Goal: Contribute content: Contribute content

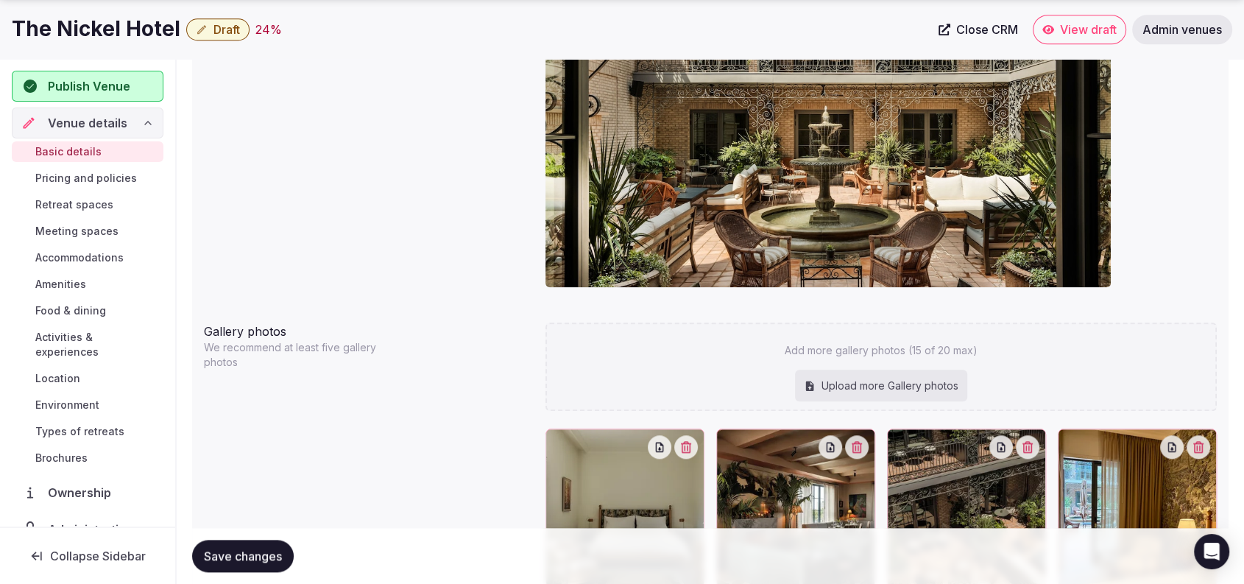
drag, startPoint x: 1255, startPoint y: 107, endPoint x: 1150, endPoint y: 444, distance: 353.2
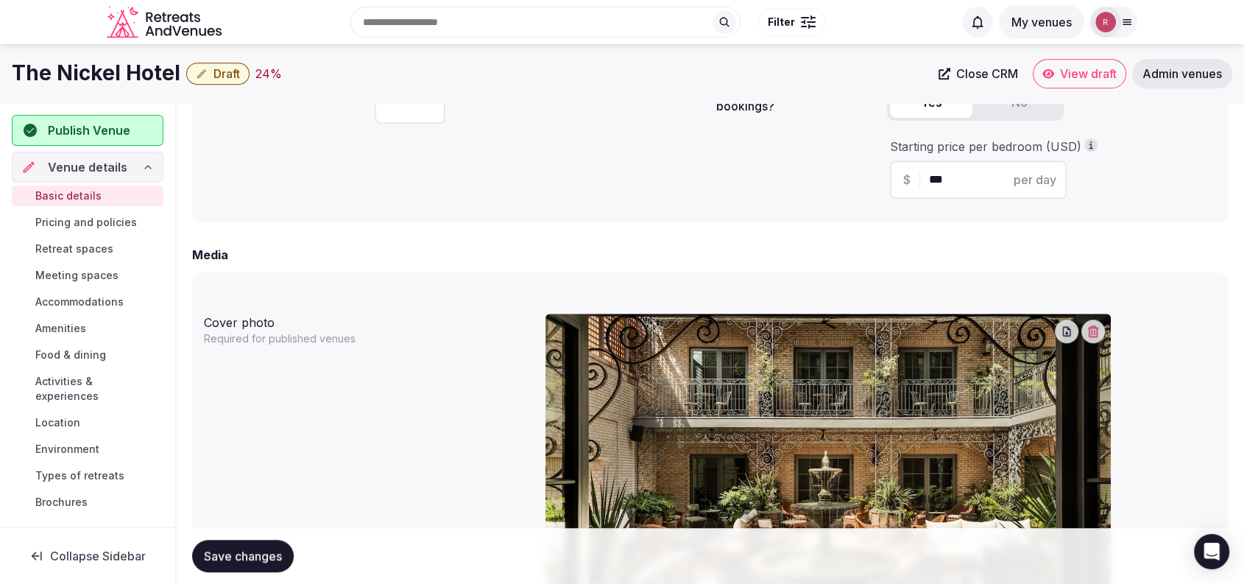
scroll to position [1514, 0]
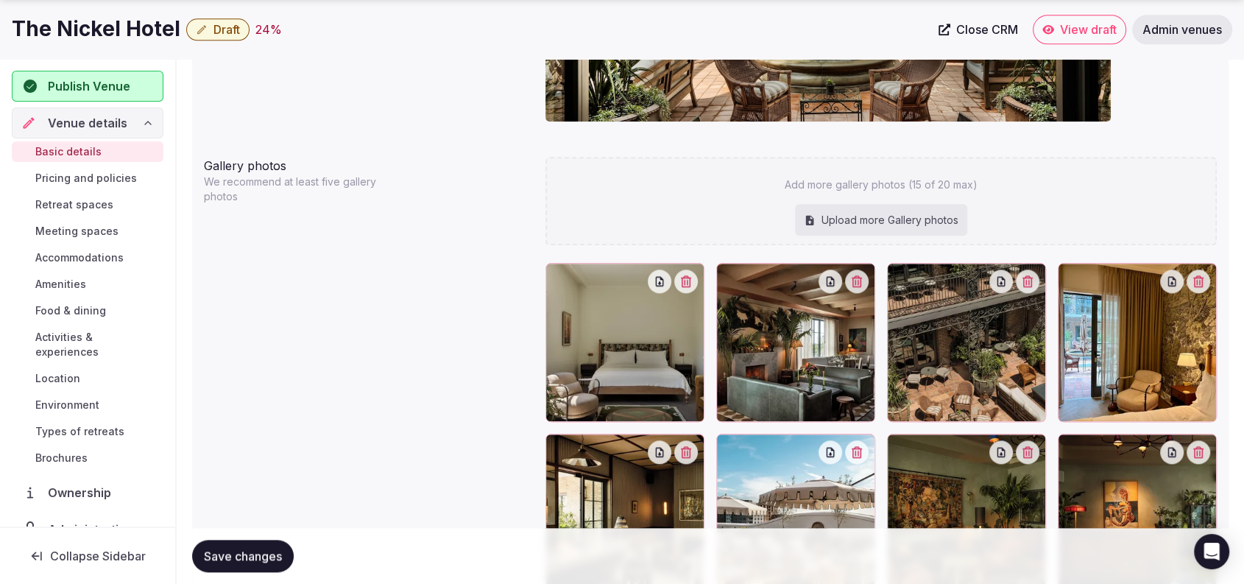
click at [39, 201] on span "Retreat spaces" at bounding box center [74, 204] width 78 height 15
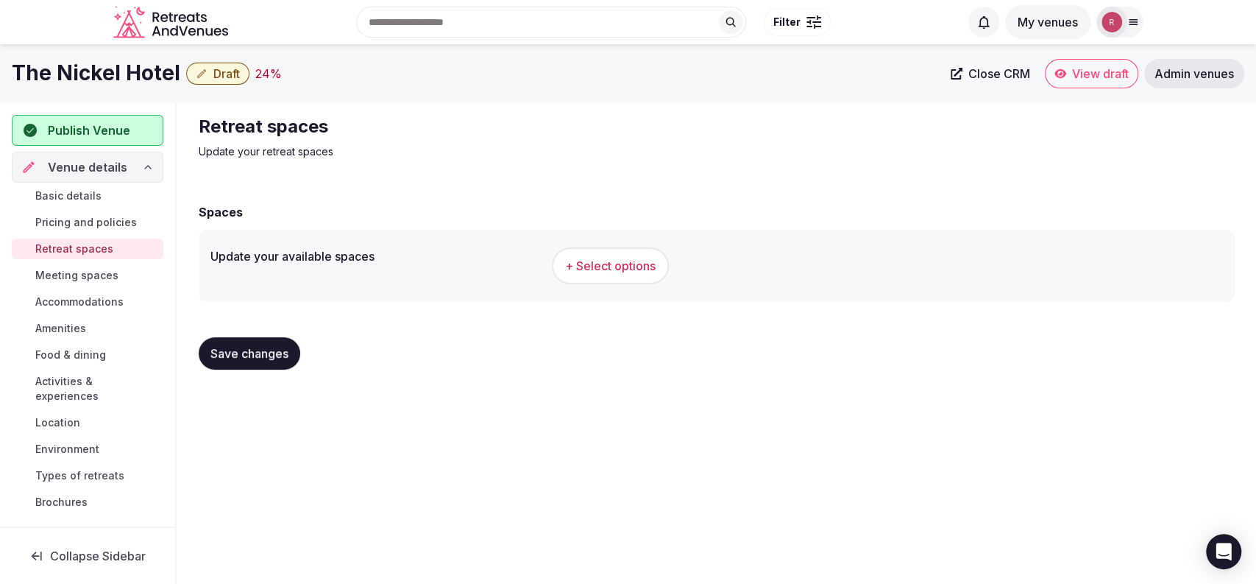
click at [602, 263] on span "+ Select options" at bounding box center [610, 266] width 91 height 16
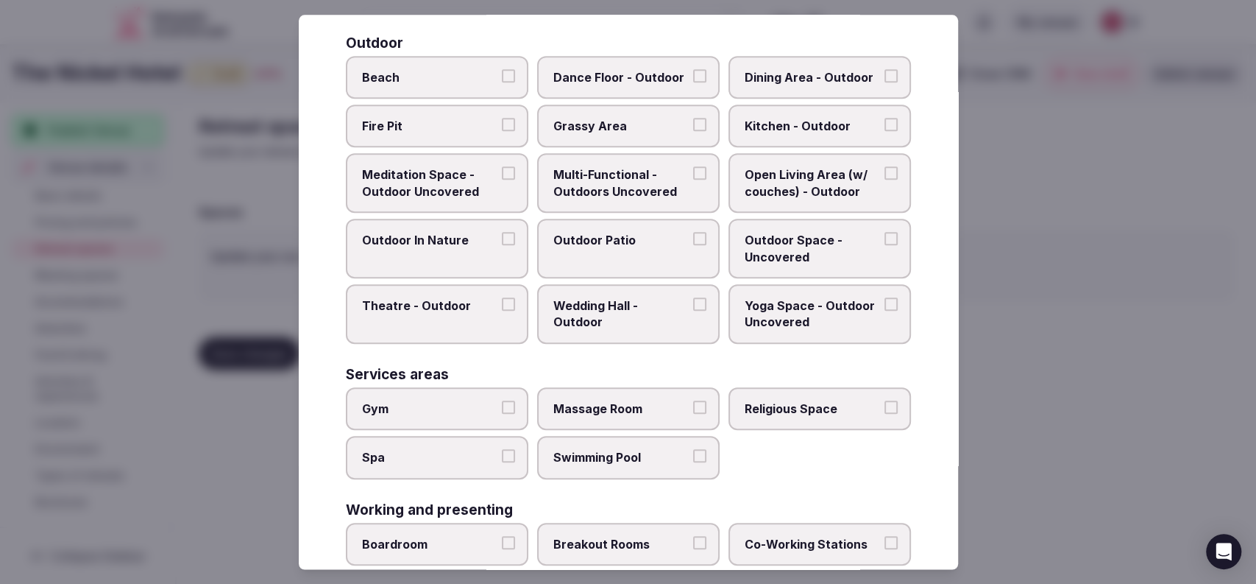
scroll to position [625, 0]
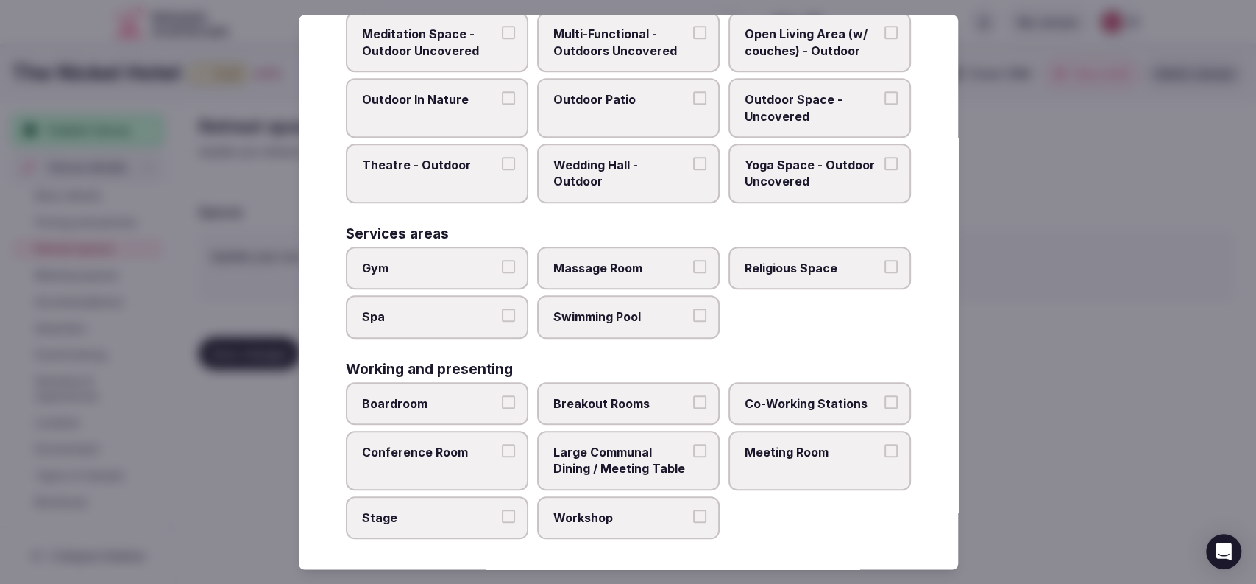
click at [631, 448] on span "Large Communal Dining / Meeting Table" at bounding box center [620, 460] width 135 height 33
click at [693, 448] on button "Large Communal Dining / Meeting Table" at bounding box center [699, 450] width 13 height 13
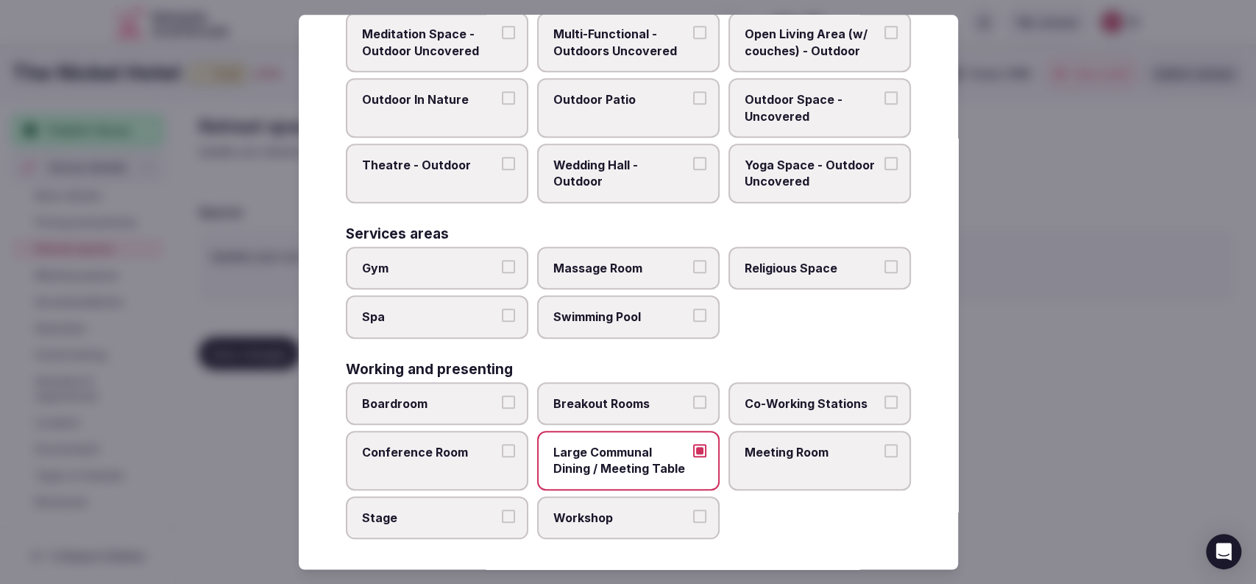
click at [586, 92] on span "Outdoor Patio" at bounding box center [620, 99] width 135 height 16
click at [693, 92] on button "Outdoor Patio" at bounding box center [699, 97] width 13 height 13
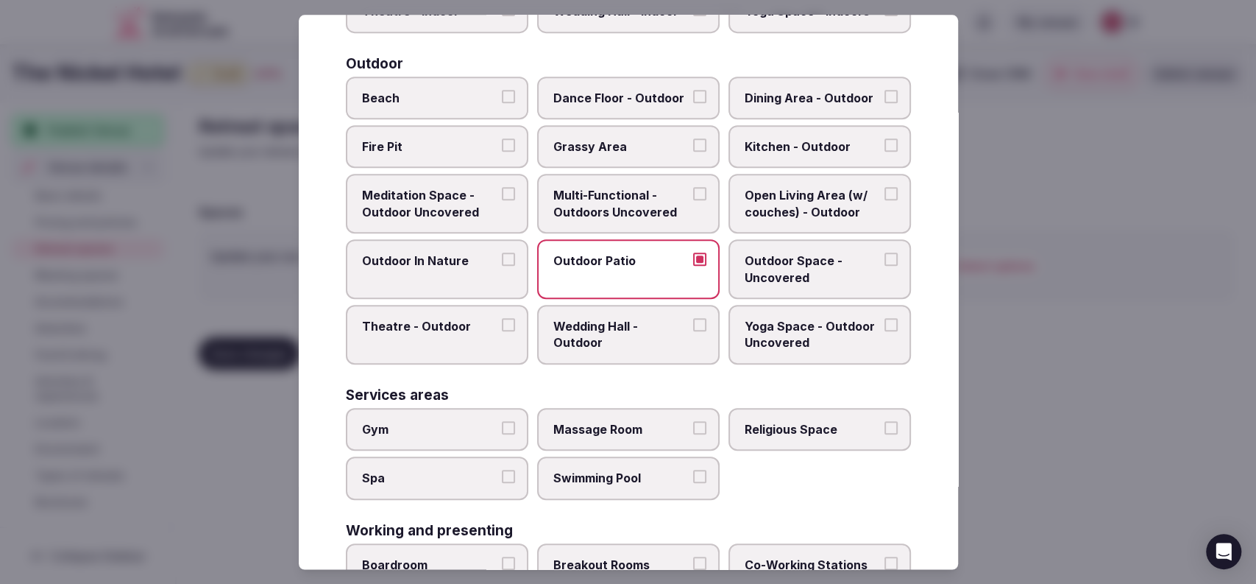
scroll to position [458, 0]
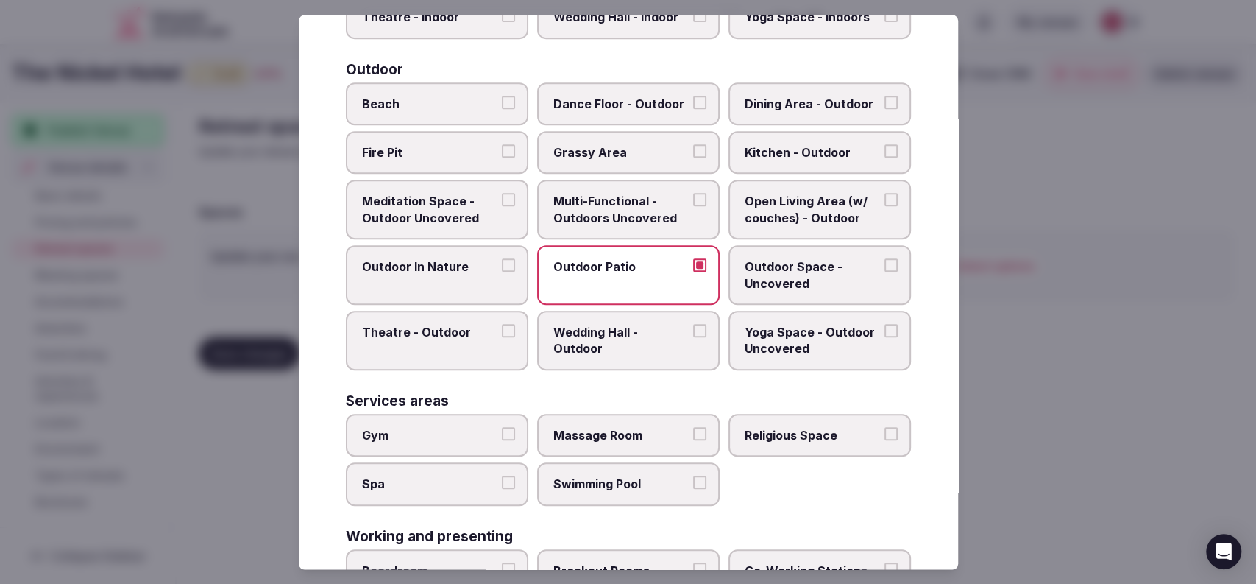
click at [745, 210] on span "Open Living Area (w/ couches) - Outdoor" at bounding box center [812, 210] width 135 height 33
click at [885, 207] on button "Open Living Area (w/ couches) - Outdoor" at bounding box center [891, 200] width 13 height 13
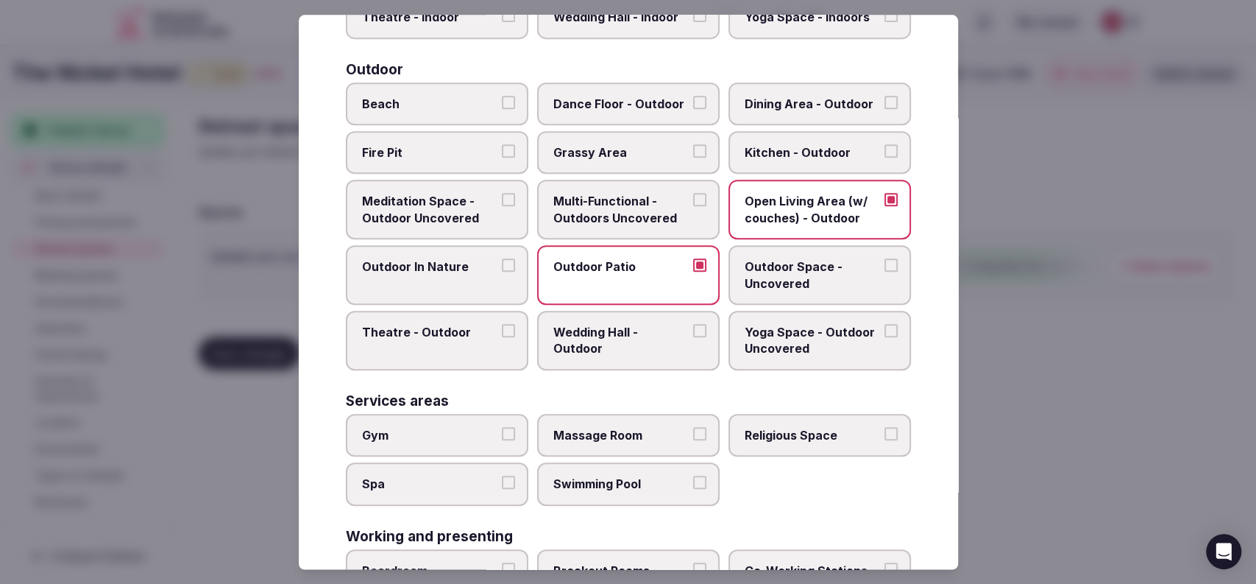
click at [771, 105] on span "Dining Area - Outdoor" at bounding box center [812, 104] width 135 height 16
click at [885, 105] on button "Dining Area - Outdoor" at bounding box center [891, 102] width 13 height 13
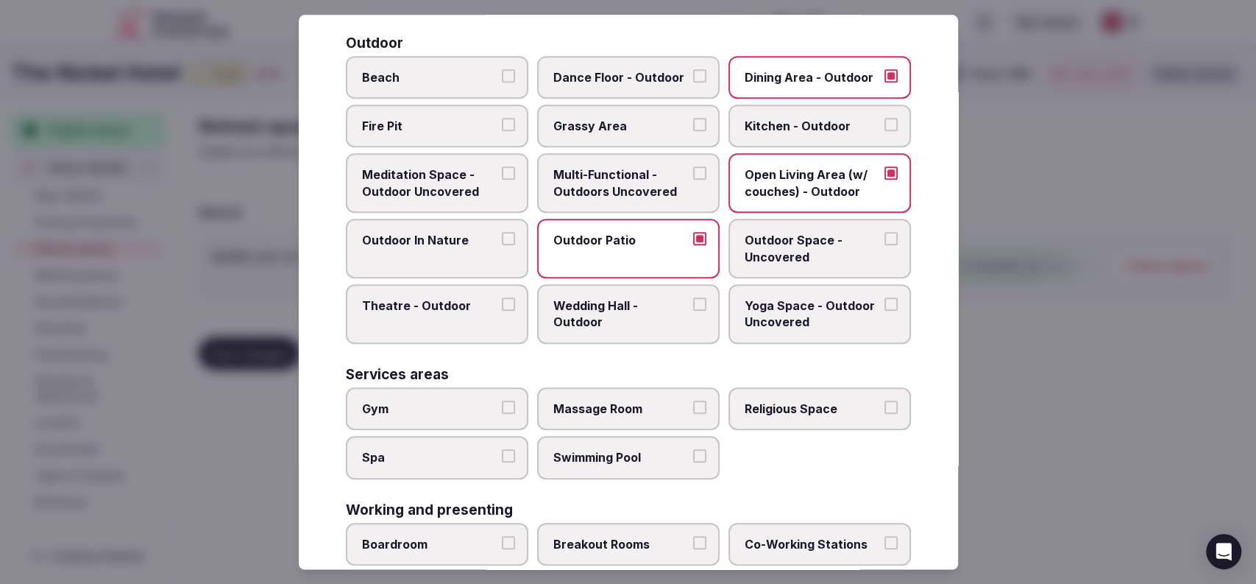
scroll to position [625, 0]
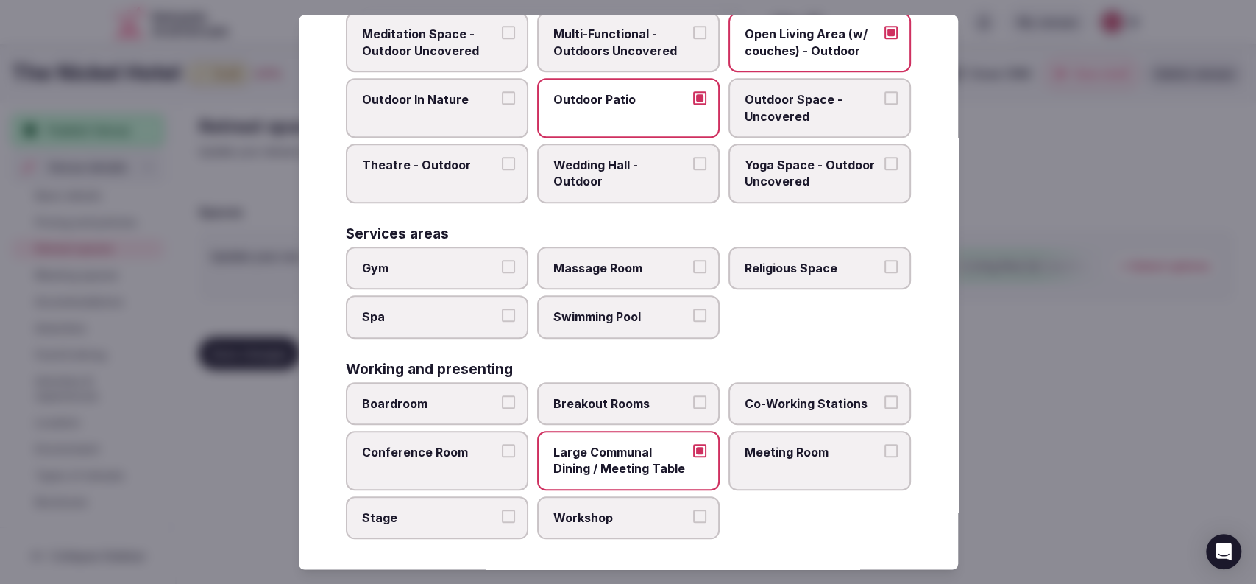
click at [1077, 275] on div at bounding box center [628, 292] width 1256 height 584
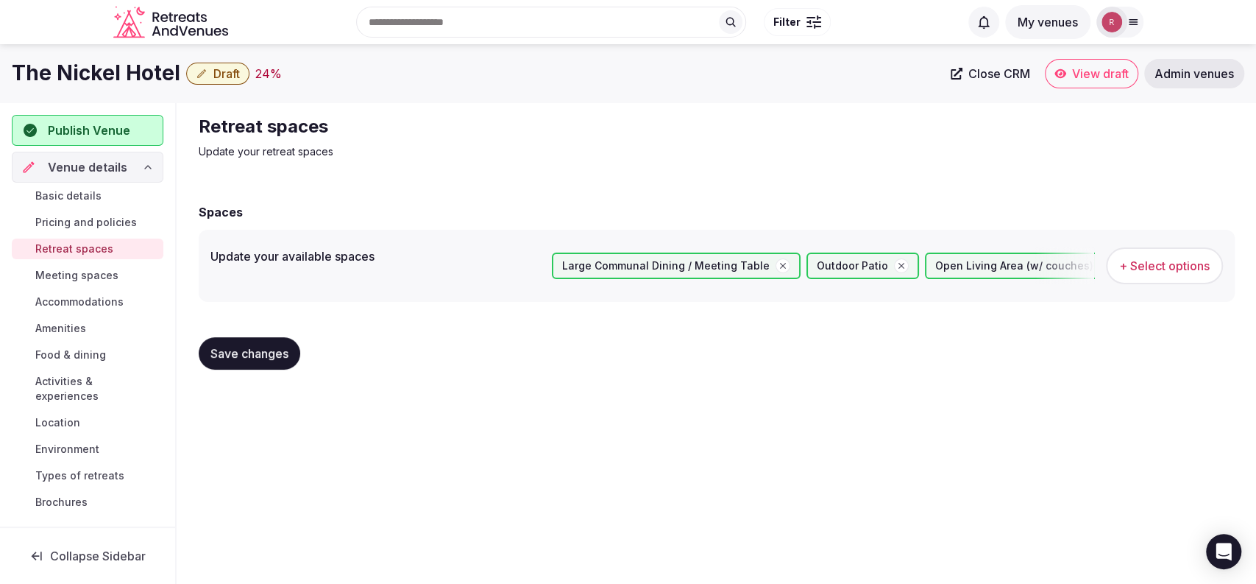
click at [217, 349] on span "Save changes" at bounding box center [250, 353] width 78 height 15
click at [91, 279] on span "Meeting spaces" at bounding box center [76, 275] width 83 height 15
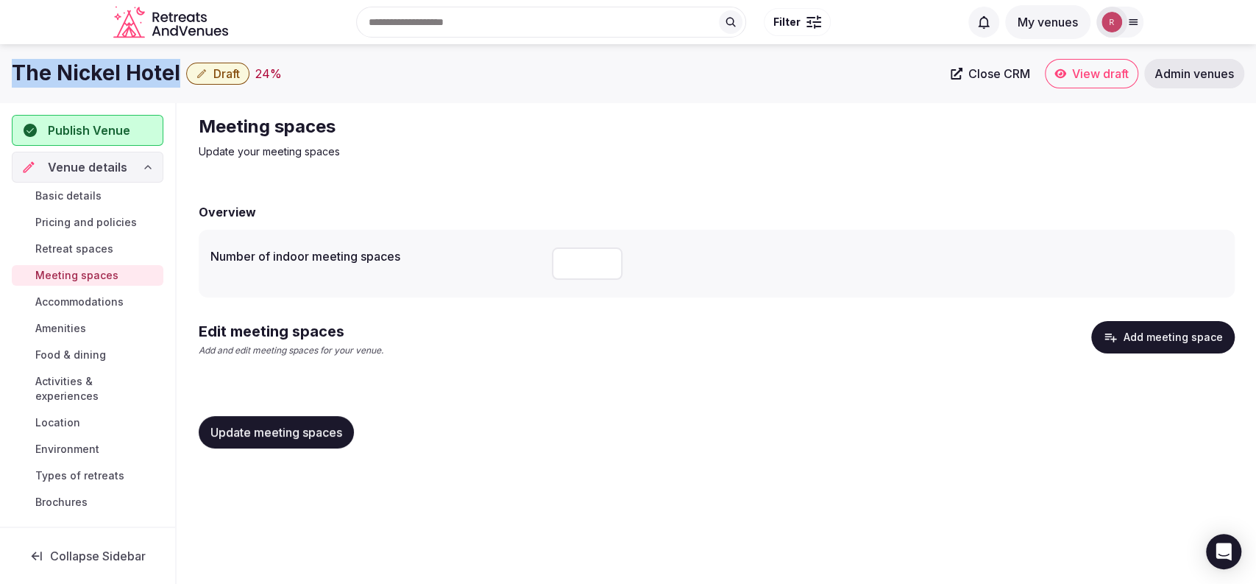
drag, startPoint x: 174, startPoint y: 63, endPoint x: 17, endPoint y: 64, distance: 157.5
click at [17, 64] on h1 "The Nickel Hotel" at bounding box center [96, 73] width 169 height 29
copy h1 "The Nickel Hotel"
click at [583, 258] on input "number" at bounding box center [587, 263] width 71 height 32
type input "*"
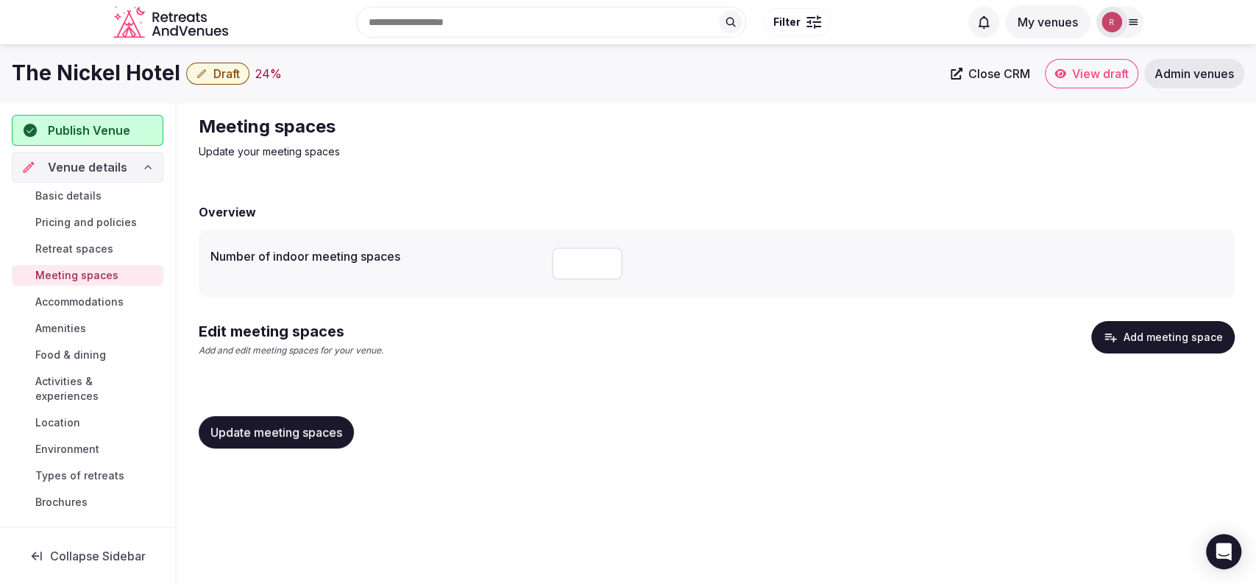
click at [1128, 339] on button "Add meeting space" at bounding box center [1164, 337] width 144 height 32
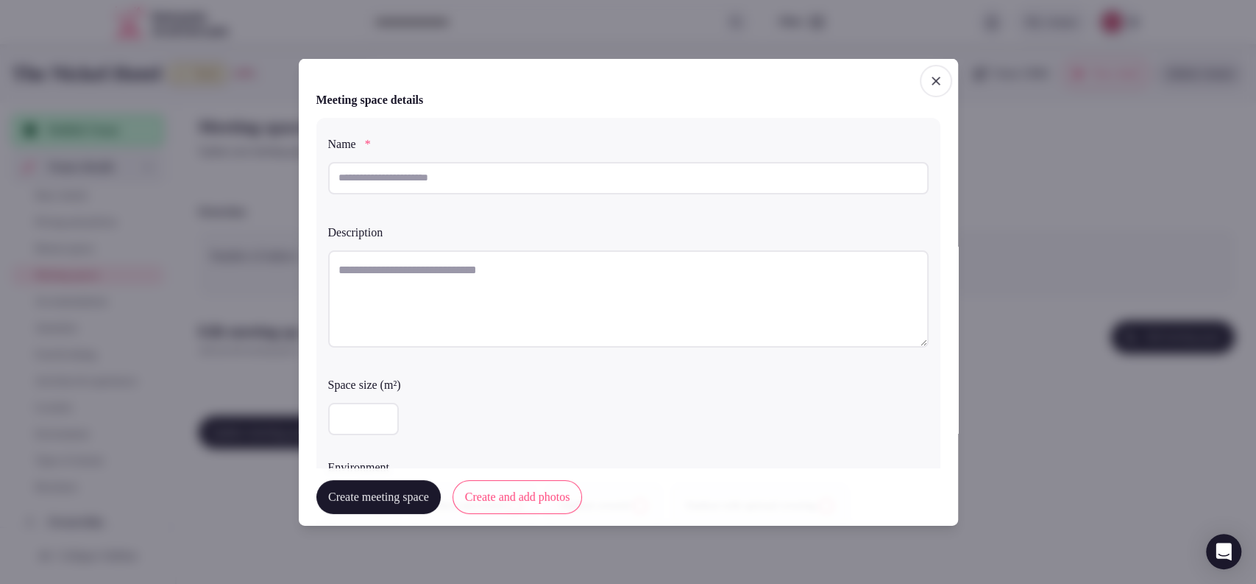
click at [478, 183] on input "text" at bounding box center [628, 177] width 601 height 32
paste input "**********"
click at [420, 180] on input "**********" at bounding box center [628, 177] width 601 height 32
type input "**********"
click at [442, 227] on label "Description" at bounding box center [628, 232] width 601 height 12
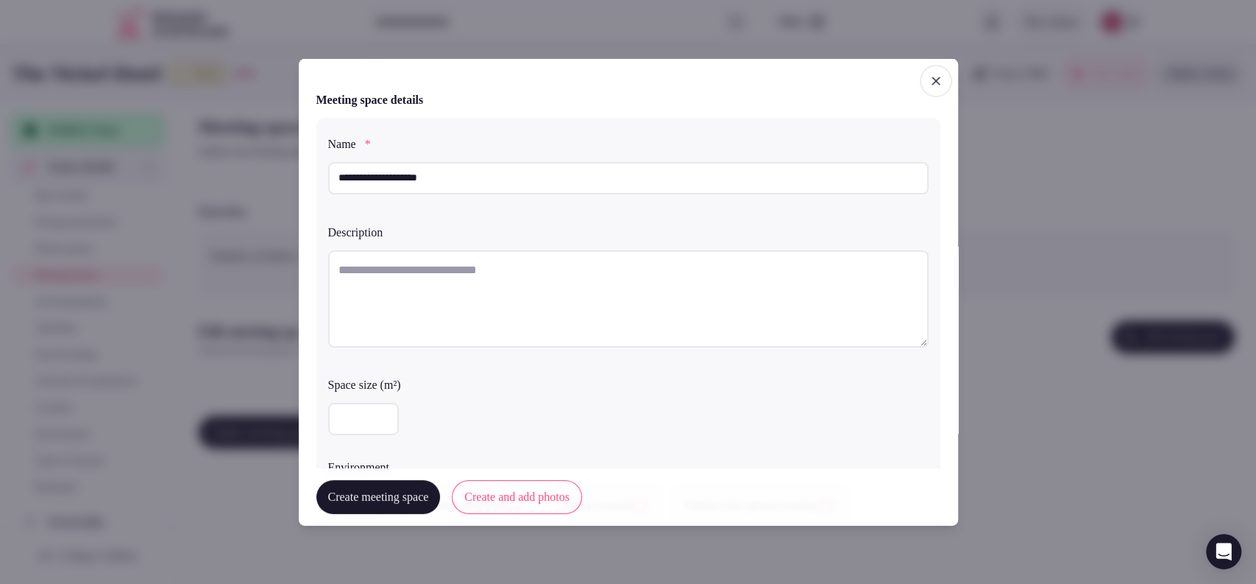
click at [424, 276] on textarea at bounding box center [628, 298] width 601 height 97
paste textarea "**********"
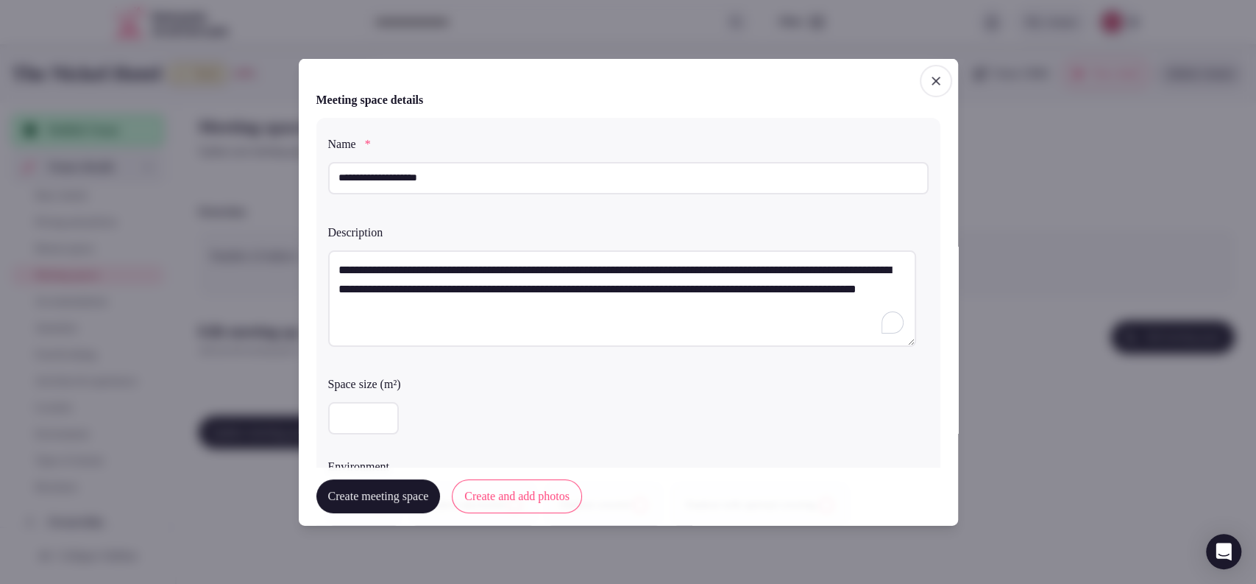
scroll to position [408, 0]
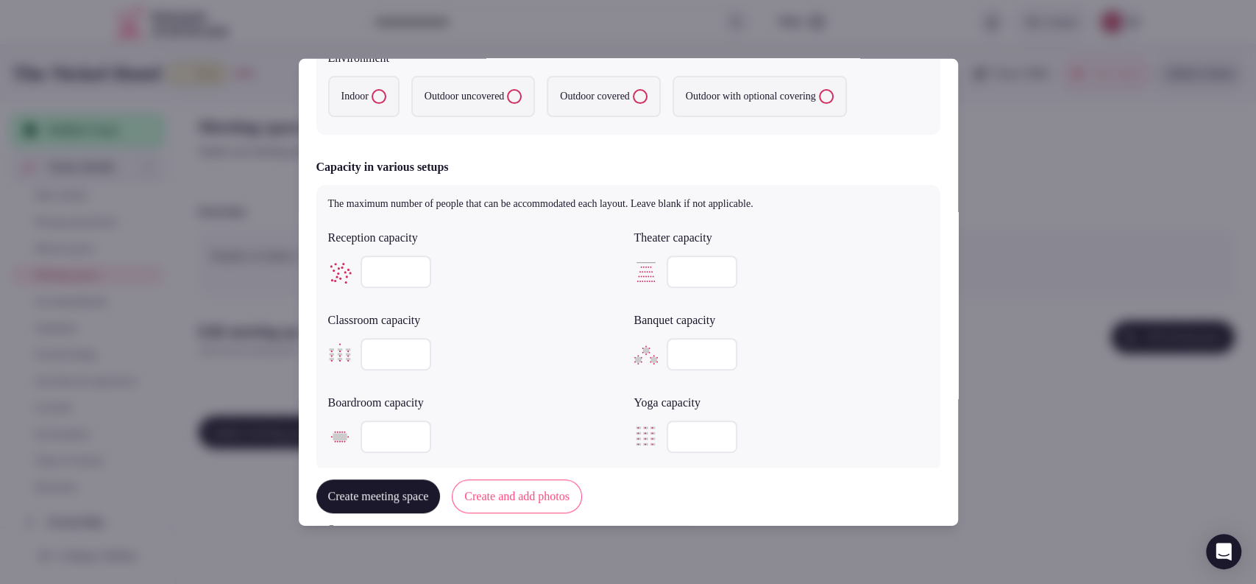
type textarea "**********"
click at [648, 99] on covered "Outdoor covered" at bounding box center [640, 96] width 15 height 15
click at [763, 101] on label "Outdoor with optional covering" at bounding box center [760, 96] width 174 height 41
click at [819, 101] on covering "Outdoor with optional covering" at bounding box center [826, 96] width 15 height 15
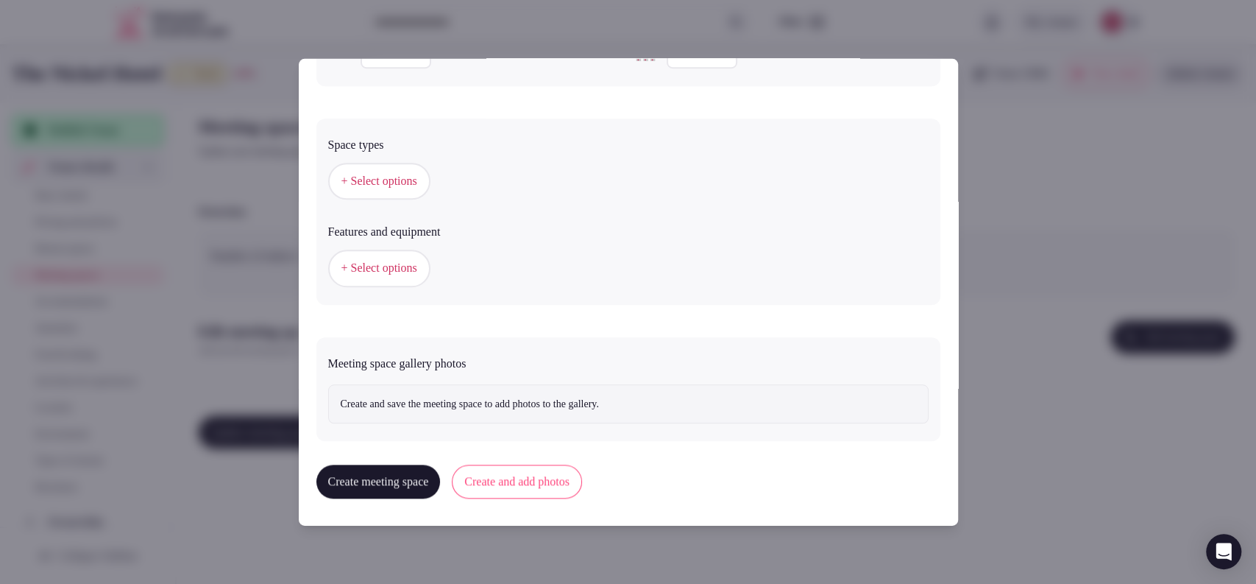
click at [395, 187] on span "+ Select options" at bounding box center [380, 181] width 76 height 16
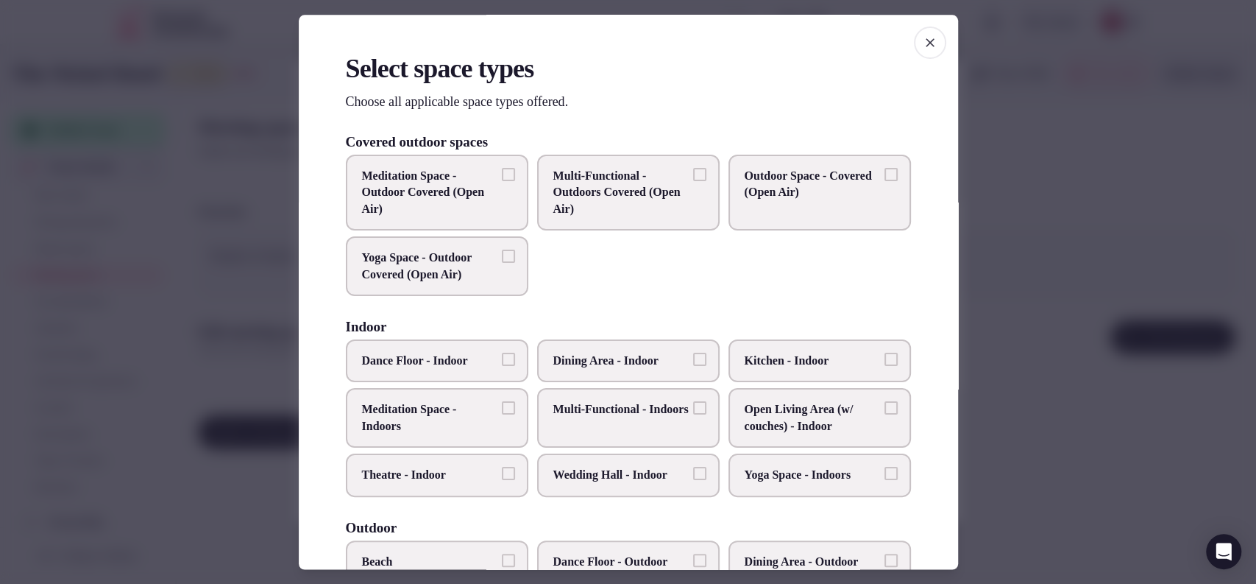
click at [668, 210] on span "Multi-Functional - Outdoors Covered (Open Air)" at bounding box center [620, 192] width 135 height 49
click at [693, 181] on button "Multi-Functional - Outdoors Covered (Open Air)" at bounding box center [699, 174] width 13 height 13
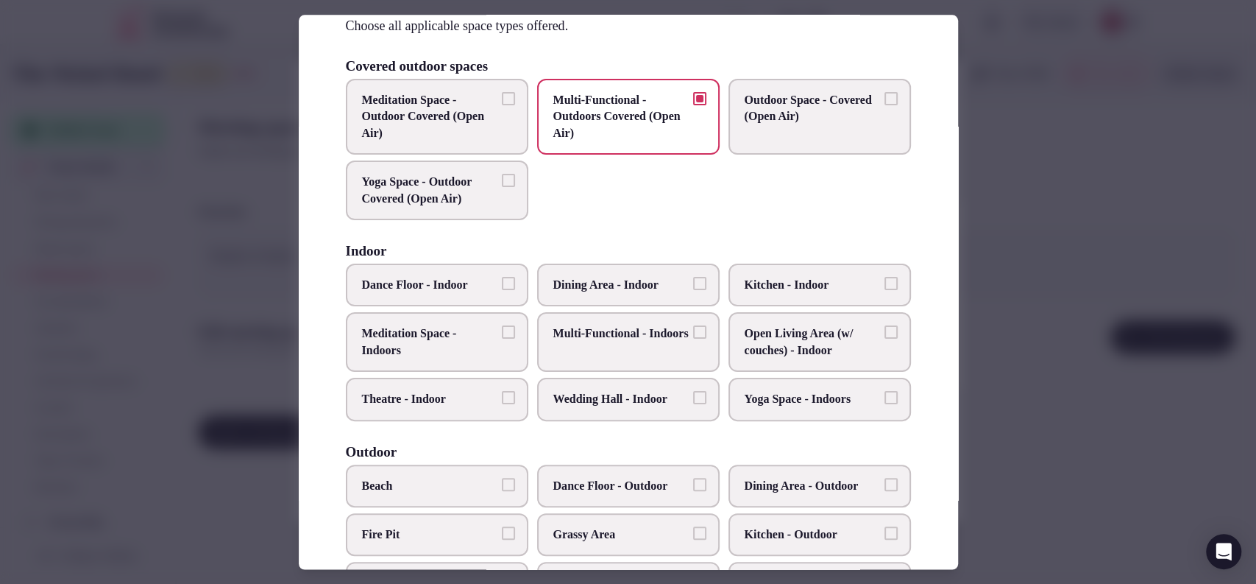
scroll to position [560, 0]
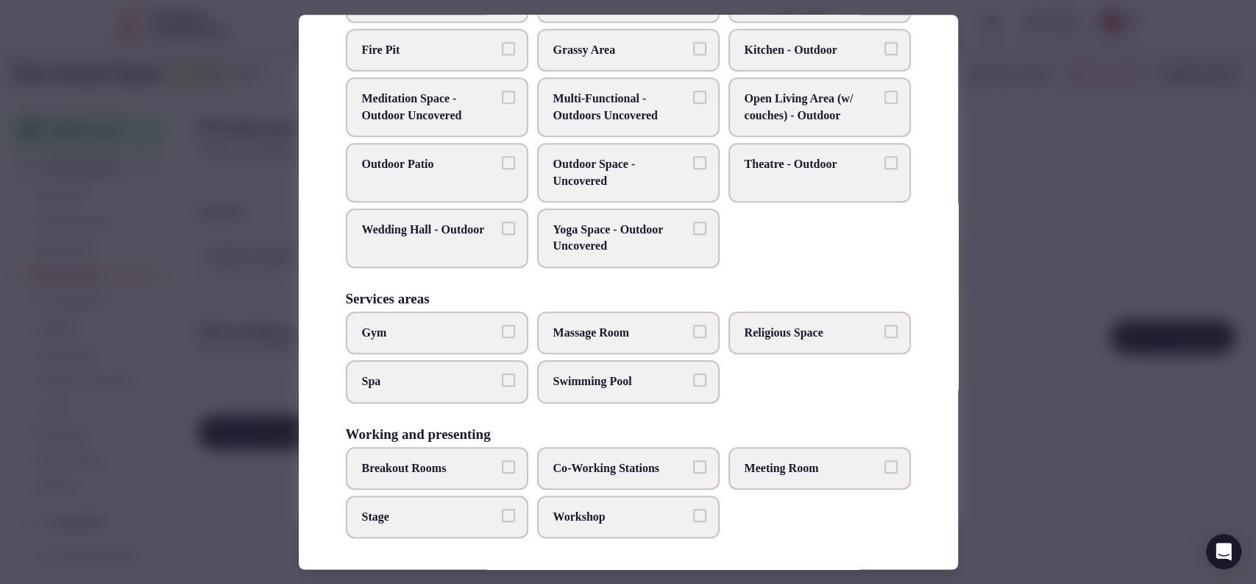
click at [589, 522] on label "Workshop" at bounding box center [628, 516] width 183 height 43
click at [693, 522] on button "Workshop" at bounding box center [699, 515] width 13 height 13
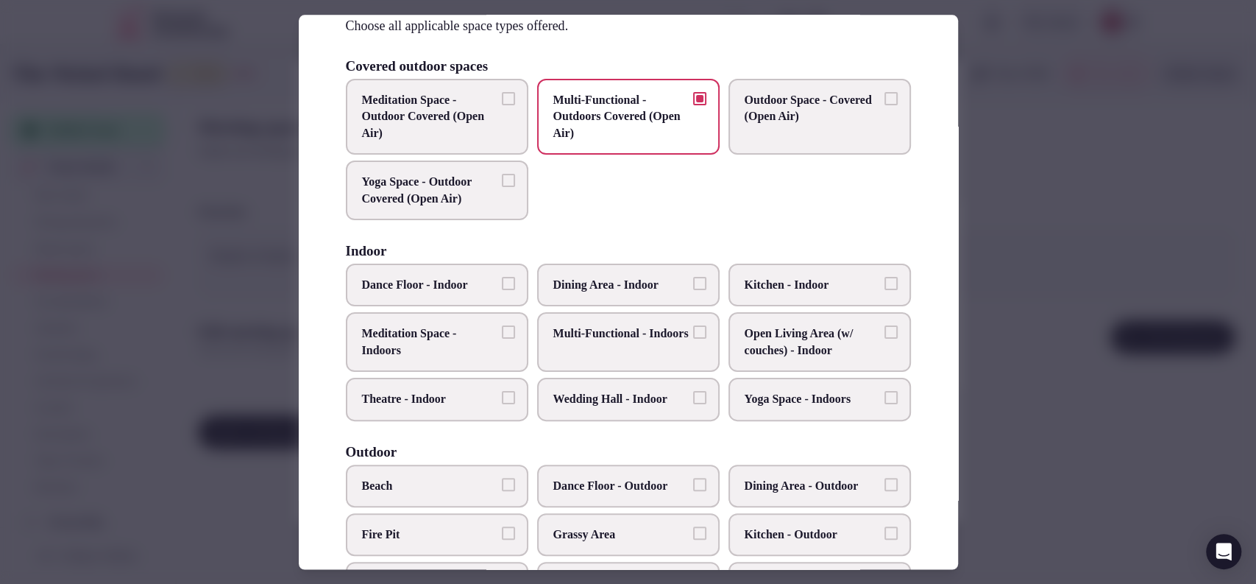
click at [983, 217] on div at bounding box center [628, 292] width 1256 height 584
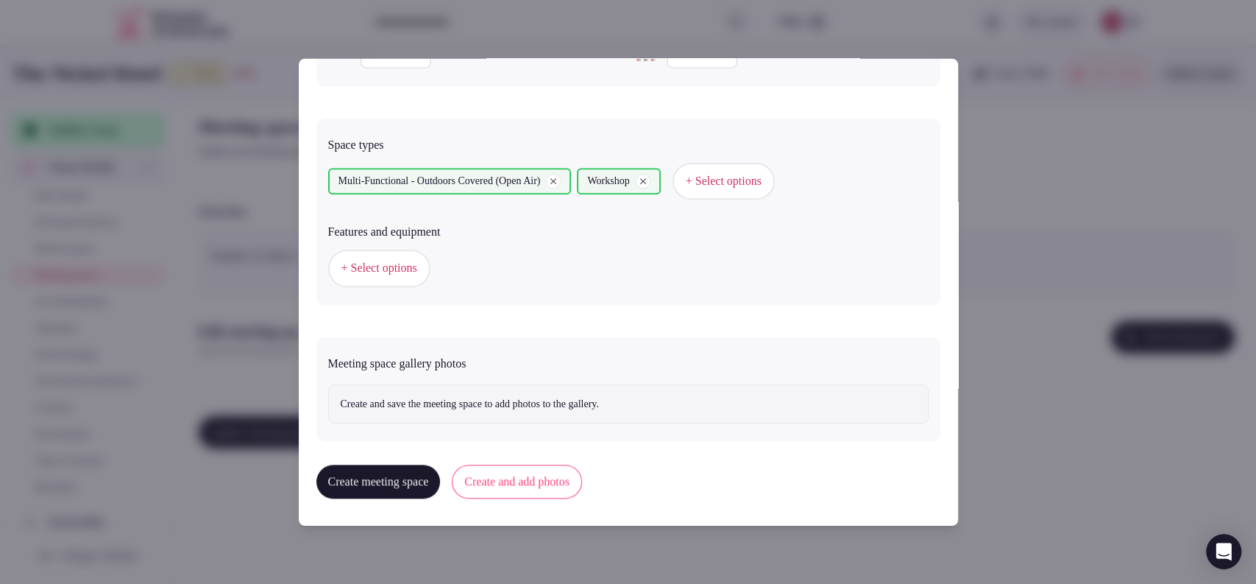
click at [579, 488] on button "Create and add photos" at bounding box center [517, 481] width 130 height 34
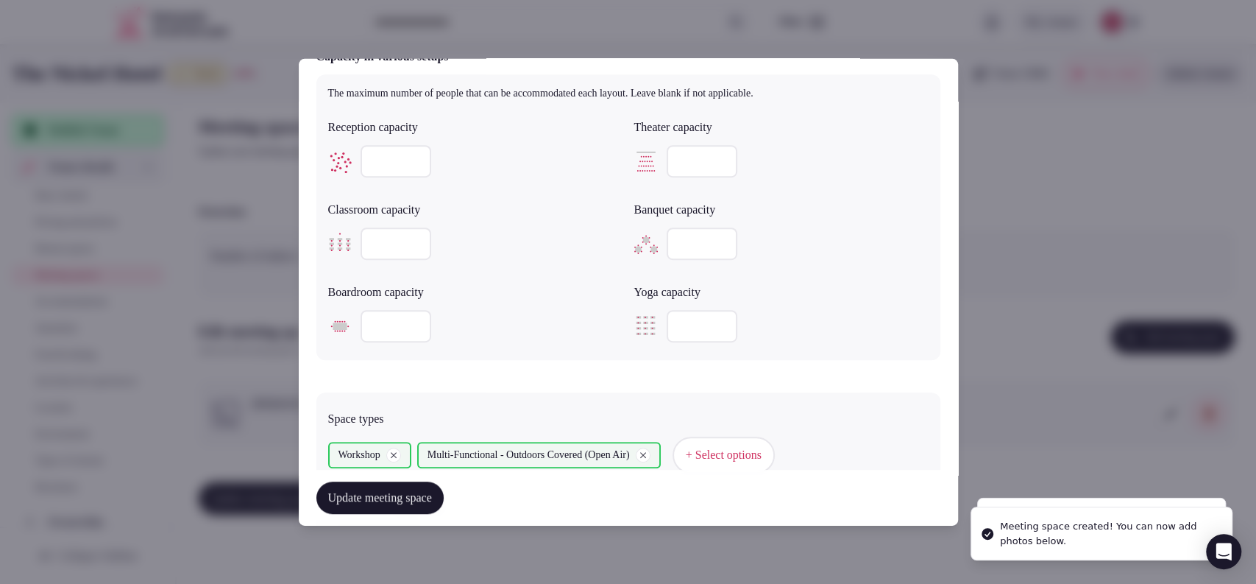
scroll to position [928, 0]
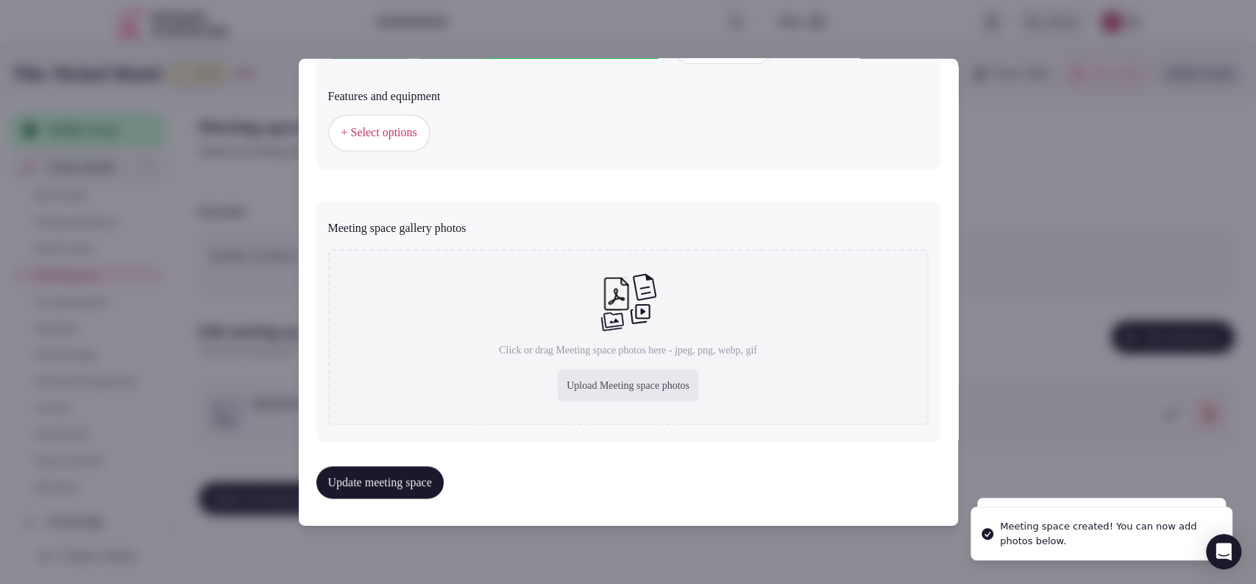
click at [409, 142] on button "+ Select options" at bounding box center [379, 132] width 102 height 37
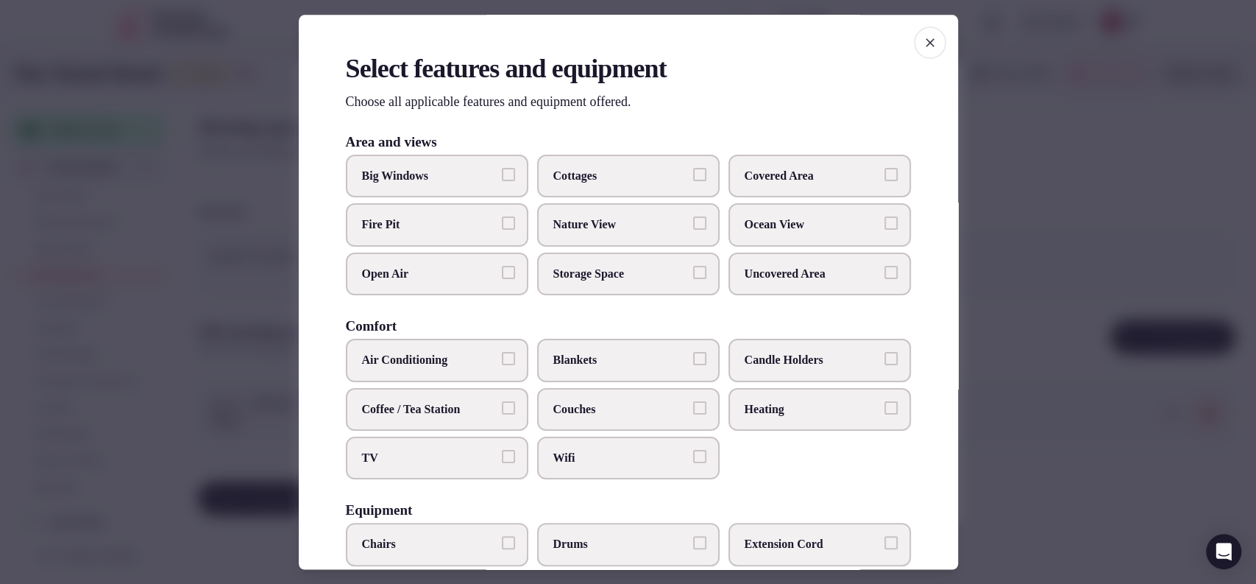
click at [507, 277] on button "Open Air" at bounding box center [508, 272] width 13 height 13
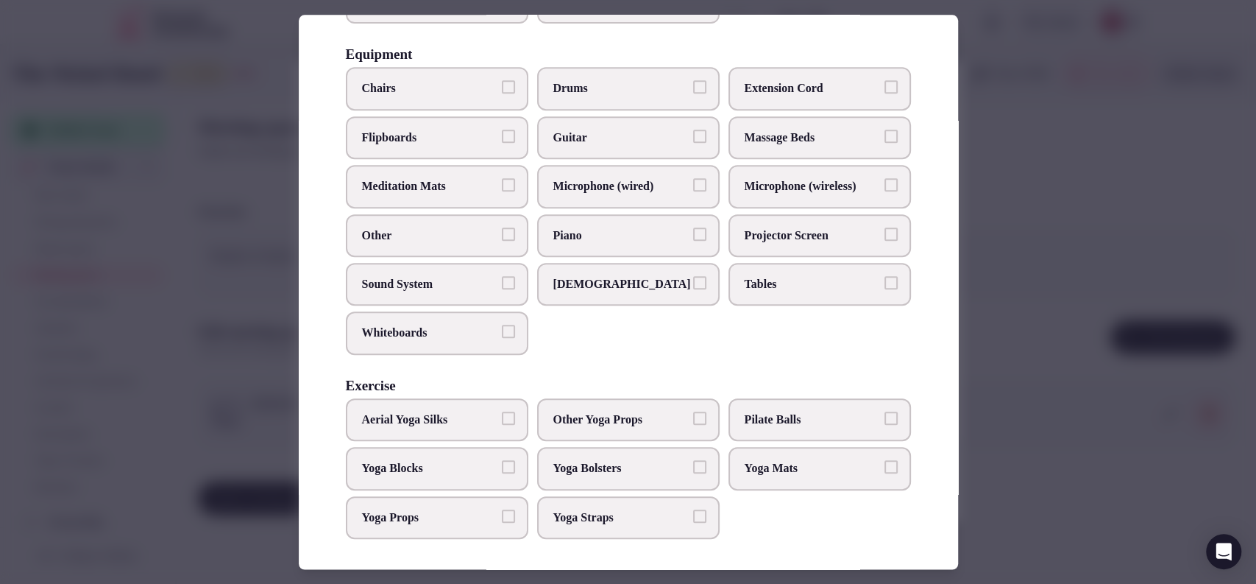
click at [461, 93] on span "Chairs" at bounding box center [429, 89] width 135 height 16
click at [502, 93] on button "Chairs" at bounding box center [508, 87] width 13 height 13
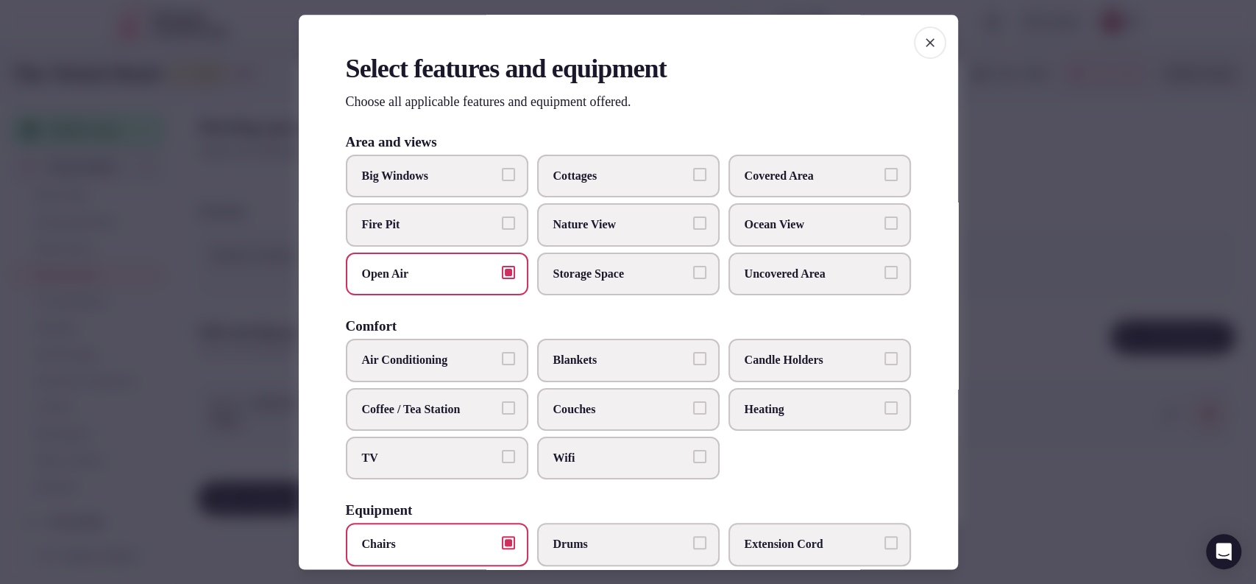
click at [571, 403] on span "Couches" at bounding box center [620, 409] width 135 height 16
click at [693, 403] on button "Couches" at bounding box center [699, 407] width 13 height 13
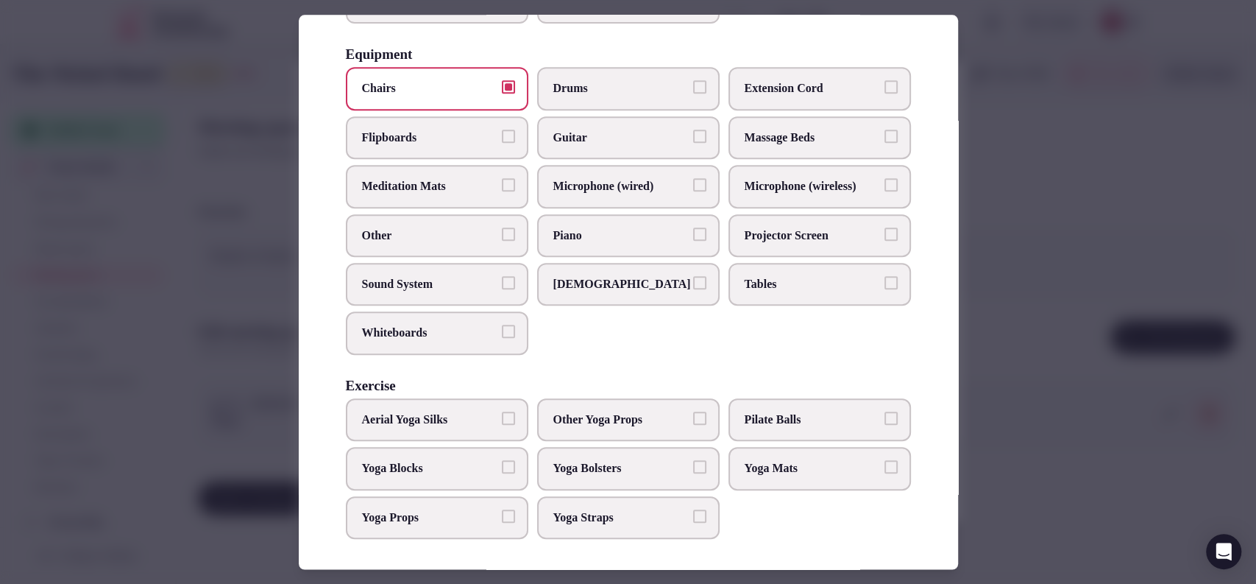
click at [792, 293] on label "Tables" at bounding box center [820, 284] width 183 height 43
click at [885, 289] on button "Tables" at bounding box center [891, 282] width 13 height 13
click at [1047, 391] on div at bounding box center [628, 292] width 1256 height 584
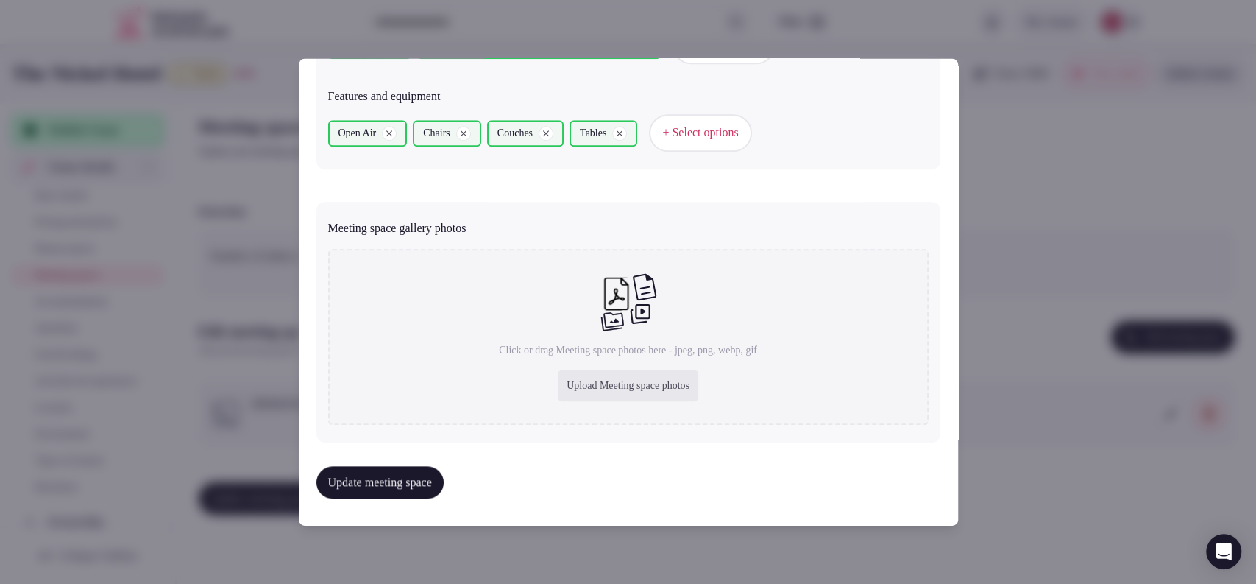
click at [642, 382] on div "Upload Meeting space photos" at bounding box center [628, 385] width 141 height 32
type input "**********"
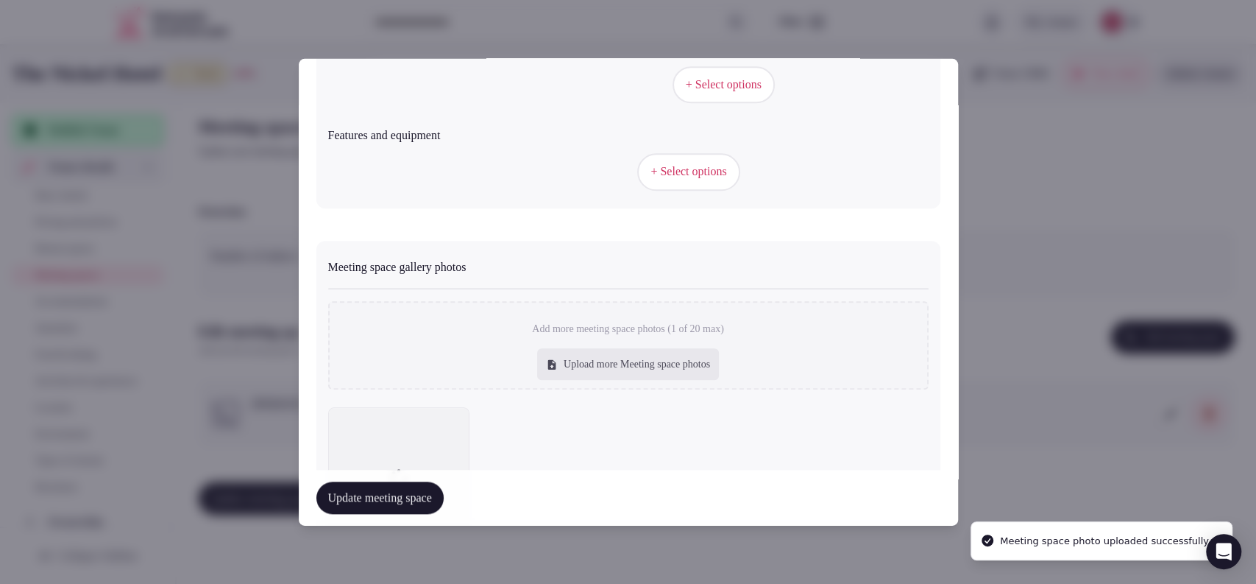
scroll to position [928, 0]
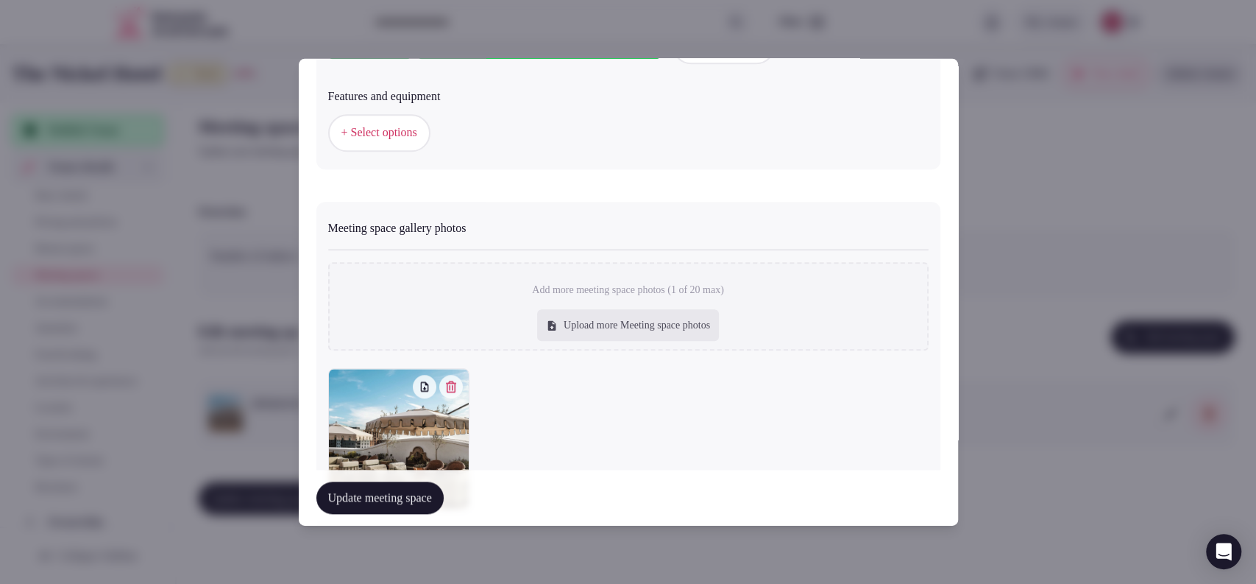
click at [782, 386] on div at bounding box center [628, 438] width 601 height 141
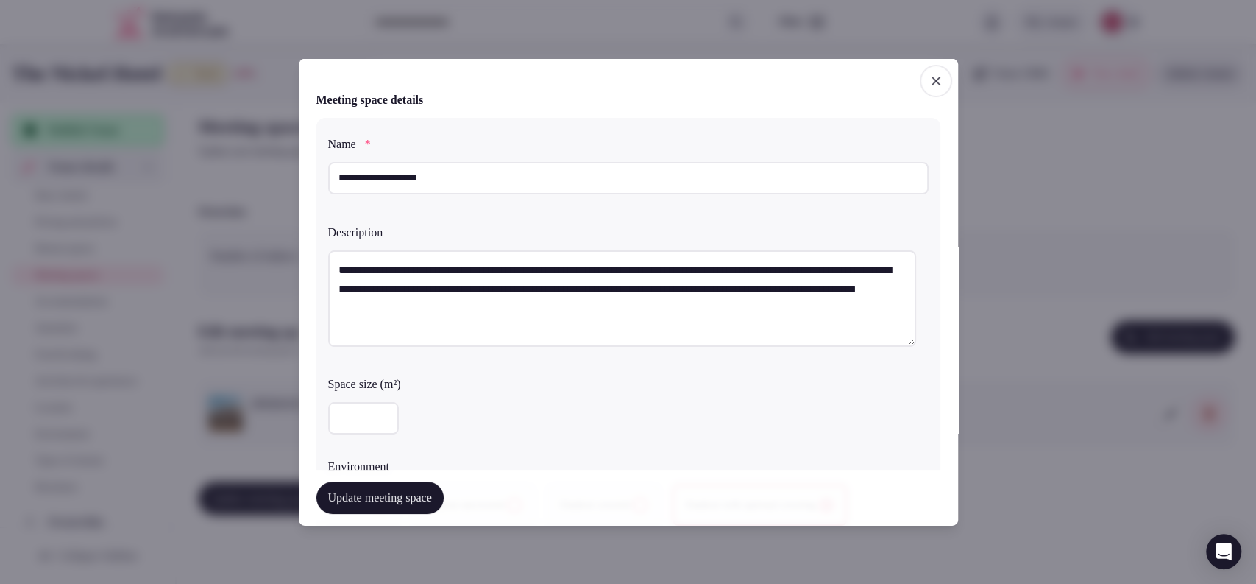
scroll to position [1010, 0]
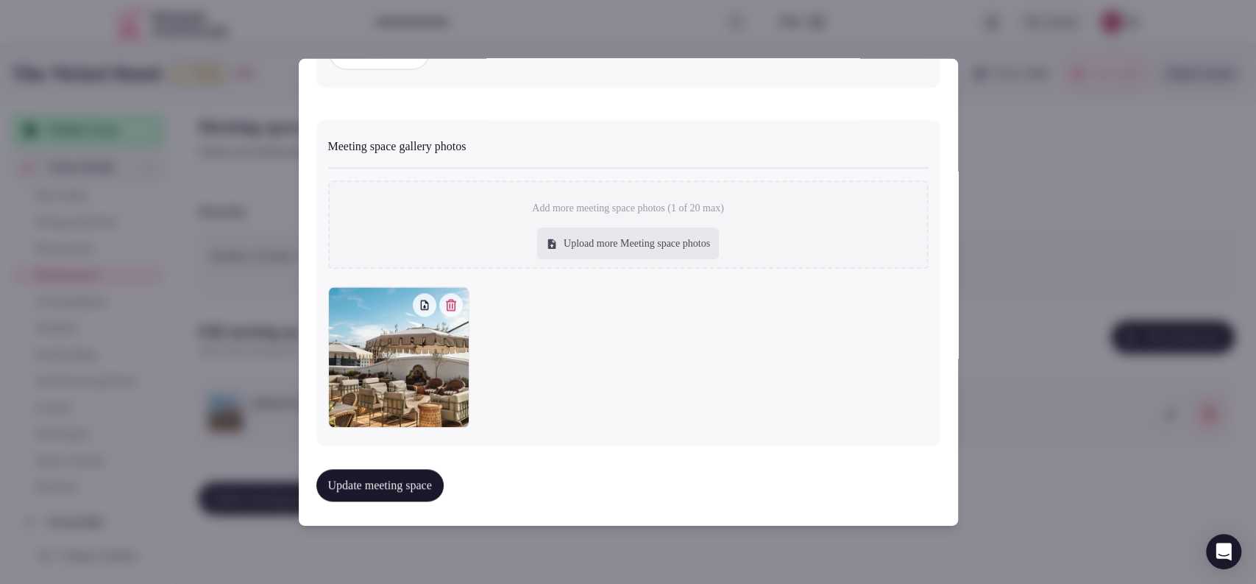
click at [426, 470] on button "Update meeting space" at bounding box center [379, 485] width 127 height 32
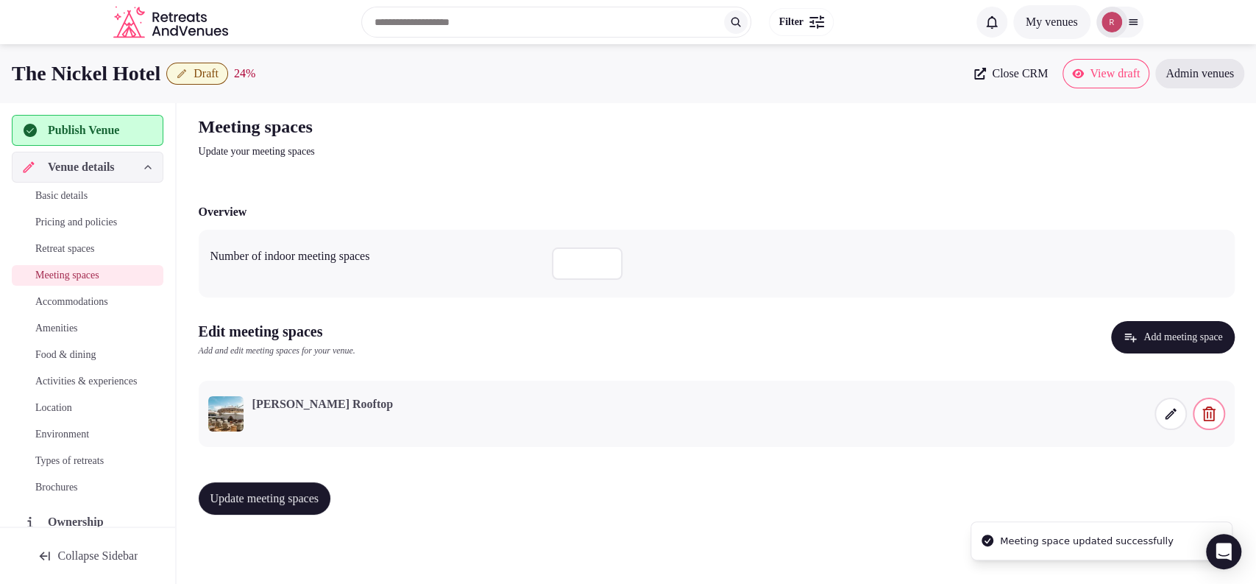
click at [277, 493] on span "Update meeting spaces" at bounding box center [265, 498] width 109 height 15
click at [61, 296] on span "Accommodations" at bounding box center [71, 301] width 73 height 15
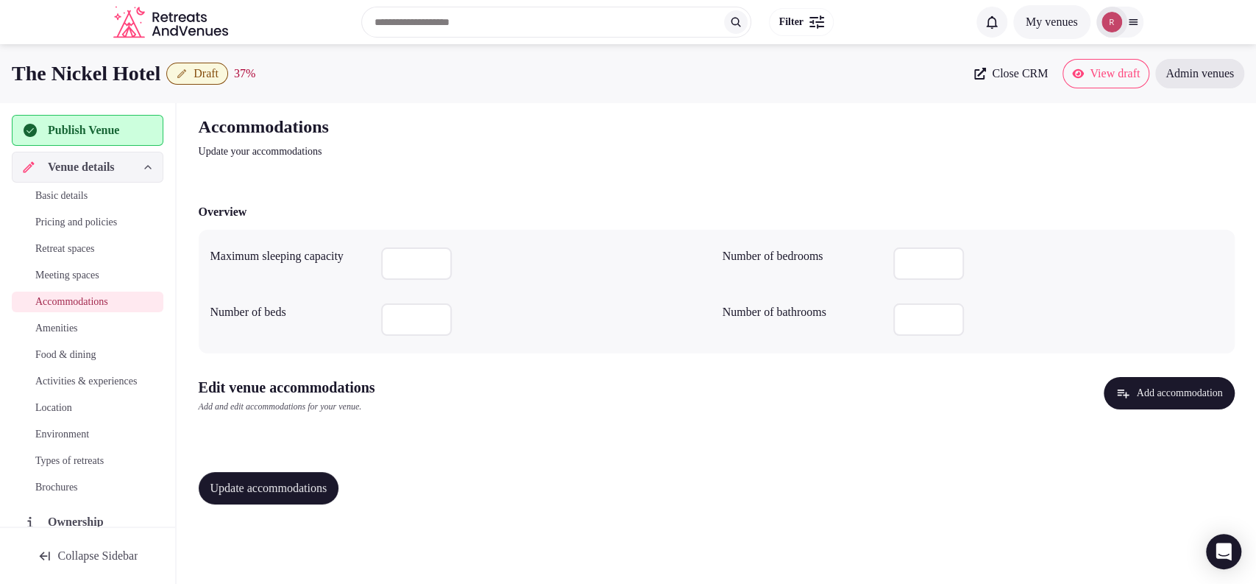
click at [1116, 389] on icon "button" at bounding box center [1123, 393] width 15 height 15
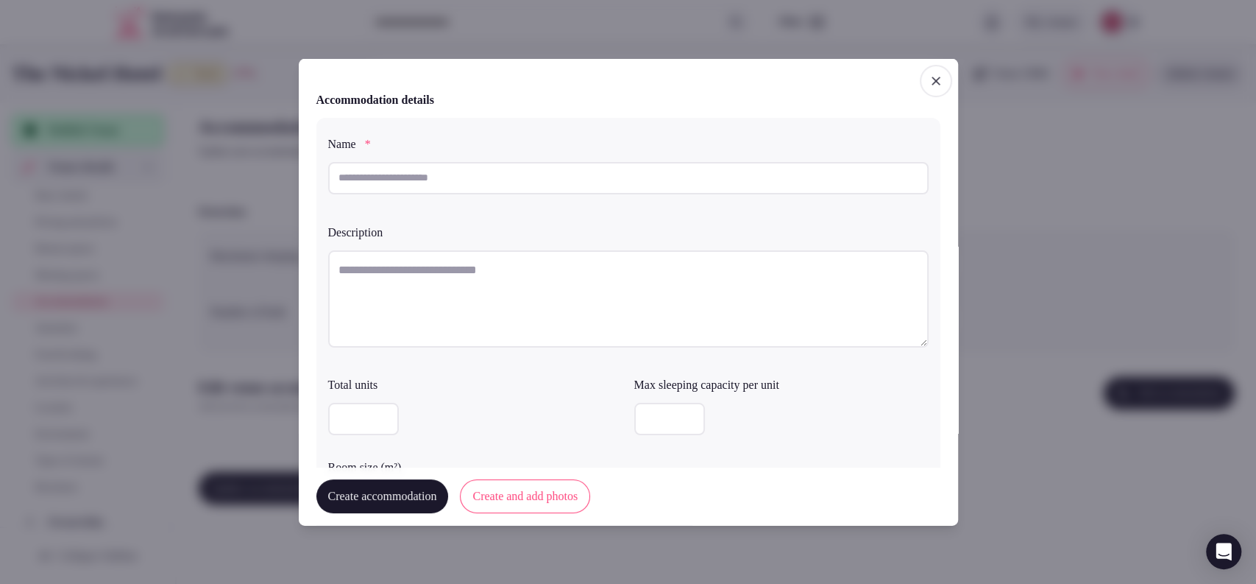
click at [467, 174] on input "text" at bounding box center [628, 177] width 601 height 32
type input "**********"
click at [553, 330] on textarea at bounding box center [628, 298] width 601 height 97
paste textarea "**********"
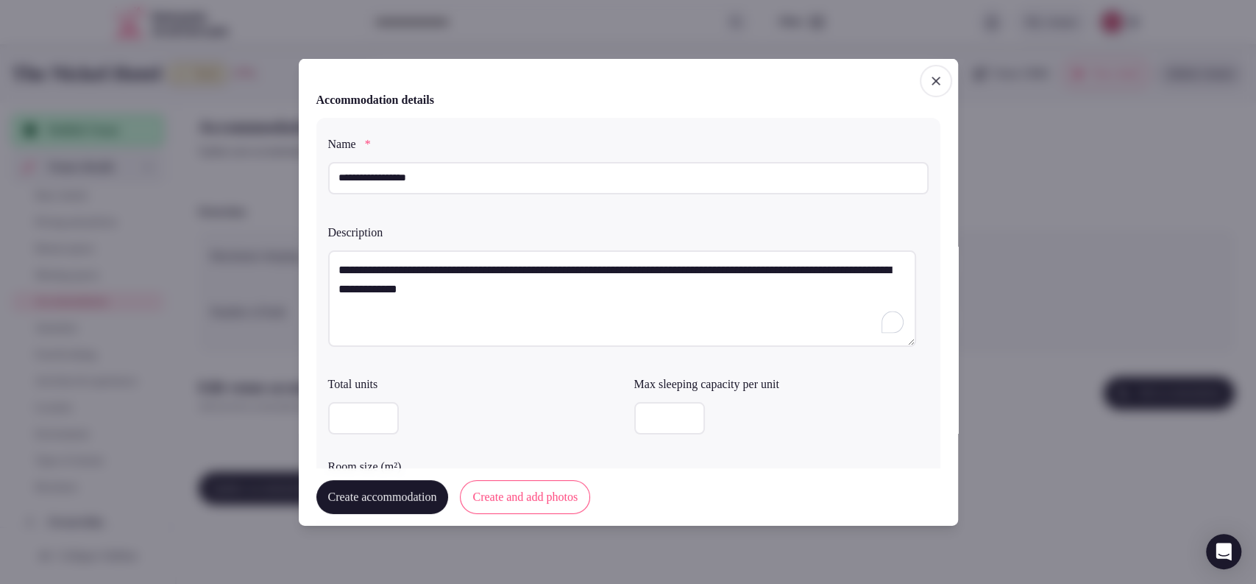
type textarea "**********"
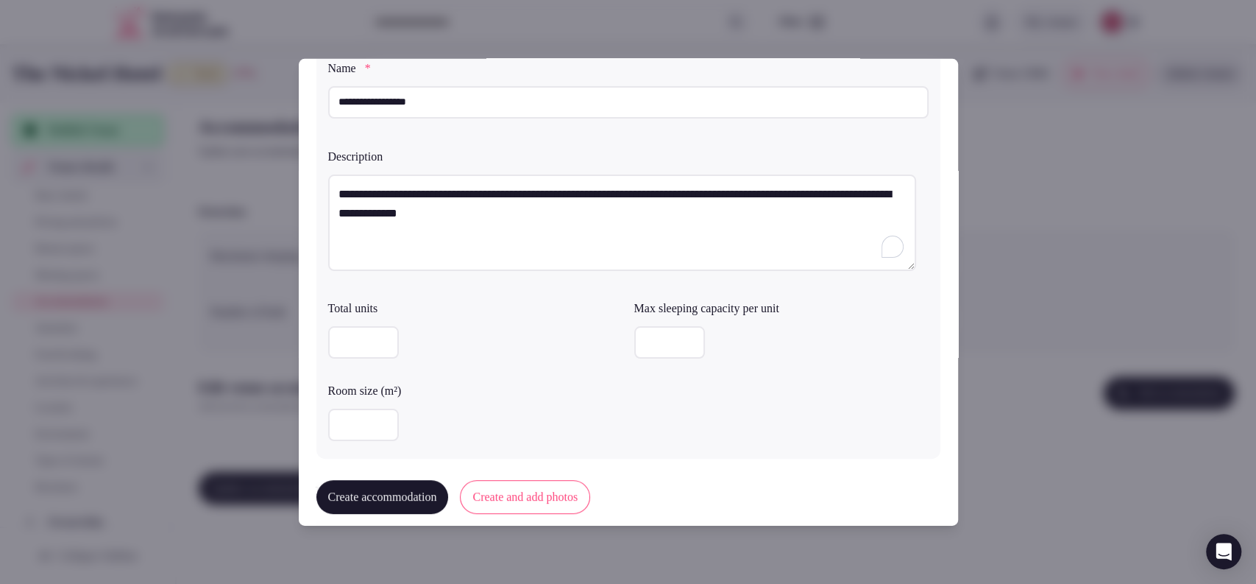
click at [371, 429] on input "number" at bounding box center [363, 424] width 71 height 32
type input "**"
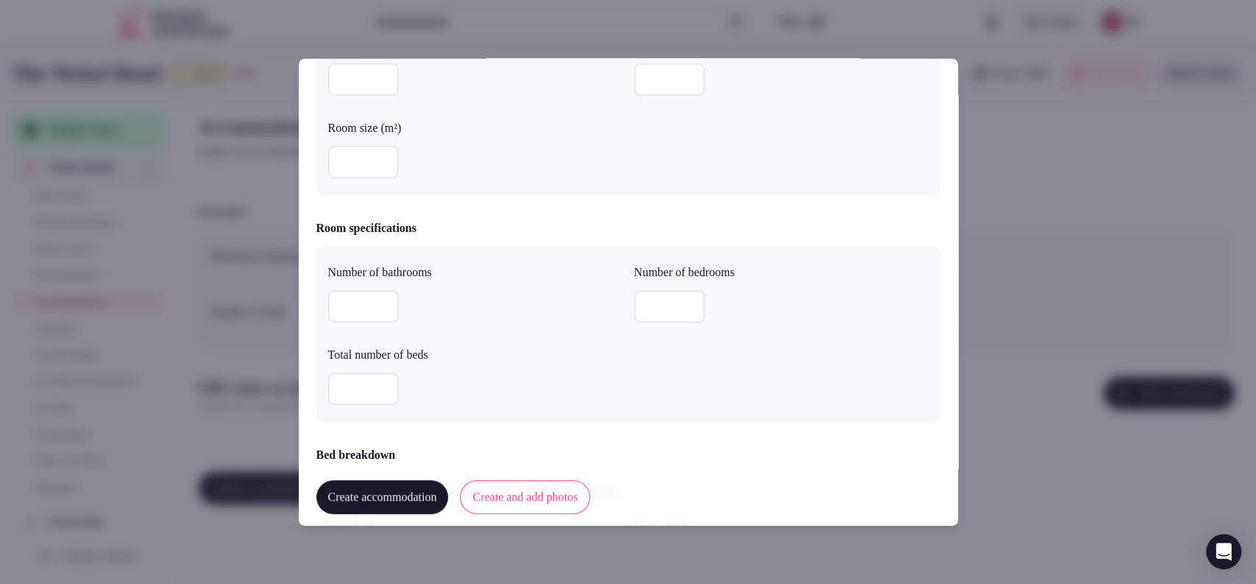
scroll to position [440, 0]
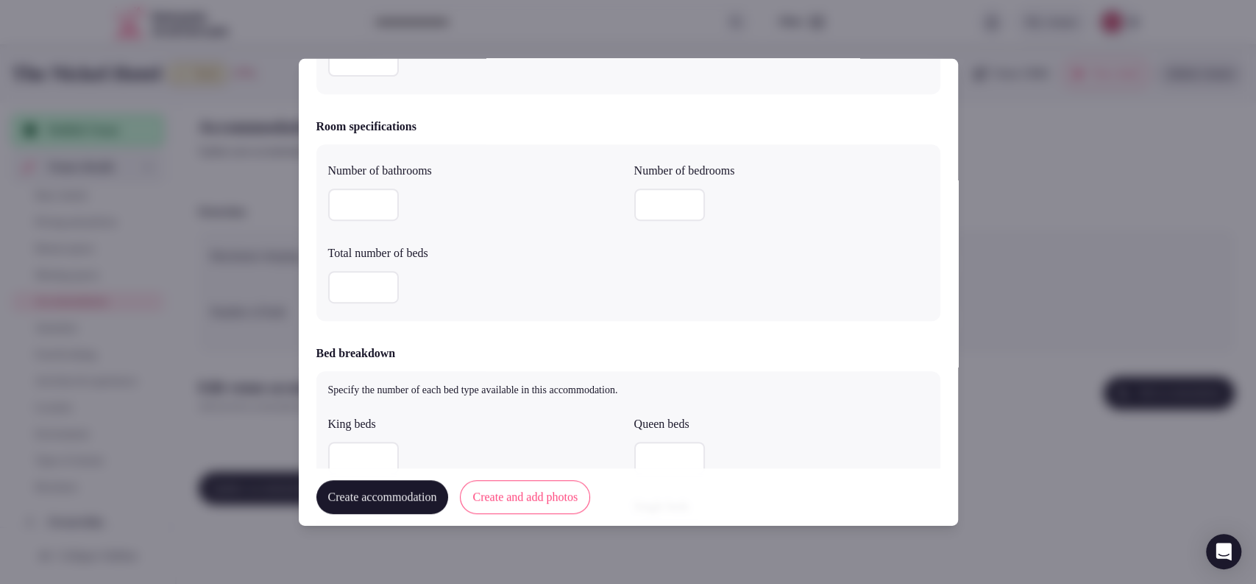
click at [351, 203] on input "number" at bounding box center [363, 204] width 71 height 32
type input "*"
click at [358, 280] on input "number" at bounding box center [363, 287] width 71 height 32
type input "*"
click at [634, 200] on input "number" at bounding box center [669, 204] width 71 height 32
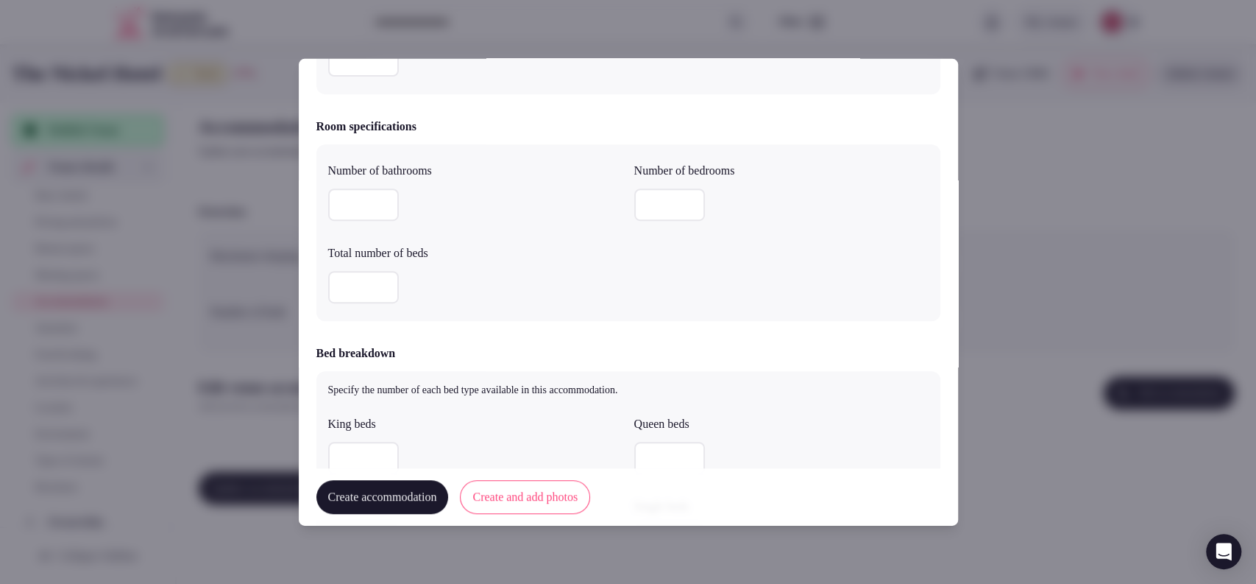
type input "*"
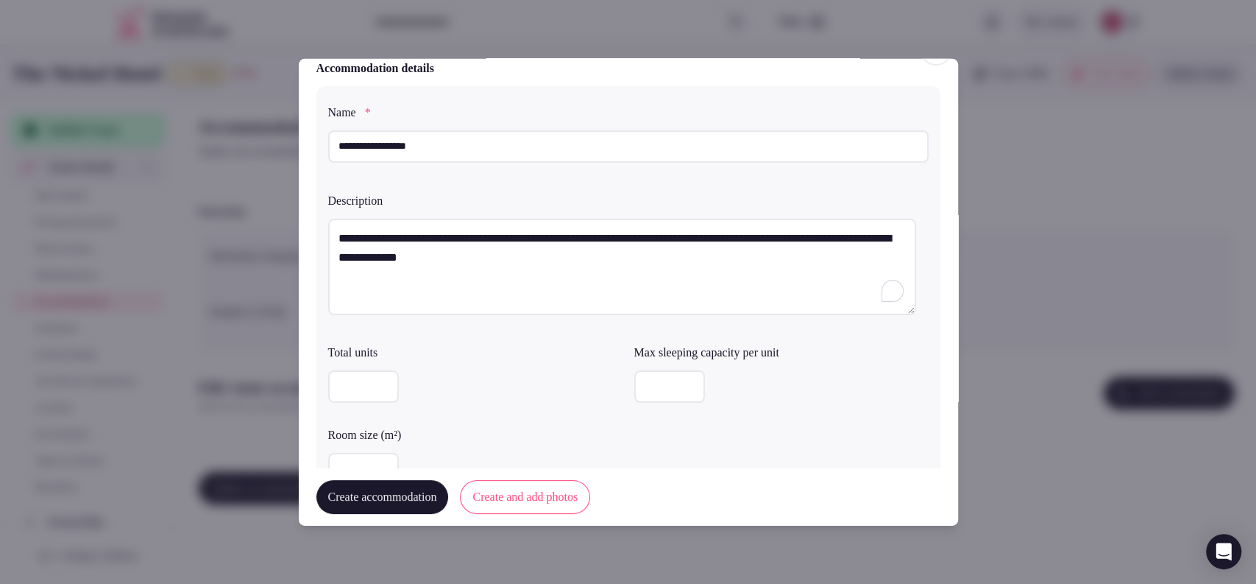
click at [654, 392] on input "number" at bounding box center [669, 386] width 71 height 32
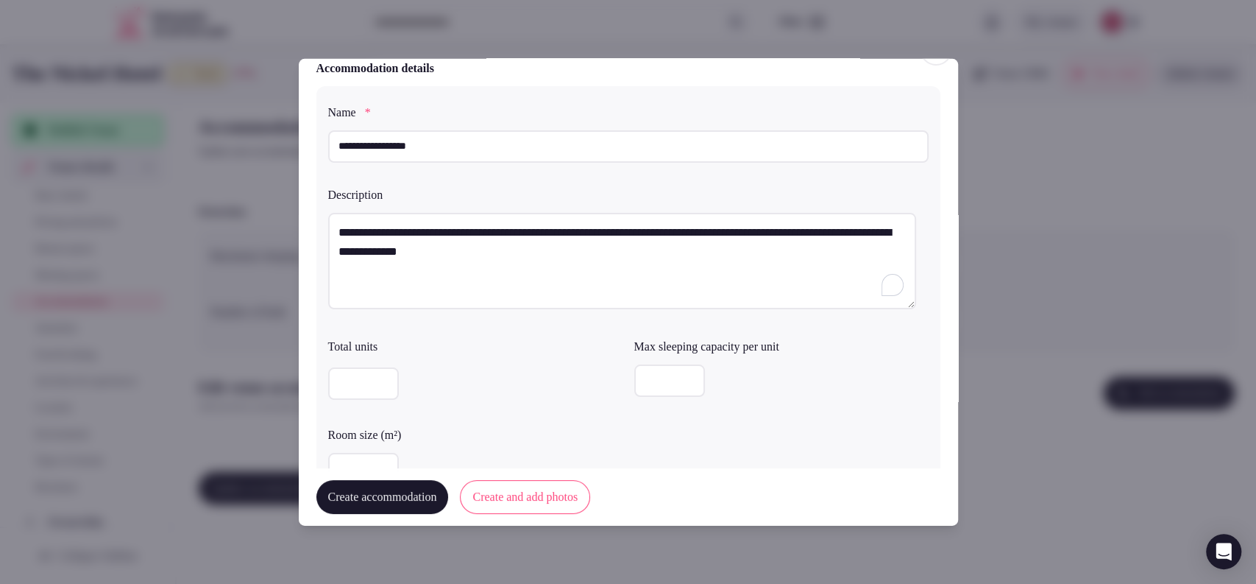
type input "*"
click at [745, 383] on div "*" at bounding box center [781, 380] width 294 height 32
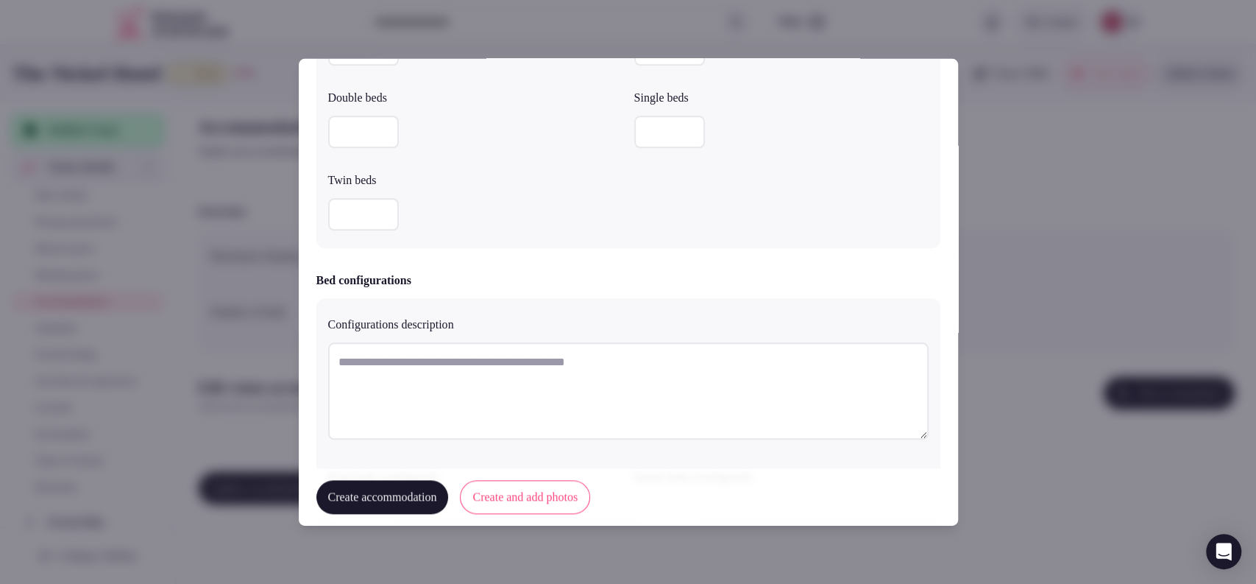
scroll to position [440, 0]
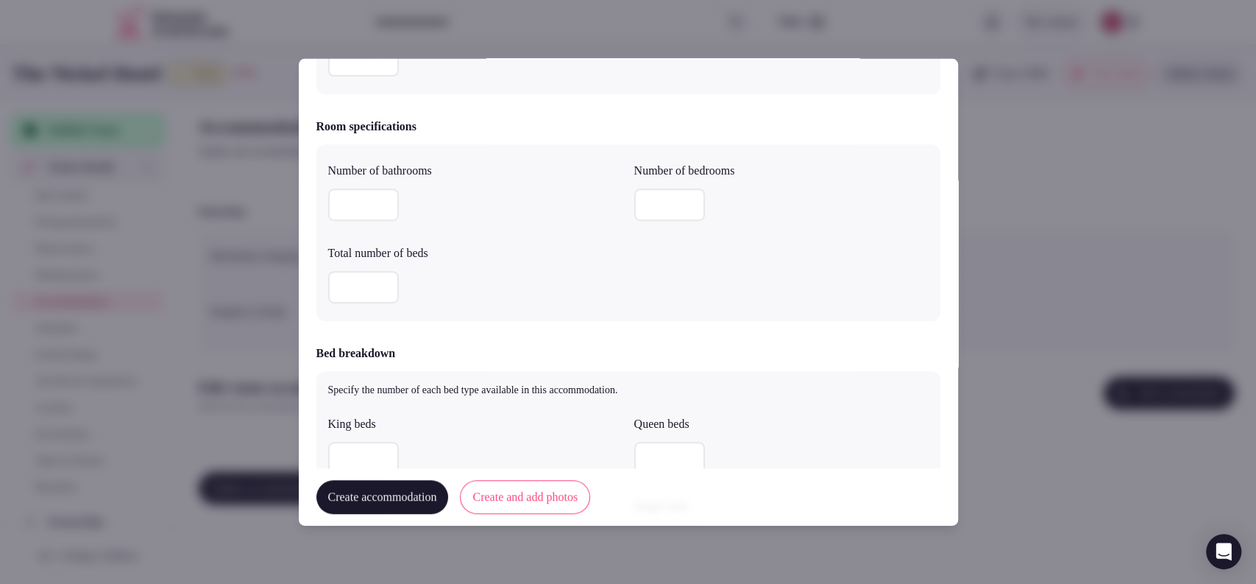
click at [343, 465] on input "number" at bounding box center [363, 458] width 71 height 32
type input "*"
click at [793, 307] on div "Number of bathrooms * Number of bedrooms * Total number of beds *" at bounding box center [628, 232] width 624 height 177
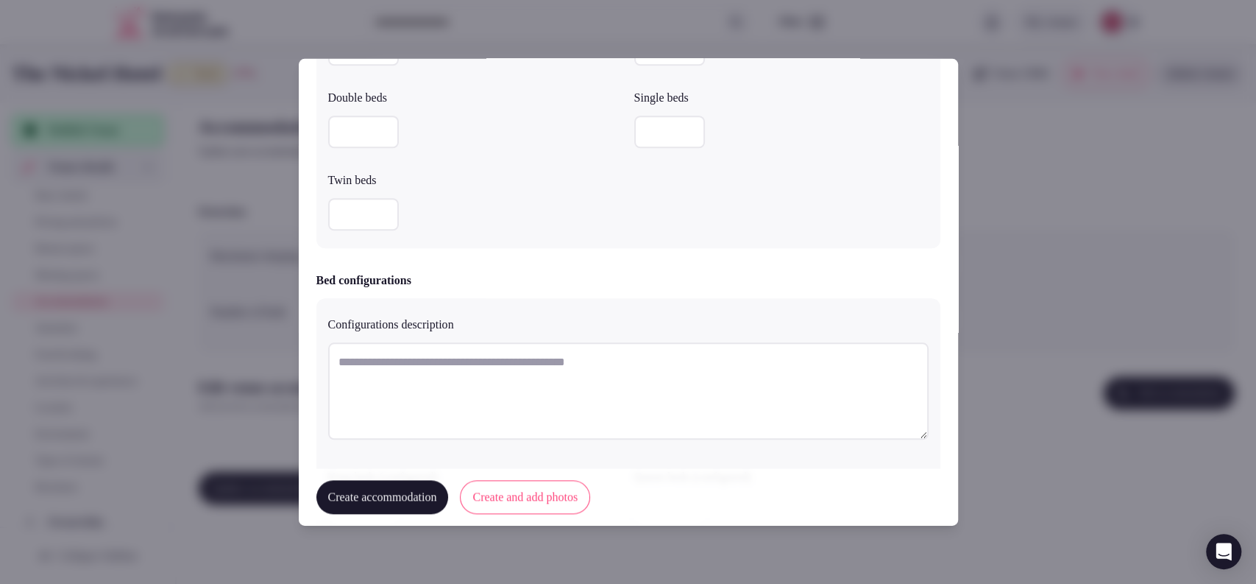
scroll to position [1258, 0]
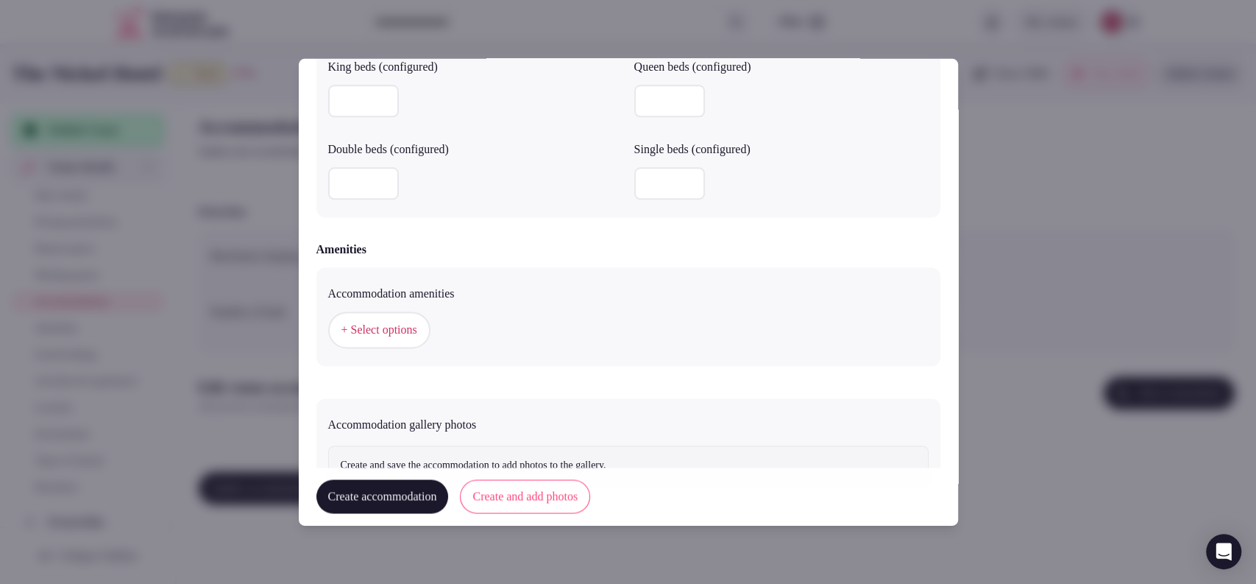
click at [417, 333] on span "+ Select options" at bounding box center [380, 330] width 76 height 16
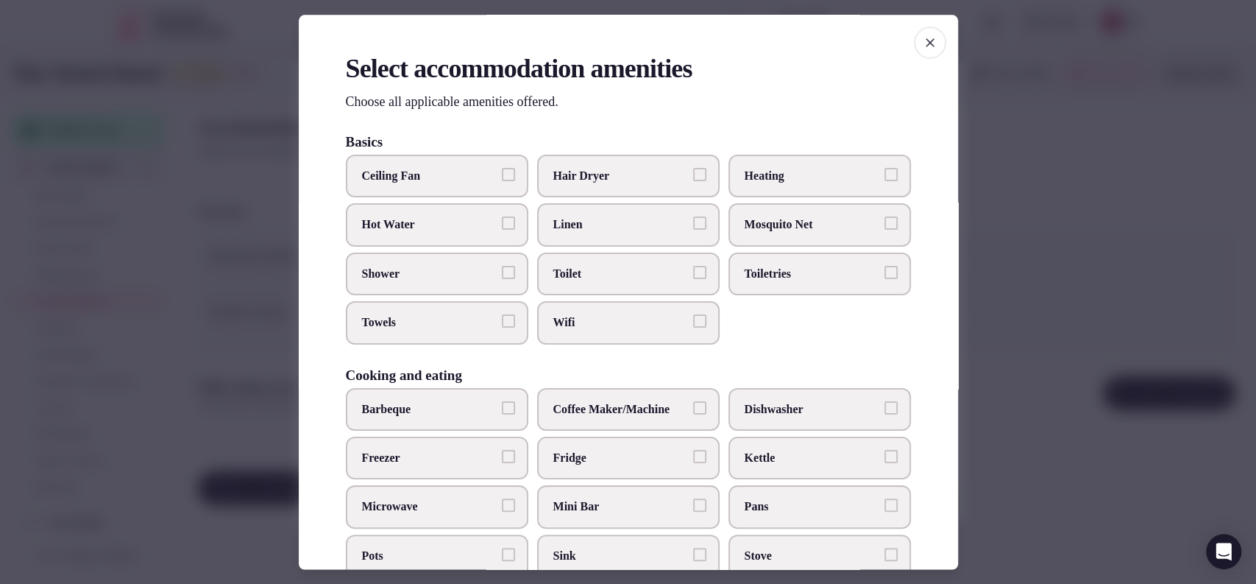
click at [571, 269] on span "Toilet" at bounding box center [620, 274] width 135 height 16
click at [693, 269] on button "Toilet" at bounding box center [699, 272] width 13 height 13
click at [669, 316] on span "Wifi" at bounding box center [620, 323] width 135 height 16
click at [693, 316] on button "Wifi" at bounding box center [699, 321] width 13 height 13
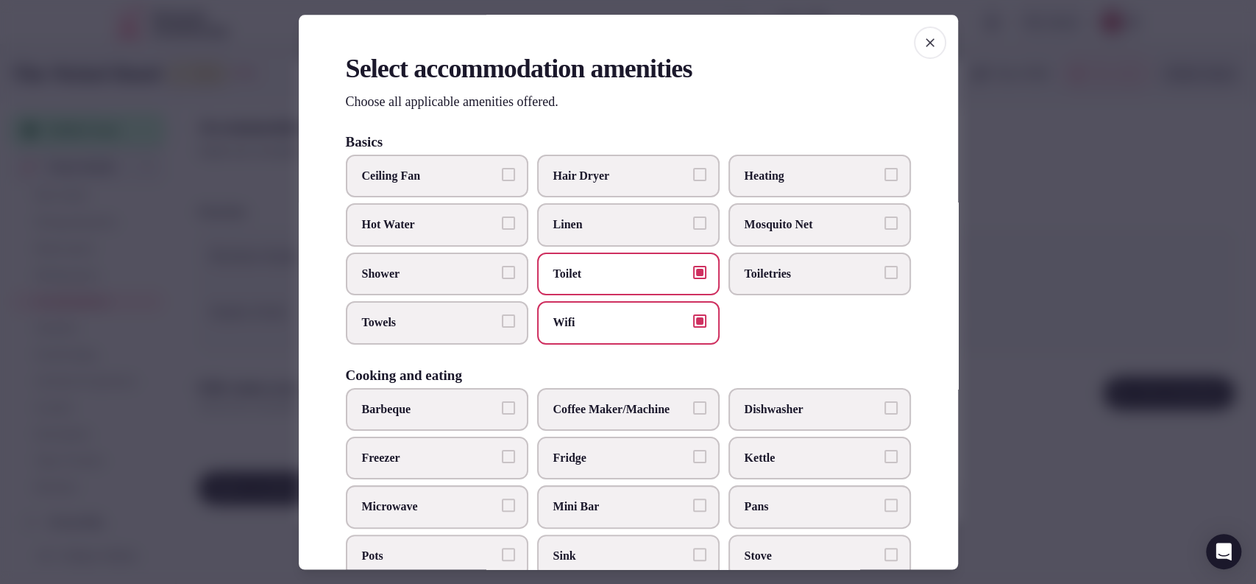
click at [436, 311] on label "Towels" at bounding box center [437, 323] width 183 height 43
click at [502, 315] on button "Towels" at bounding box center [508, 321] width 13 height 13
click at [459, 273] on span "Shower" at bounding box center [429, 274] width 135 height 16
click at [502, 273] on button "Shower" at bounding box center [508, 272] width 13 height 13
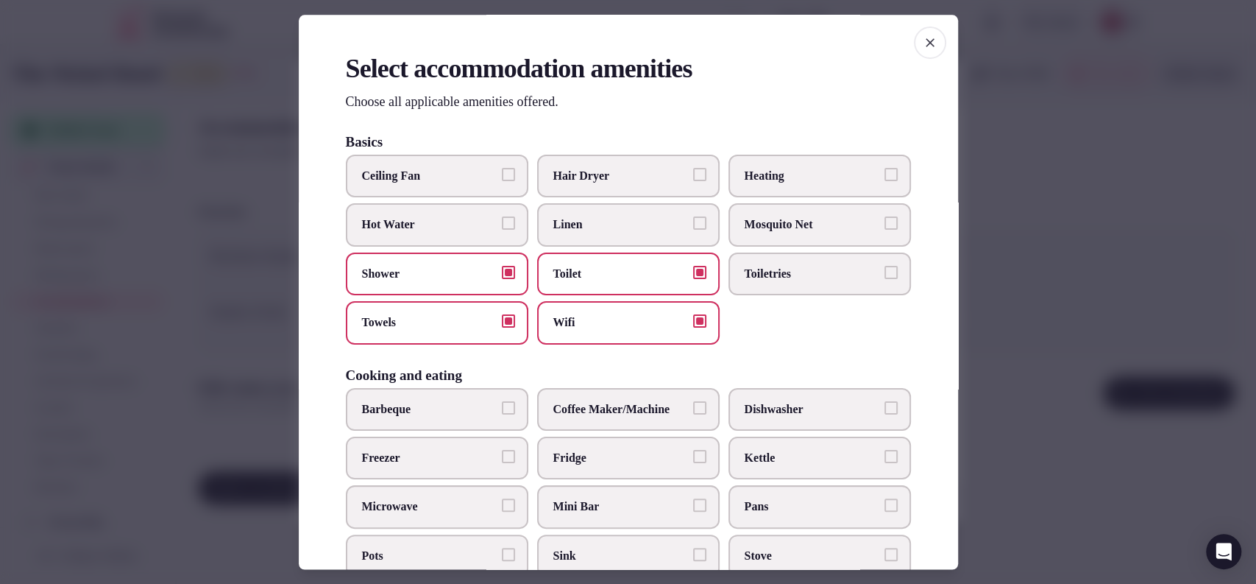
click at [576, 180] on span "Hair Dryer" at bounding box center [620, 176] width 135 height 16
click at [693, 180] on button "Hair Dryer" at bounding box center [699, 174] width 13 height 13
click at [749, 263] on label "Toiletries" at bounding box center [820, 273] width 183 height 43
click at [885, 266] on button "Toiletries" at bounding box center [891, 272] width 13 height 13
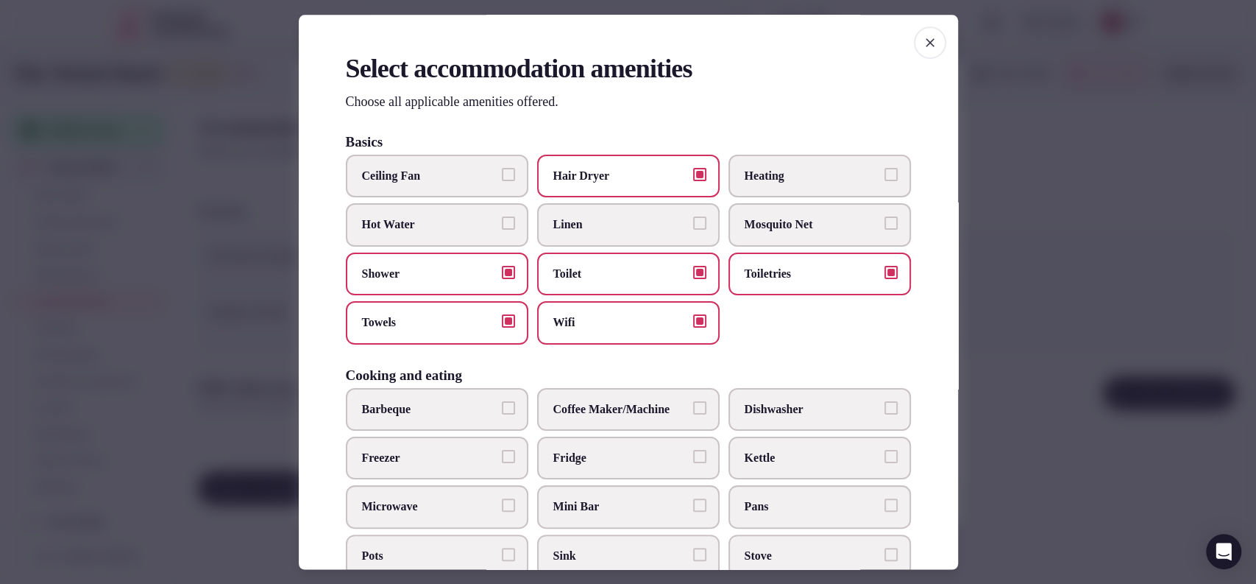
click at [565, 499] on span "Mini Bar" at bounding box center [620, 507] width 135 height 16
click at [693, 499] on button "Mini Bar" at bounding box center [699, 505] width 13 height 13
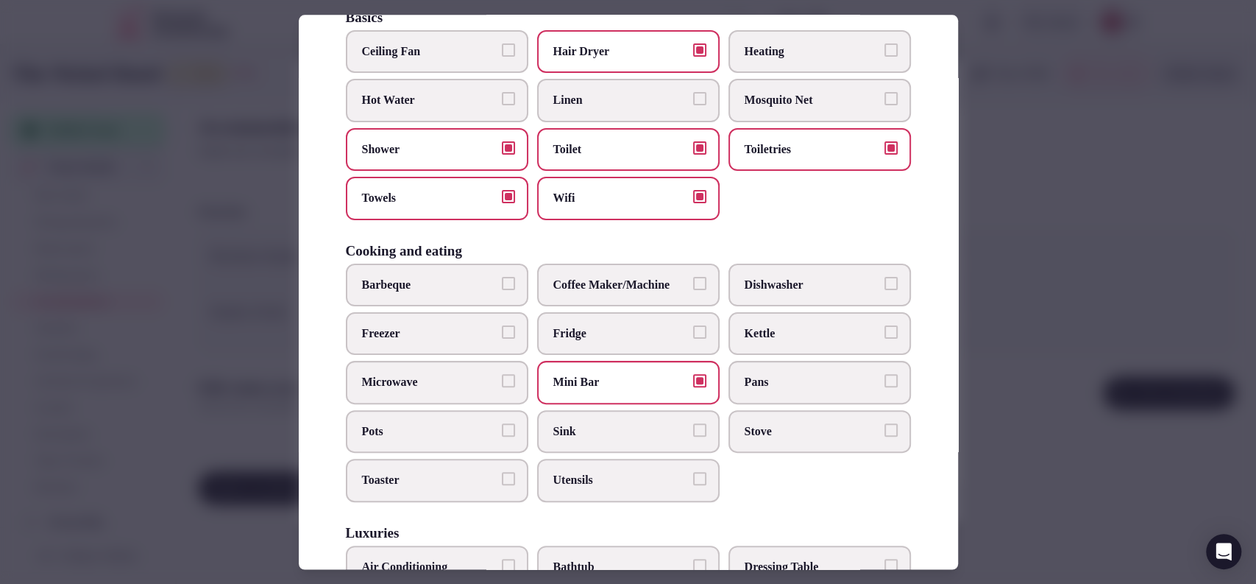
scroll to position [152, 0]
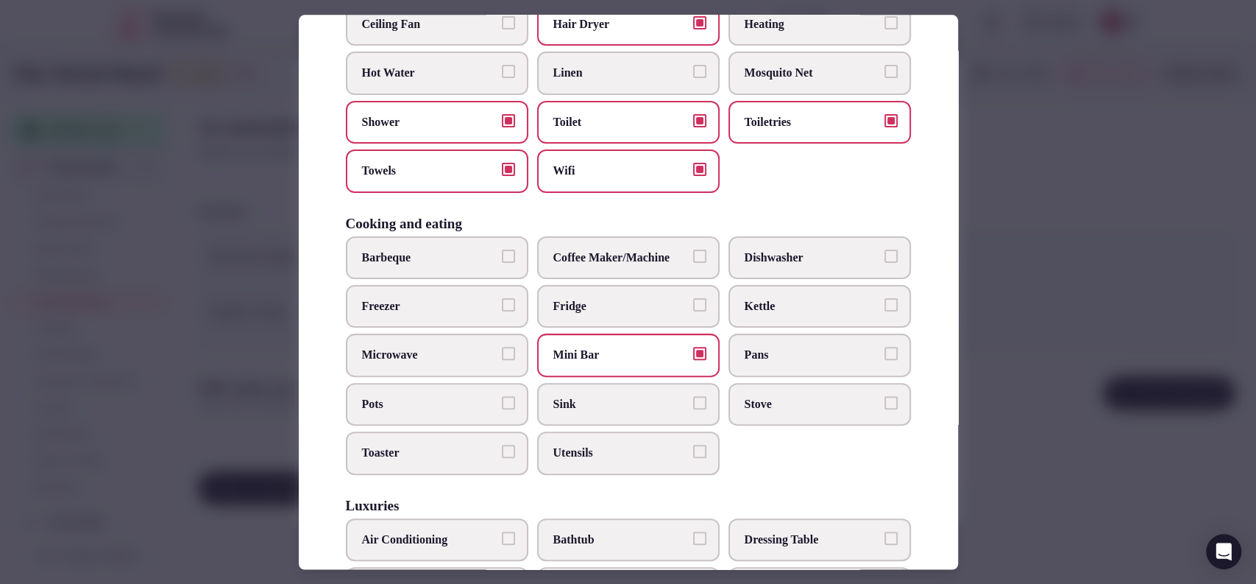
click at [633, 405] on span "Sink" at bounding box center [620, 404] width 135 height 16
click at [693, 405] on button "Sink" at bounding box center [699, 402] width 13 height 13
click at [393, 303] on span "Freezer" at bounding box center [429, 306] width 135 height 16
click at [502, 303] on button "Freezer" at bounding box center [508, 304] width 13 height 13
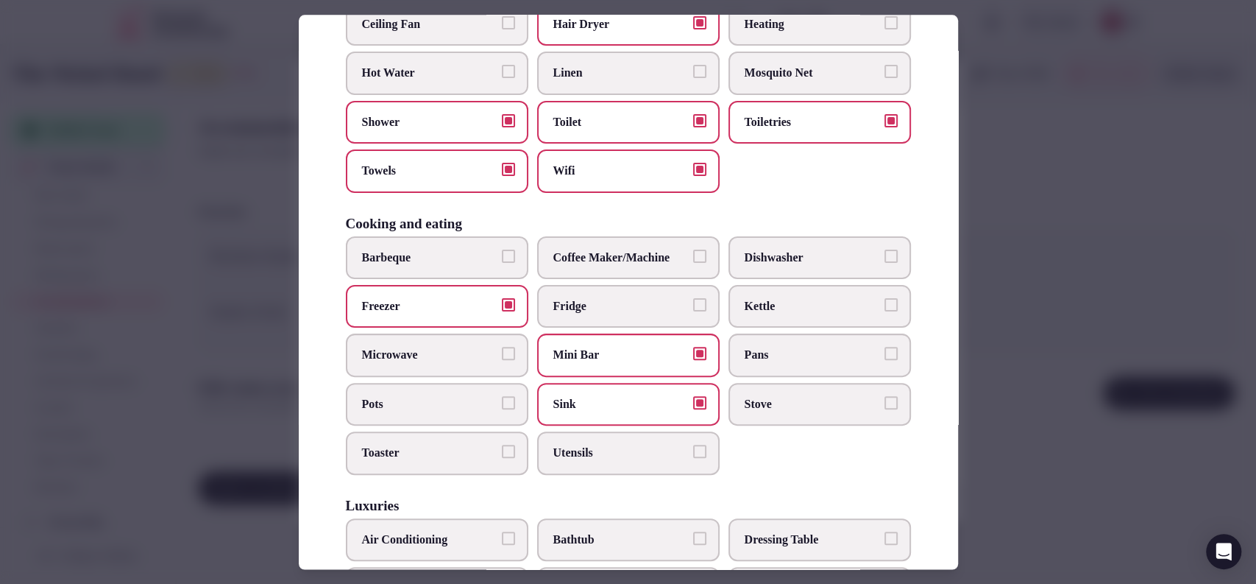
click at [416, 347] on span "Microwave" at bounding box center [429, 355] width 135 height 16
click at [502, 347] on button "Microwave" at bounding box center [508, 353] width 13 height 13
click at [428, 406] on span "Pots" at bounding box center [429, 404] width 135 height 16
click at [502, 406] on button "Pots" at bounding box center [508, 402] width 13 height 13
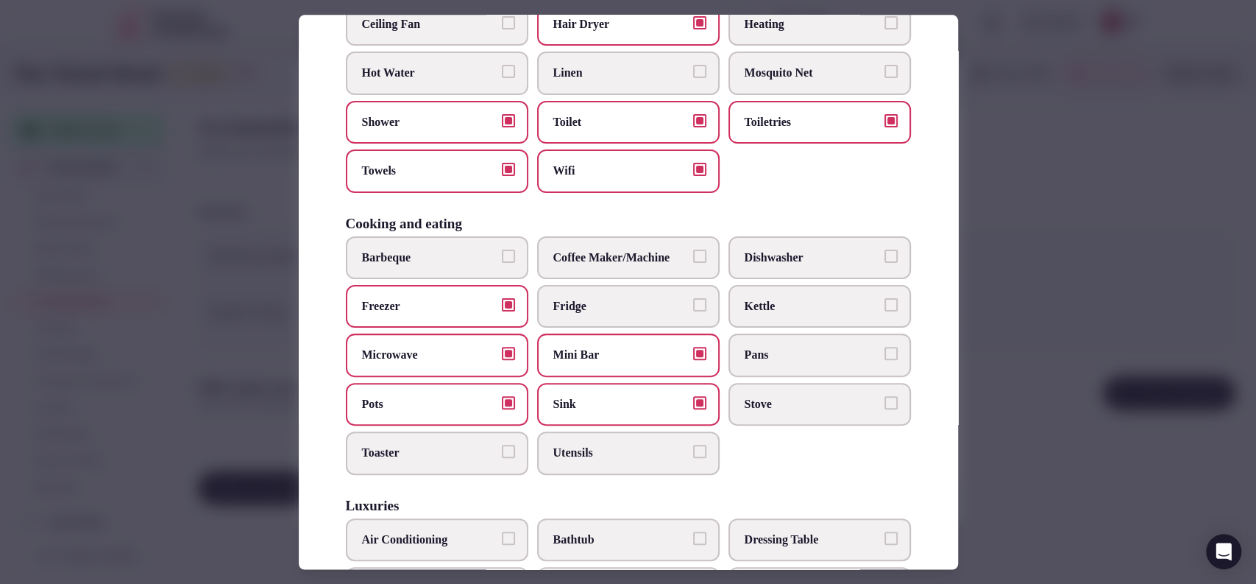
drag, startPoint x: 443, startPoint y: 449, endPoint x: 602, endPoint y: 479, distance: 161.8
click at [443, 450] on span "Toaster" at bounding box center [429, 453] width 135 height 16
click at [502, 450] on button "Toaster" at bounding box center [508, 451] width 13 height 13
click at [597, 449] on span "Utensils" at bounding box center [620, 453] width 135 height 16
click at [693, 449] on button "Utensils" at bounding box center [699, 451] width 13 height 13
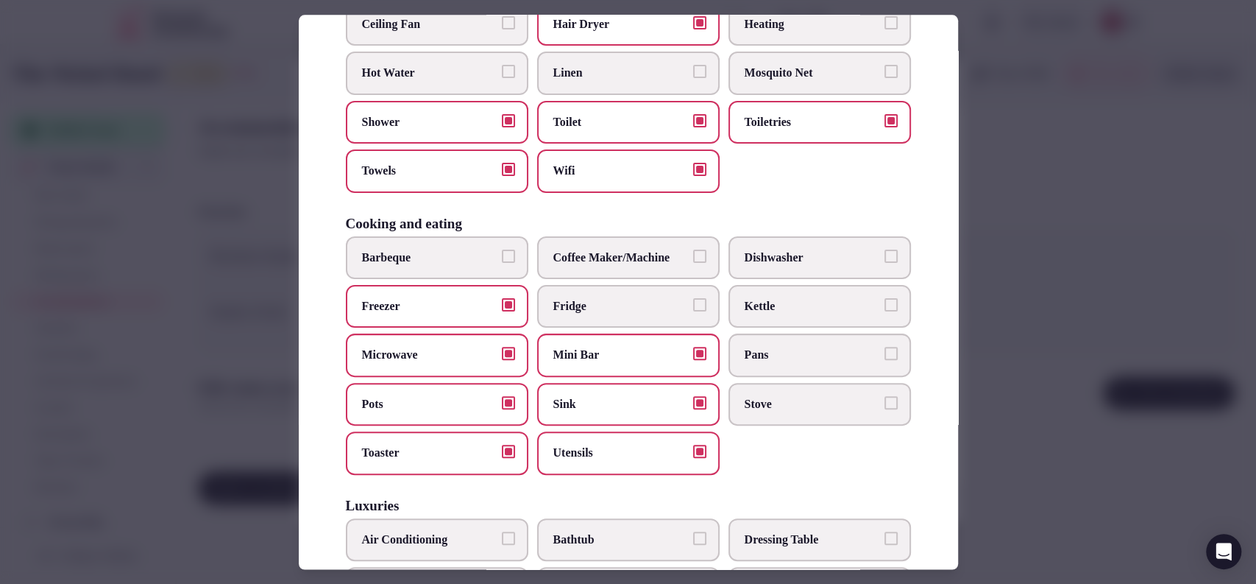
click at [766, 358] on span "Pans" at bounding box center [812, 355] width 135 height 16
click at [885, 358] on button "Pans" at bounding box center [891, 353] width 13 height 13
click at [770, 386] on label "Stove" at bounding box center [820, 404] width 183 height 43
click at [885, 396] on button "Stove" at bounding box center [891, 402] width 13 height 13
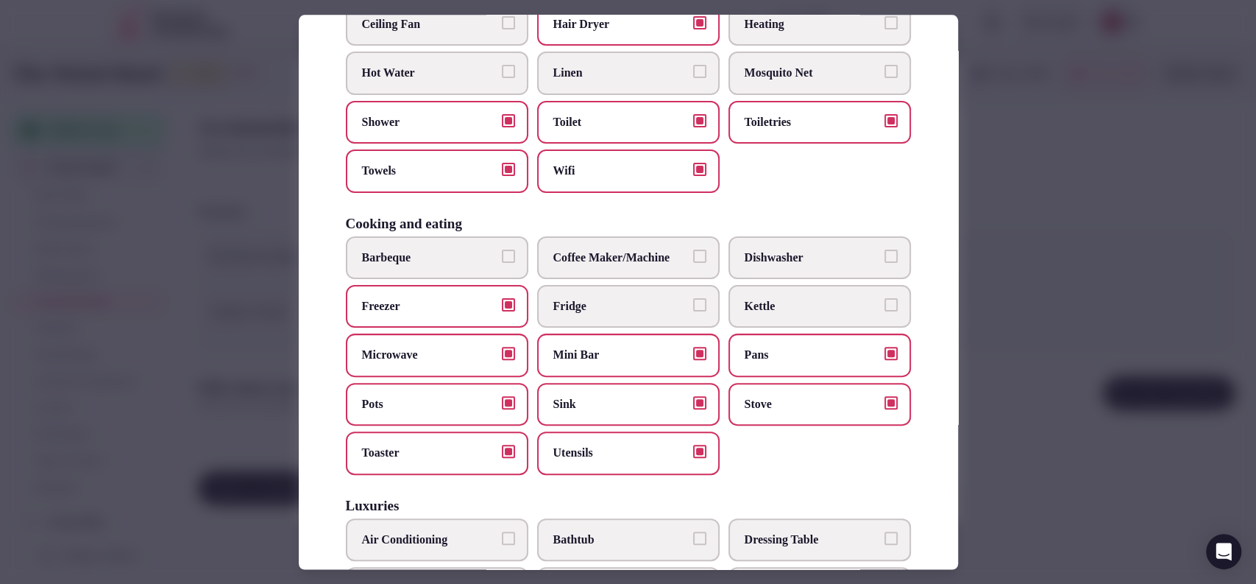
click at [469, 307] on span "Freezer" at bounding box center [429, 306] width 135 height 16
click at [502, 307] on button "Freezer" at bounding box center [508, 304] width 13 height 13
click at [604, 307] on span "Fridge" at bounding box center [620, 306] width 135 height 16
click at [693, 307] on button "Fridge" at bounding box center [699, 304] width 13 height 13
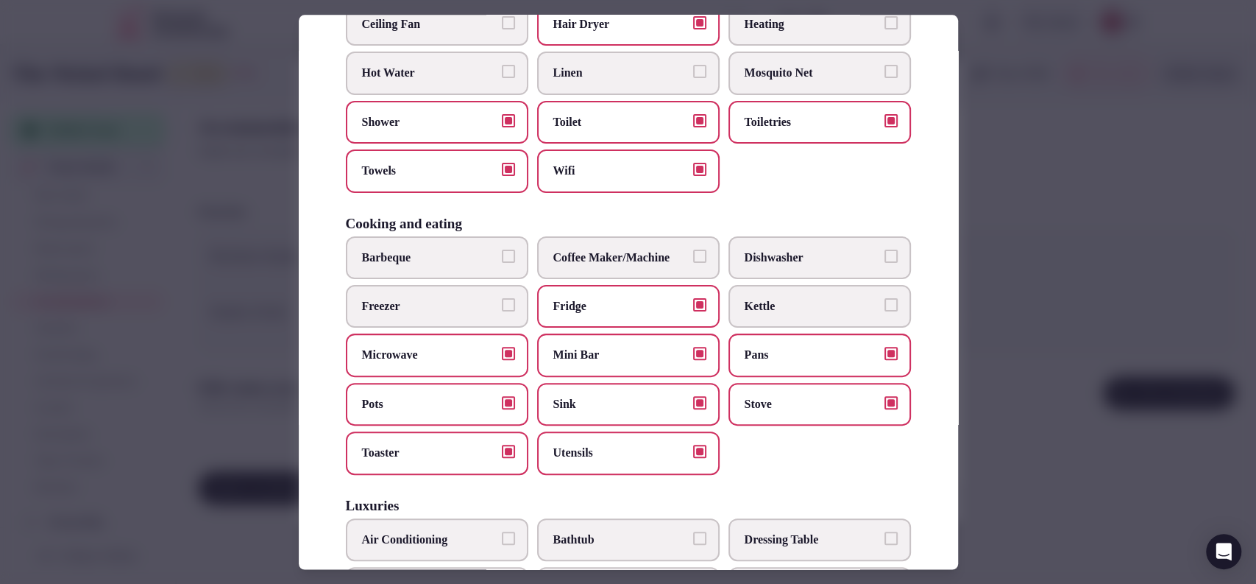
click at [641, 250] on span "Coffee Maker/Machine" at bounding box center [620, 258] width 135 height 16
click at [693, 250] on button "Coffee Maker/Machine" at bounding box center [699, 256] width 13 height 13
click at [769, 263] on span "Dishwasher" at bounding box center [812, 258] width 135 height 16
click at [885, 263] on button "Dishwasher" at bounding box center [891, 256] width 13 height 13
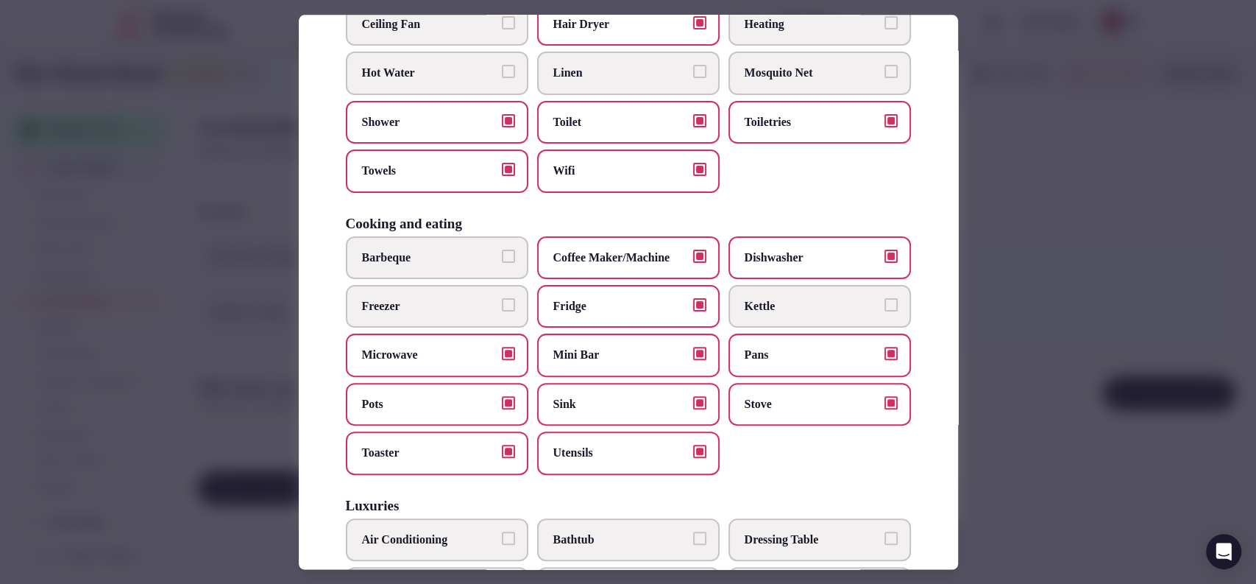
drag, startPoint x: 836, startPoint y: 255, endPoint x: 836, endPoint y: 263, distance: 8.1
click at [836, 261] on span "Dishwasher" at bounding box center [812, 258] width 135 height 16
click at [885, 261] on button "Dishwasher" at bounding box center [891, 256] width 13 height 13
click at [809, 250] on span "Dishwasher" at bounding box center [812, 258] width 135 height 16
click at [885, 250] on button "Dishwasher" at bounding box center [891, 256] width 13 height 13
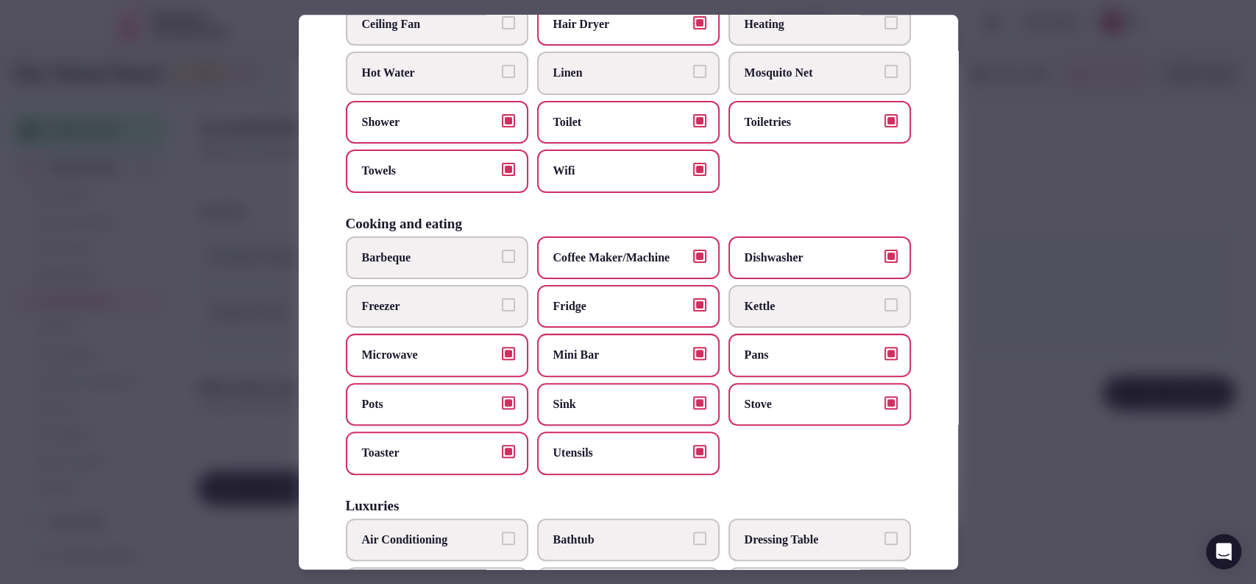
scroll to position [637, 0]
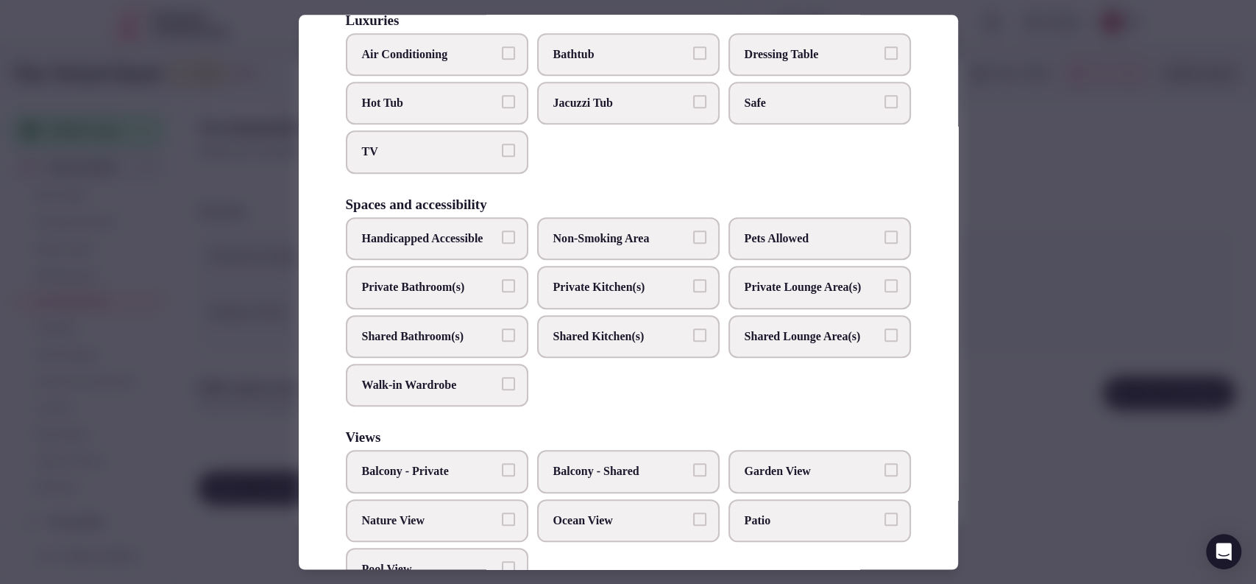
click at [442, 152] on span "TV" at bounding box center [429, 152] width 135 height 16
click at [502, 152] on button "TV" at bounding box center [508, 150] width 13 height 13
click at [471, 33] on label "Air Conditioning" at bounding box center [437, 54] width 183 height 43
click at [502, 46] on button "Air Conditioning" at bounding box center [508, 52] width 13 height 13
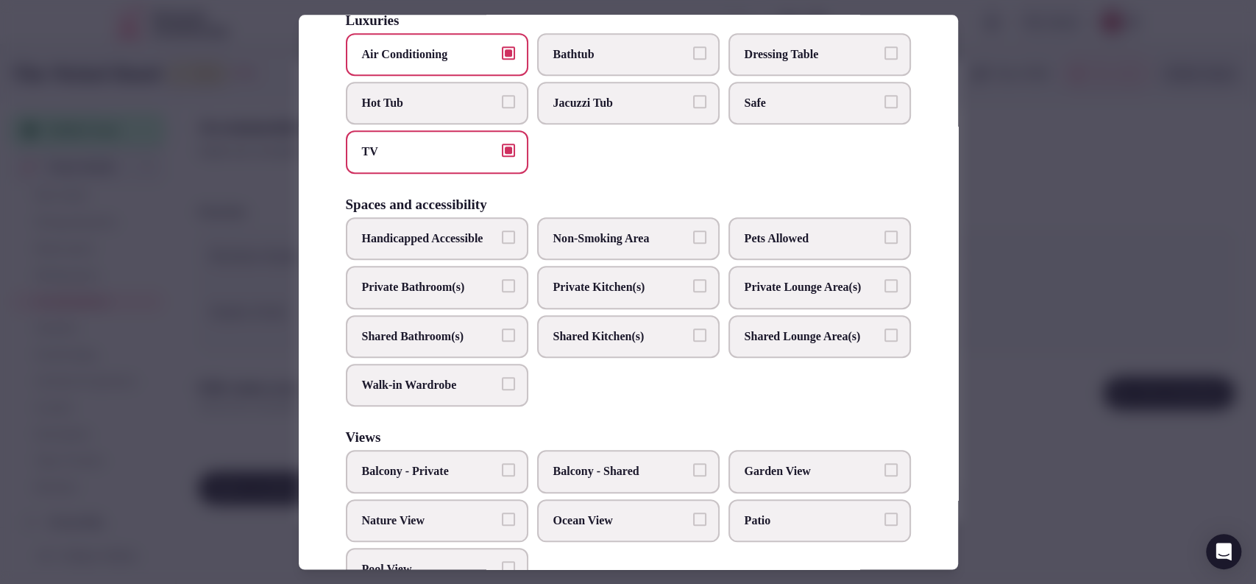
click at [635, 307] on label "Private Kitchen(s)" at bounding box center [628, 287] width 183 height 43
click at [693, 292] on button "Private Kitchen(s)" at bounding box center [699, 285] width 13 height 13
click at [457, 308] on label "Private Bathroom(s)" at bounding box center [437, 287] width 183 height 43
click at [502, 292] on button "Private Bathroom(s)" at bounding box center [508, 285] width 13 height 13
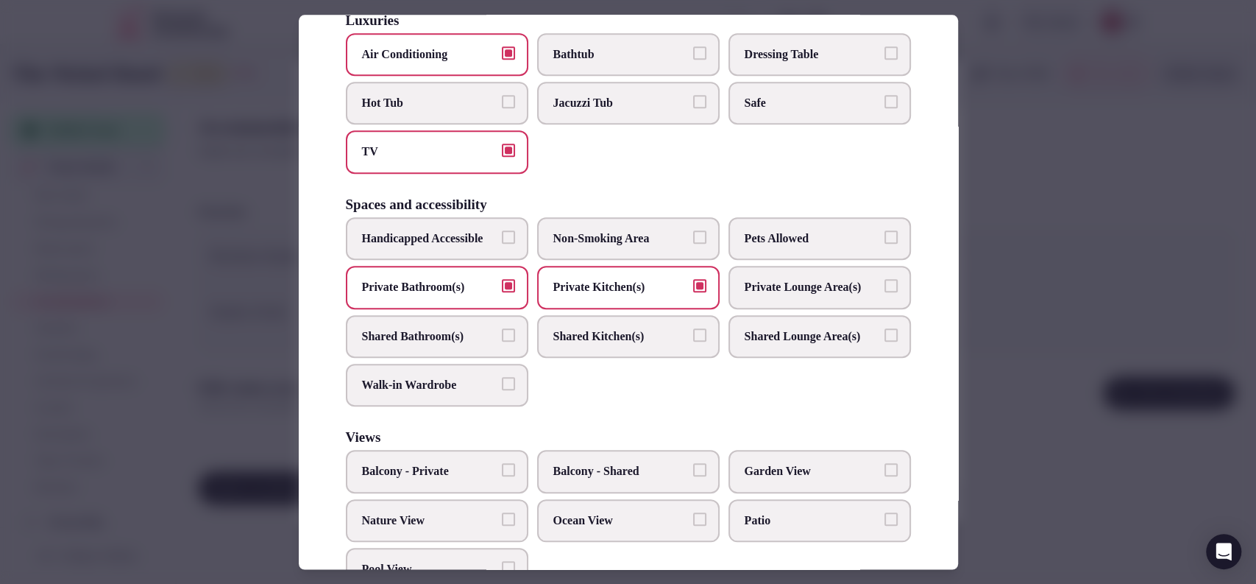
click at [789, 95] on span "Safe" at bounding box center [812, 103] width 135 height 16
click at [885, 95] on button "Safe" at bounding box center [891, 101] width 13 height 13
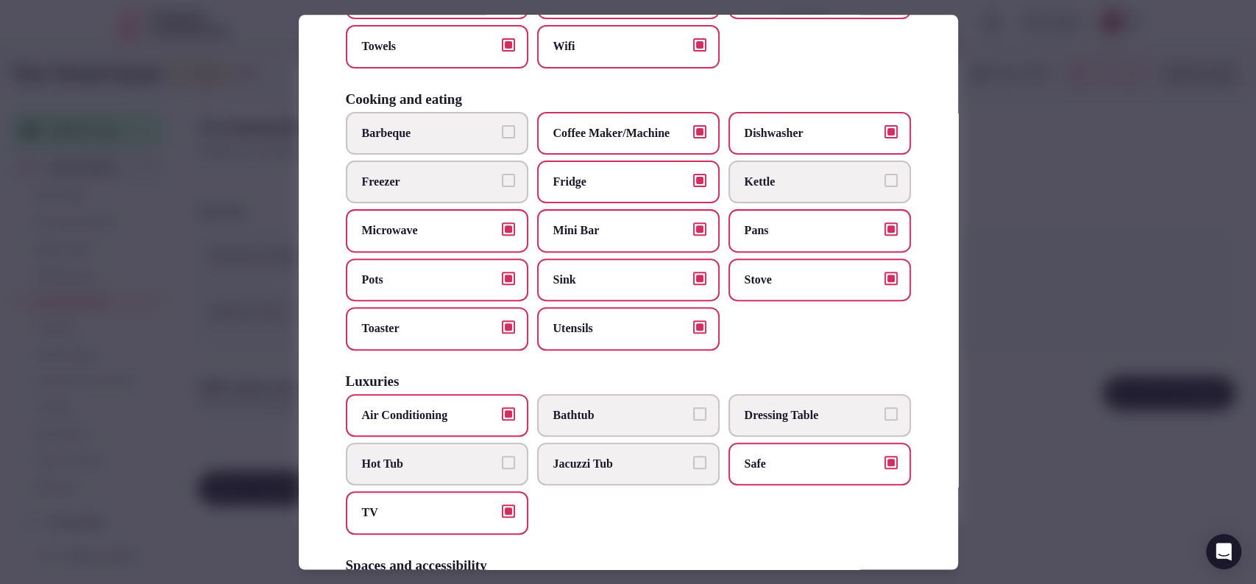
scroll to position [252, 0]
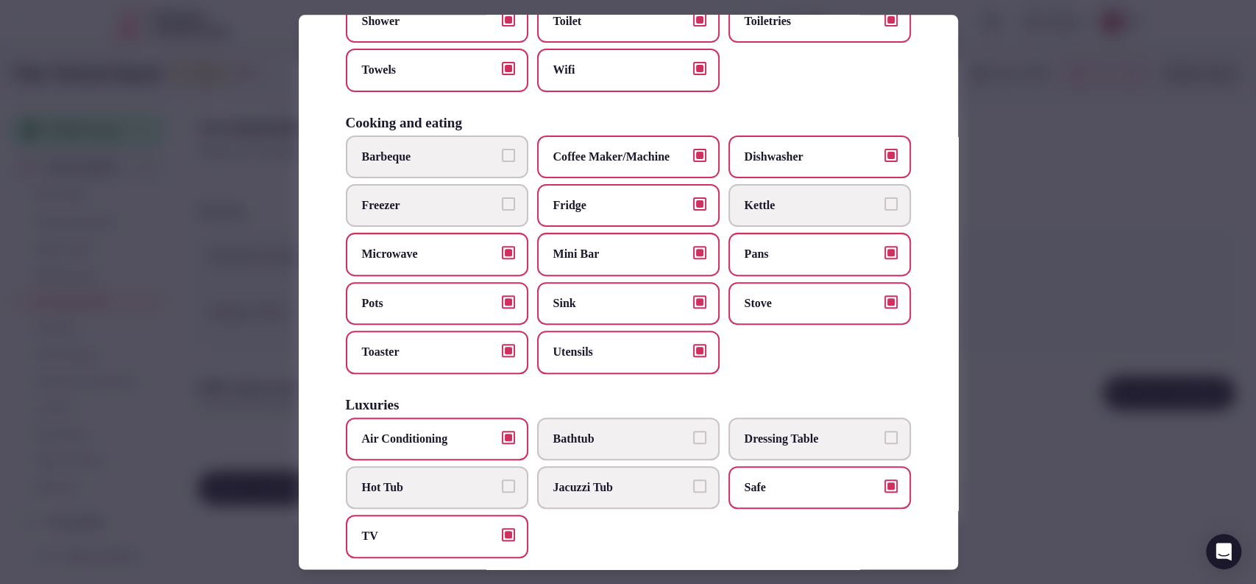
click at [1021, 235] on div at bounding box center [628, 292] width 1256 height 584
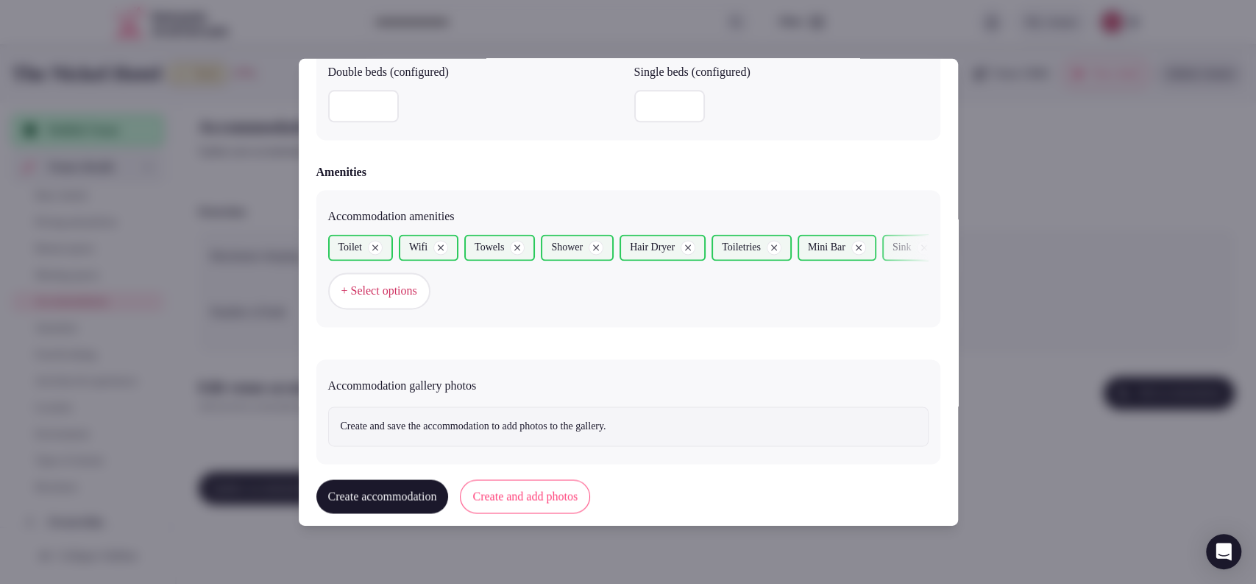
scroll to position [1358, 0]
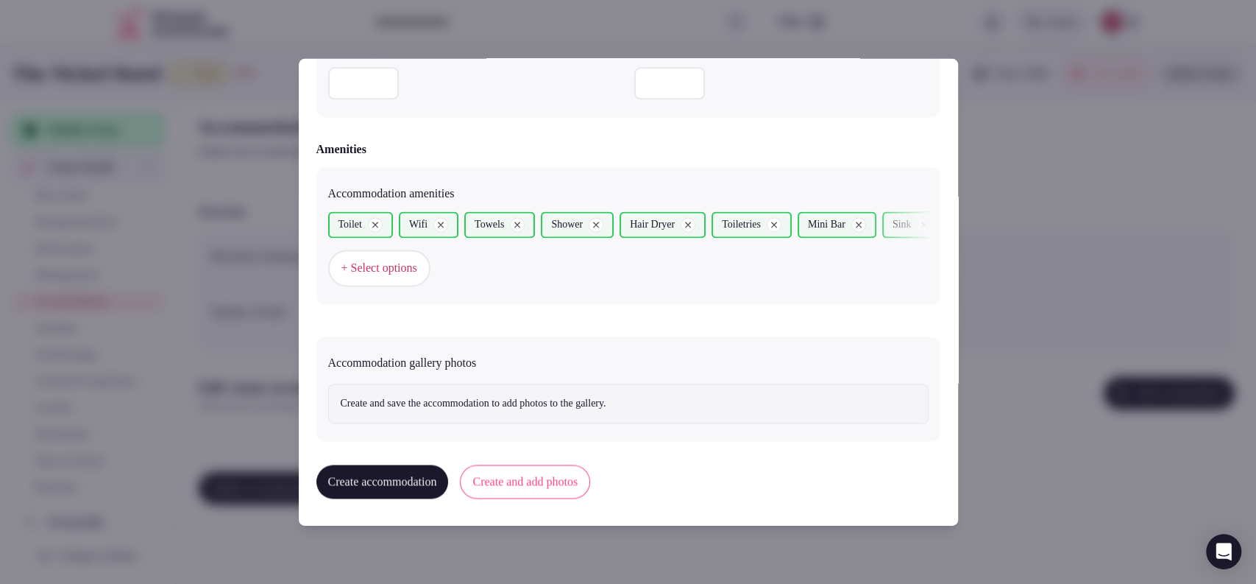
click at [548, 475] on button "Create and add photos" at bounding box center [525, 482] width 130 height 34
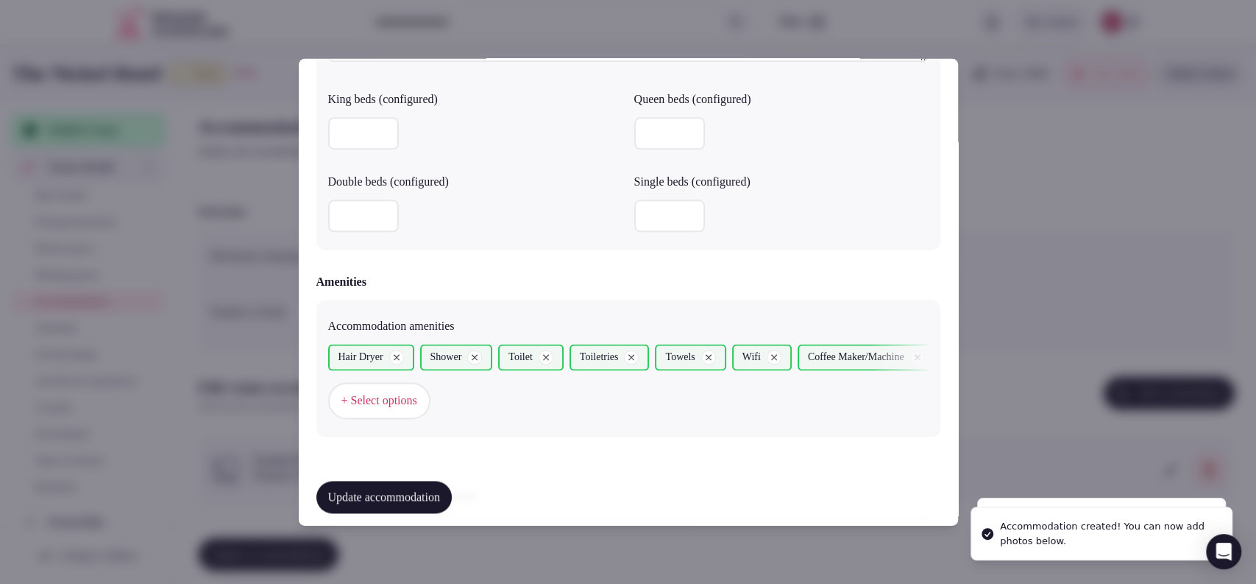
scroll to position [1493, 0]
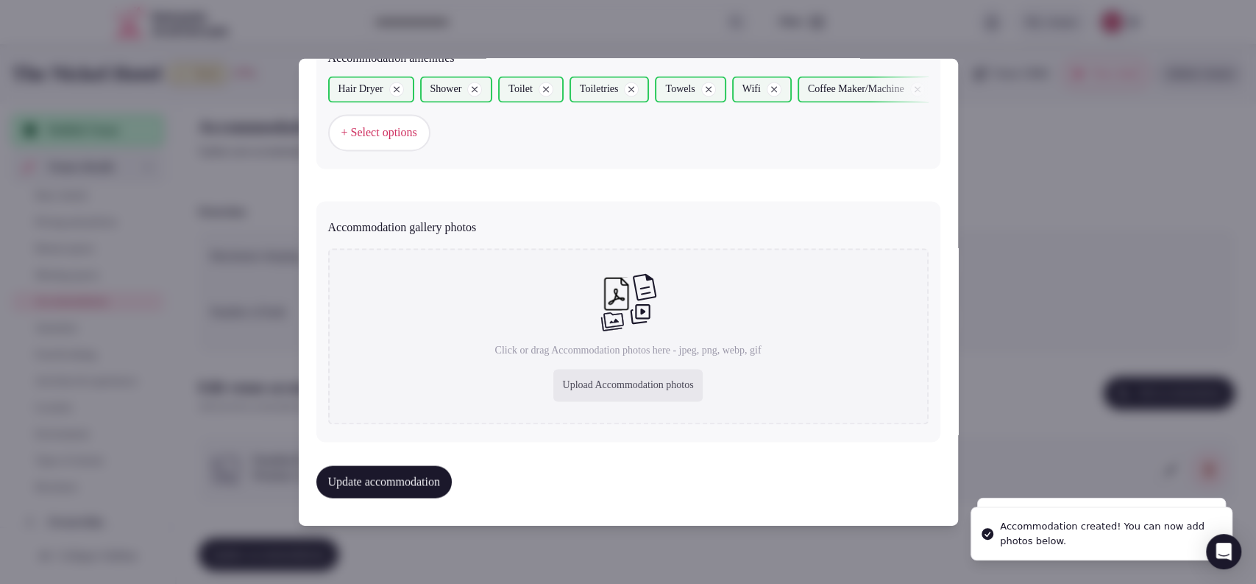
click at [594, 383] on div "Upload Accommodation photos" at bounding box center [627, 385] width 149 height 32
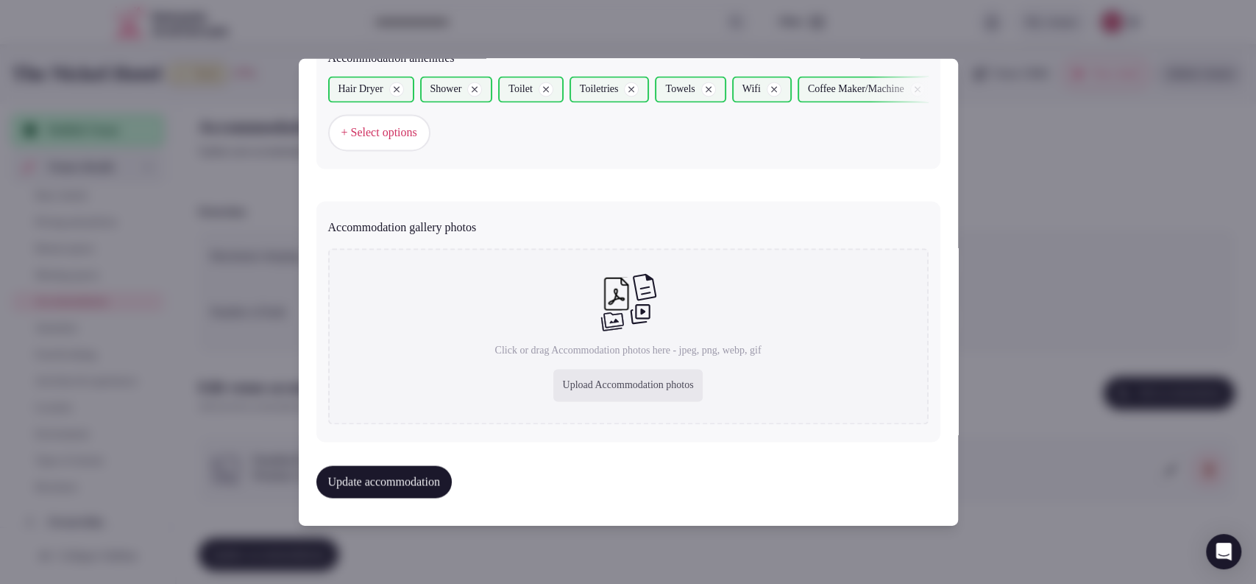
click at [553, 376] on div "Upload Accommodation photos" at bounding box center [627, 385] width 149 height 32
type input "**********"
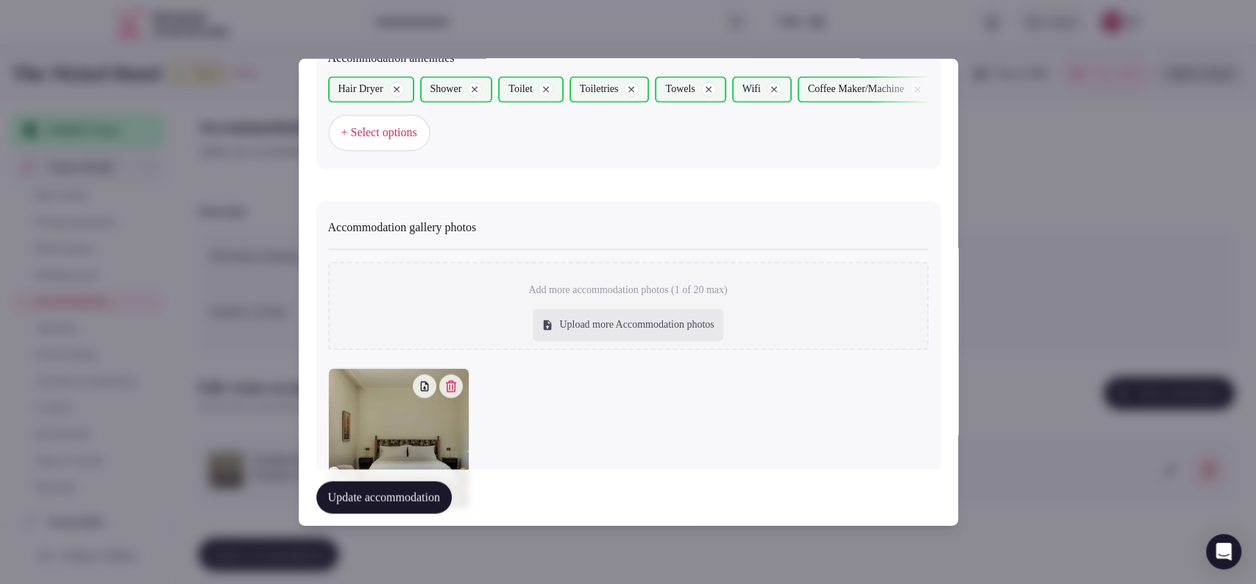
click at [637, 314] on div "Upload more Accommodation photos" at bounding box center [628, 325] width 190 height 32
type input "**********"
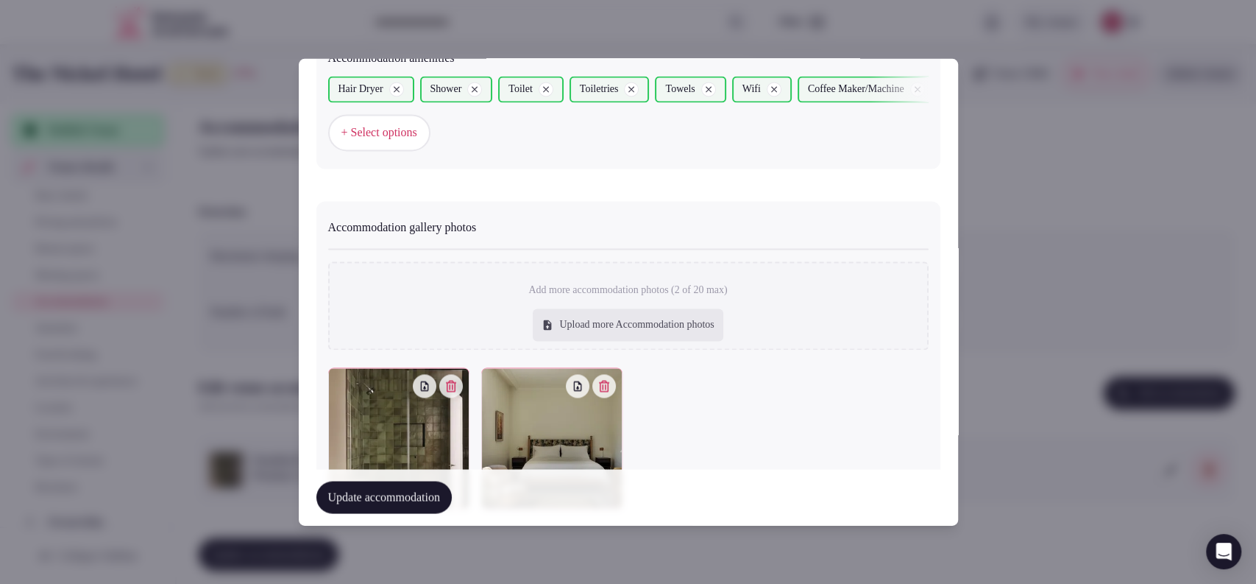
click at [625, 324] on div "Upload more Accommodation photos" at bounding box center [628, 325] width 190 height 32
type input "**********"
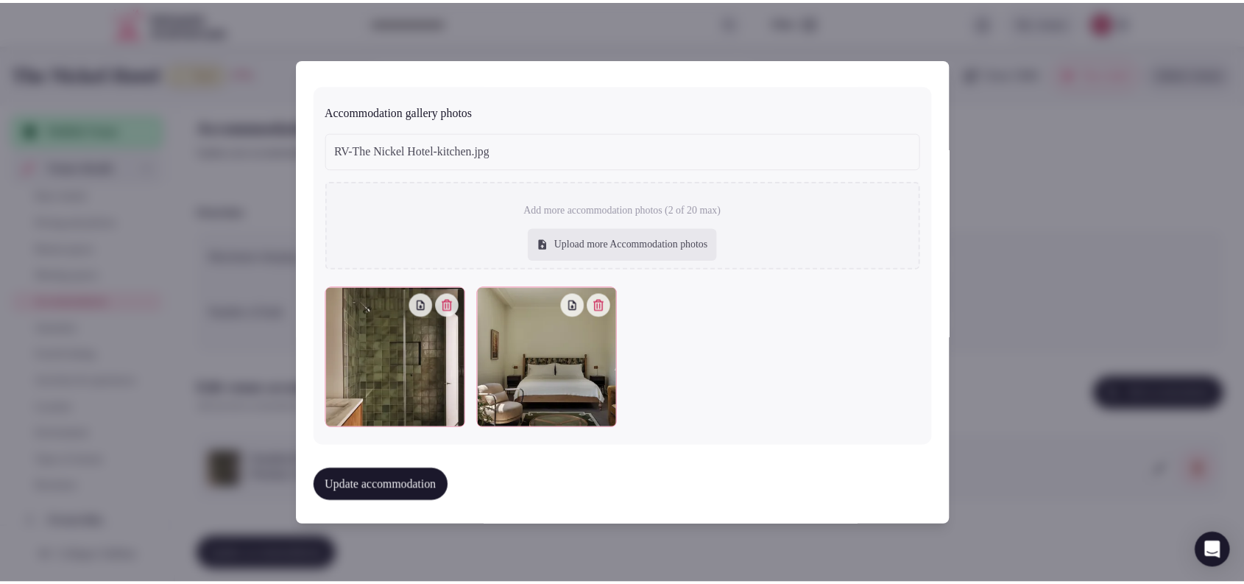
scroll to position [1574, 0]
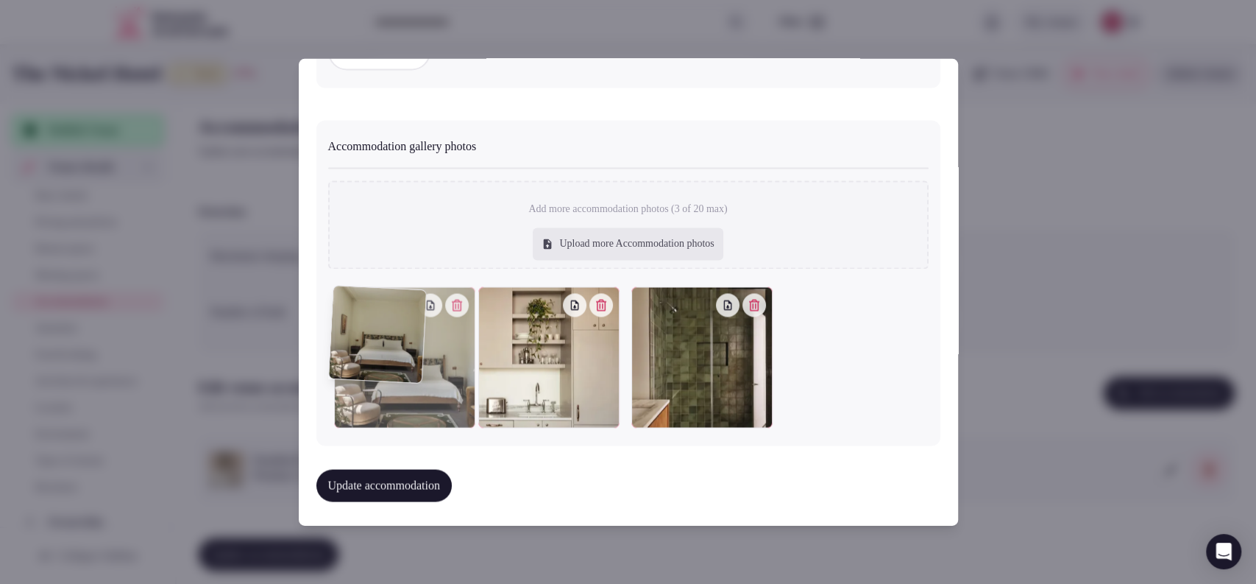
drag, startPoint x: 665, startPoint y: 373, endPoint x: 410, endPoint y: 374, distance: 254.7
click at [410, 374] on div at bounding box center [404, 357] width 141 height 141
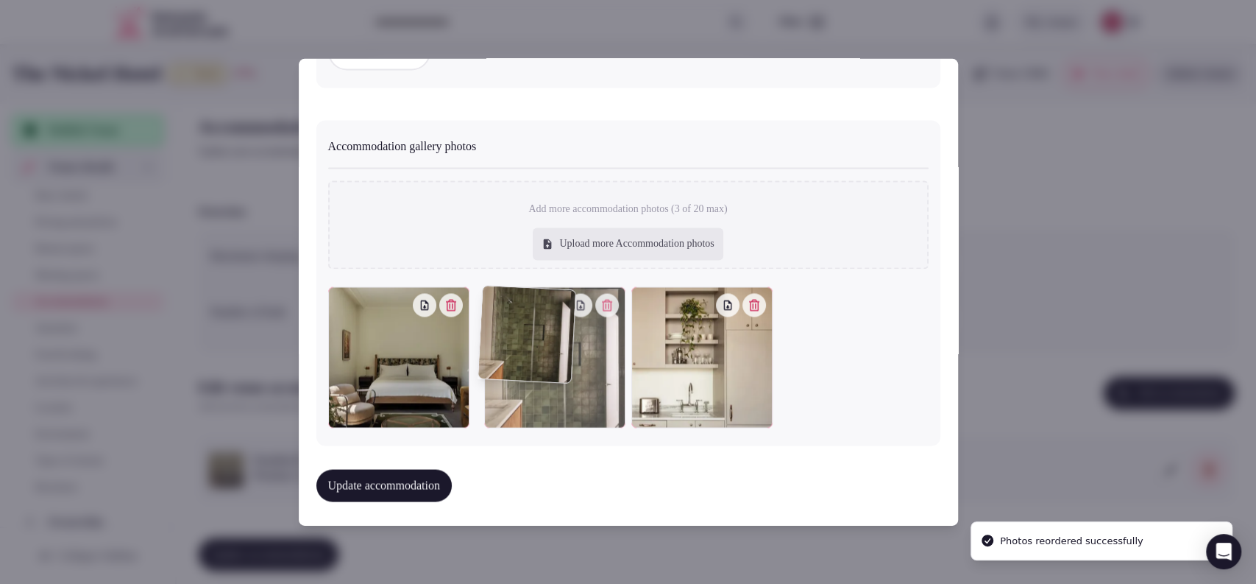
drag, startPoint x: 668, startPoint y: 356, endPoint x: 581, endPoint y: 372, distance: 87.8
click at [581, 372] on div at bounding box center [554, 357] width 141 height 141
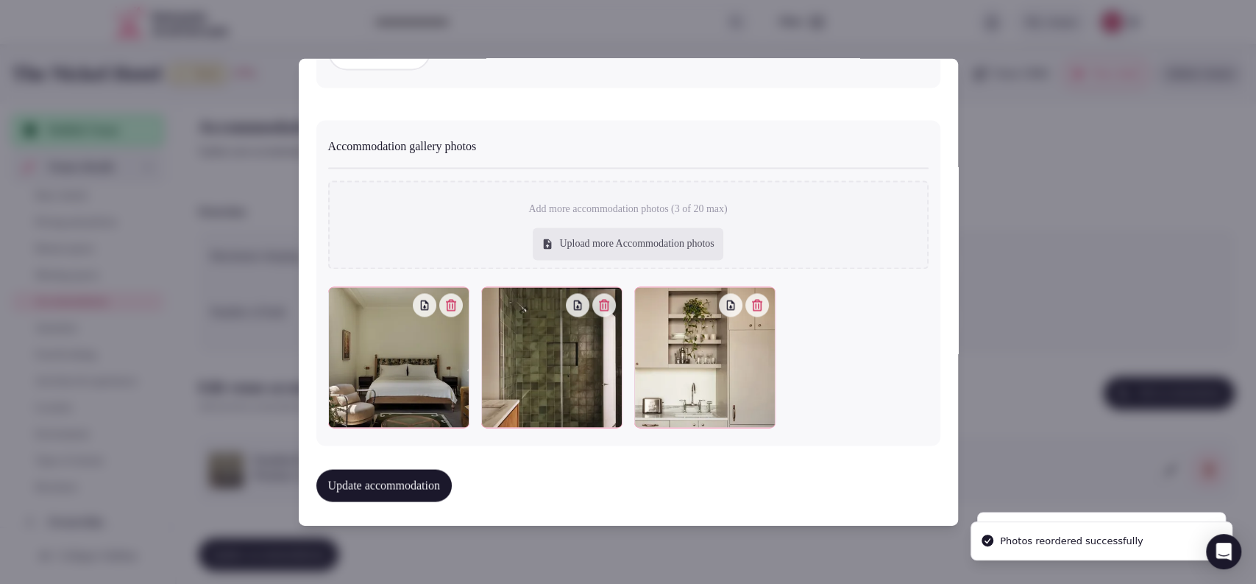
click at [369, 481] on button "Update accommodation" at bounding box center [383, 486] width 135 height 32
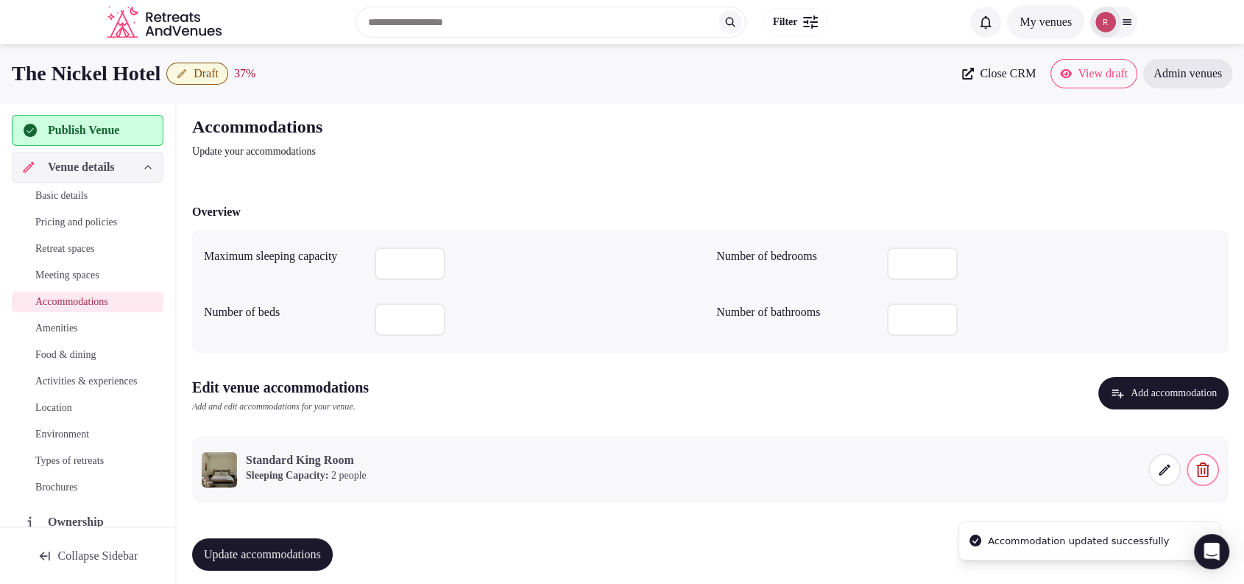
click at [293, 553] on span "Update accommodations" at bounding box center [262, 554] width 117 height 15
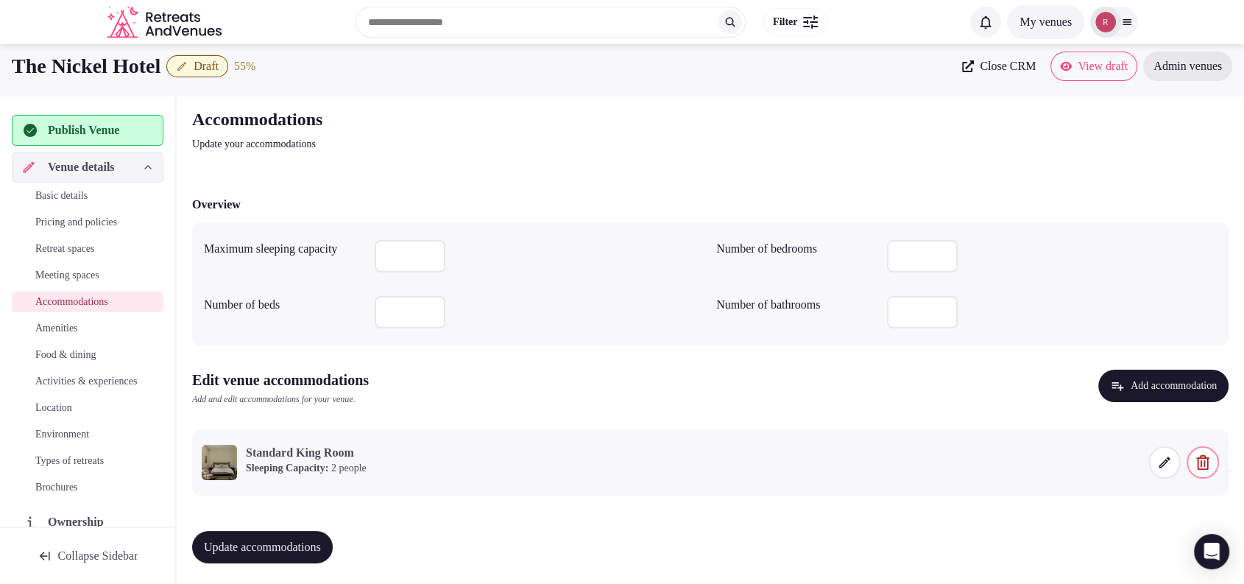
scroll to position [10, 0]
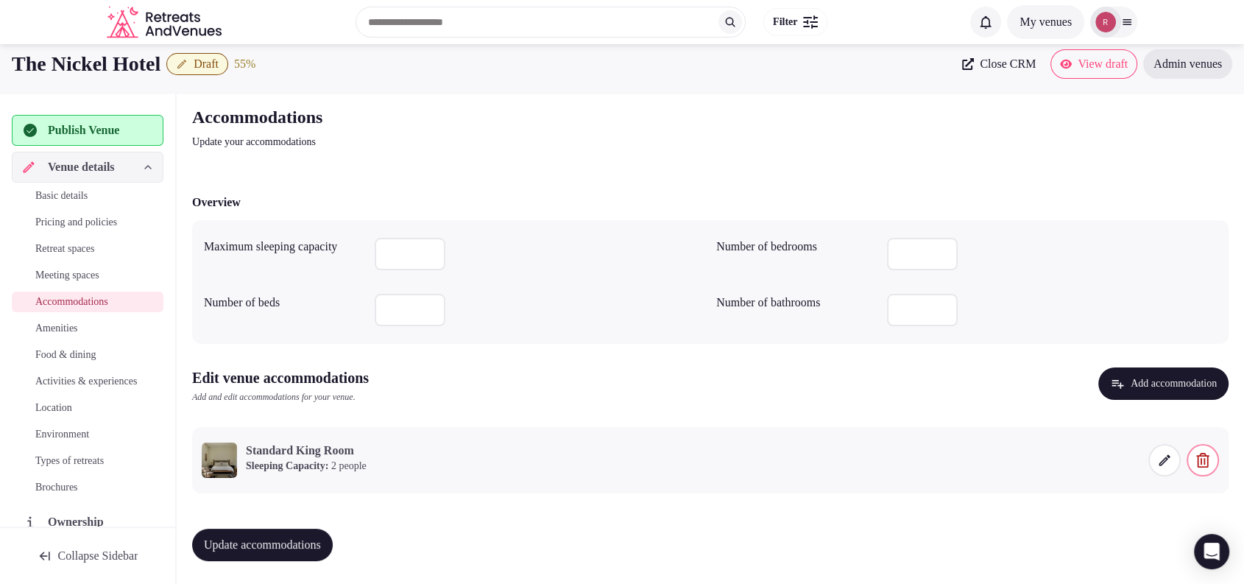
click at [55, 336] on link "Amenities" at bounding box center [88, 328] width 152 height 21
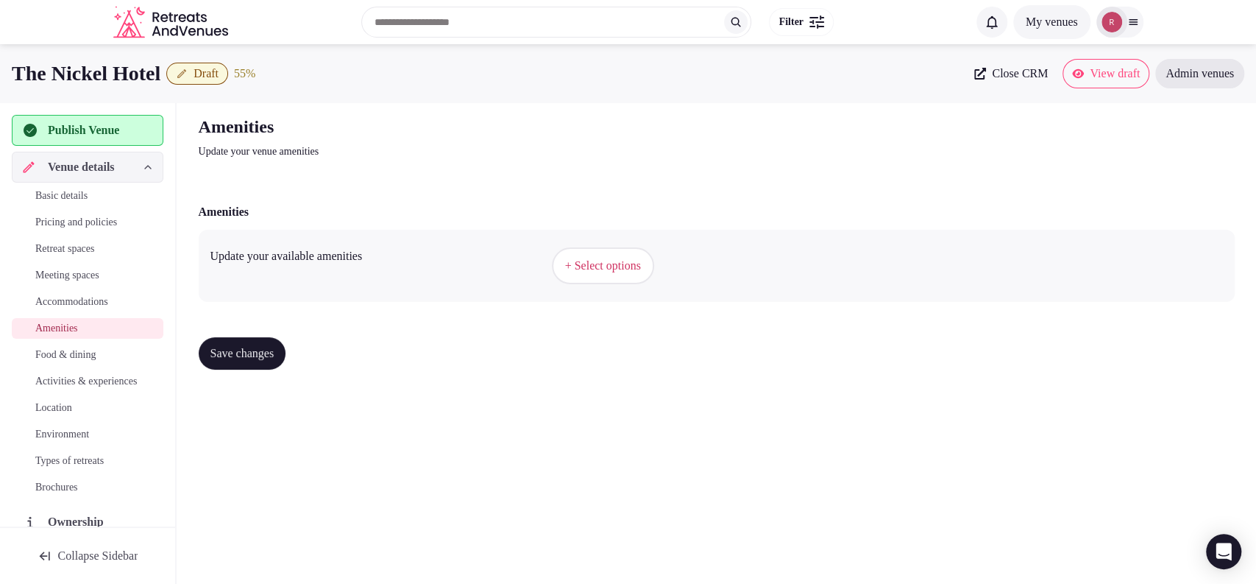
click at [622, 269] on span "+ Select options" at bounding box center [603, 266] width 76 height 16
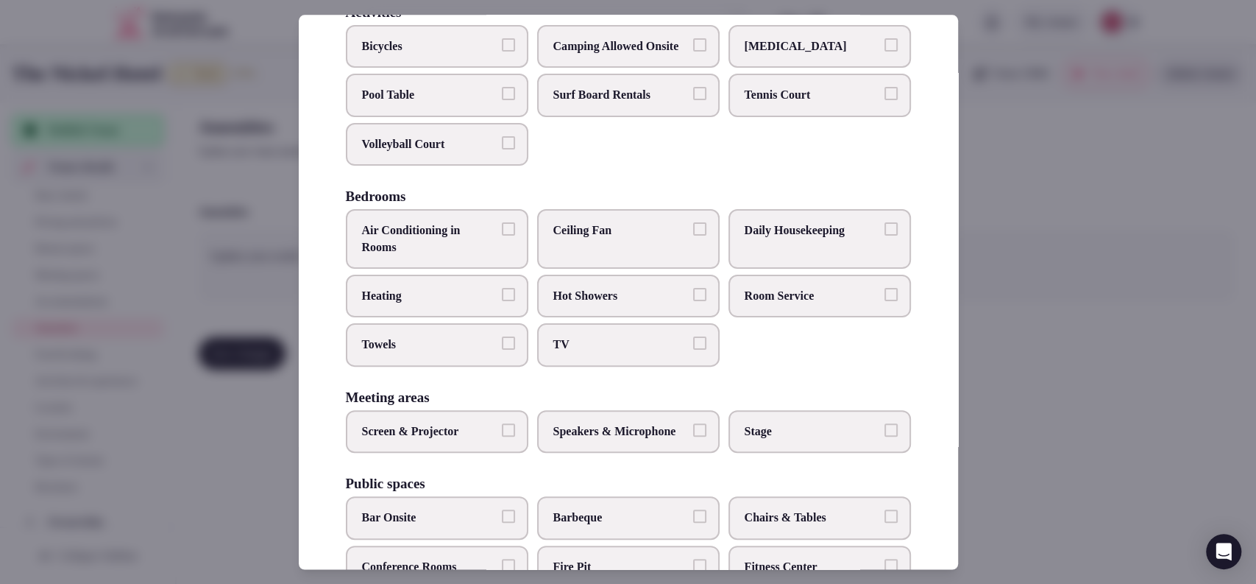
scroll to position [149, 0]
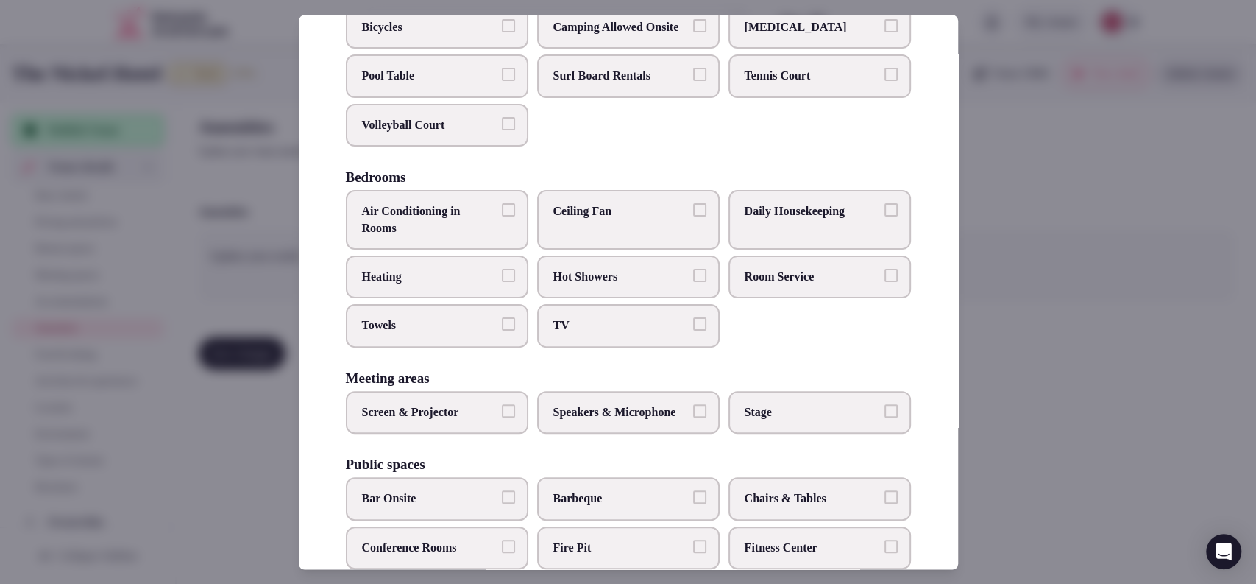
click at [448, 224] on span "Air Conditioning in Rooms" at bounding box center [429, 220] width 135 height 33
click at [502, 217] on button "Air Conditioning in Rooms" at bounding box center [508, 210] width 13 height 13
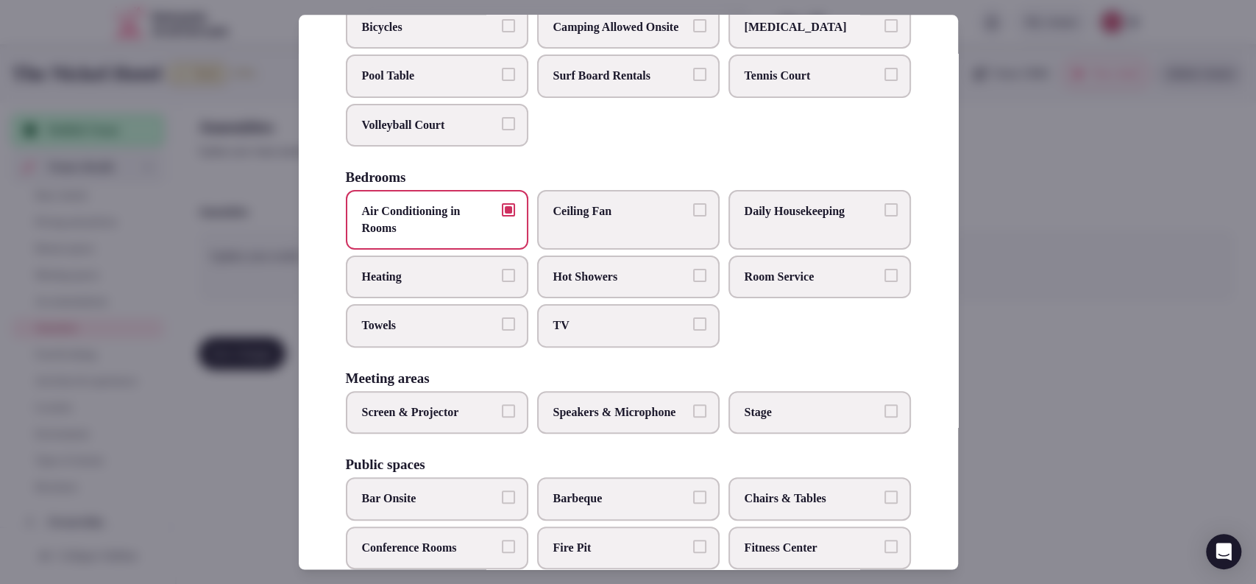
click at [416, 334] on span "Towels" at bounding box center [429, 326] width 135 height 16
click at [502, 331] on button "Towels" at bounding box center [508, 324] width 13 height 13
click at [804, 250] on label "Daily Housekeeping" at bounding box center [820, 221] width 183 height 60
click at [885, 217] on button "Daily Housekeeping" at bounding box center [891, 210] width 13 height 13
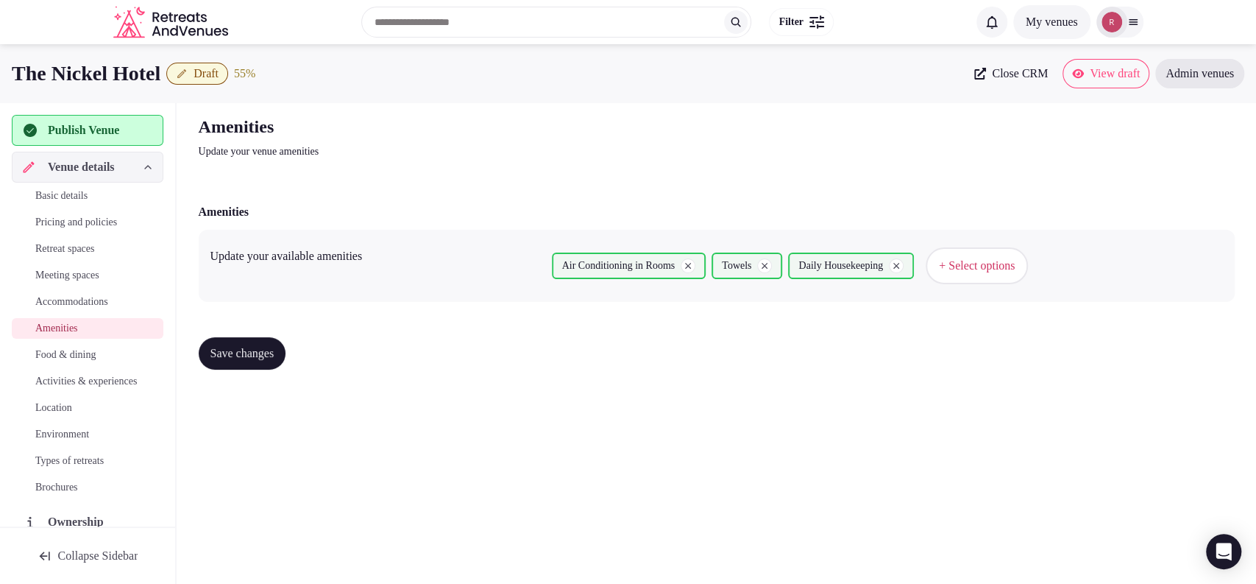
click at [985, 273] on span "+ Select options" at bounding box center [977, 266] width 76 height 16
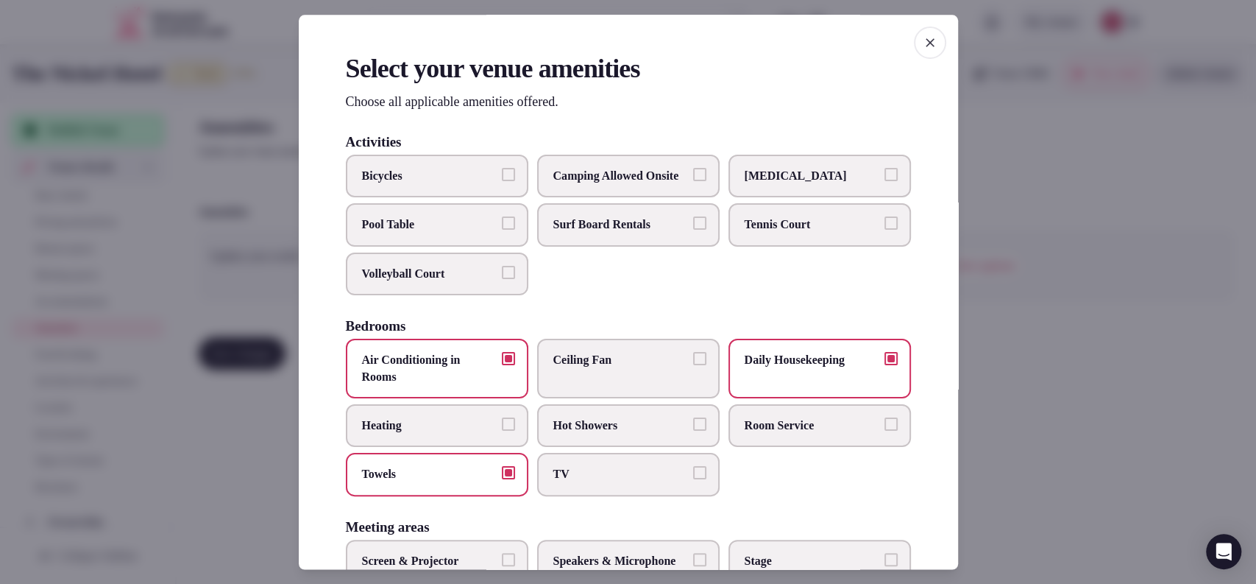
click at [430, 197] on label "Bicycles" at bounding box center [437, 176] width 183 height 43
click at [502, 181] on button "Bicycles" at bounding box center [508, 174] width 13 height 13
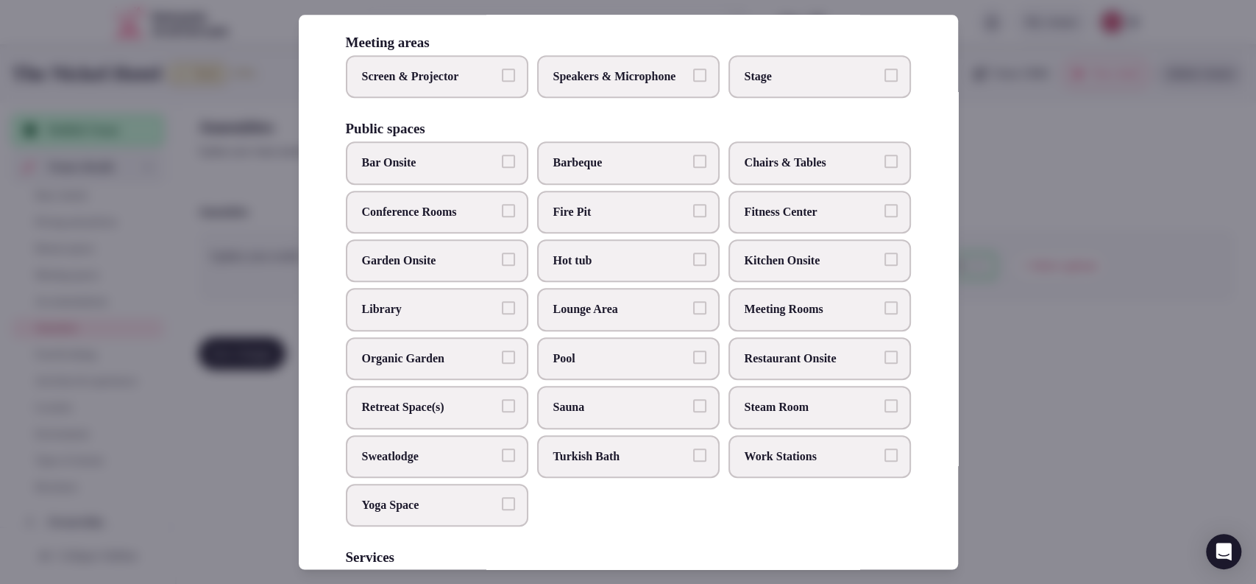
click at [751, 185] on label "Chairs & Tables" at bounding box center [820, 163] width 183 height 43
click at [885, 169] on button "Chairs & Tables" at bounding box center [891, 161] width 13 height 13
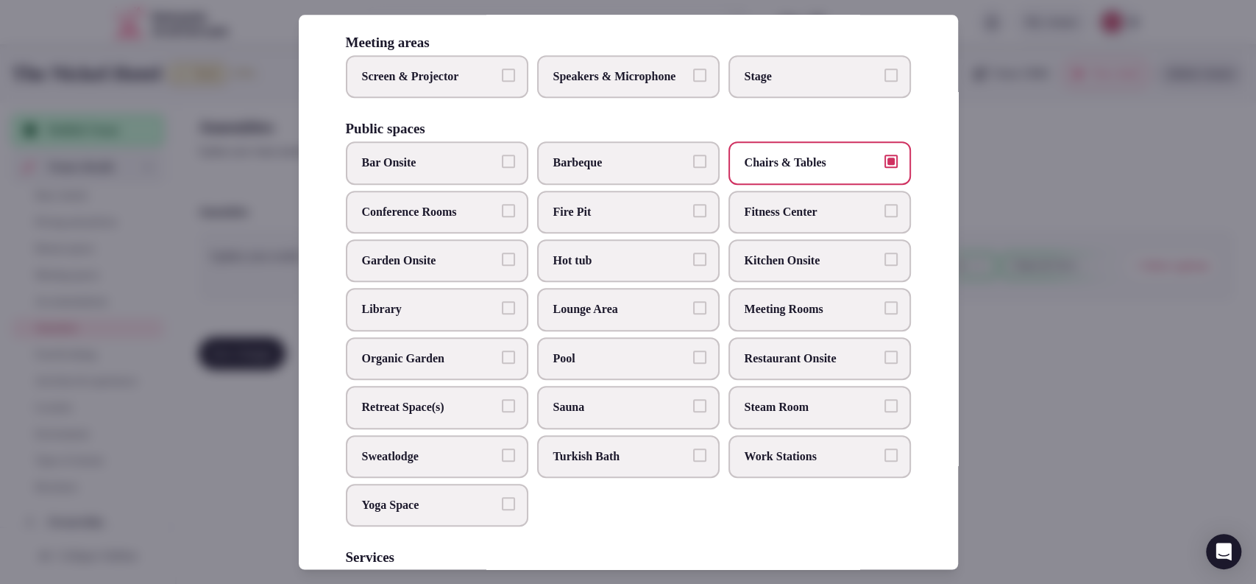
click at [753, 269] on span "Kitchen Onsite" at bounding box center [812, 260] width 135 height 16
click at [885, 266] on button "Kitchen Onsite" at bounding box center [891, 258] width 13 height 13
click at [745, 367] on span "Restaurant Onsite" at bounding box center [812, 358] width 135 height 16
click at [885, 364] on button "Restaurant Onsite" at bounding box center [891, 356] width 13 height 13
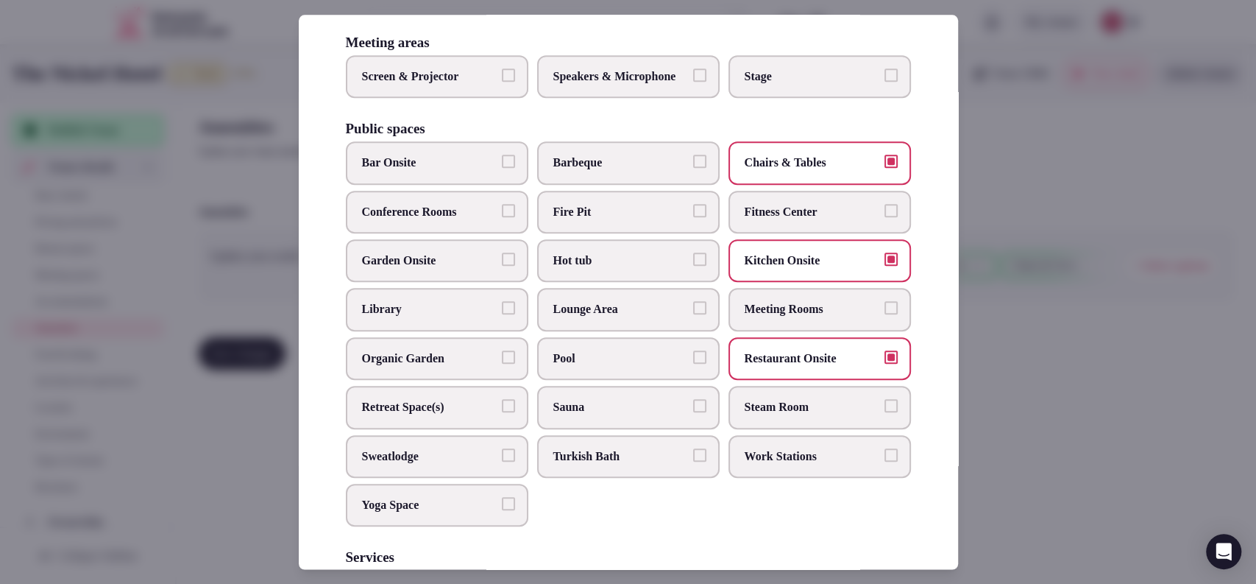
click at [448, 185] on label "Bar Onsite" at bounding box center [437, 163] width 183 height 43
click at [502, 169] on button "Bar Onsite" at bounding box center [508, 161] width 13 height 13
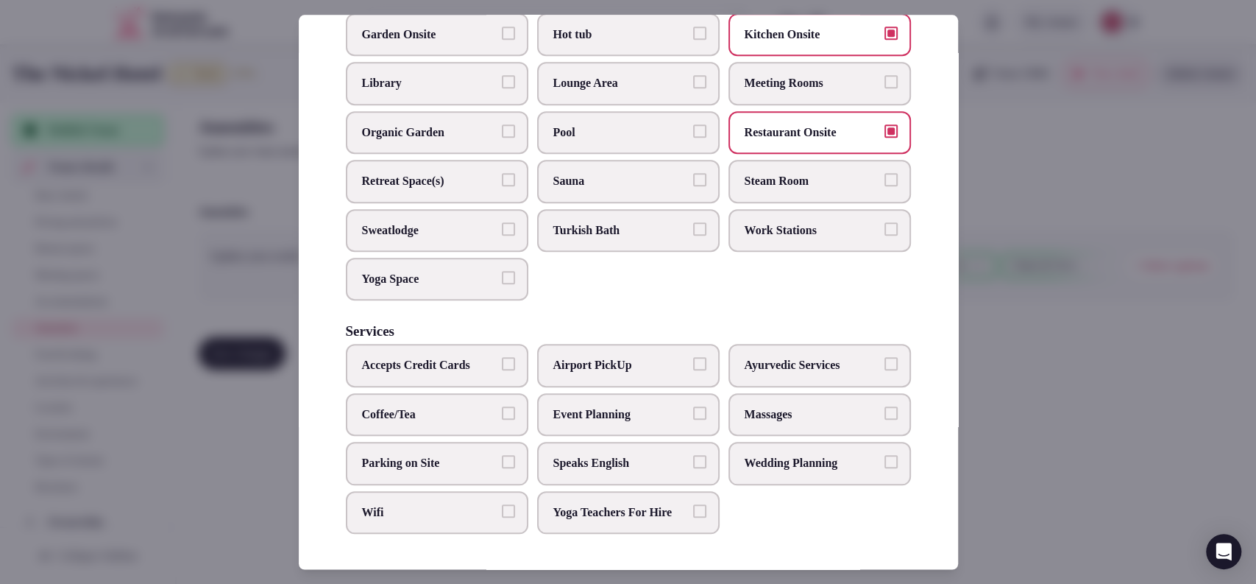
click at [589, 406] on span "Event Planning" at bounding box center [620, 414] width 135 height 16
click at [693, 406] on button "Event Planning" at bounding box center [699, 412] width 13 height 13
click at [397, 504] on span "Wifi" at bounding box center [429, 512] width 135 height 16
click at [502, 504] on button "Wifi" at bounding box center [508, 510] width 13 height 13
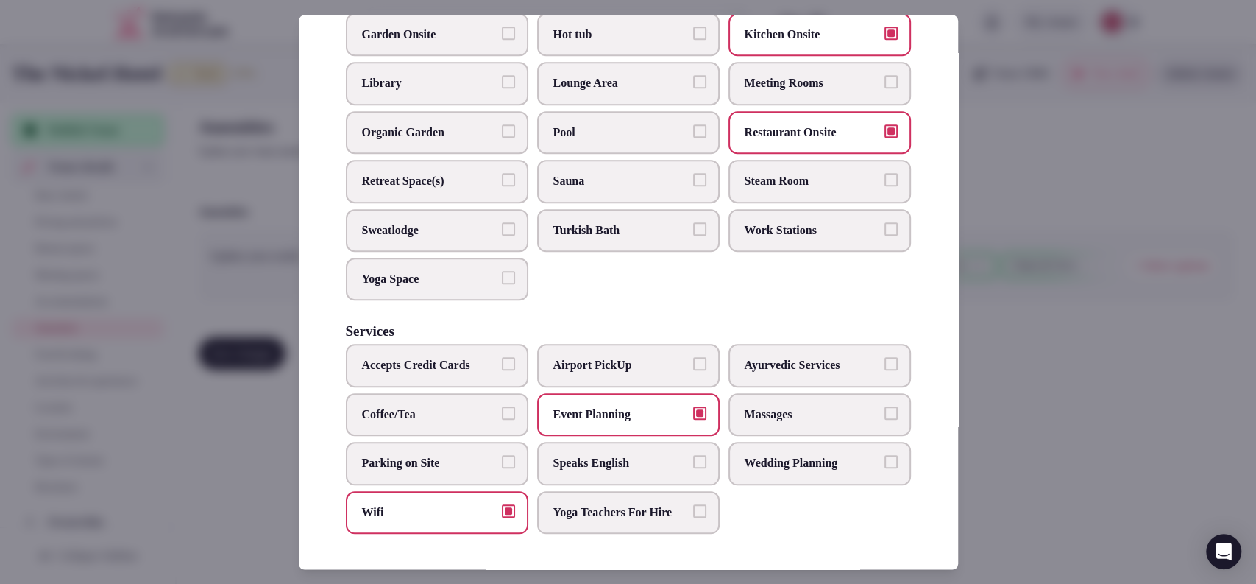
click at [434, 406] on span "Coffee/Tea" at bounding box center [429, 414] width 135 height 16
click at [502, 406] on button "Coffee/Tea" at bounding box center [508, 412] width 13 height 13
click at [674, 358] on span "Airport PickUp" at bounding box center [620, 366] width 135 height 16
click at [693, 358] on button "Airport PickUp" at bounding box center [699, 364] width 13 height 13
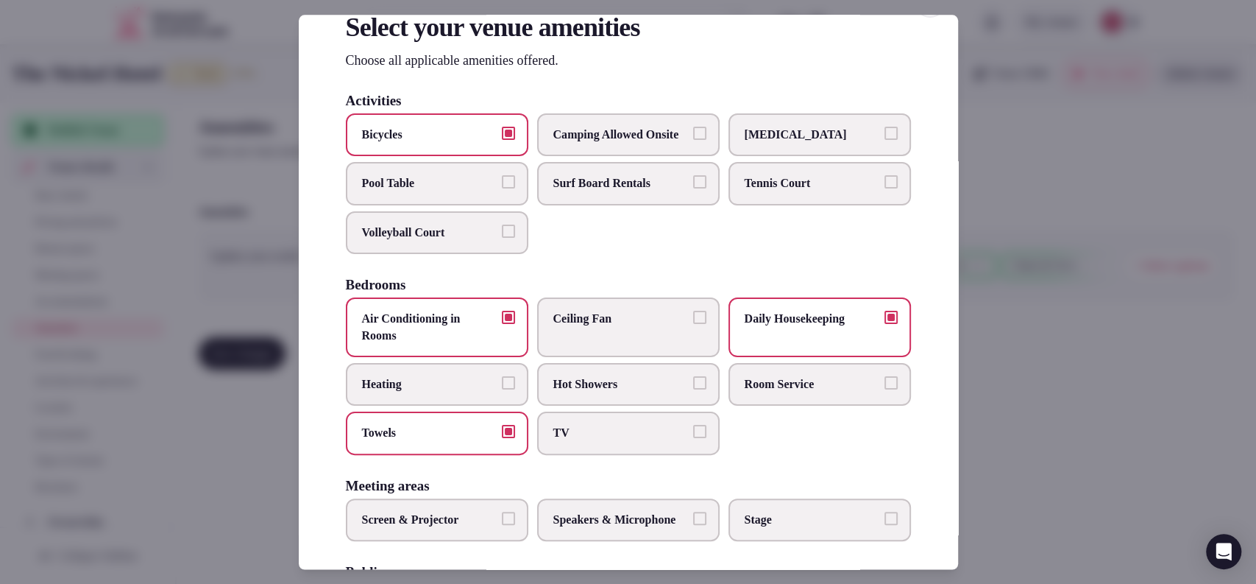
scroll to position [0, 0]
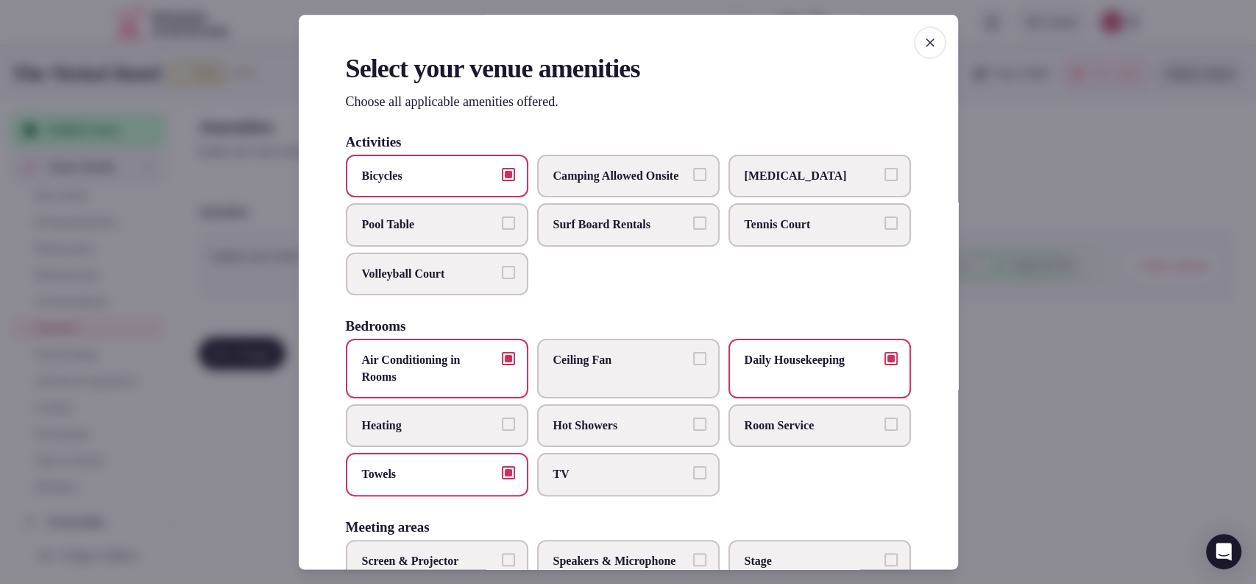
click at [601, 481] on span "TV" at bounding box center [620, 475] width 135 height 16
click at [693, 480] on button "TV" at bounding box center [699, 473] width 13 height 13
click at [1035, 275] on div at bounding box center [628, 292] width 1256 height 584
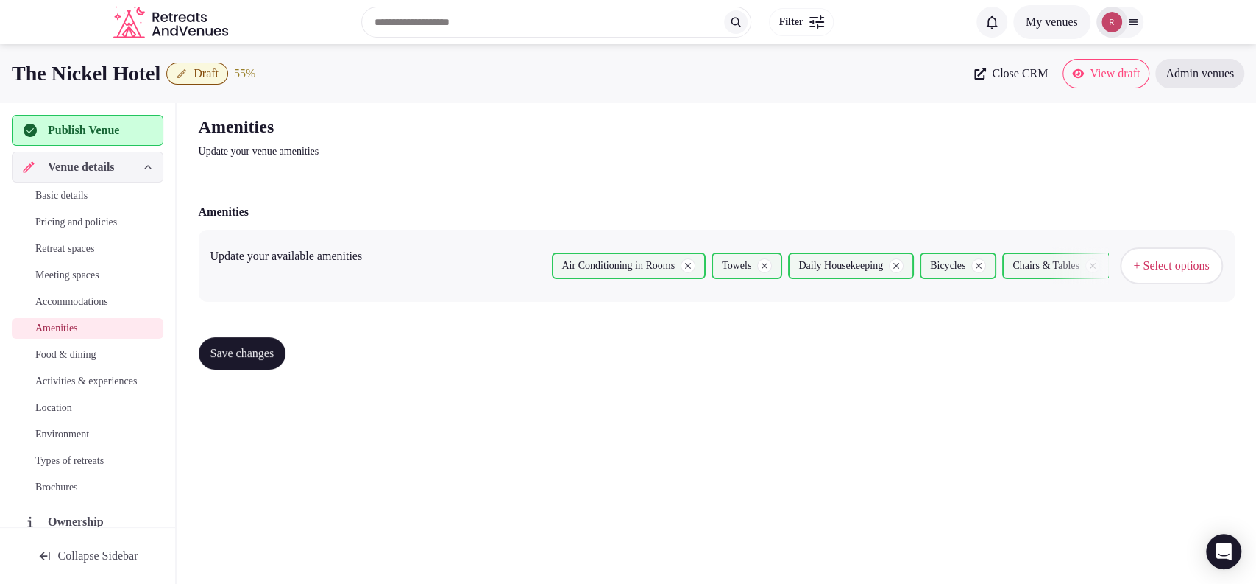
click at [285, 364] on button "Save changes" at bounding box center [243, 353] width 88 height 32
click at [79, 361] on span "Food & dining" at bounding box center [65, 354] width 60 height 15
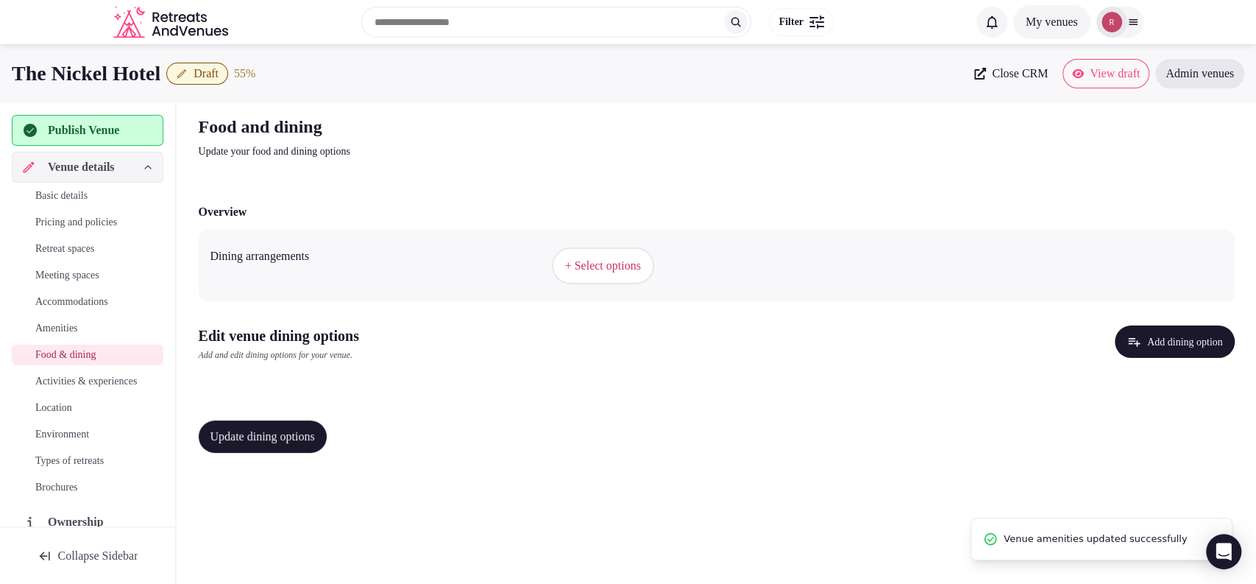
click at [593, 269] on span "+ Select options" at bounding box center [603, 266] width 76 height 16
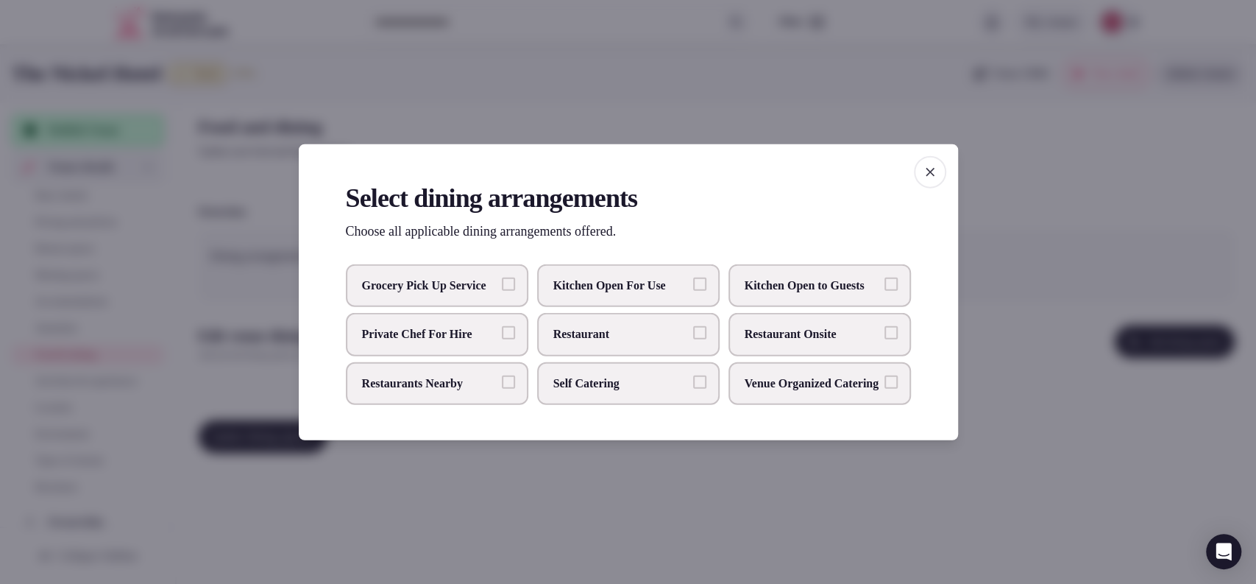
click at [678, 286] on label "Kitchen Open For Use" at bounding box center [628, 285] width 183 height 43
click at [693, 286] on button "Kitchen Open For Use" at bounding box center [699, 283] width 13 height 13
click at [782, 337] on span "Restaurant Onsite" at bounding box center [812, 334] width 135 height 16
click at [885, 337] on button "Restaurant Onsite" at bounding box center [891, 332] width 13 height 13
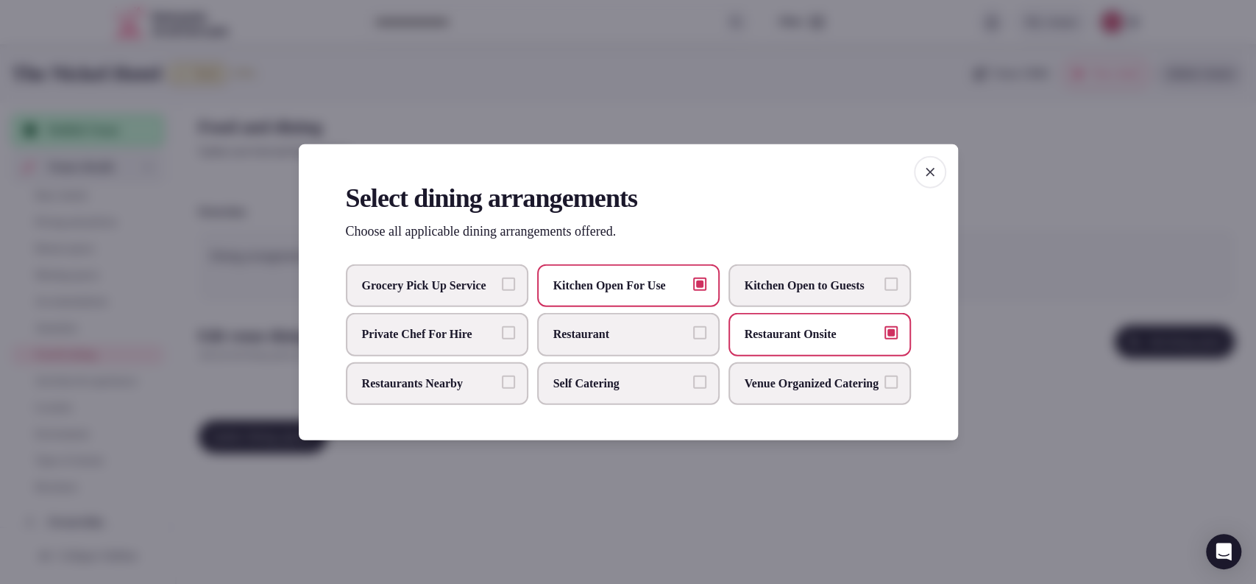
click at [1000, 334] on div at bounding box center [628, 292] width 1256 height 584
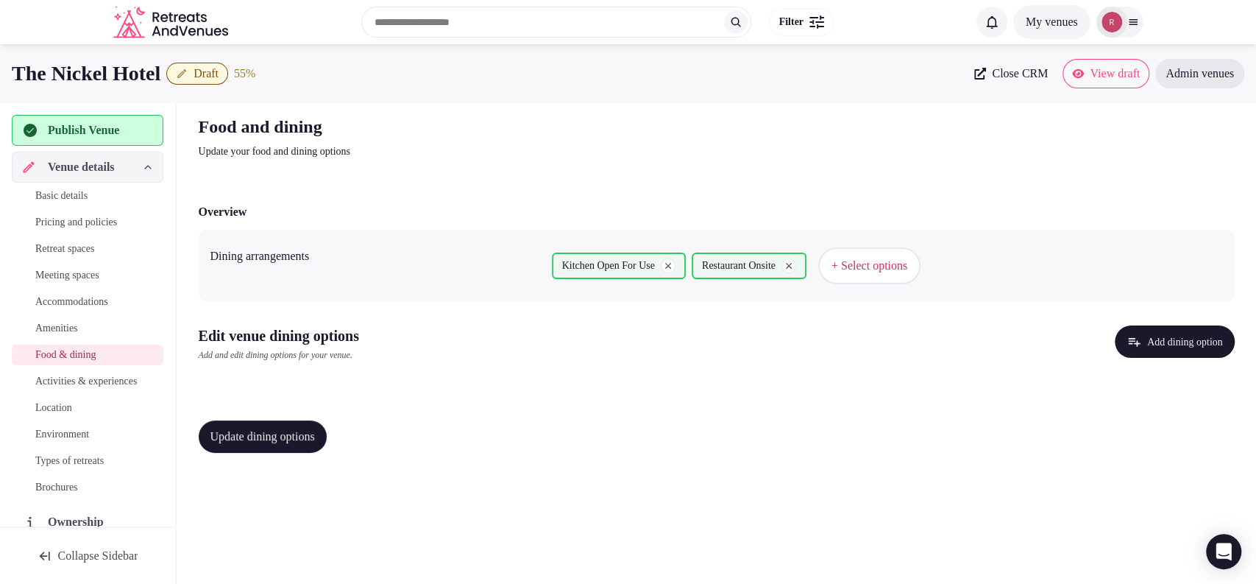
drag, startPoint x: 309, startPoint y: 429, endPoint x: 357, endPoint y: 410, distance: 51.5
click at [308, 430] on span "Update dining options" at bounding box center [263, 436] width 105 height 15
click at [1179, 346] on button "Add dining option" at bounding box center [1175, 341] width 120 height 32
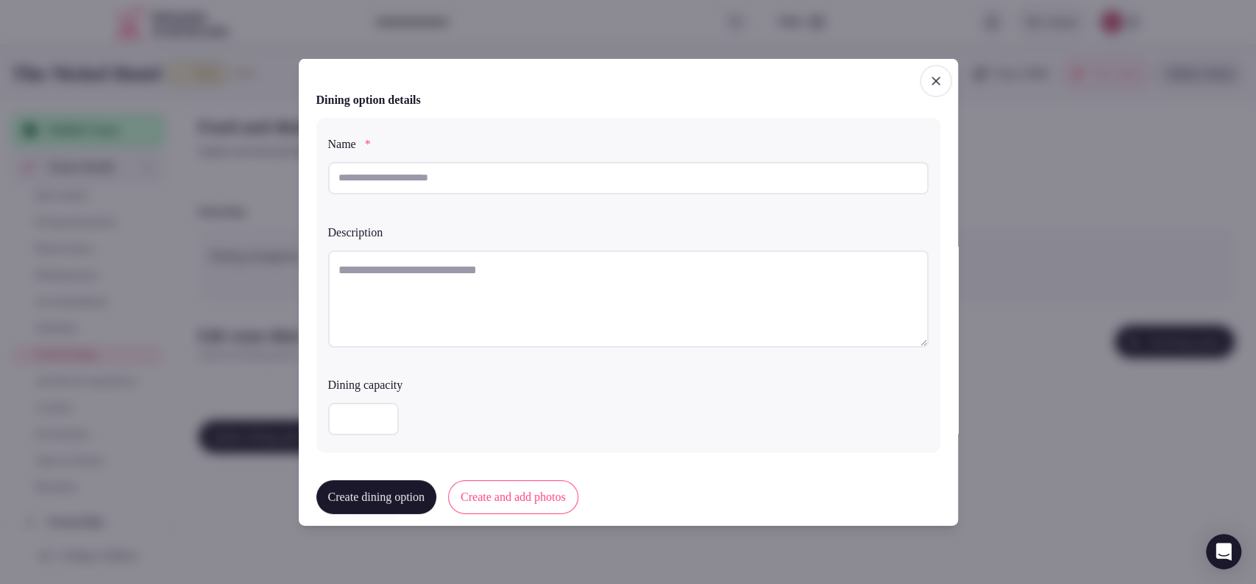
click at [412, 184] on input "text" at bounding box center [628, 177] width 601 height 32
paste input "**********"
type input "**********"
click at [397, 269] on textarea at bounding box center [628, 298] width 601 height 97
click at [487, 270] on textarea "To enrich screen reader interactions, please activate Accessibility in Grammarl…" at bounding box center [628, 298] width 601 height 97
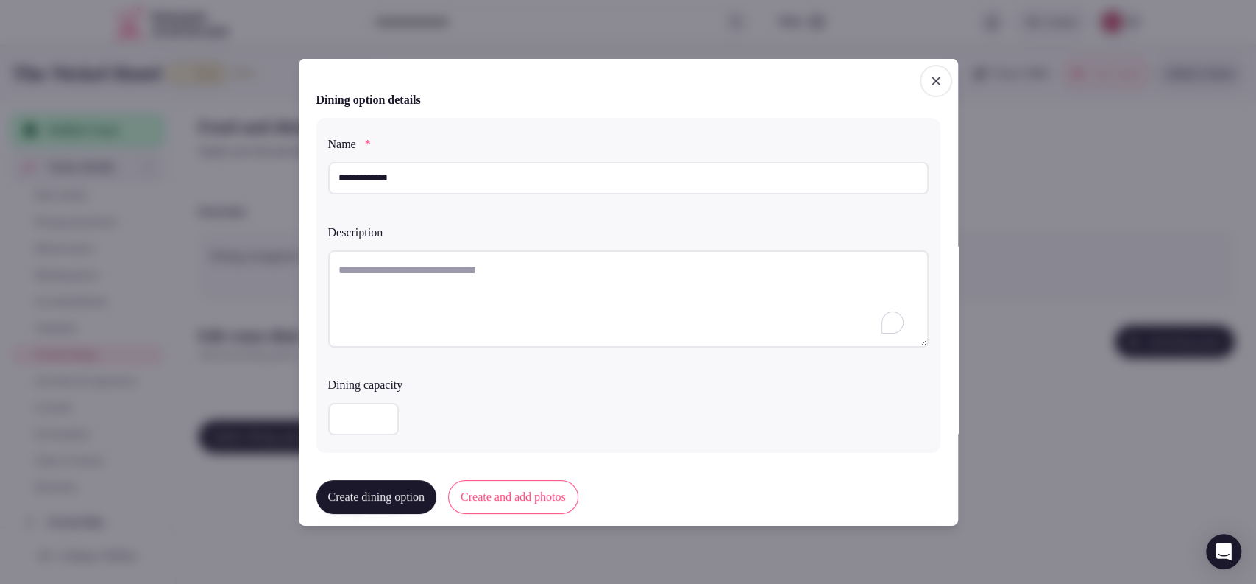
paste textarea "**********"
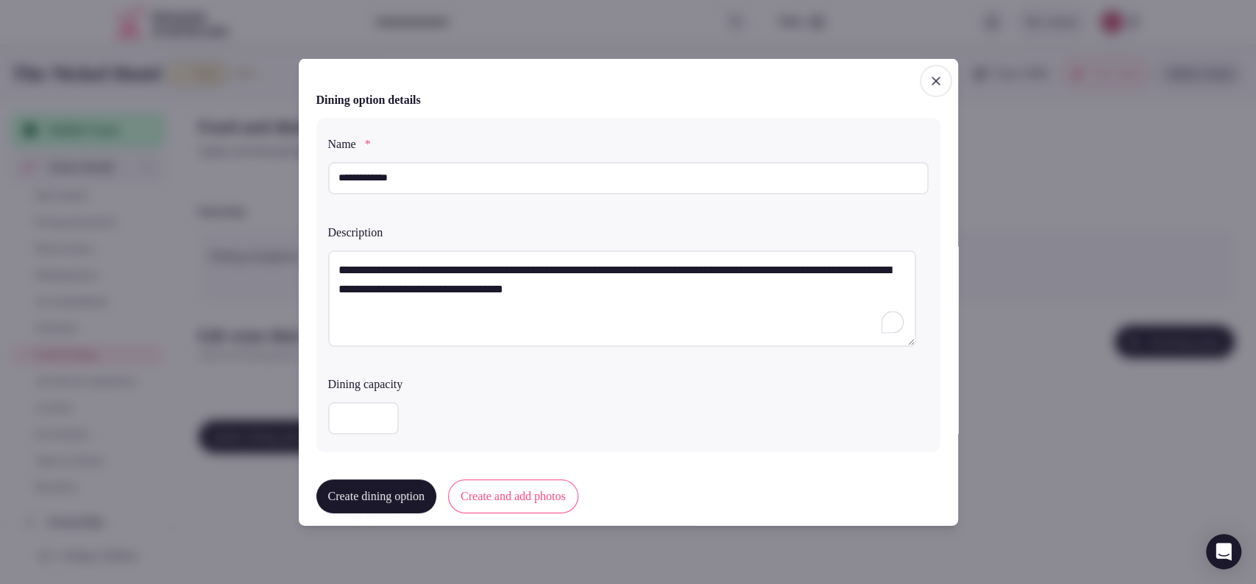
scroll to position [366, 0]
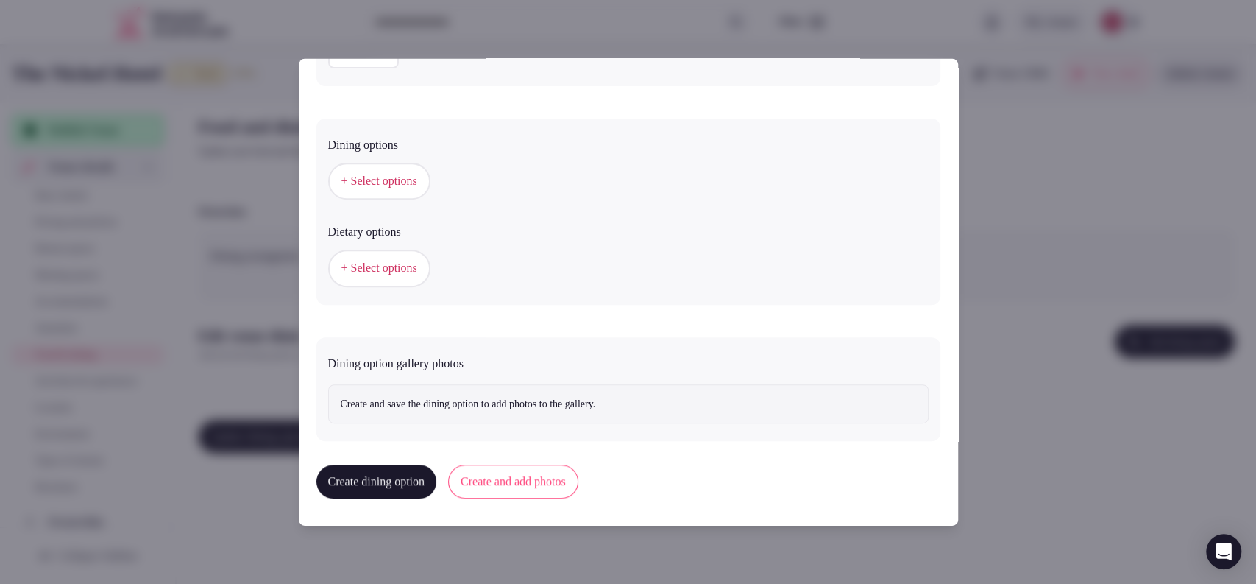
type textarea "**********"
click at [509, 464] on button "Create and add photos" at bounding box center [513, 481] width 130 height 34
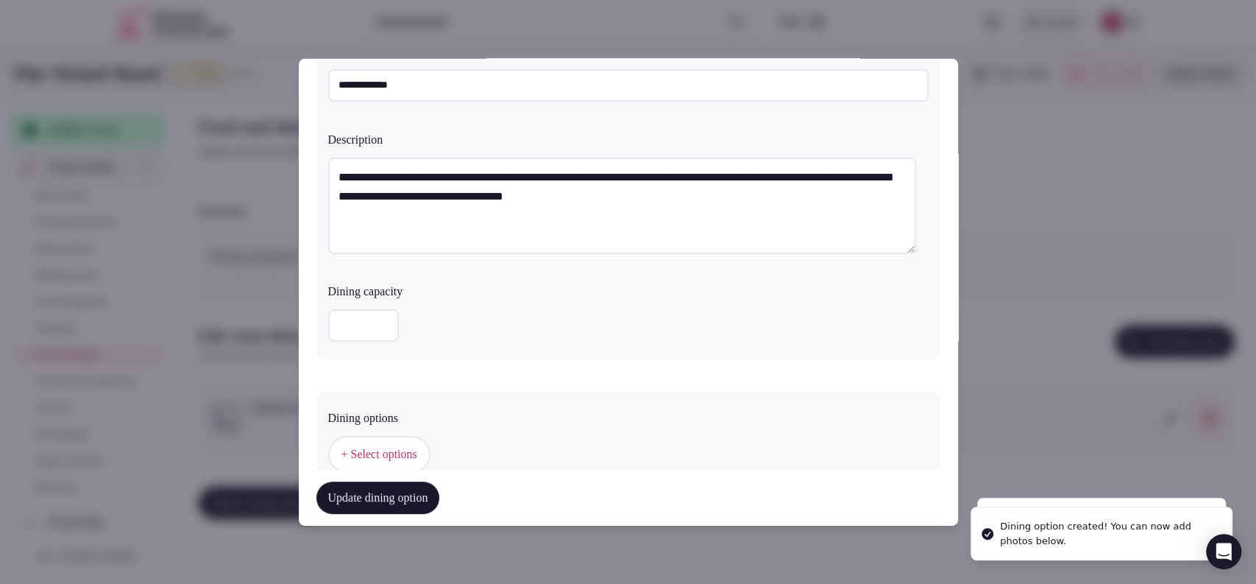
scroll to position [501, 0]
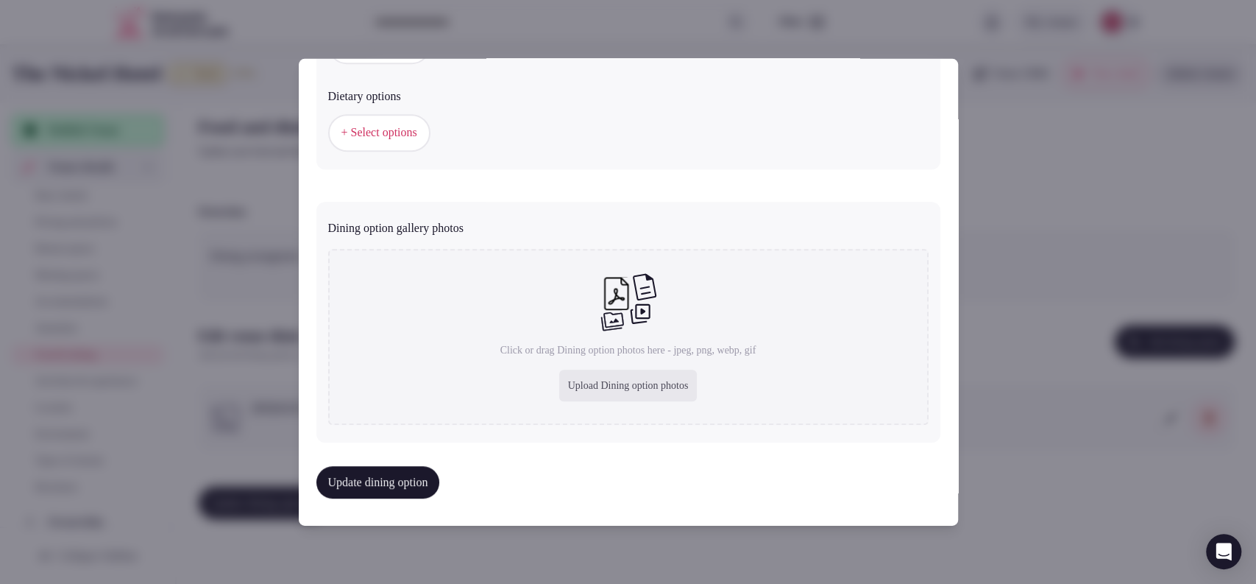
click at [604, 380] on div "Upload Dining option photos" at bounding box center [628, 385] width 138 height 32
type input "**********"
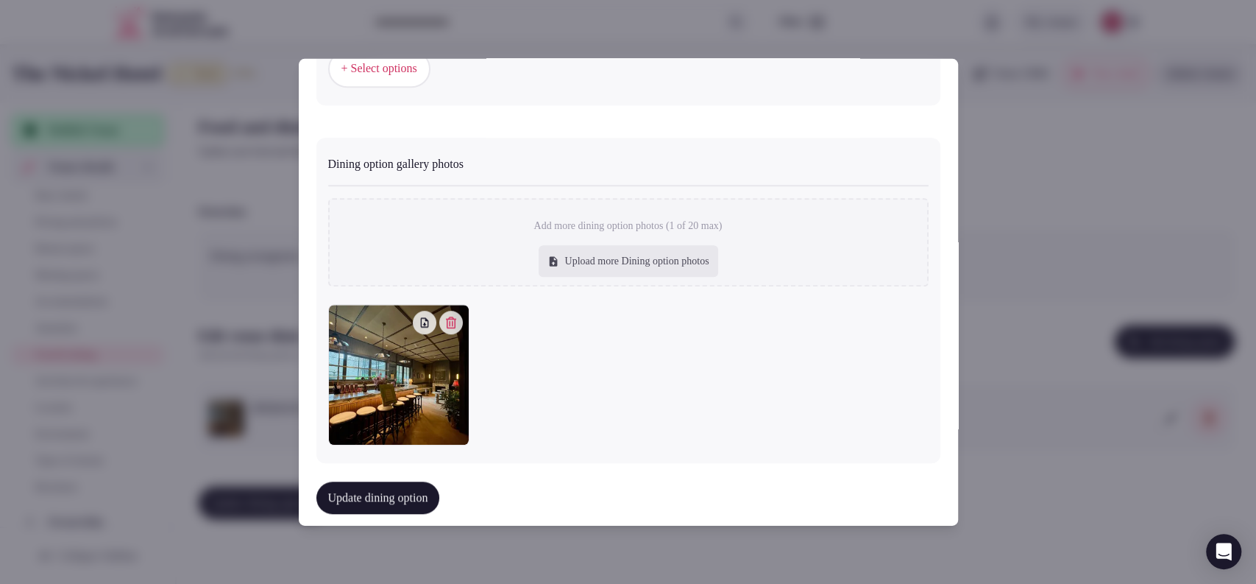
scroll to position [583, 0]
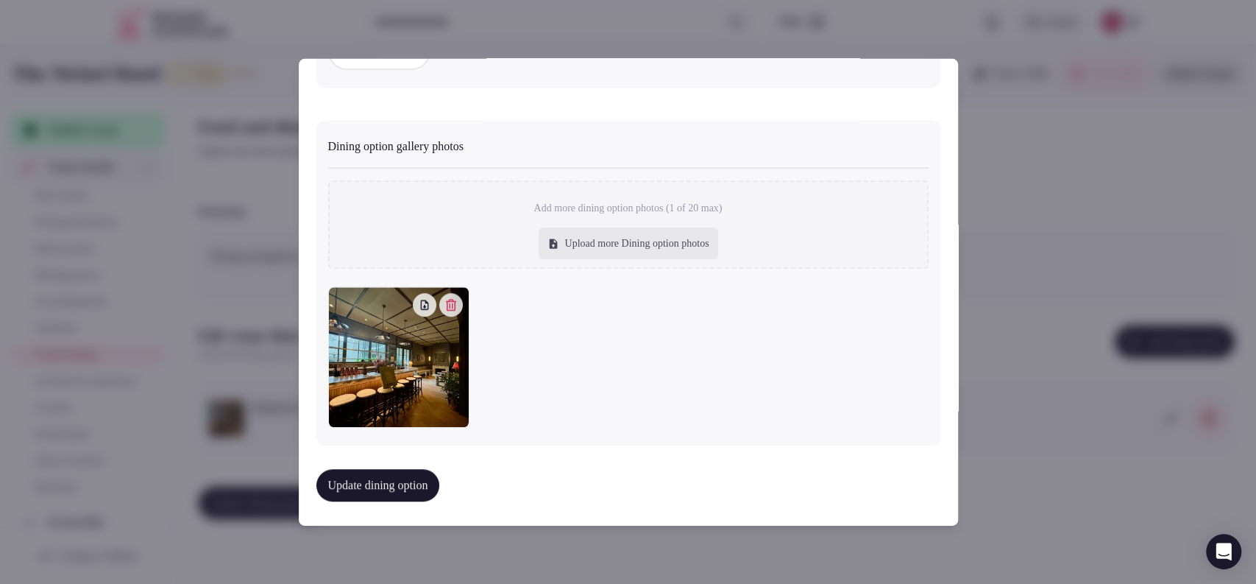
click at [379, 480] on button "Update dining option" at bounding box center [378, 485] width 124 height 32
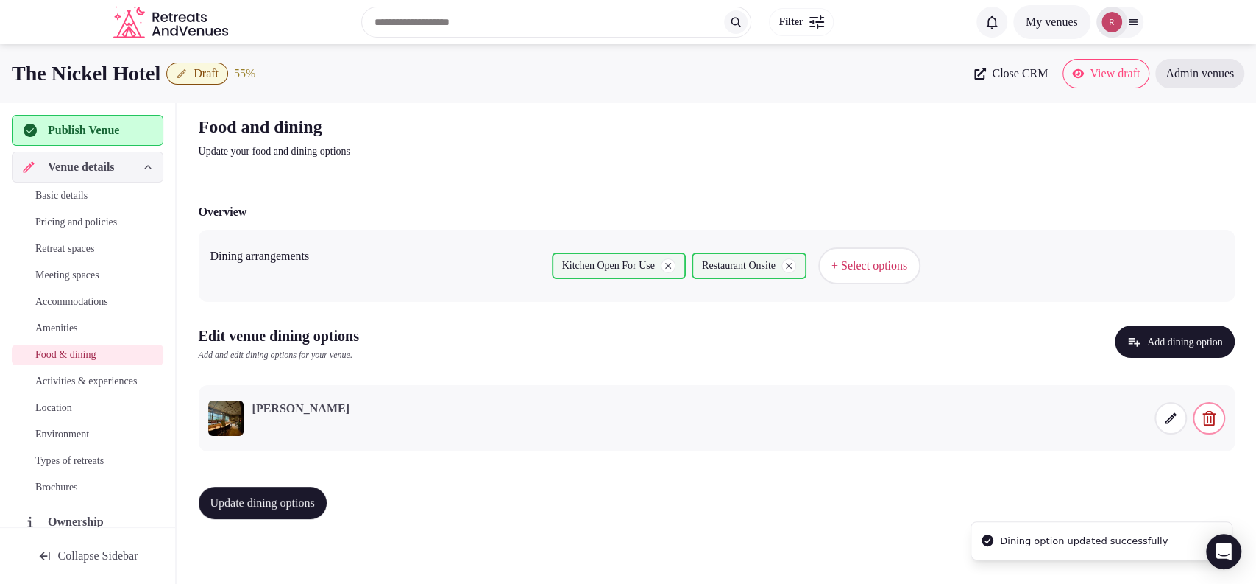
click at [320, 512] on button "Update dining options" at bounding box center [263, 503] width 128 height 32
click at [65, 389] on span "Activities & experiences" at bounding box center [86, 381] width 102 height 15
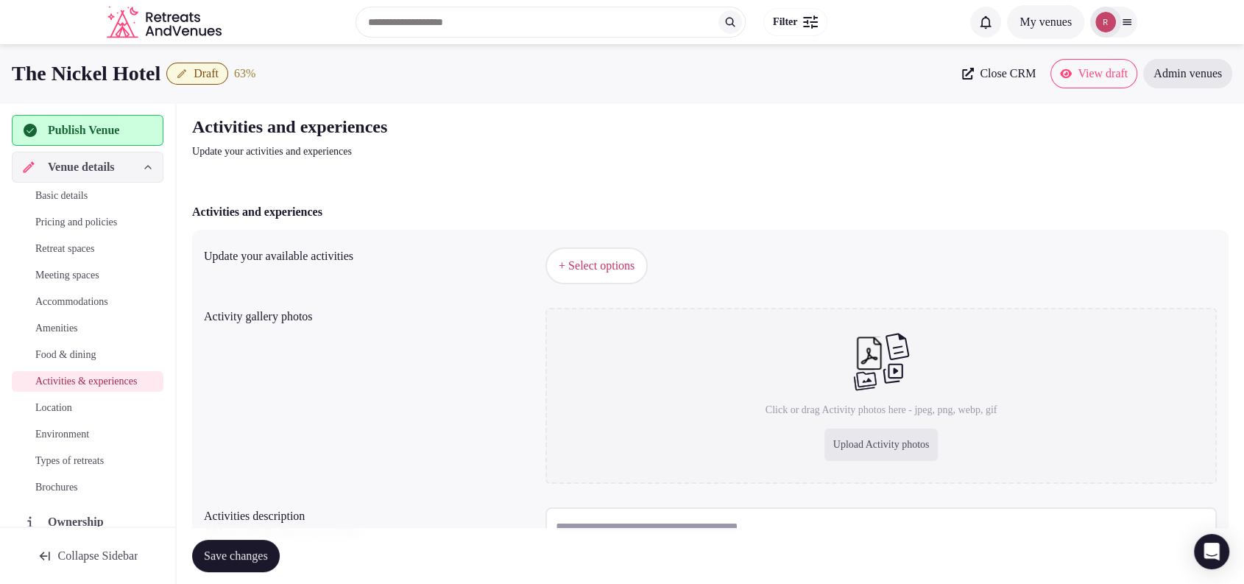
click at [605, 268] on span "+ Select options" at bounding box center [597, 266] width 76 height 16
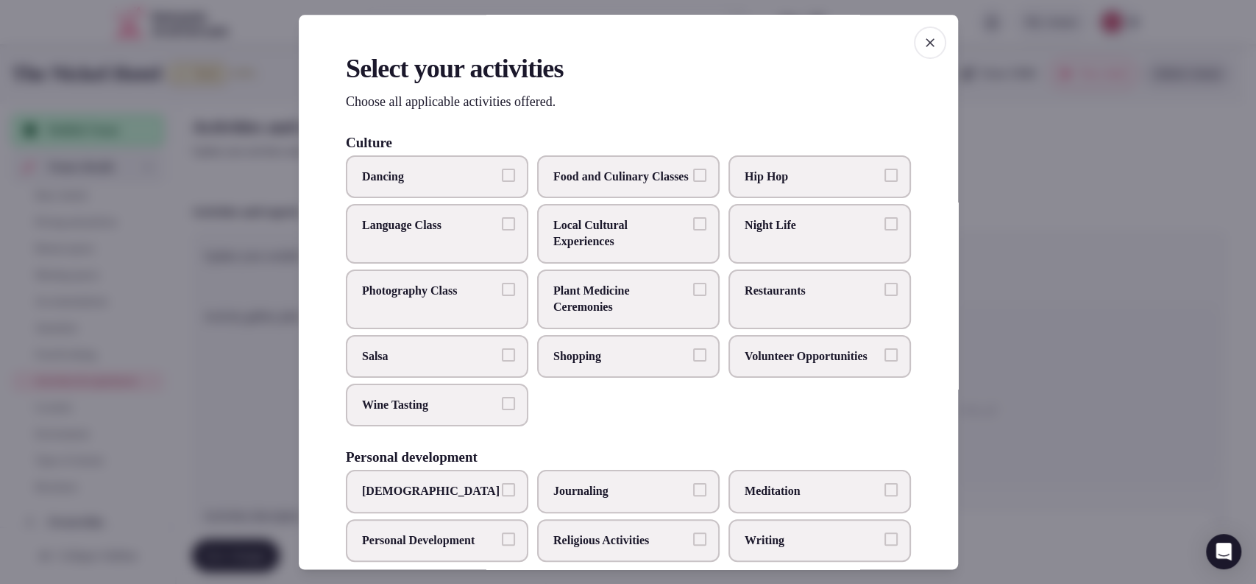
click at [1158, 375] on div at bounding box center [628, 292] width 1256 height 584
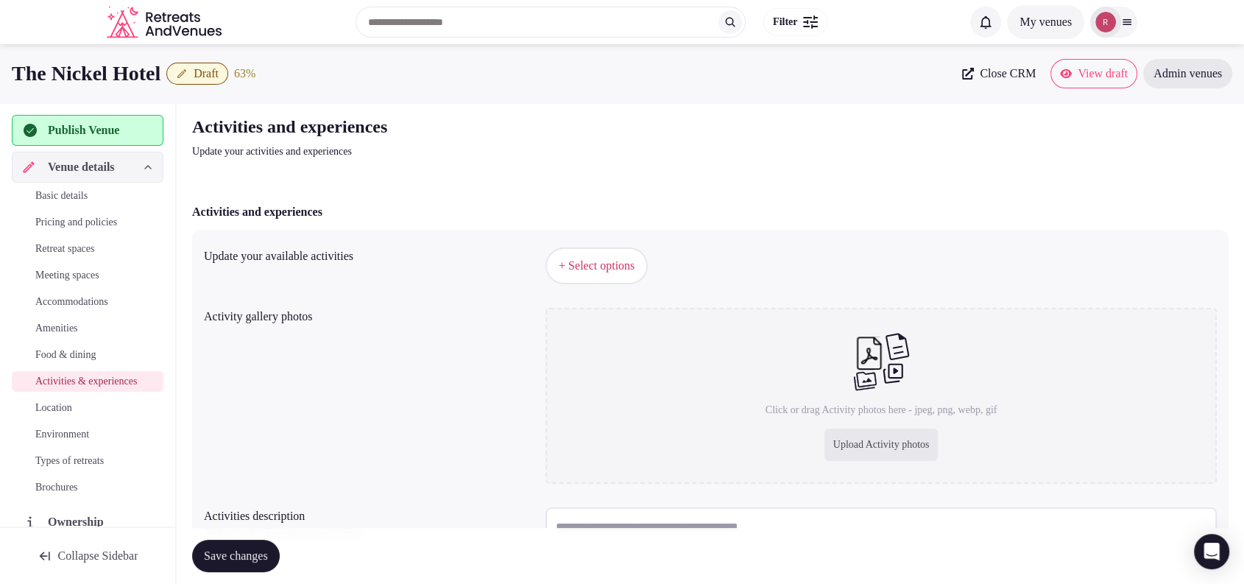
click at [604, 272] on span "+ Select options" at bounding box center [597, 266] width 76 height 16
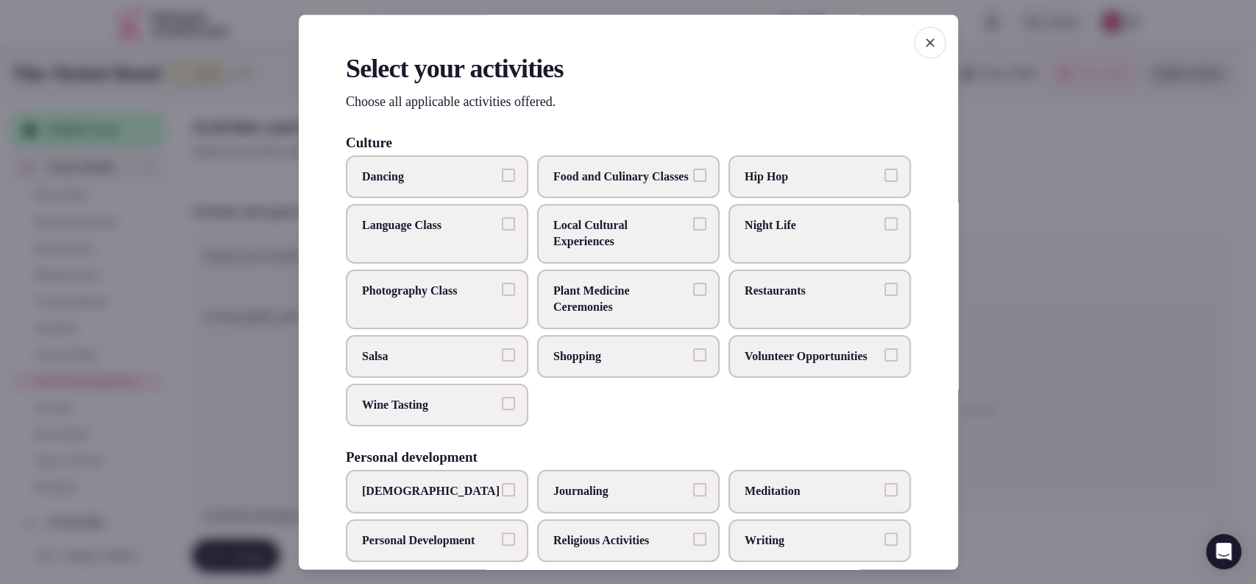
click at [774, 321] on label "Restaurants" at bounding box center [820, 299] width 183 height 60
click at [780, 319] on label "Restaurants" at bounding box center [820, 299] width 183 height 60
click at [885, 296] on button "Restaurants" at bounding box center [891, 289] width 13 height 13
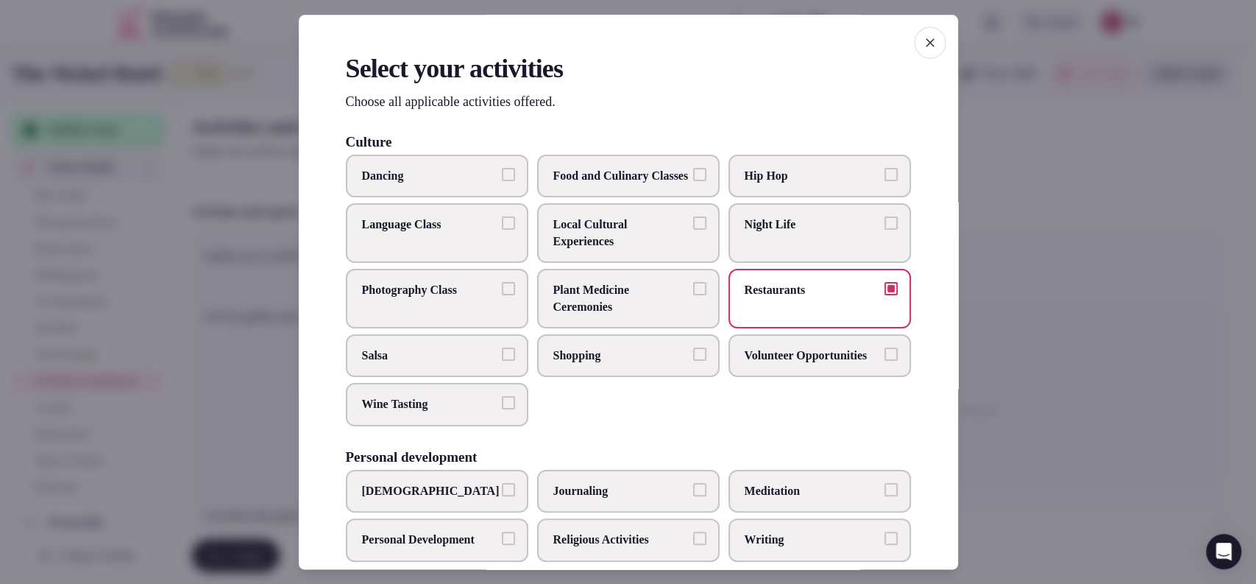
click at [659, 263] on label "Local Cultural Experiences" at bounding box center [628, 234] width 183 height 60
click at [693, 230] on button "Local Cultural Experiences" at bounding box center [699, 223] width 13 height 13
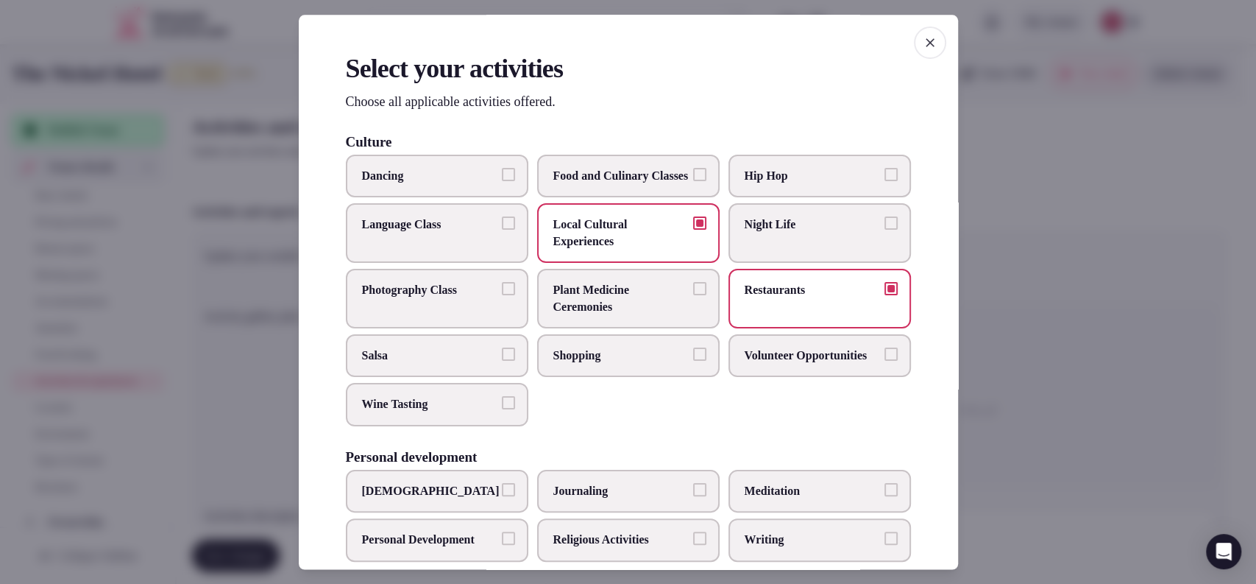
click at [628, 364] on span "Shopping" at bounding box center [620, 355] width 135 height 16
click at [693, 361] on button "Shopping" at bounding box center [699, 353] width 13 height 13
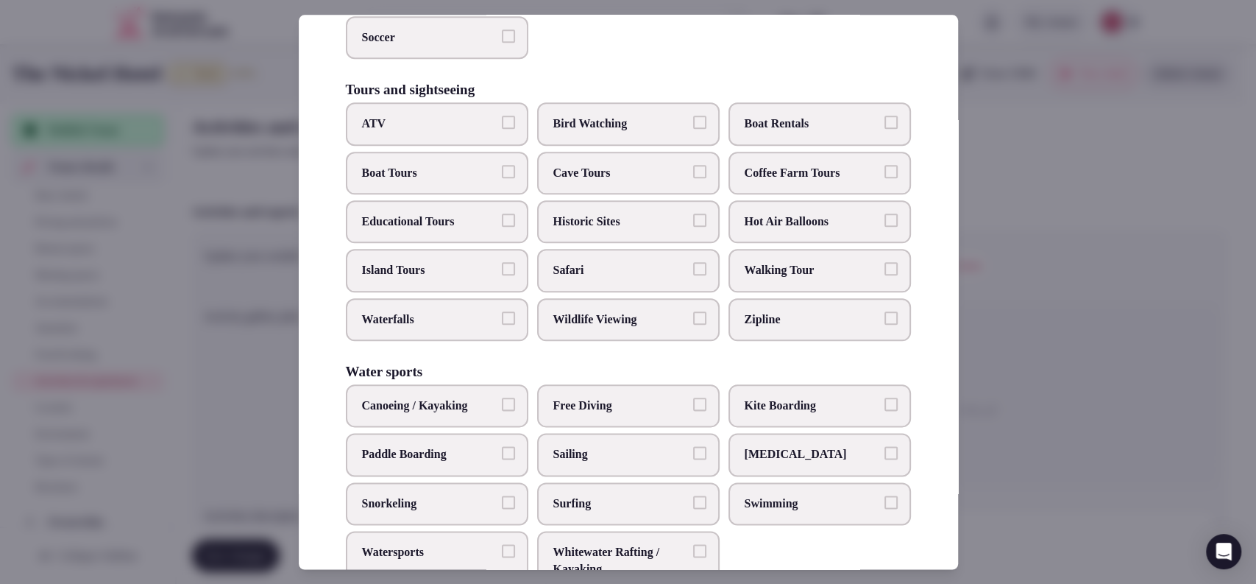
scroll to position [997, 0]
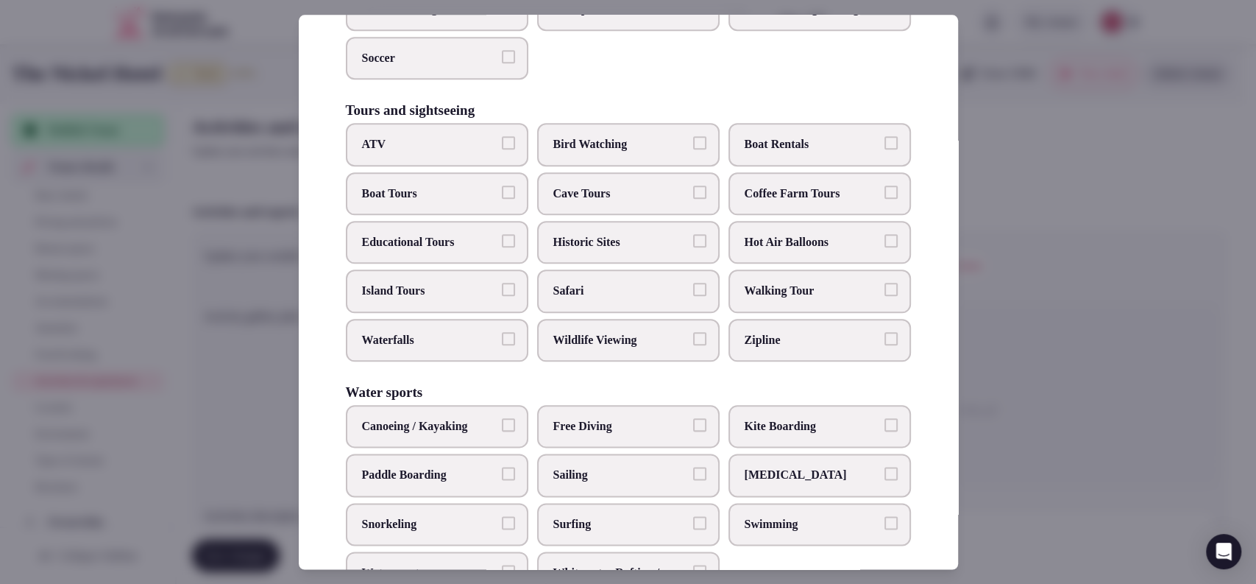
click at [473, 250] on span "Educational Tours" at bounding box center [429, 242] width 135 height 16
click at [502, 247] on button "Educational Tours" at bounding box center [508, 240] width 13 height 13
click at [587, 250] on span "Historic Sites" at bounding box center [620, 242] width 135 height 16
click at [693, 247] on button "Historic Sites" at bounding box center [699, 240] width 13 height 13
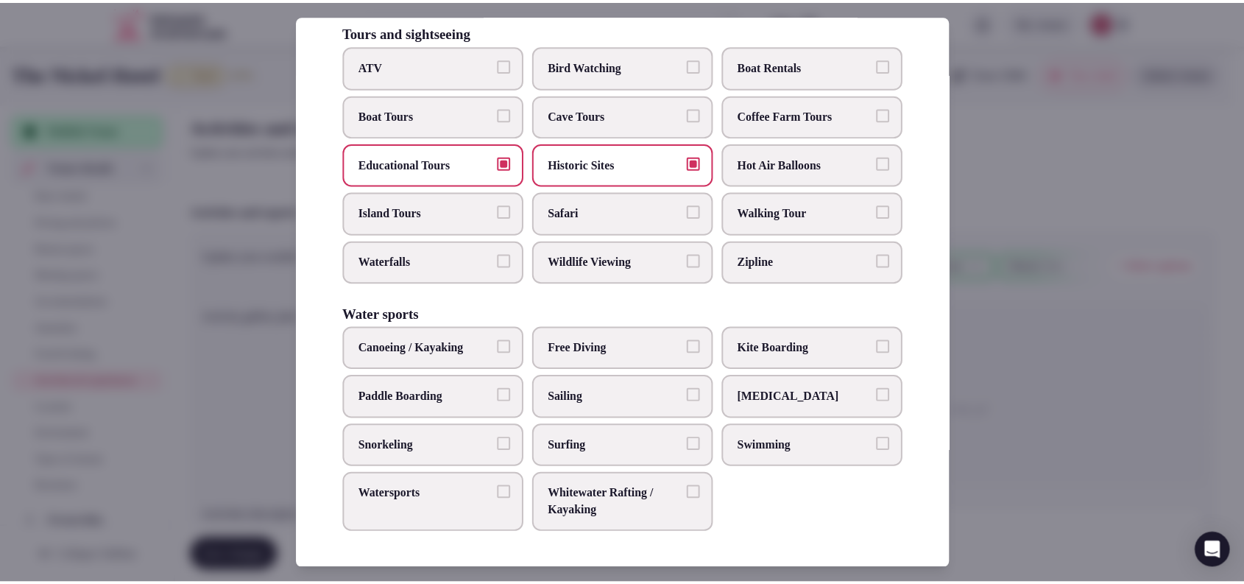
scroll to position [614, 0]
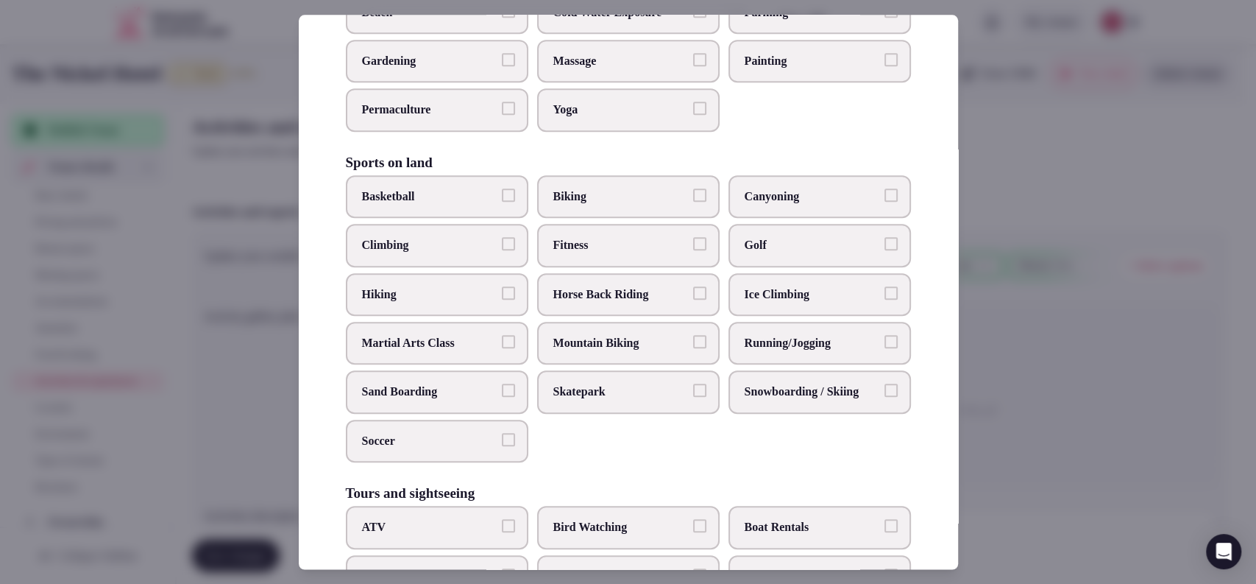
click at [634, 206] on label "Biking" at bounding box center [628, 196] width 183 height 43
click at [693, 202] on button "Biking" at bounding box center [699, 194] width 13 height 13
click at [1036, 252] on div at bounding box center [628, 292] width 1256 height 584
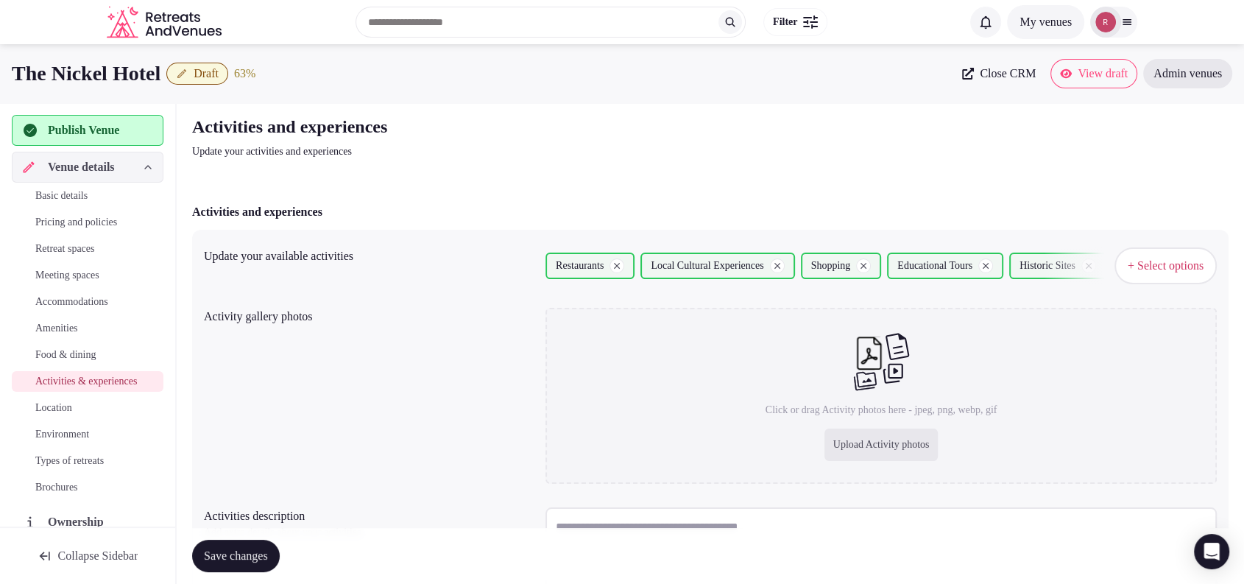
click at [836, 453] on div "Upload Activity photos" at bounding box center [881, 444] width 114 height 32
type input "**********"
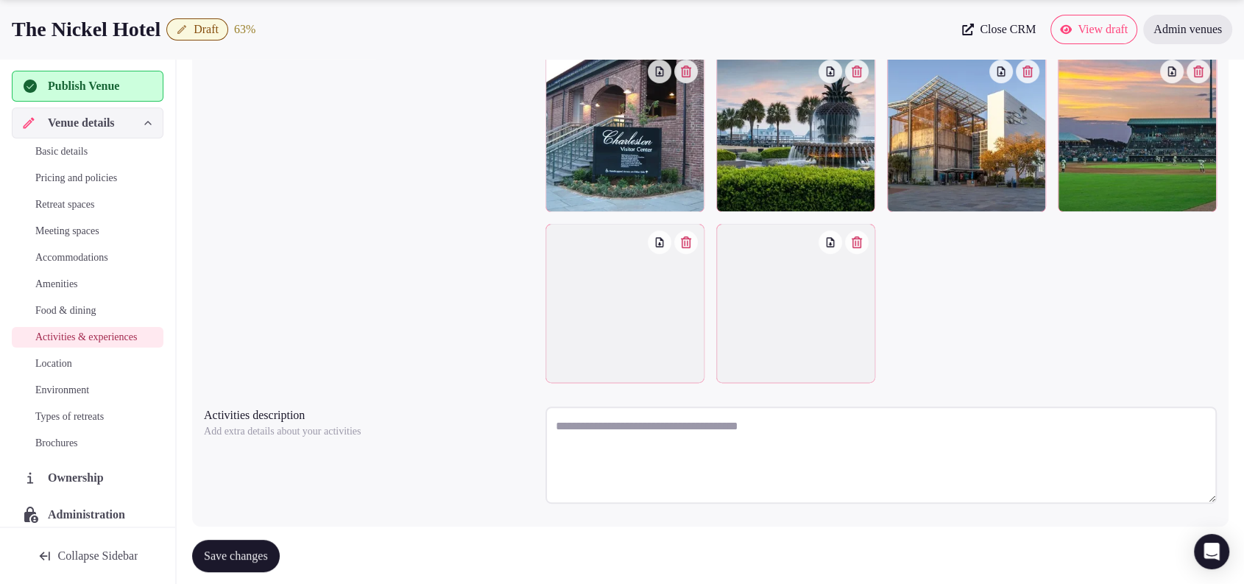
scroll to position [406, 0]
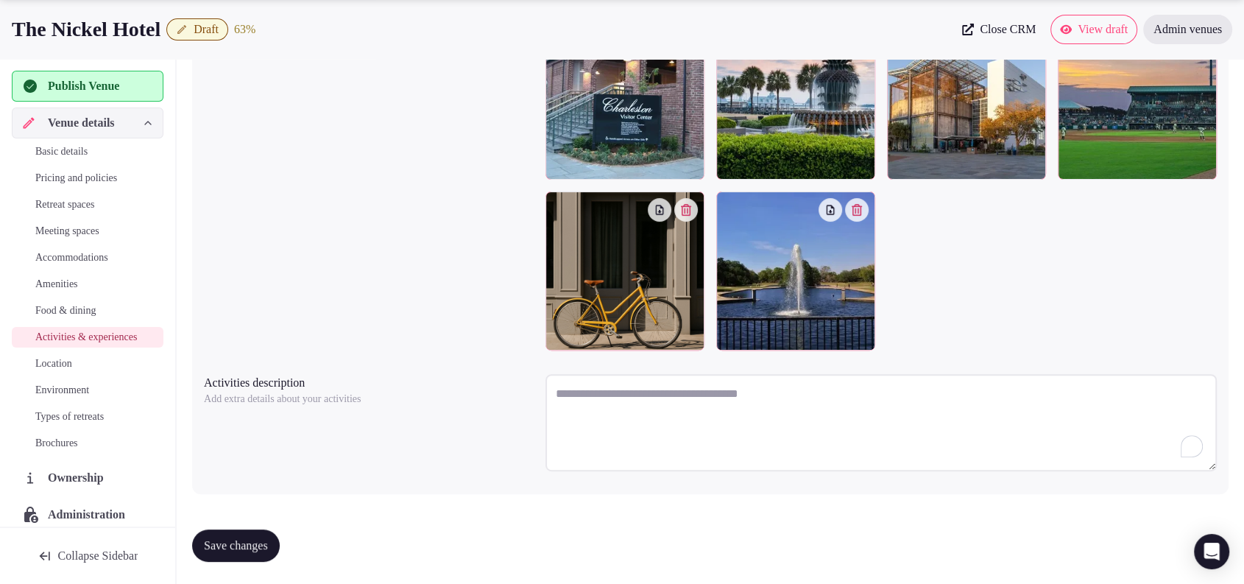
click at [749, 411] on textarea "To enrich screen reader interactions, please activate Accessibility in Grammarl…" at bounding box center [880, 422] width 671 height 97
paste textarea "**********"
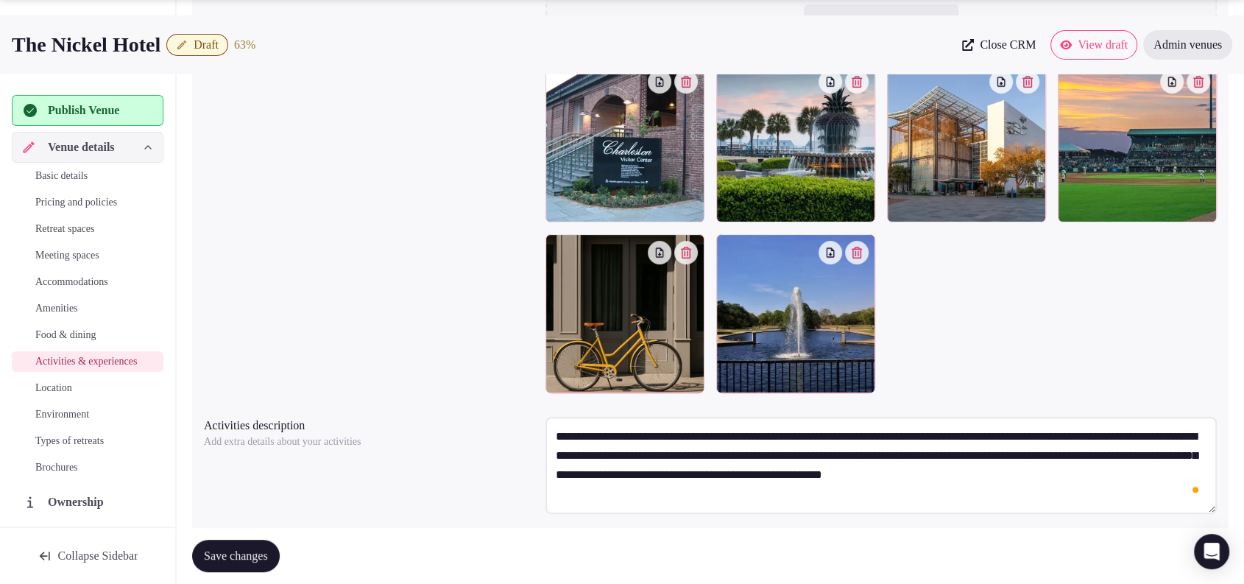
scroll to position [368, 0]
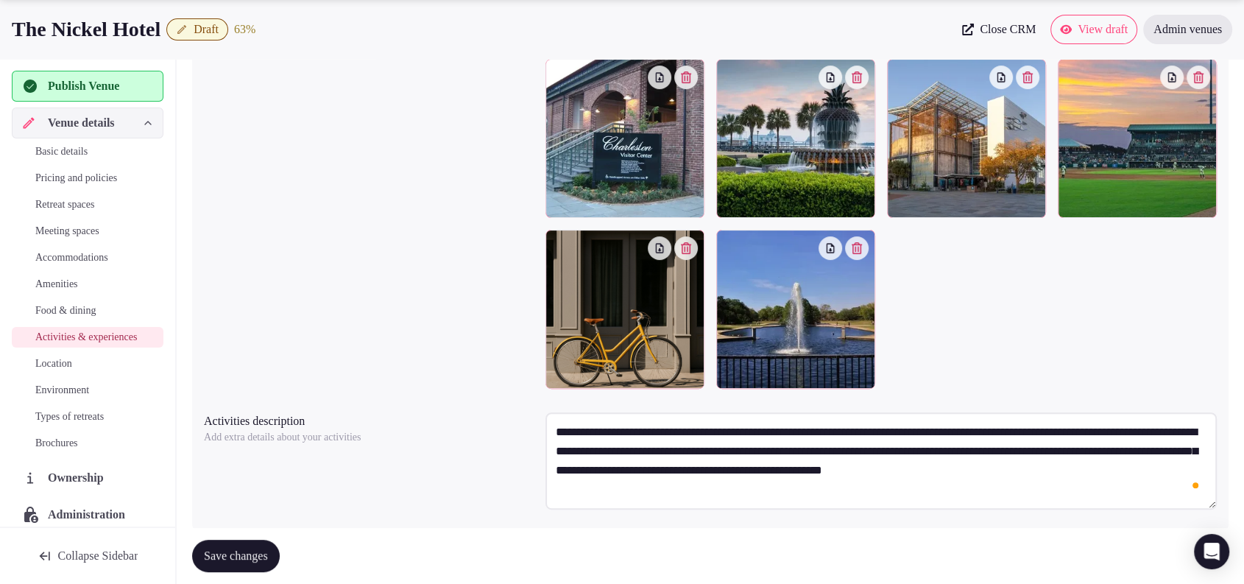
type textarea "**********"
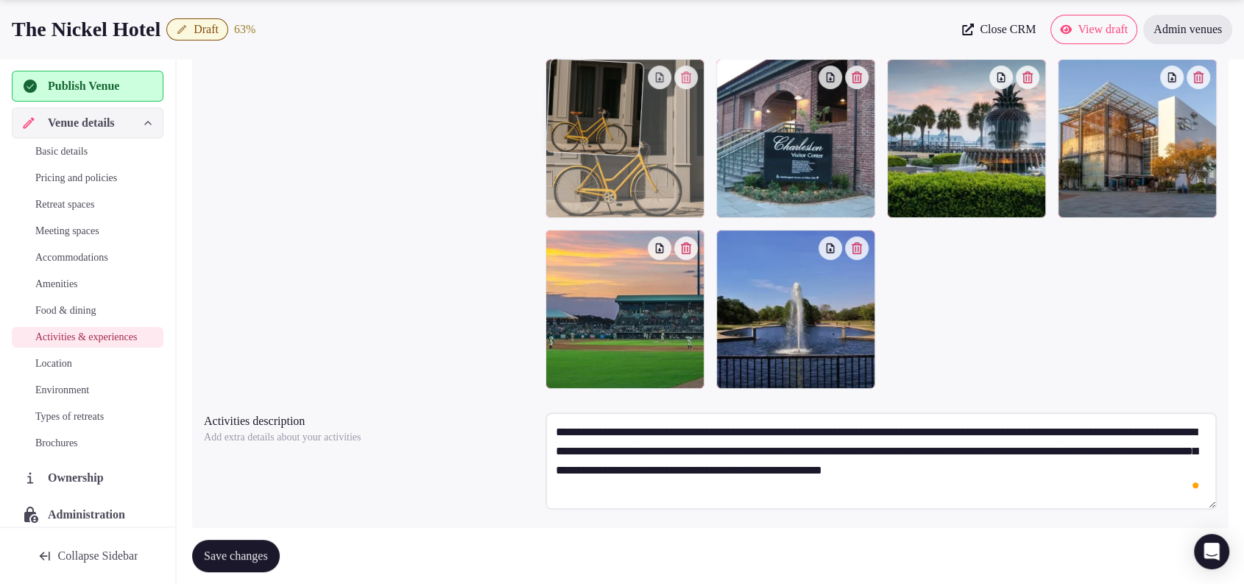
drag, startPoint x: 618, startPoint y: 287, endPoint x: 637, endPoint y: 126, distance: 162.2
click at [637, 126] on body "Search Popular Destinations Toscana, Italy Riviera Maya, Mexico Indonesia, Bali…" at bounding box center [622, 127] width 1244 height 991
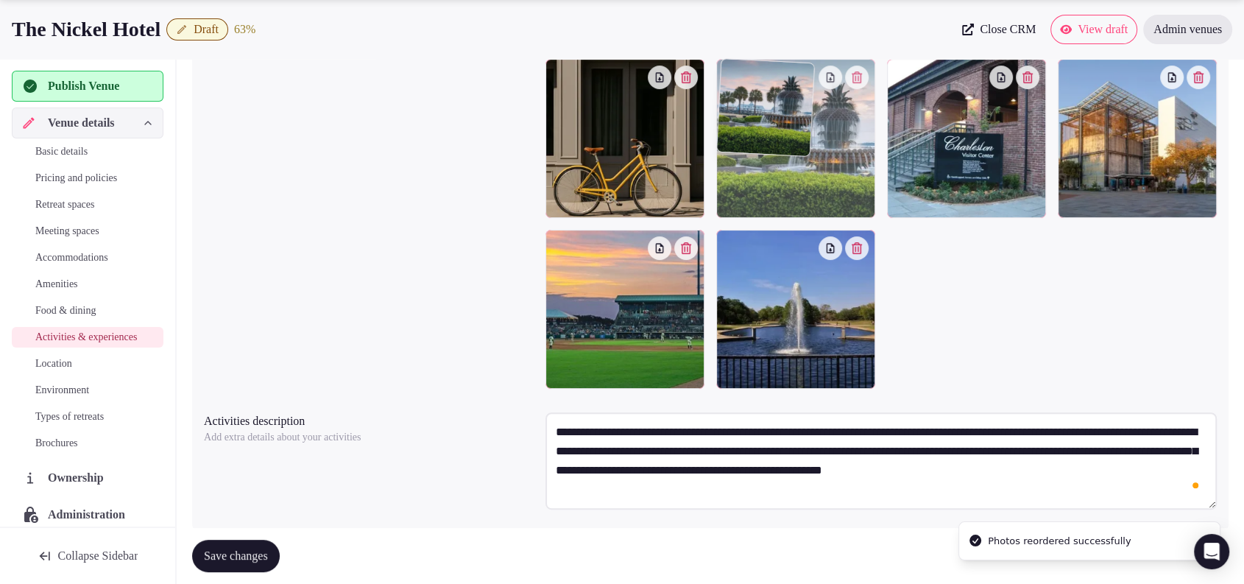
drag, startPoint x: 1033, startPoint y: 152, endPoint x: 892, endPoint y: 164, distance: 141.9
click at [892, 164] on body "Search Popular Destinations Toscana, Italy Riviera Maya, Mexico Indonesia, Bali…" at bounding box center [622, 127] width 1244 height 991
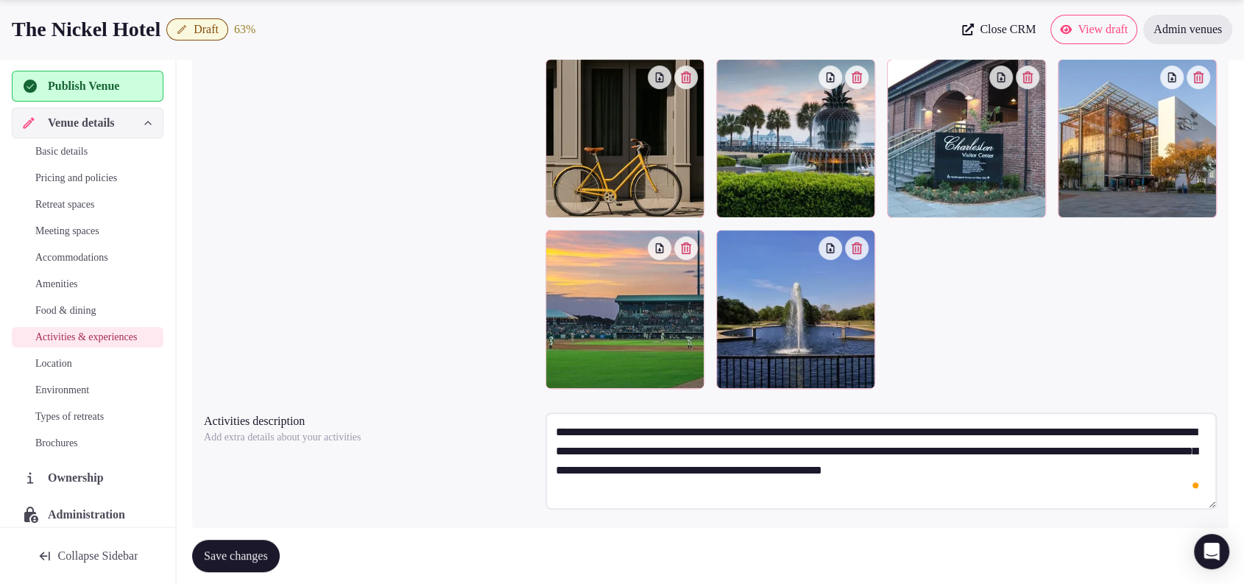
click at [253, 551] on span "Save changes" at bounding box center [236, 555] width 64 height 15
click at [35, 370] on link "Location" at bounding box center [88, 363] width 152 height 21
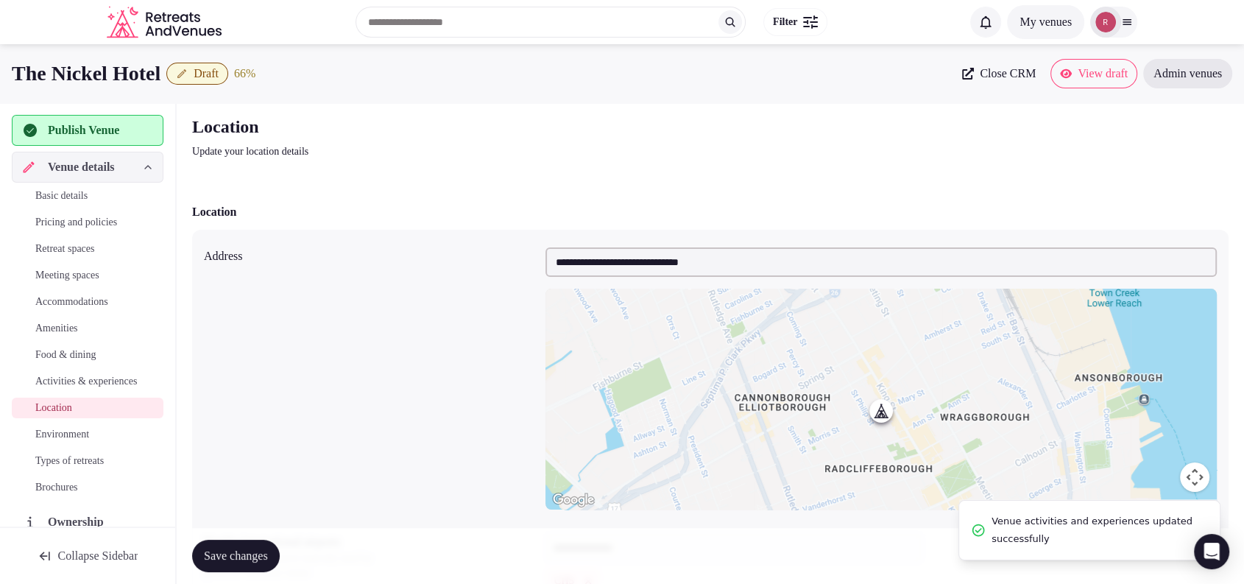
scroll to position [308, 0]
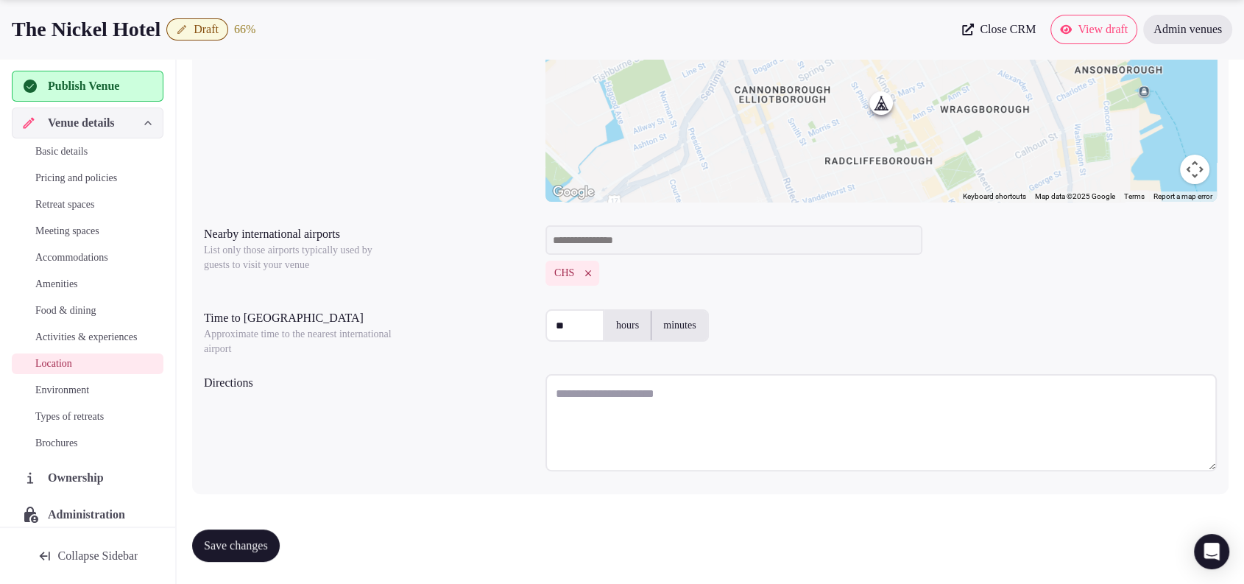
click at [589, 408] on textarea at bounding box center [880, 422] width 671 height 97
paste textarea "**********"
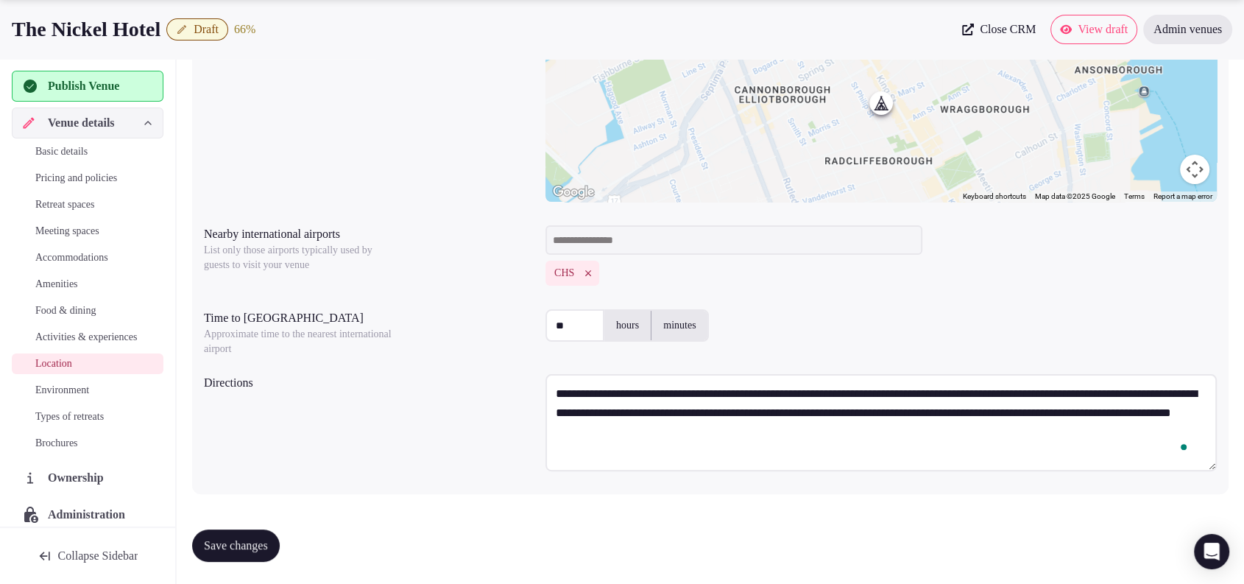
scroll to position [7, 0]
paste textarea "**********"
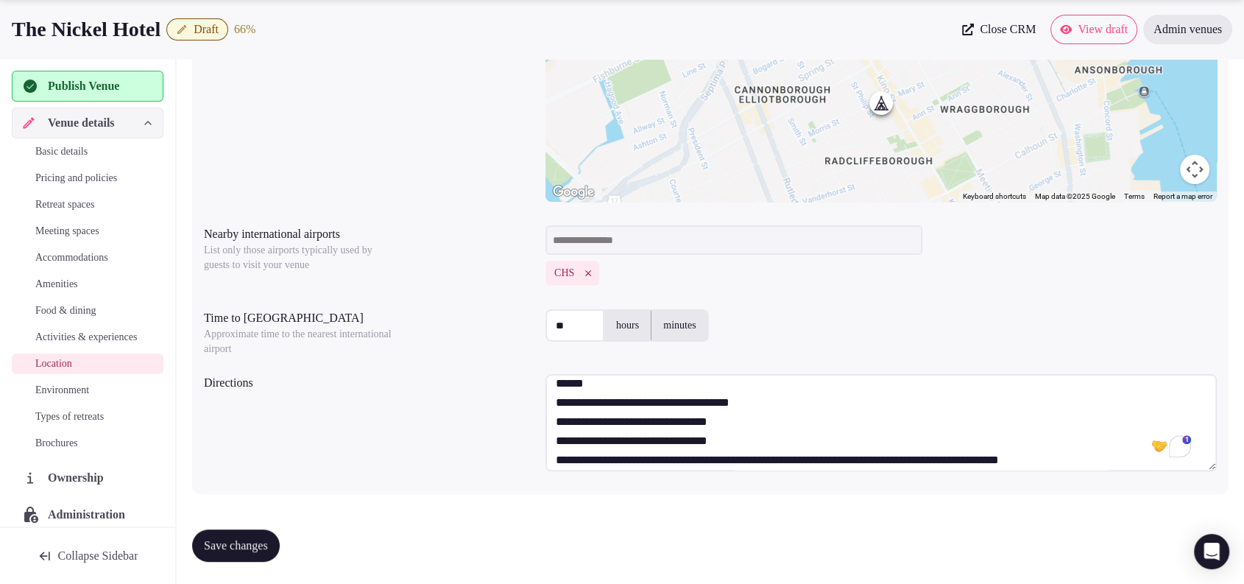
scroll to position [73, 0]
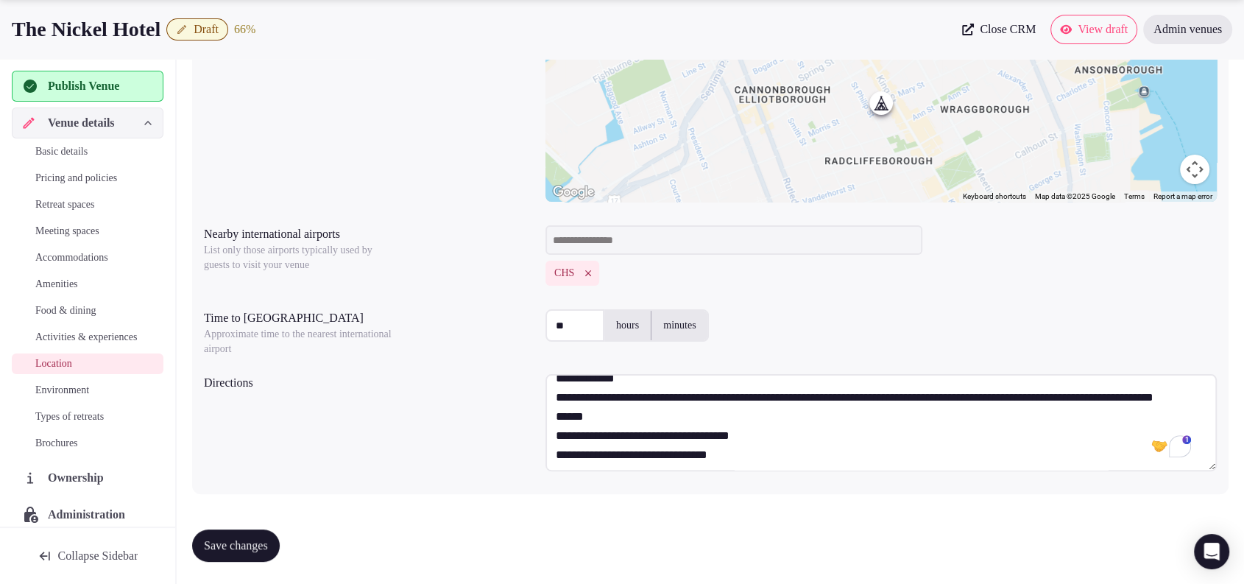
click at [799, 404] on textarea "To enrich screen reader interactions, please activate Accessibility in Grammarl…" at bounding box center [880, 422] width 671 height 97
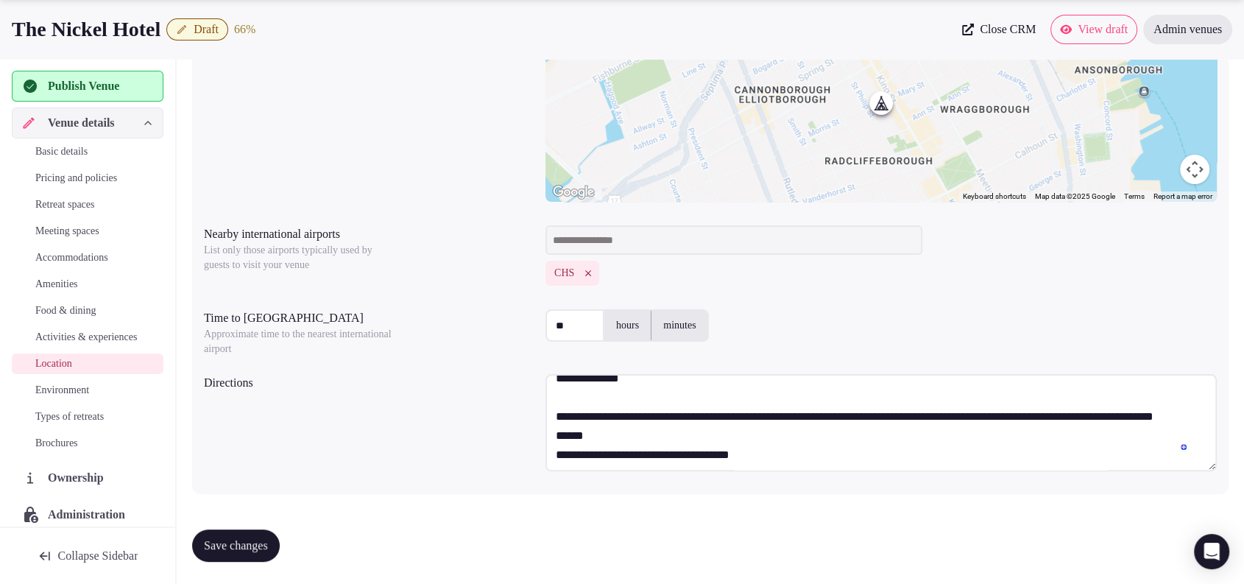
scroll to position [92, 0]
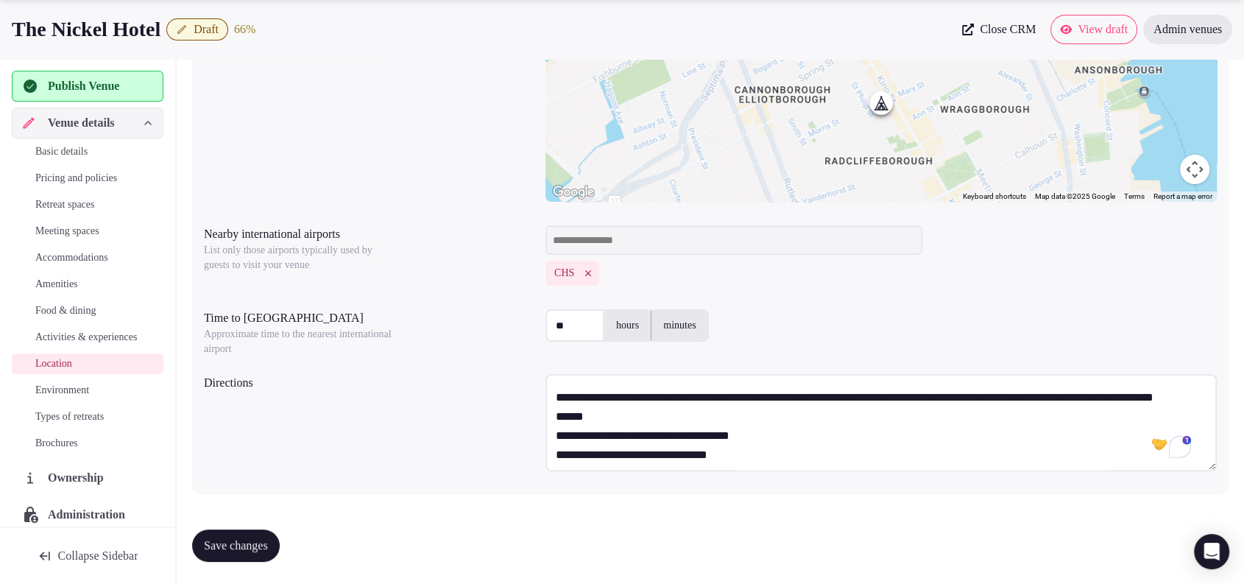
click at [772, 447] on textarea "To enrich screen reader interactions, please activate Accessibility in Grammarl…" at bounding box center [880, 422] width 671 height 97
click at [774, 431] on textarea "To enrich screen reader interactions, please activate Accessibility in Grammarl…" at bounding box center [880, 422] width 671 height 97
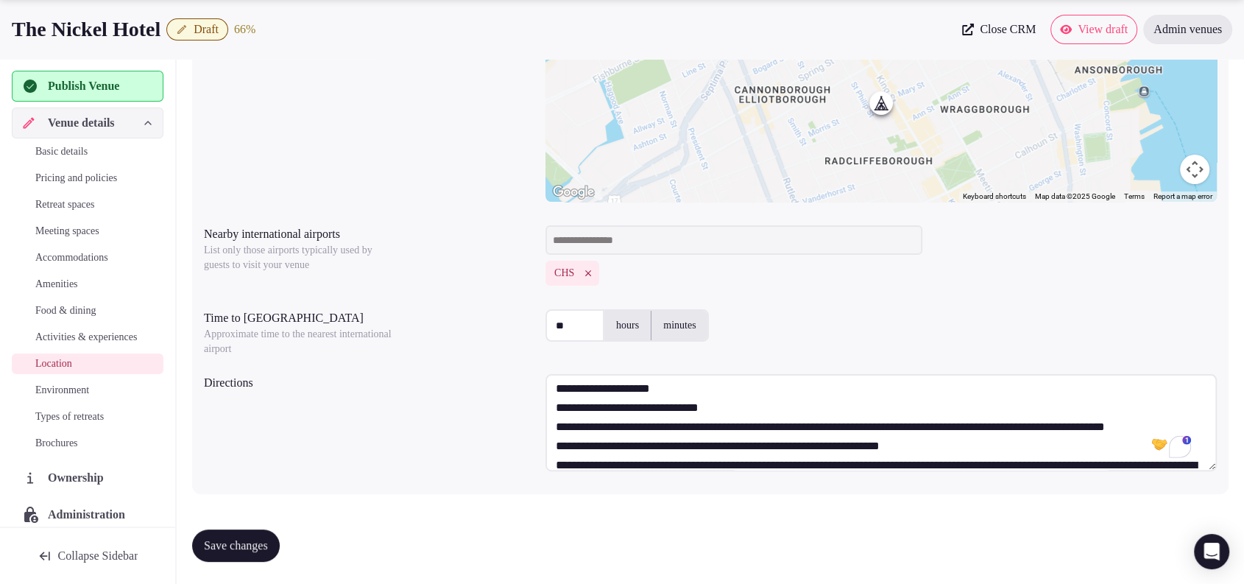
scroll to position [257, 0]
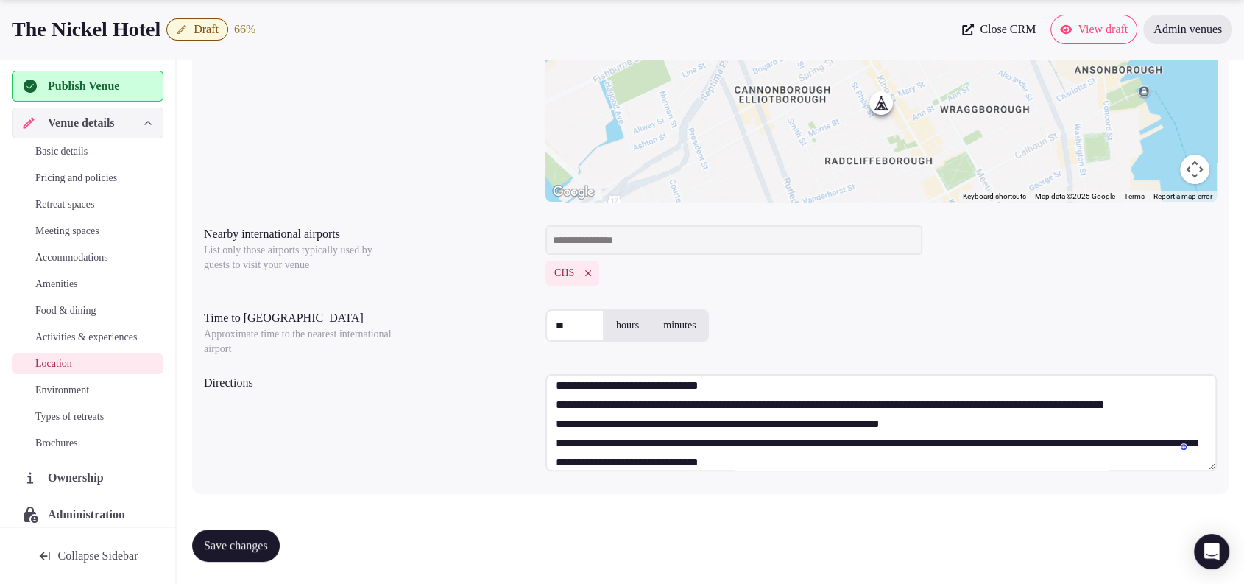
click at [1112, 381] on textarea "To enrich screen reader interactions, please activate Accessibility in Grammarl…" at bounding box center [880, 422] width 671 height 97
click at [718, 405] on textarea "To enrich screen reader interactions, please activate Accessibility in Grammarl…" at bounding box center [880, 422] width 671 height 97
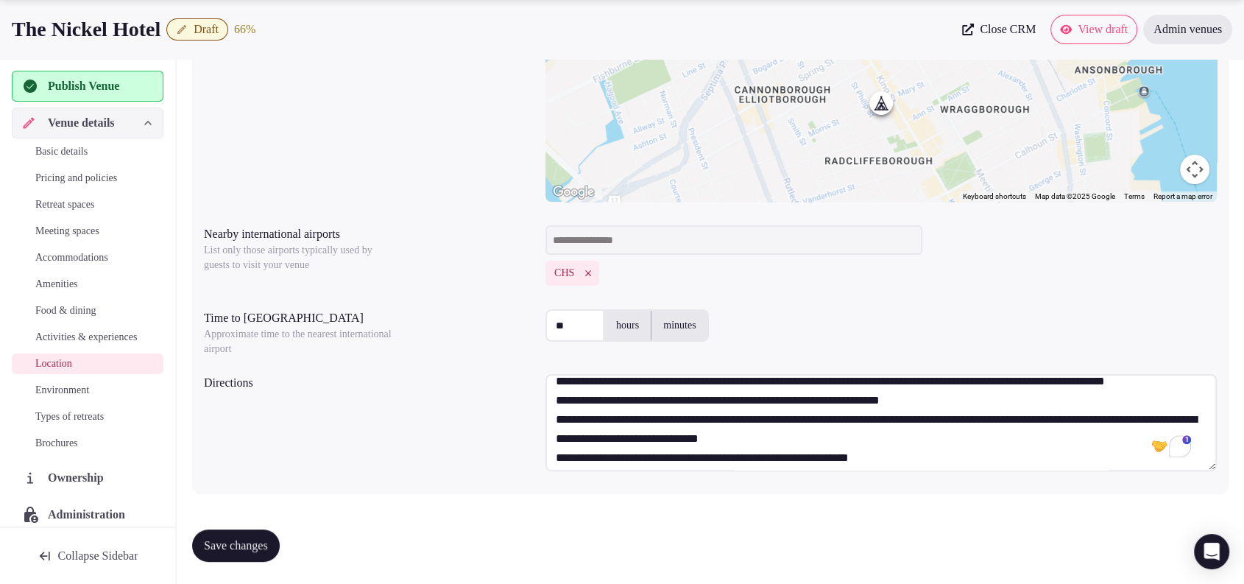
click at [754, 406] on textarea "To enrich screen reader interactions, please activate Accessibility in Grammarl…" at bounding box center [880, 422] width 671 height 97
type textarea "**********"
click at [254, 546] on span "Save changes" at bounding box center [236, 545] width 64 height 15
click at [74, 397] on span "Environment" at bounding box center [62, 390] width 54 height 15
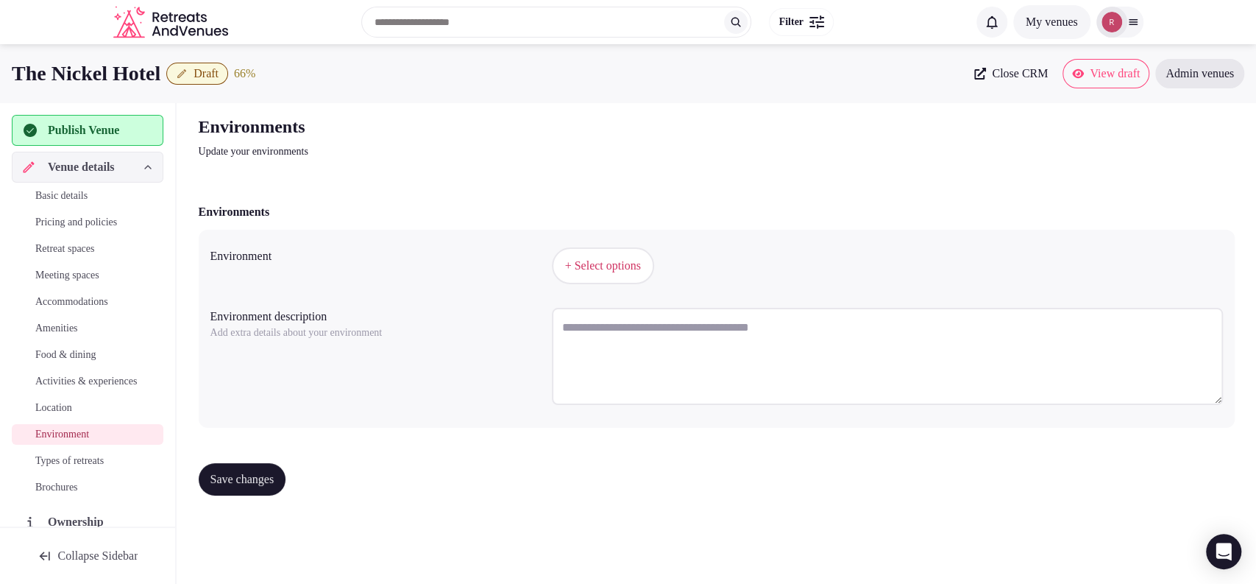
click at [625, 277] on button "+ Select options" at bounding box center [603, 265] width 102 height 37
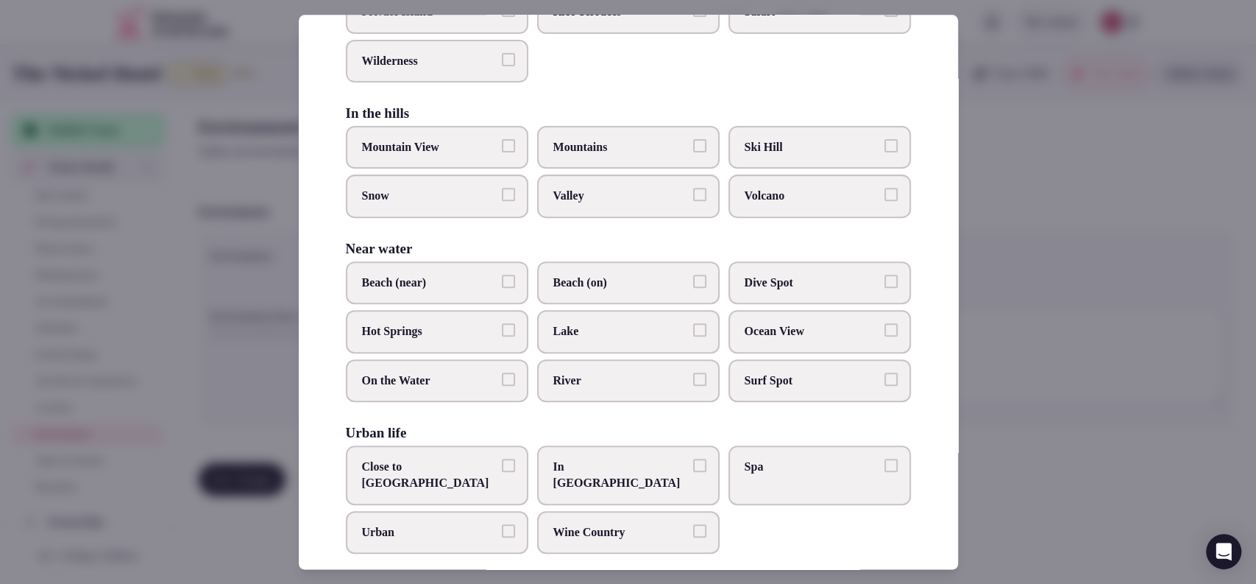
click at [435, 470] on span "Close to City Center" at bounding box center [429, 475] width 135 height 33
click at [502, 470] on button "Close to City Center" at bounding box center [508, 465] width 13 height 13
click at [1052, 374] on div at bounding box center [628, 292] width 1256 height 584
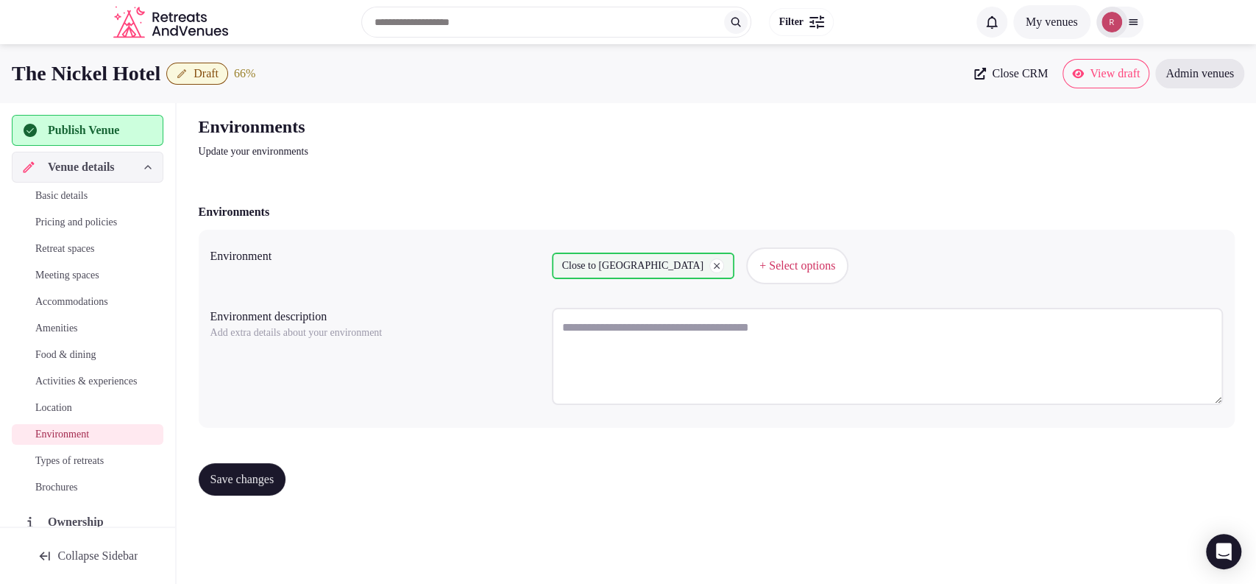
click at [229, 479] on span "Save changes" at bounding box center [243, 479] width 64 height 15
click at [99, 468] on span "Types of retreats" at bounding box center [69, 460] width 68 height 15
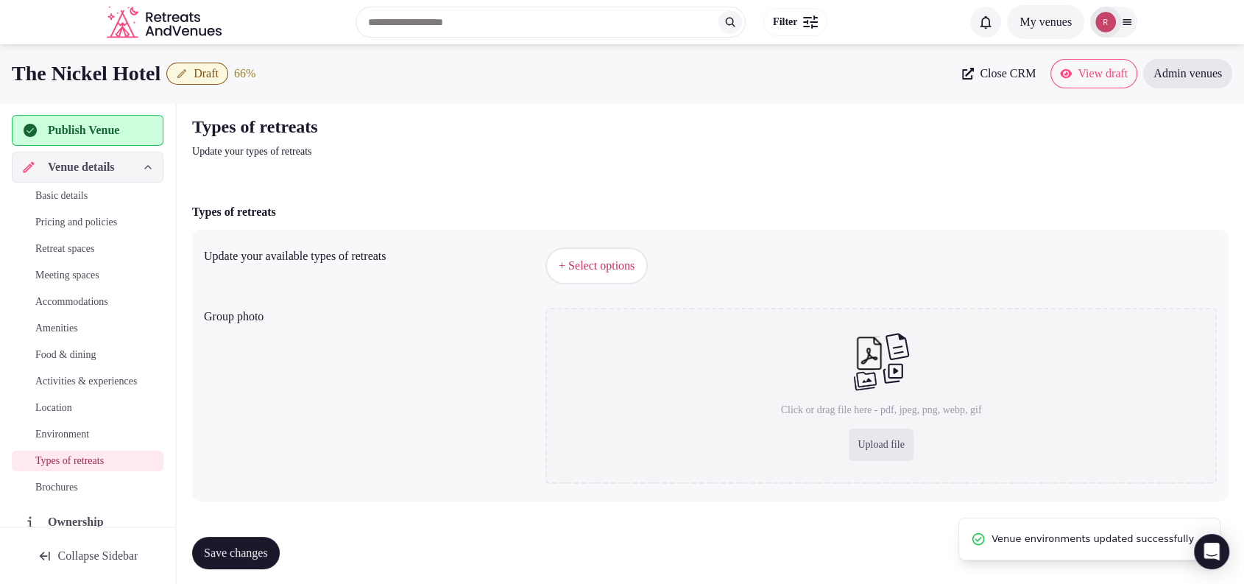
click at [582, 272] on span "+ Select options" at bounding box center [597, 266] width 76 height 16
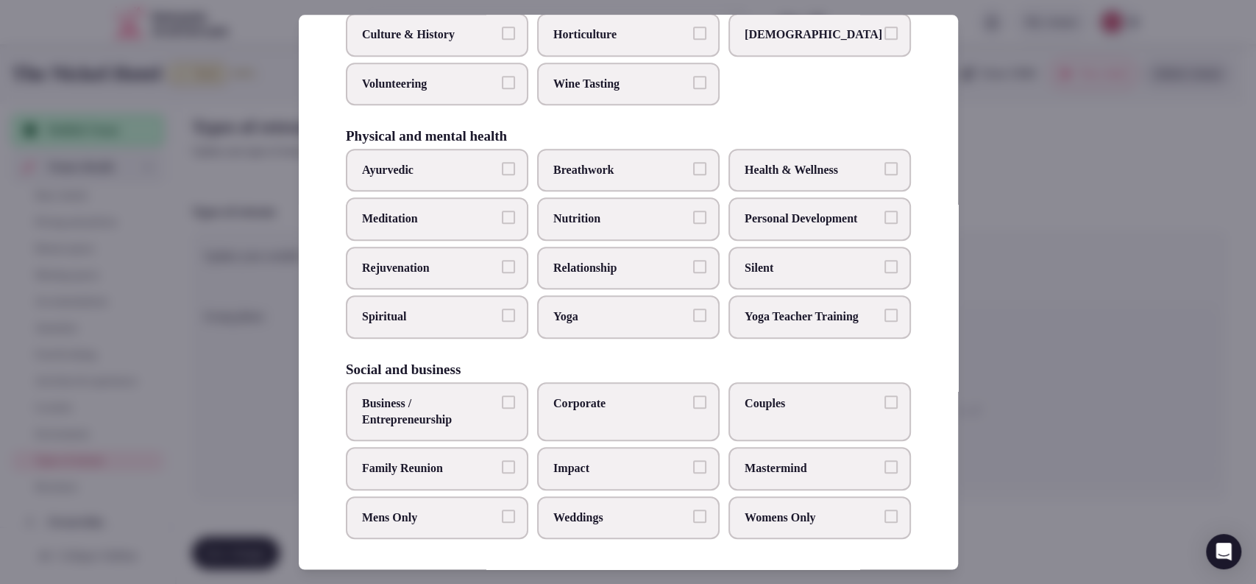
click at [577, 404] on span "Corporate" at bounding box center [620, 403] width 135 height 16
click at [693, 404] on button "Corporate" at bounding box center [699, 401] width 13 height 13
click at [465, 407] on span "Business / Entrepreneurship" at bounding box center [429, 411] width 135 height 33
click at [502, 407] on button "Business / Entrepreneurship" at bounding box center [508, 401] width 13 height 13
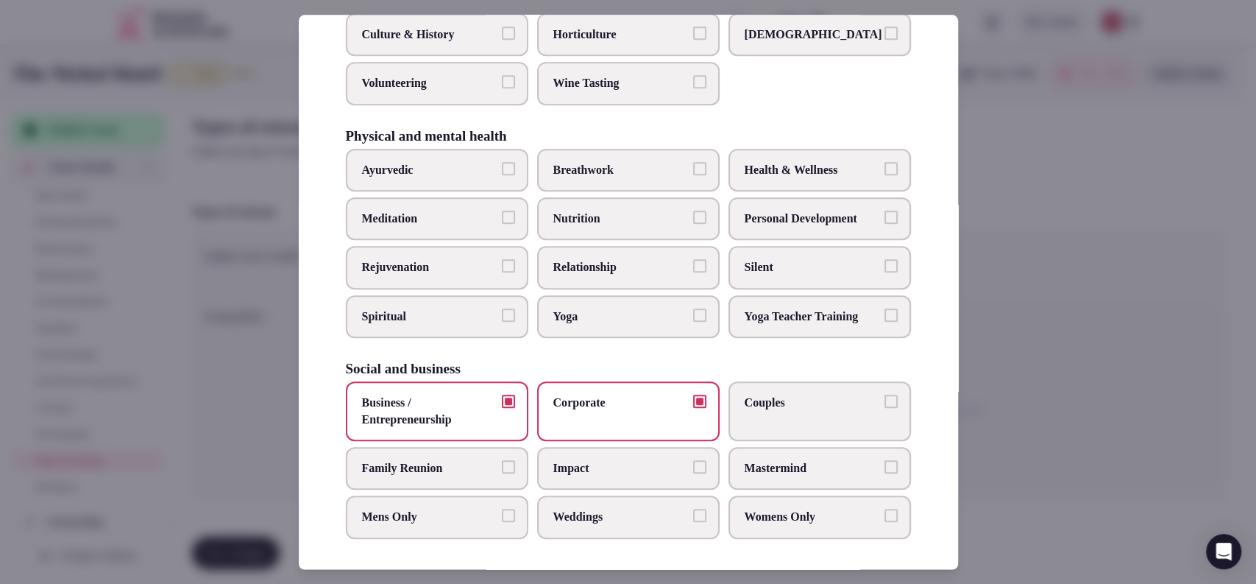
click at [1042, 373] on div at bounding box center [628, 292] width 1256 height 584
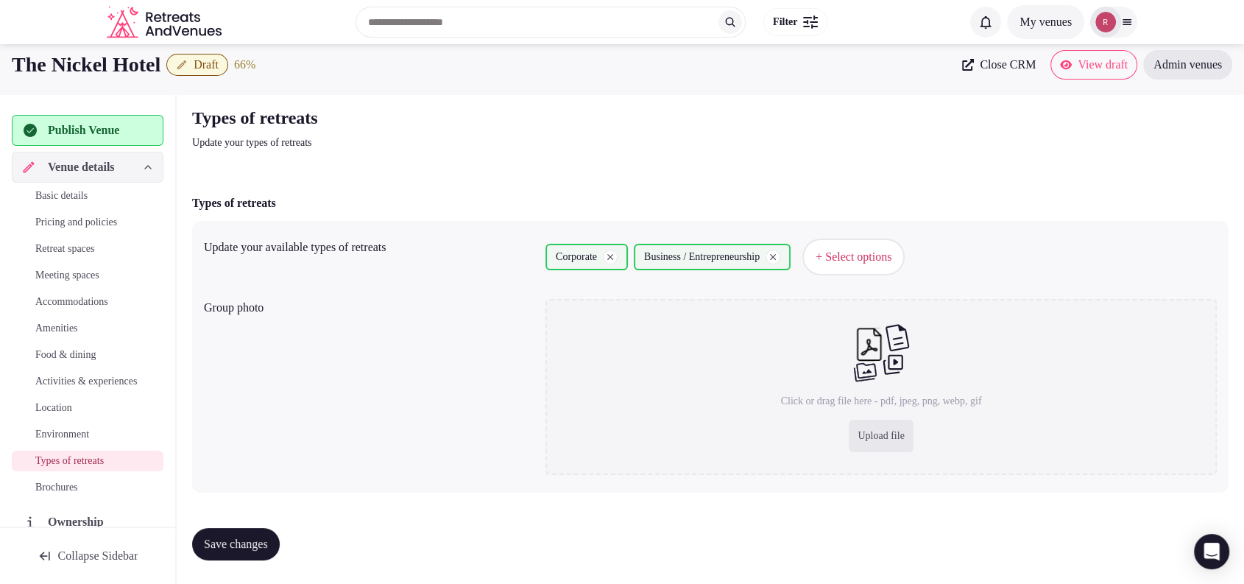
click at [211, 541] on span "Save changes" at bounding box center [236, 544] width 64 height 15
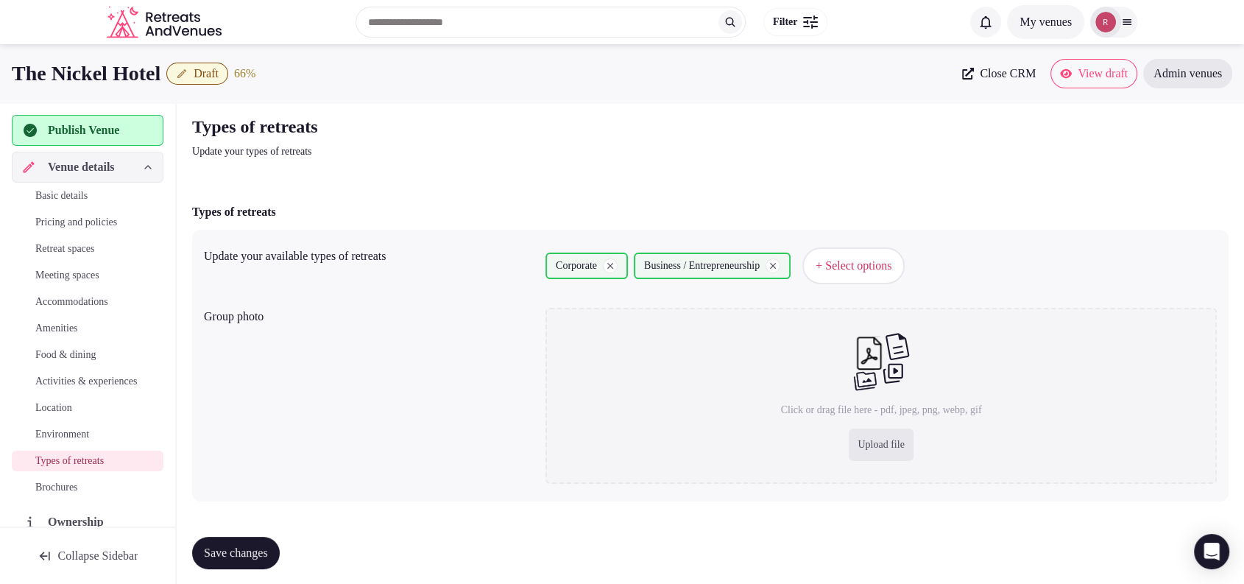
click at [64, 185] on link "Basic details" at bounding box center [88, 195] width 152 height 21
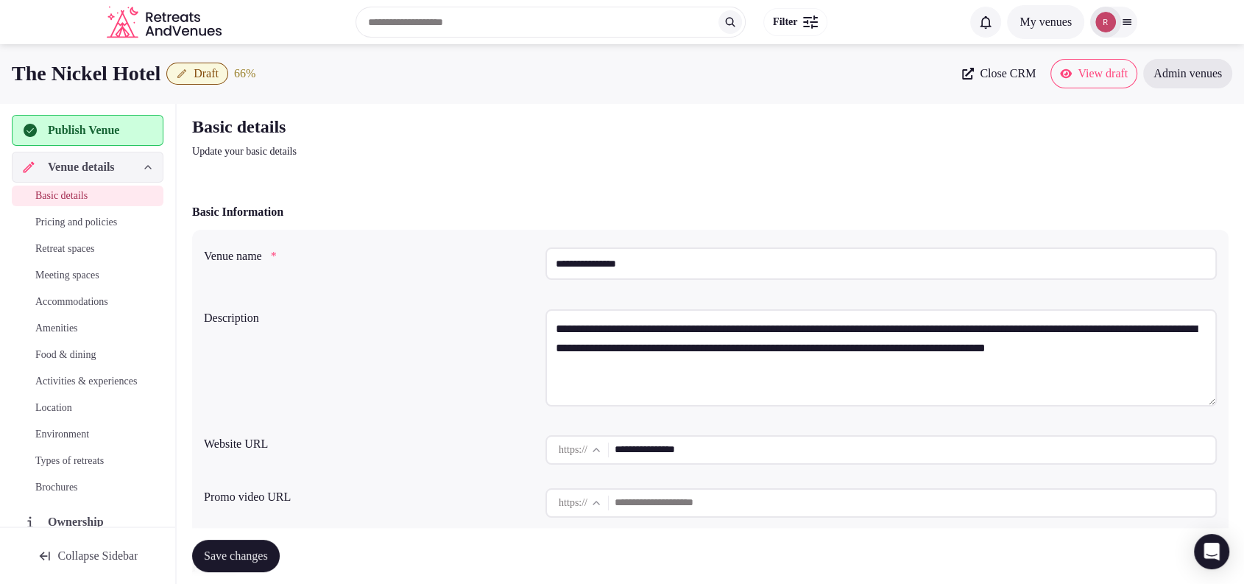
click at [681, 459] on input "**********" at bounding box center [915, 449] width 601 height 29
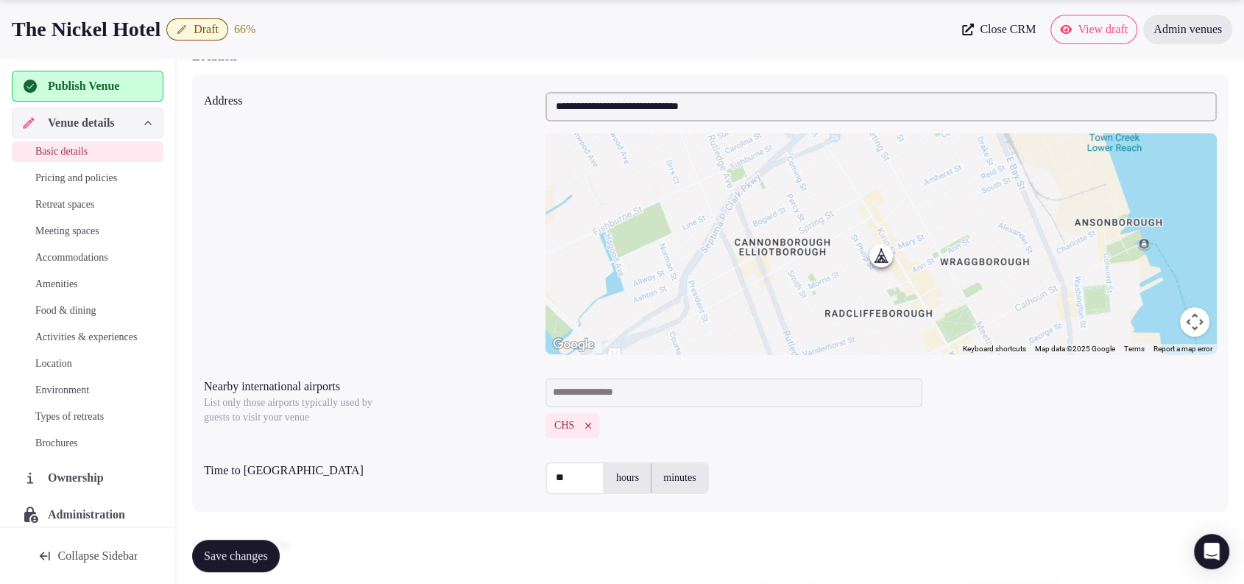
scroll to position [1021, 0]
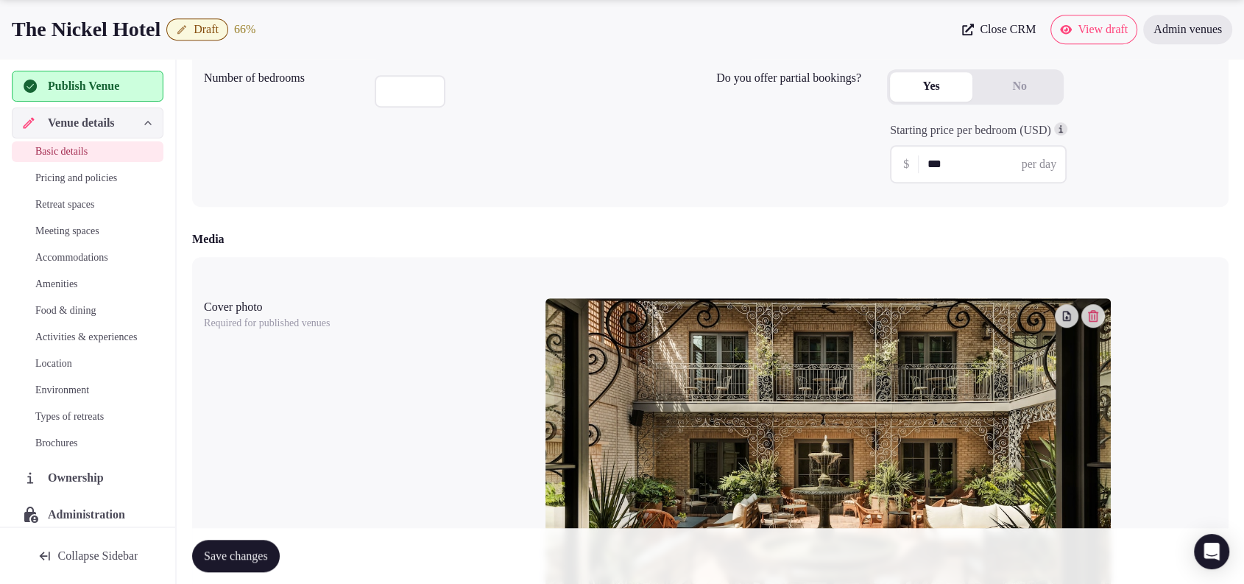
click at [68, 88] on span "Publish Venue" at bounding box center [83, 86] width 71 height 18
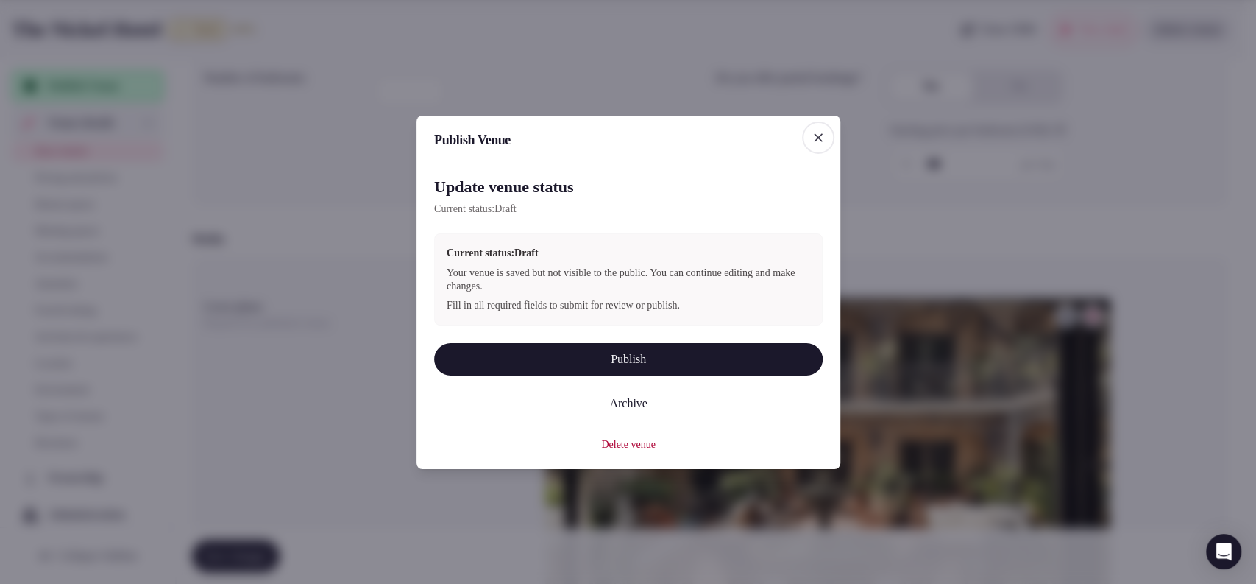
click at [656, 358] on button "Publish" at bounding box center [628, 358] width 389 height 32
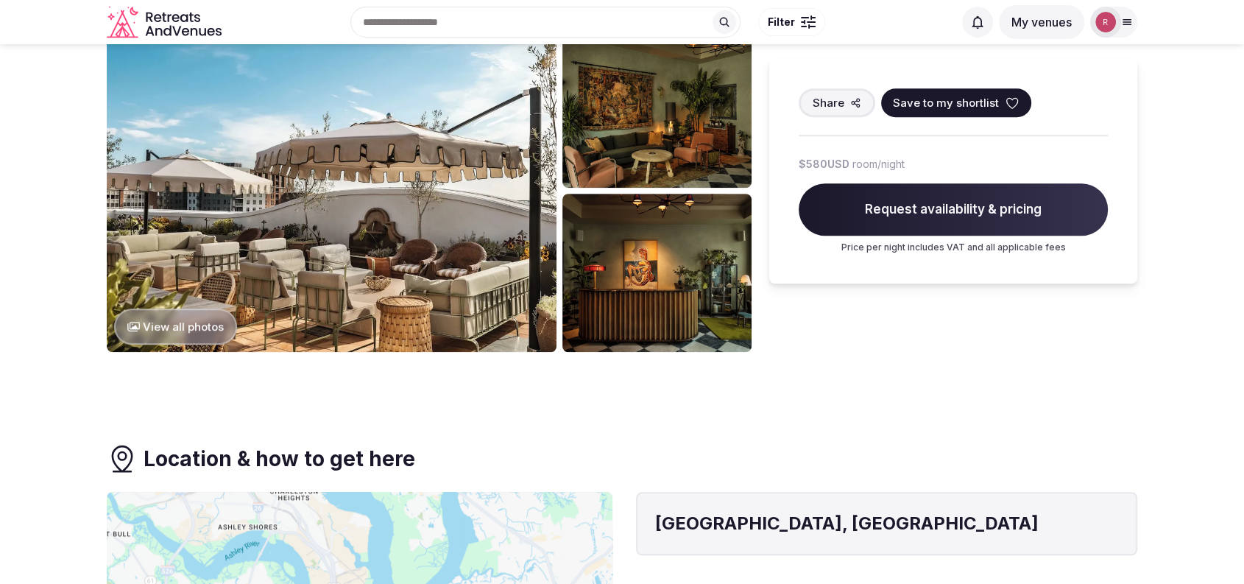
scroll to position [511, 0]
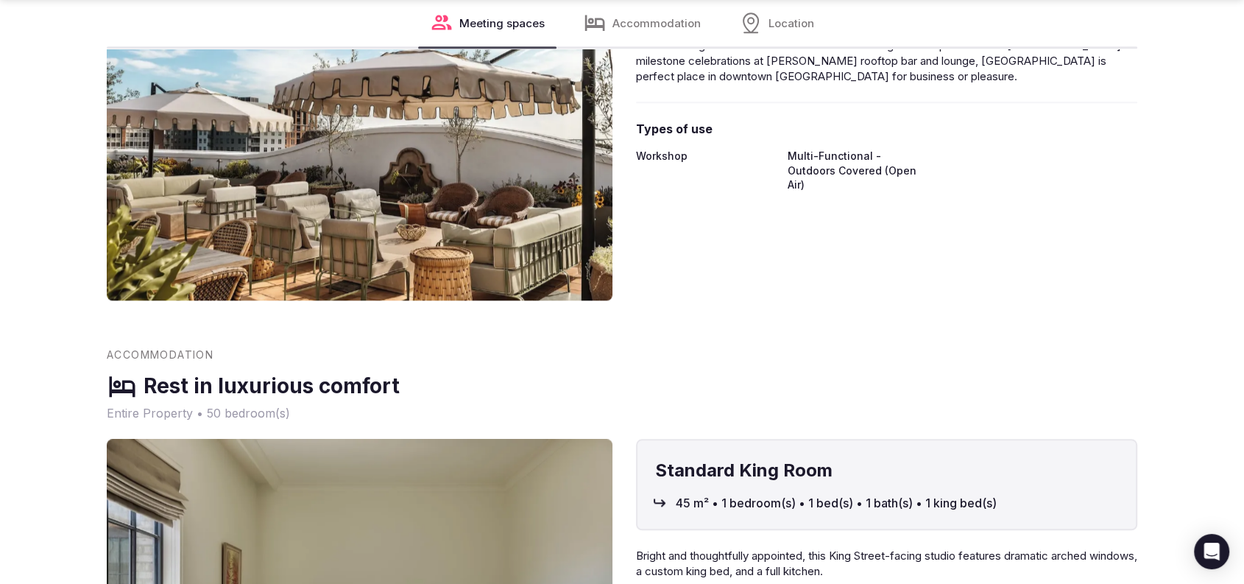
scroll to position [2042, 0]
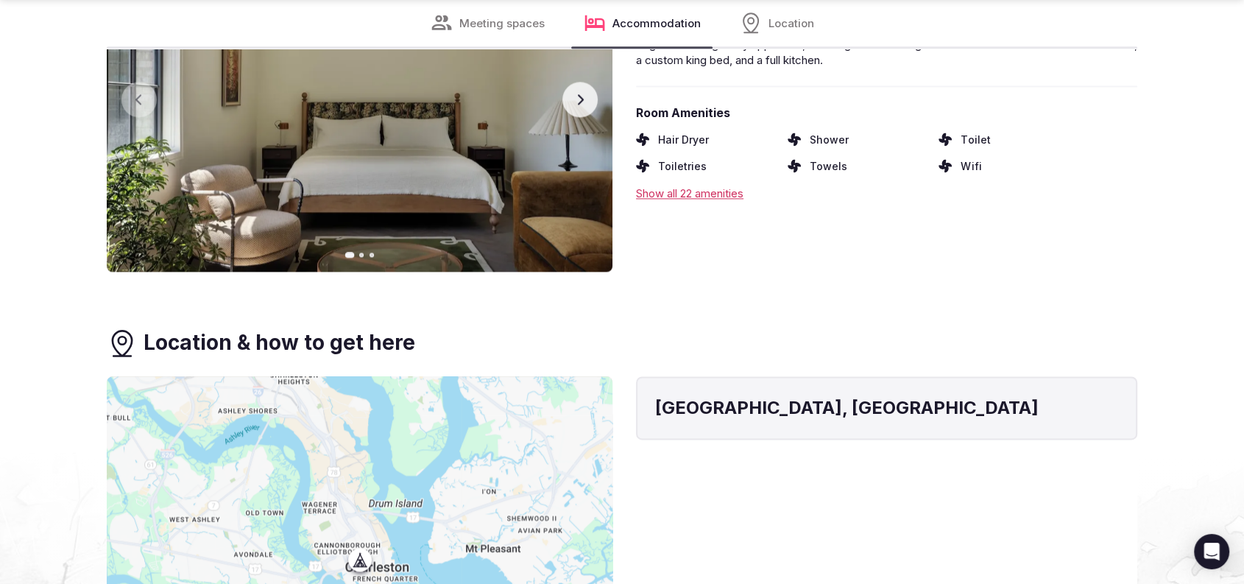
click at [579, 106] on button "Next slide" at bounding box center [579, 99] width 35 height 35
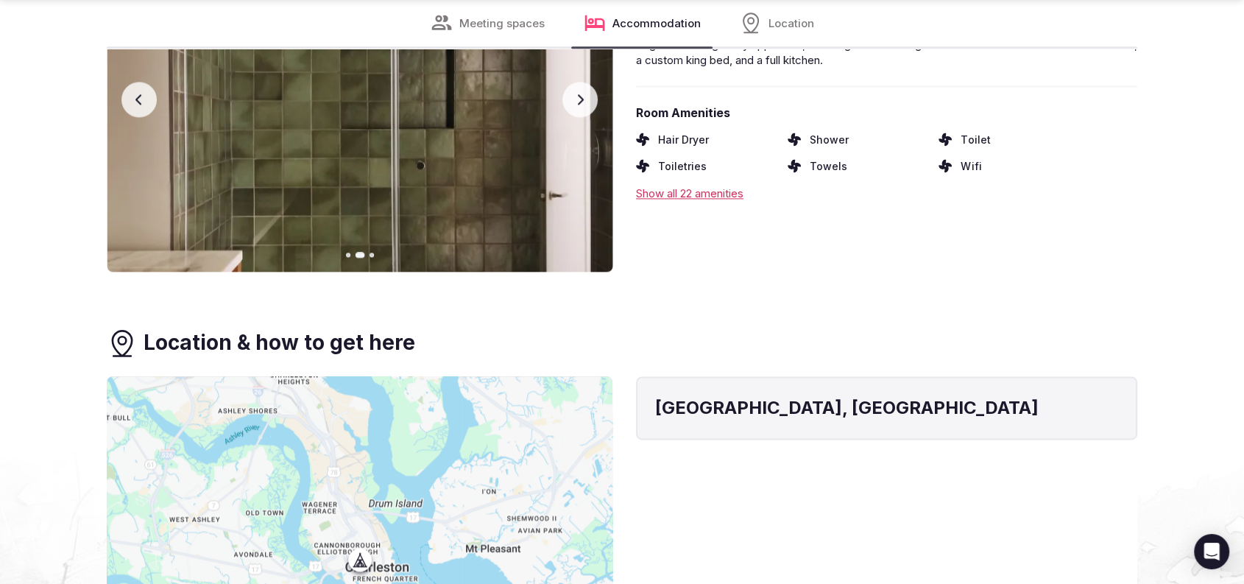
click at [579, 106] on button "Next slide" at bounding box center [579, 99] width 35 height 35
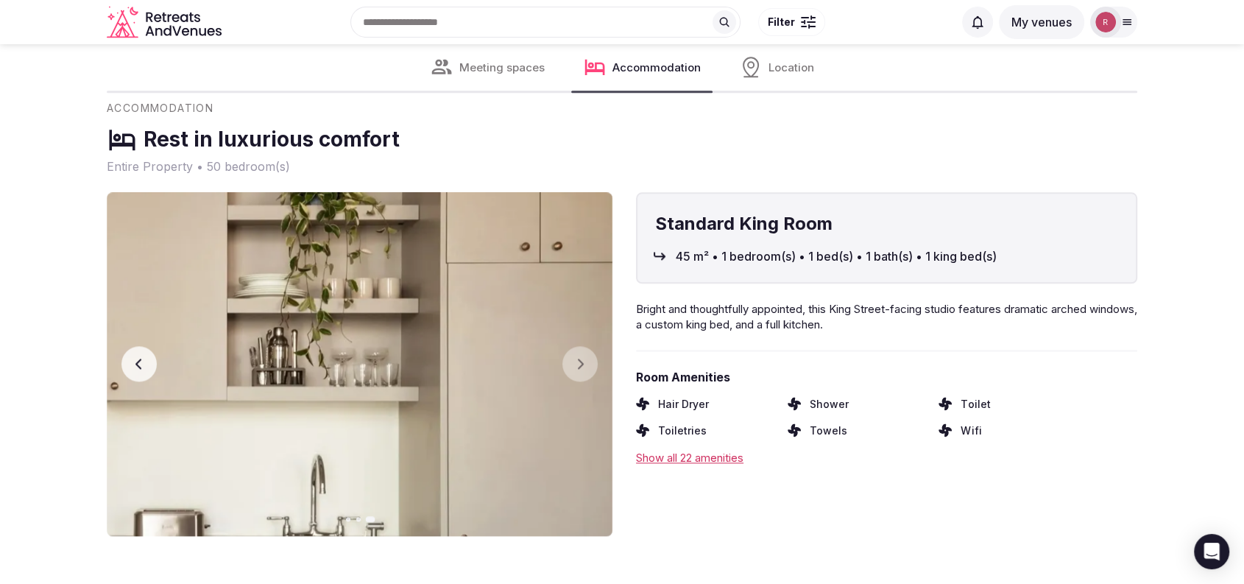
scroll to position [1791, 0]
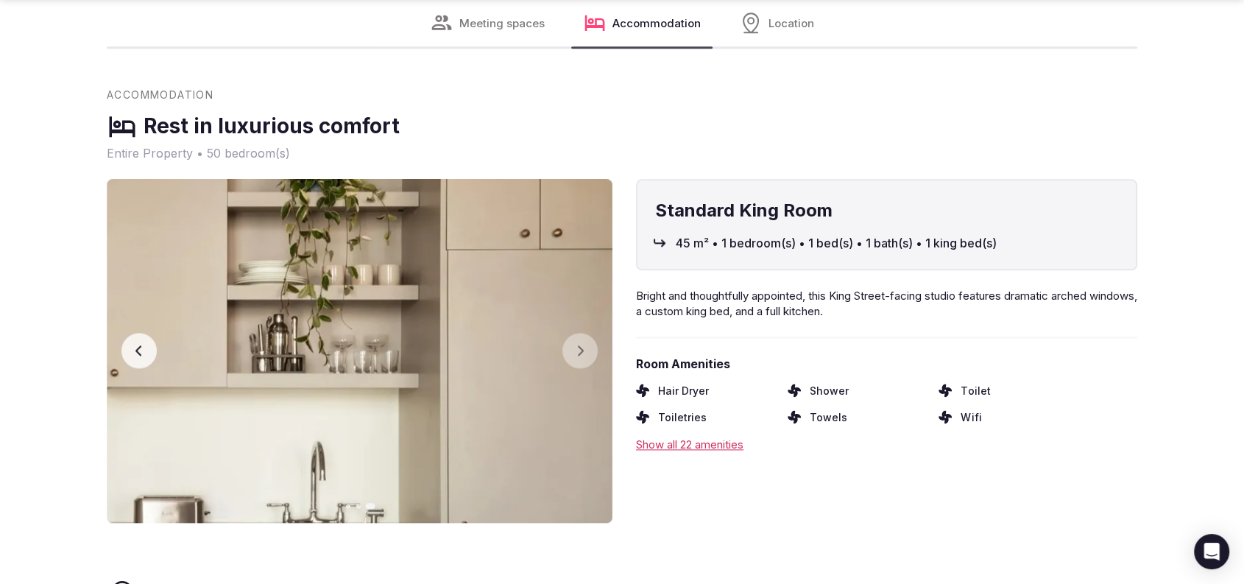
click at [126, 345] on button "Previous slide" at bounding box center [138, 350] width 35 height 35
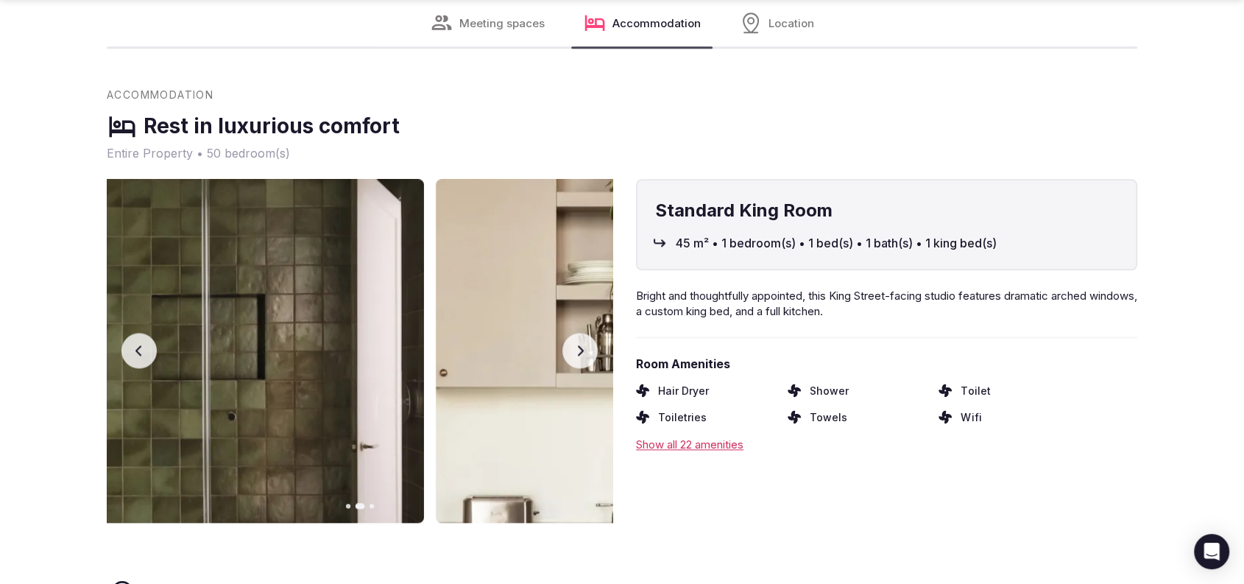
click at [126, 345] on button "Previous slide" at bounding box center [138, 350] width 35 height 35
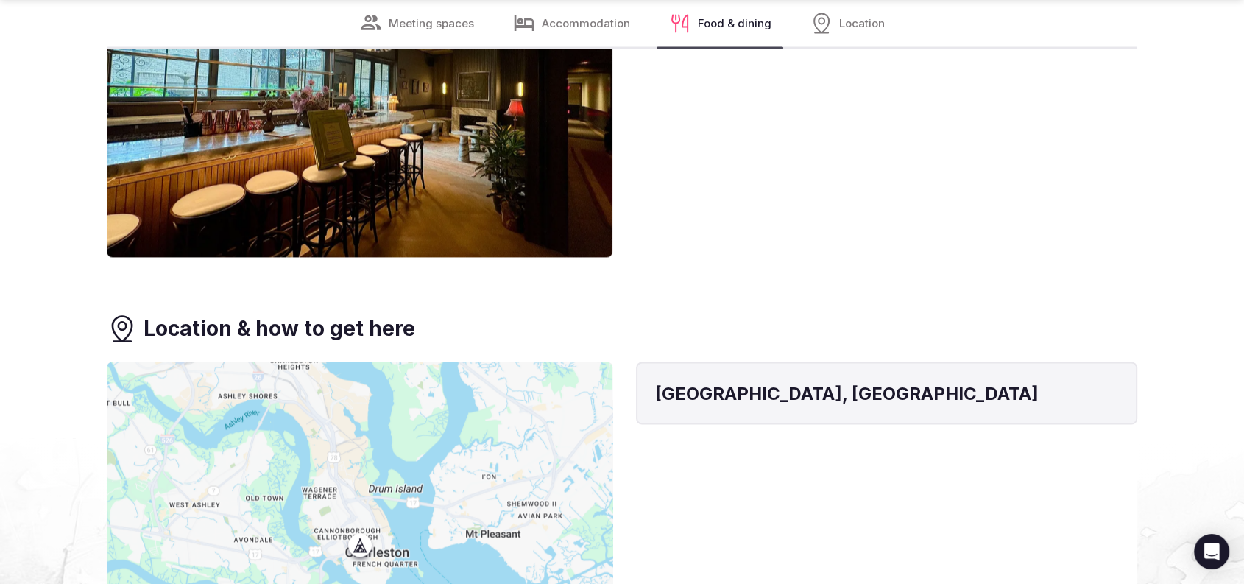
scroll to position [2599, 0]
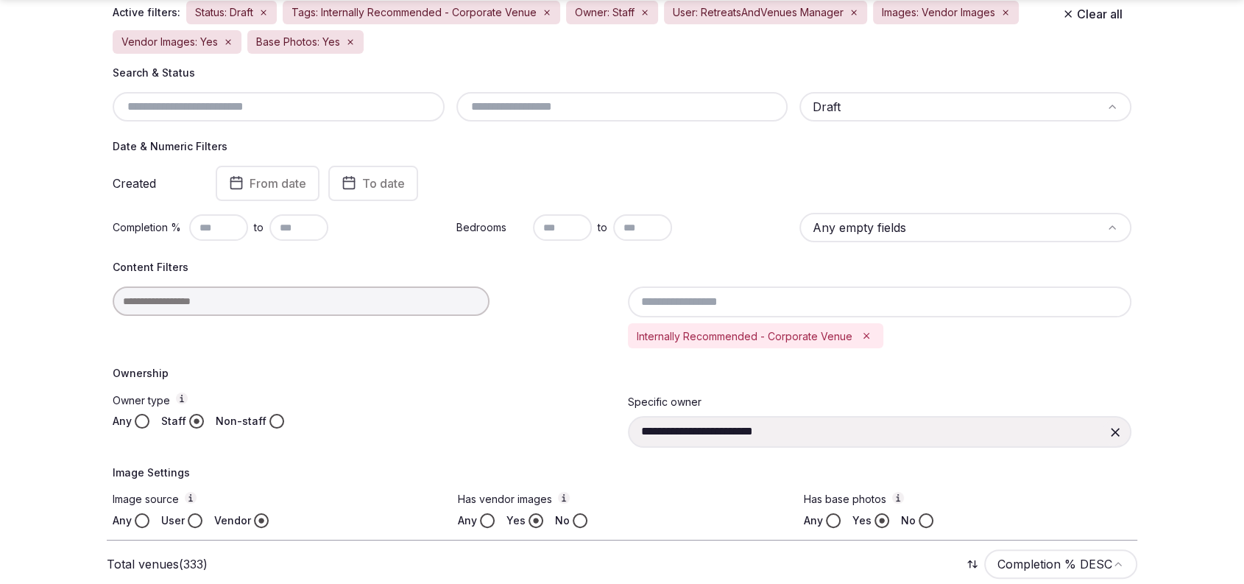
scroll to position [177, 0]
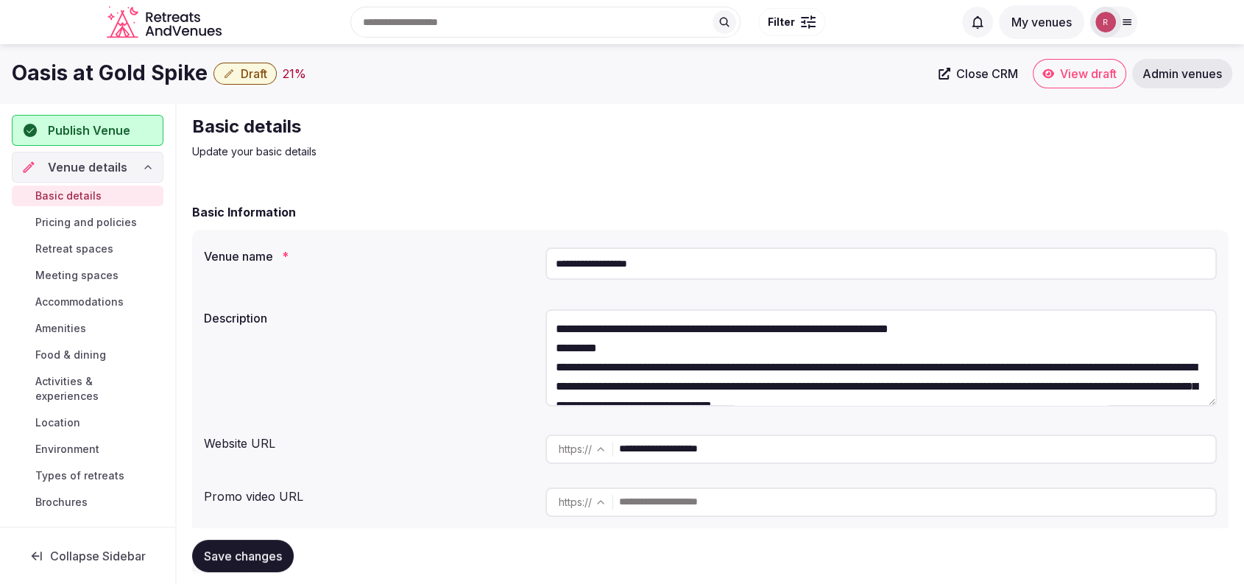
click at [71, 395] on span "Activities & experiences" at bounding box center [96, 388] width 122 height 29
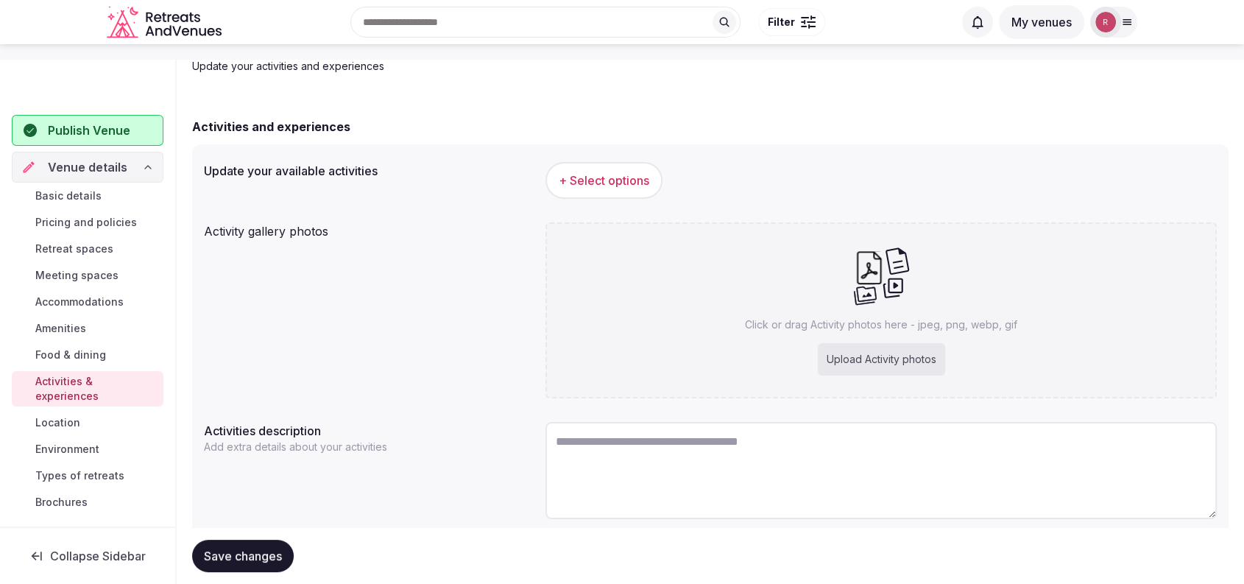
scroll to position [134, 0]
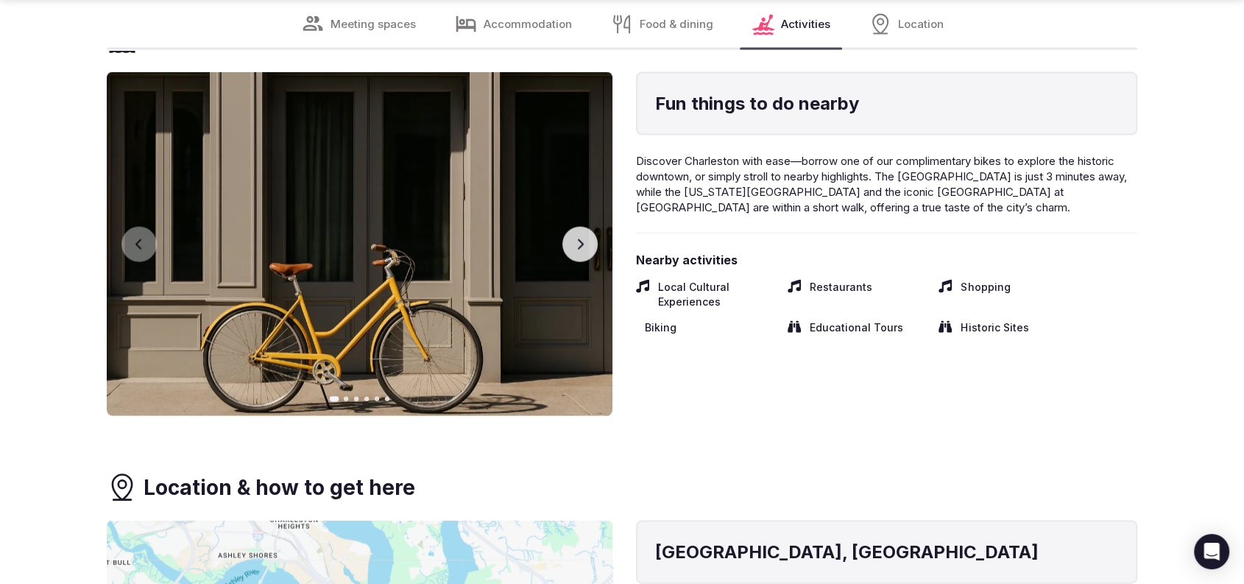
scroll to position [2952, 0]
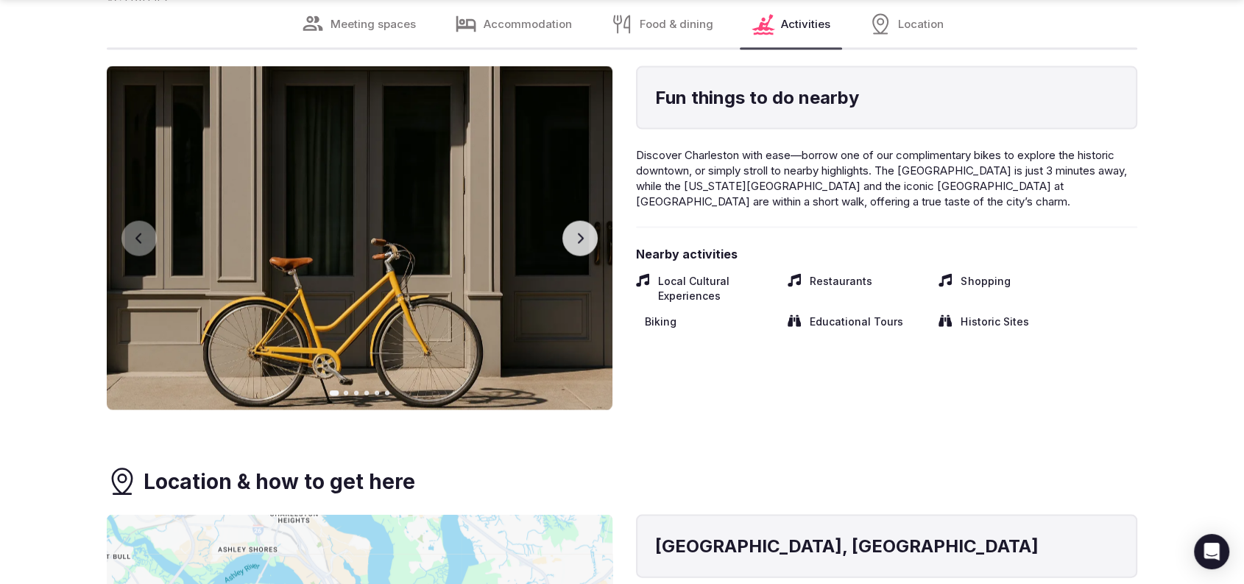
click at [585, 233] on icon "button" at bounding box center [580, 239] width 12 height 12
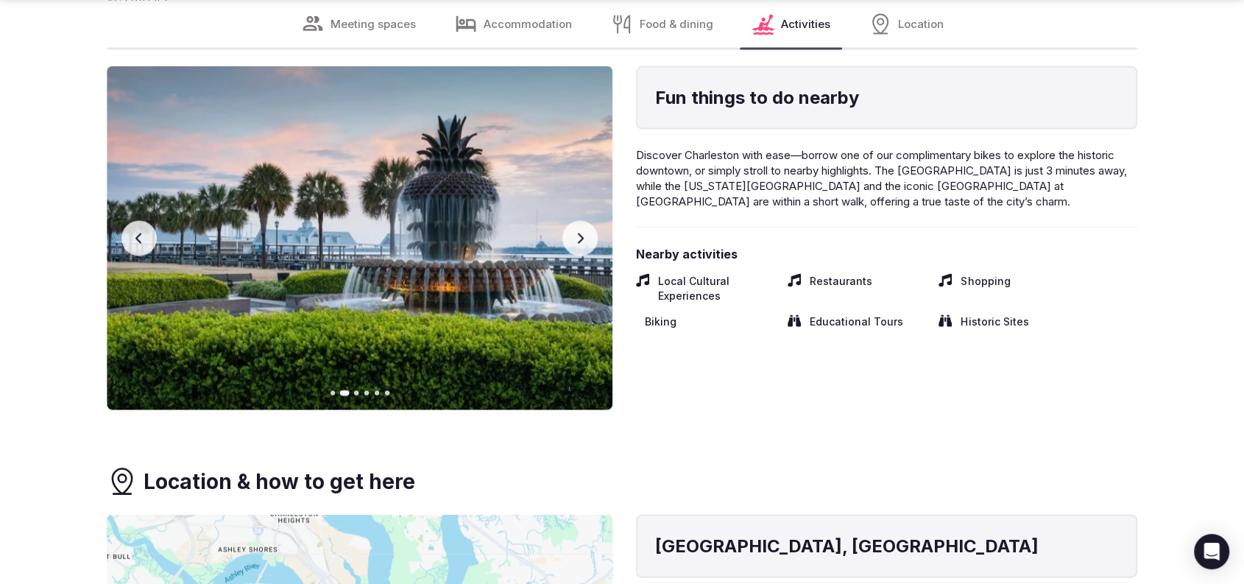
click at [585, 234] on icon "button" at bounding box center [580, 239] width 12 height 12
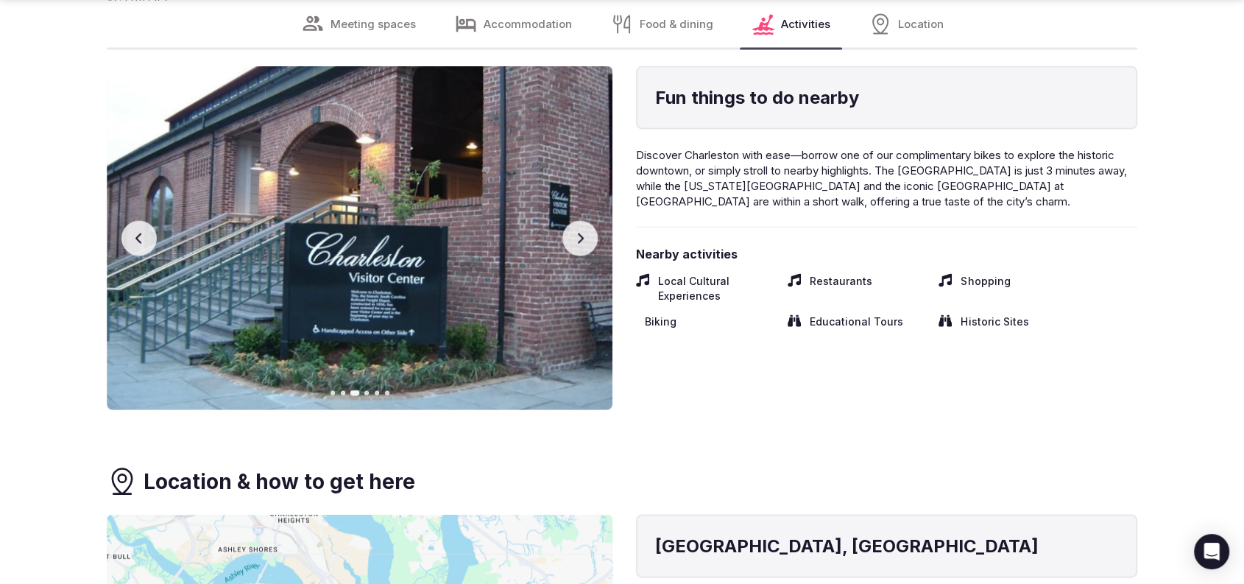
click at [585, 234] on icon "button" at bounding box center [580, 239] width 12 height 12
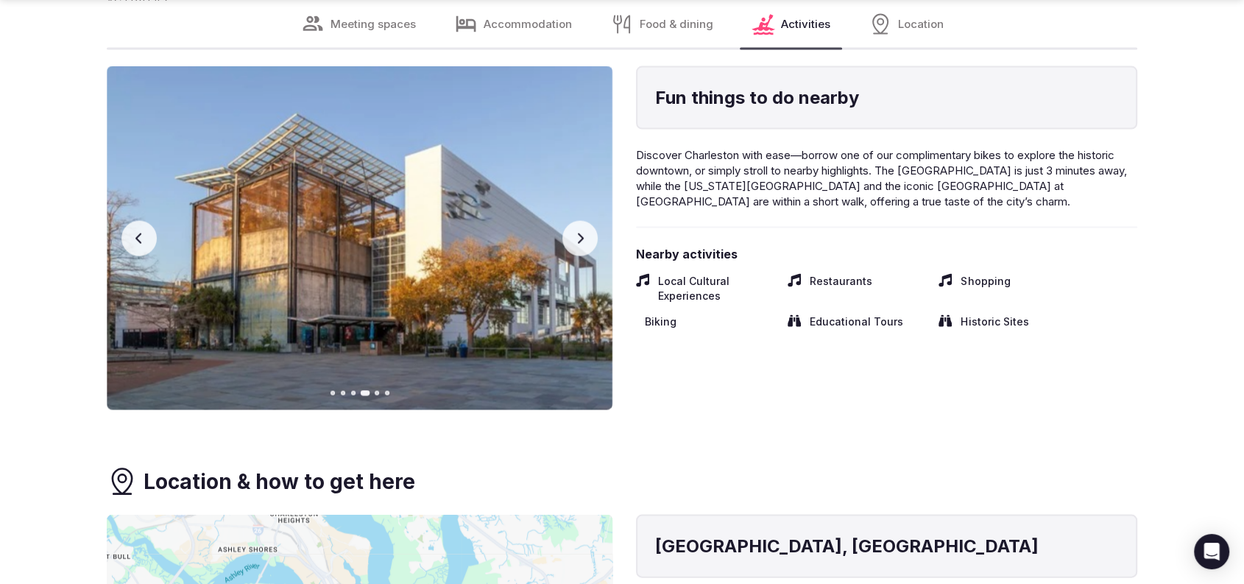
click at [585, 234] on icon "button" at bounding box center [580, 239] width 12 height 12
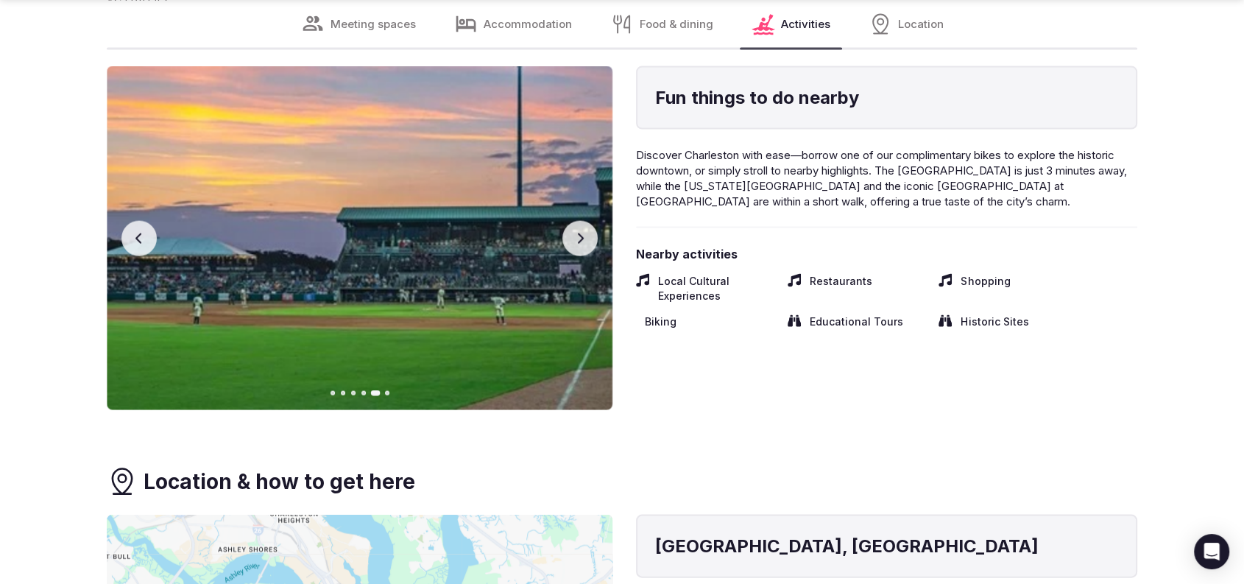
click at [585, 234] on icon "button" at bounding box center [580, 239] width 12 height 12
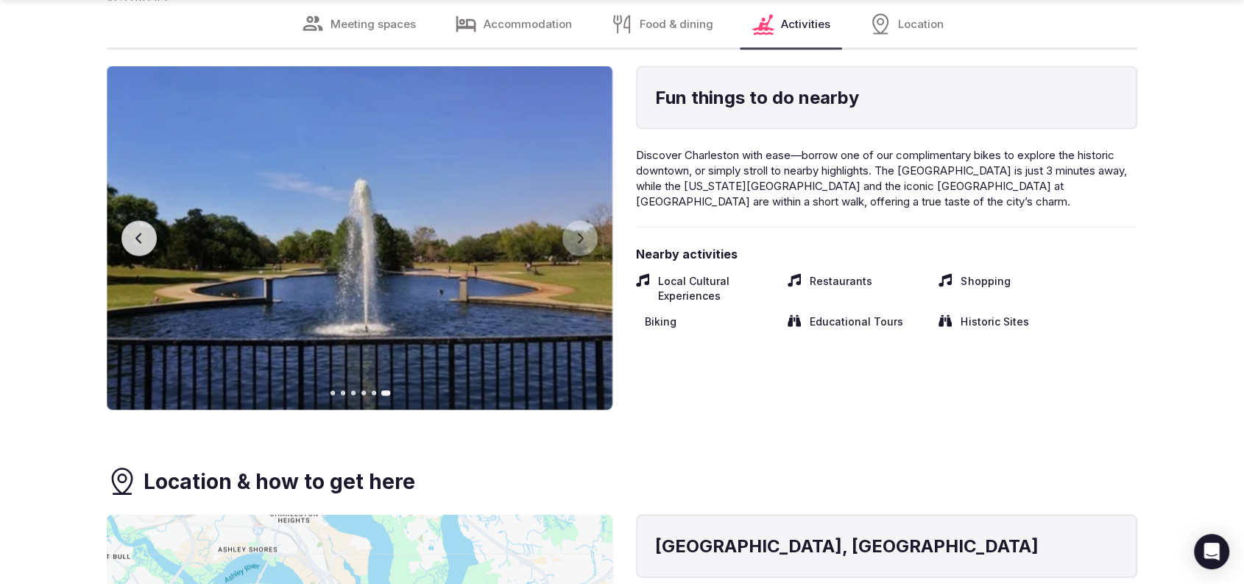
click at [135, 233] on icon "button" at bounding box center [139, 239] width 12 height 12
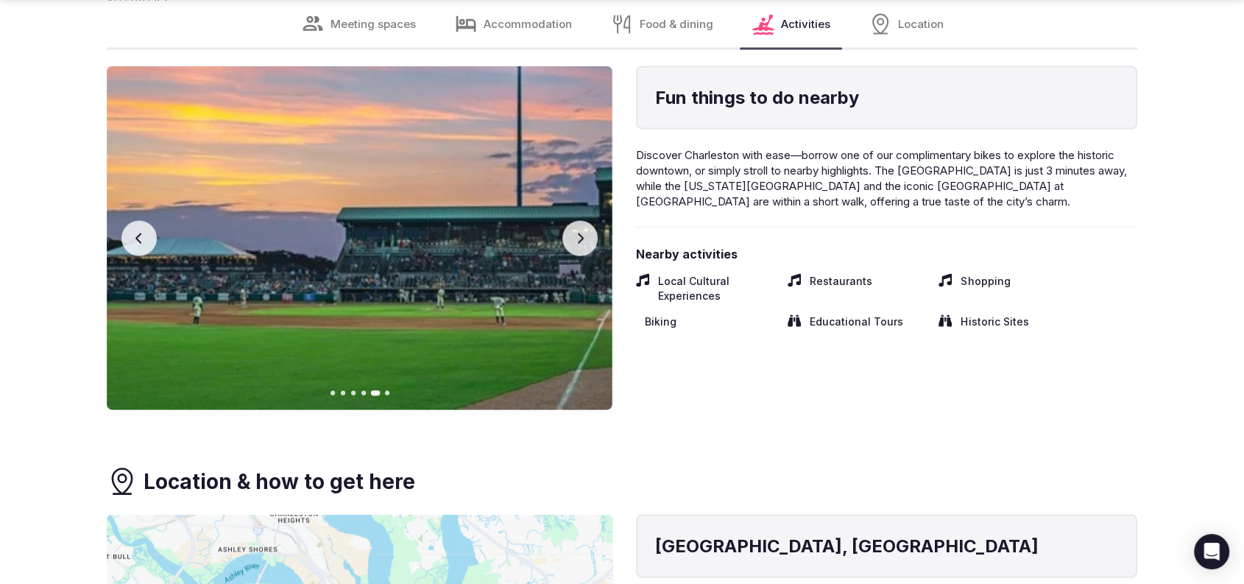
click at [135, 233] on icon "button" at bounding box center [139, 239] width 12 height 12
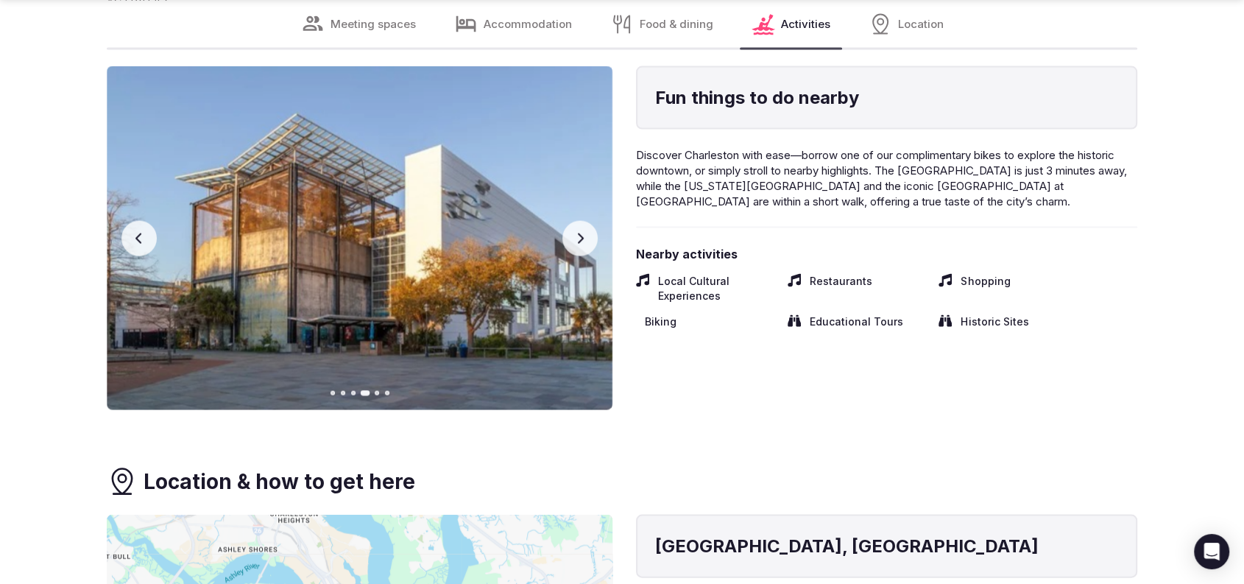
click at [574, 230] on button "Next slide" at bounding box center [579, 238] width 35 height 35
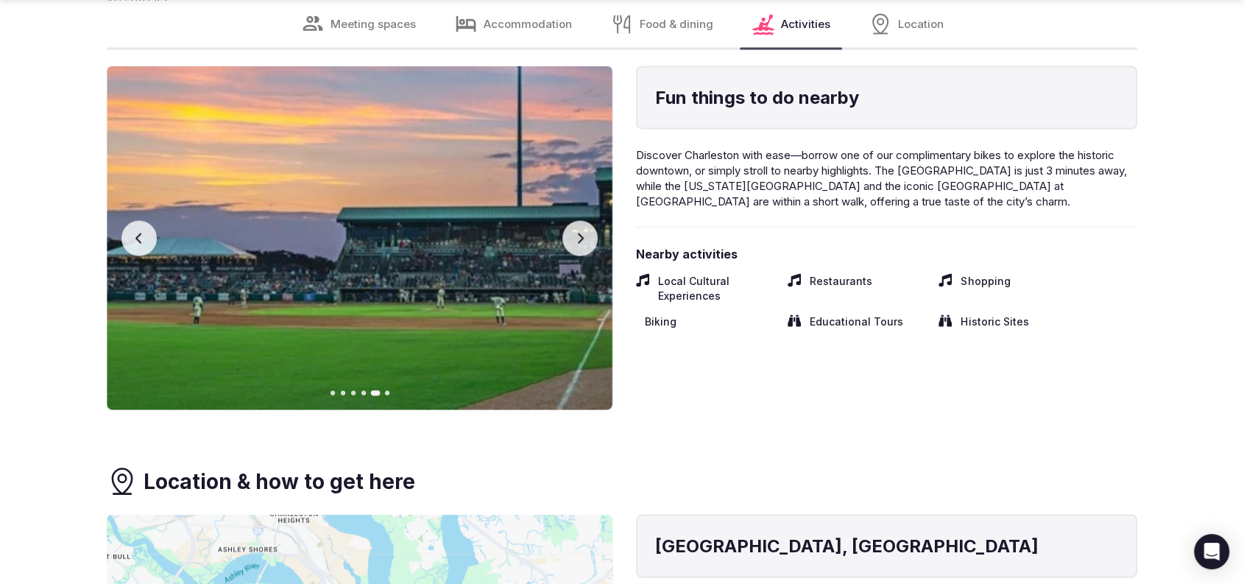
click at [574, 230] on button "Next slide" at bounding box center [579, 238] width 35 height 35
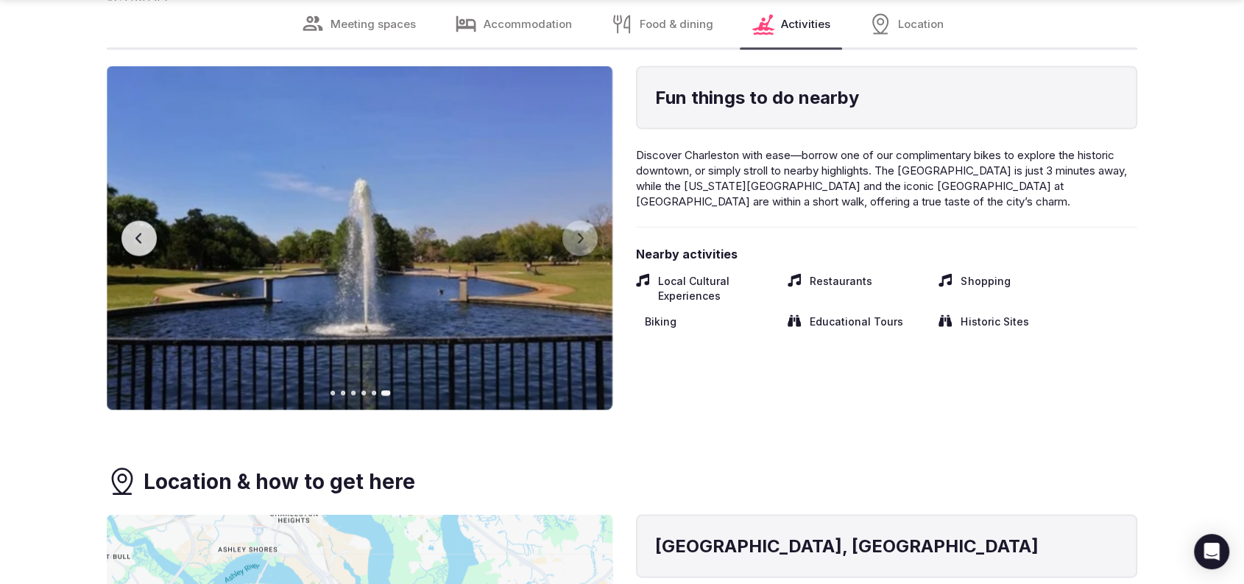
click at [137, 244] on button "Previous slide" at bounding box center [138, 238] width 35 height 35
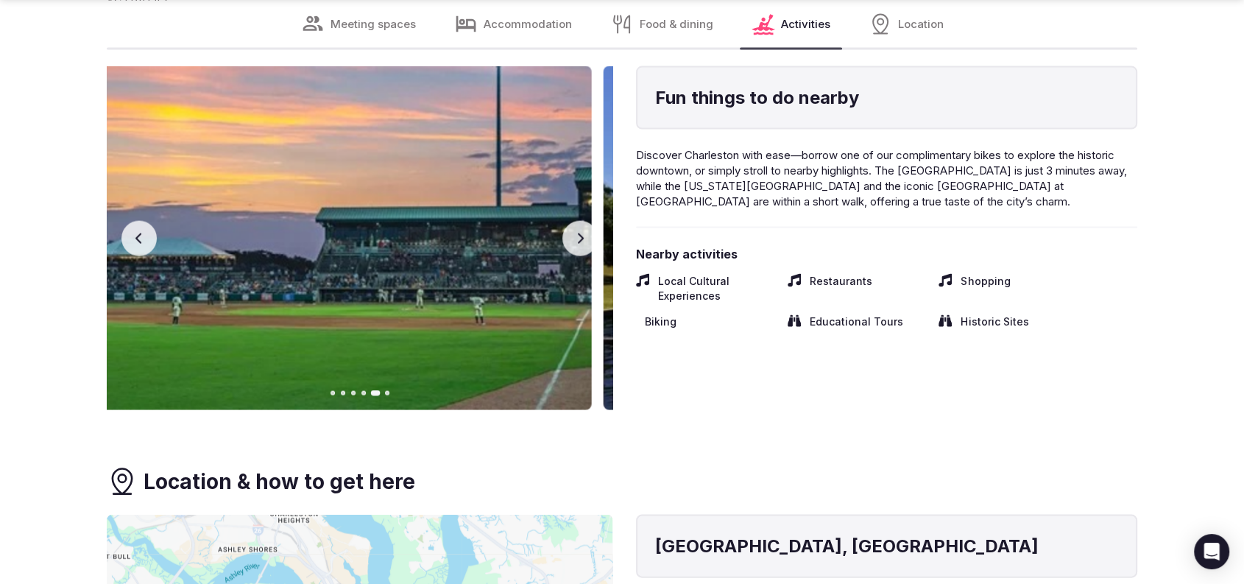
click at [135, 241] on icon "button" at bounding box center [139, 239] width 12 height 12
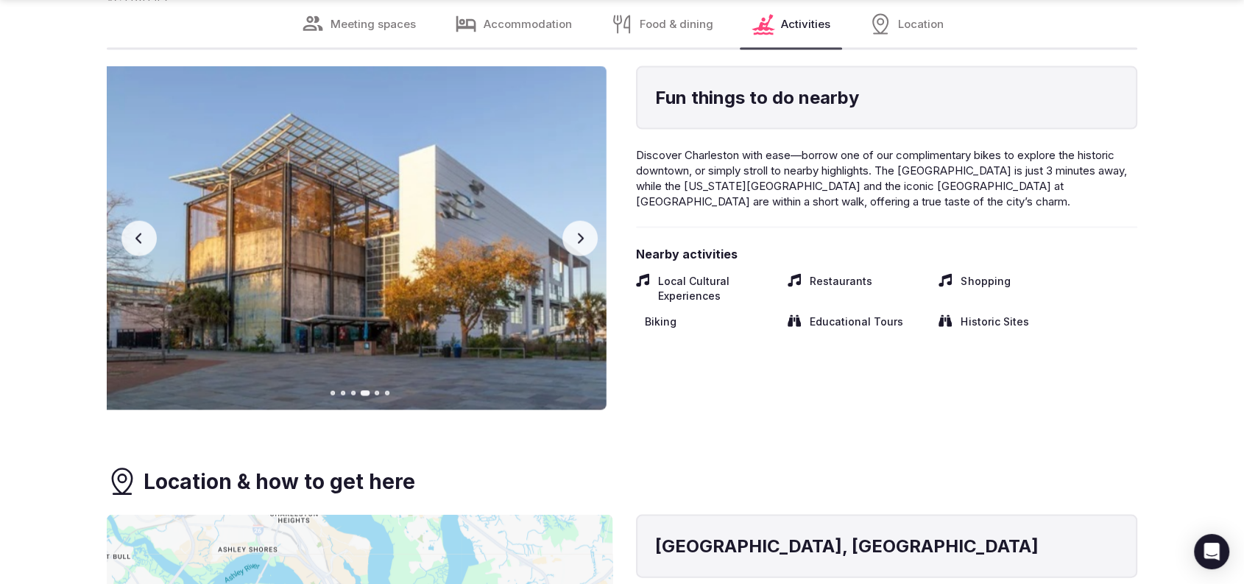
click at [135, 241] on icon "button" at bounding box center [139, 239] width 12 height 12
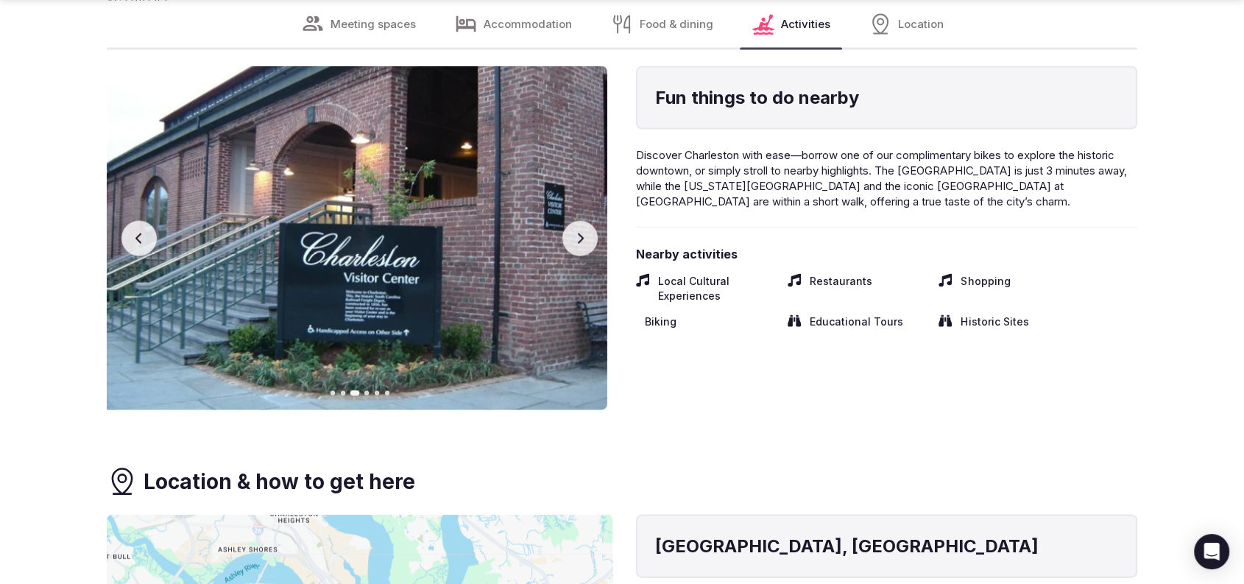
click at [135, 241] on icon "button" at bounding box center [139, 239] width 12 height 12
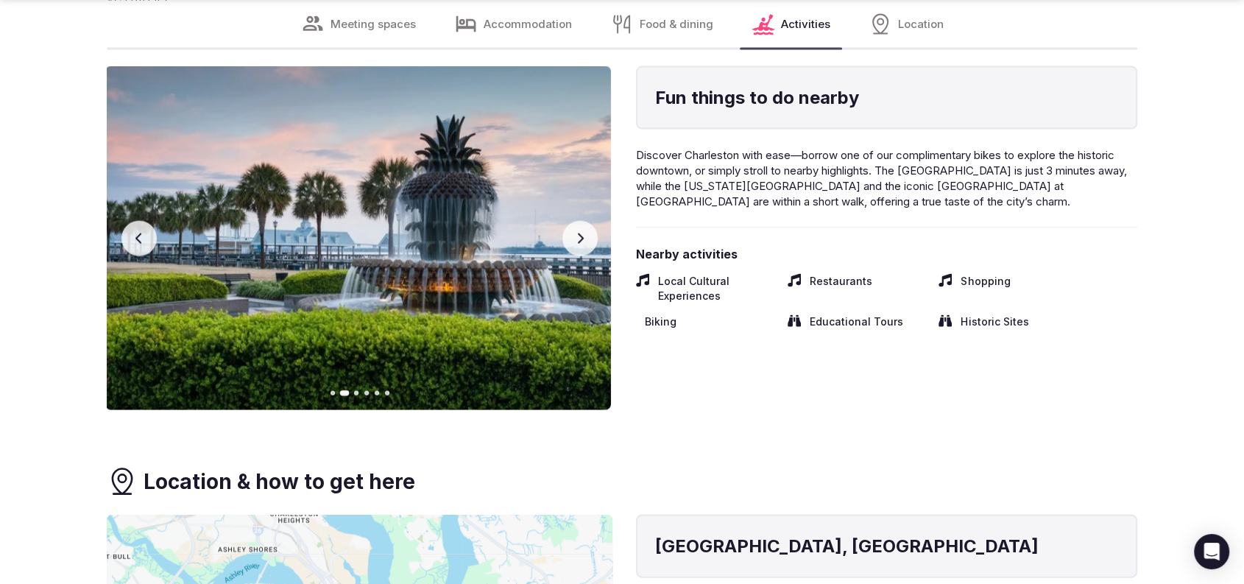
click at [135, 241] on icon "button" at bounding box center [139, 239] width 12 height 12
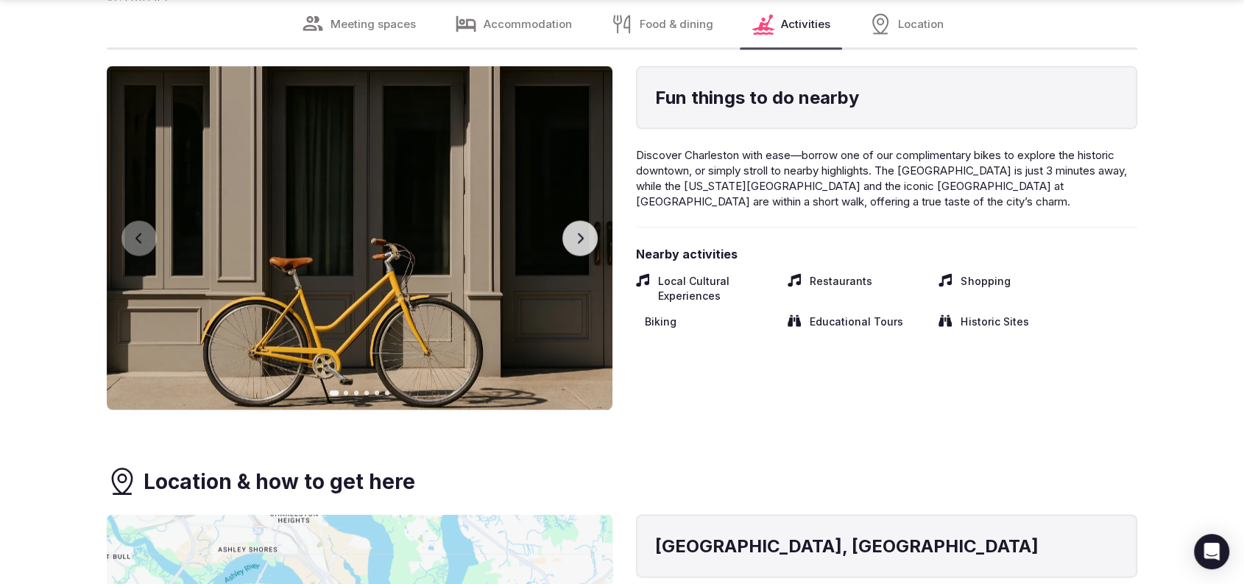
click at [577, 238] on icon "button" at bounding box center [580, 239] width 12 height 12
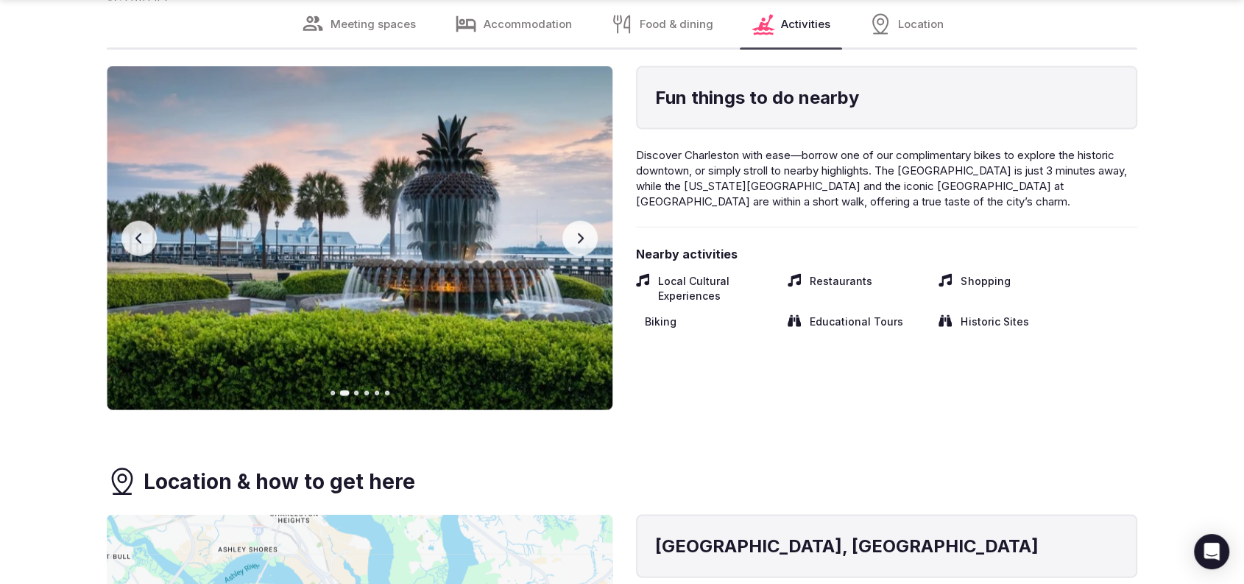
click at [577, 238] on icon "button" at bounding box center [580, 239] width 12 height 12
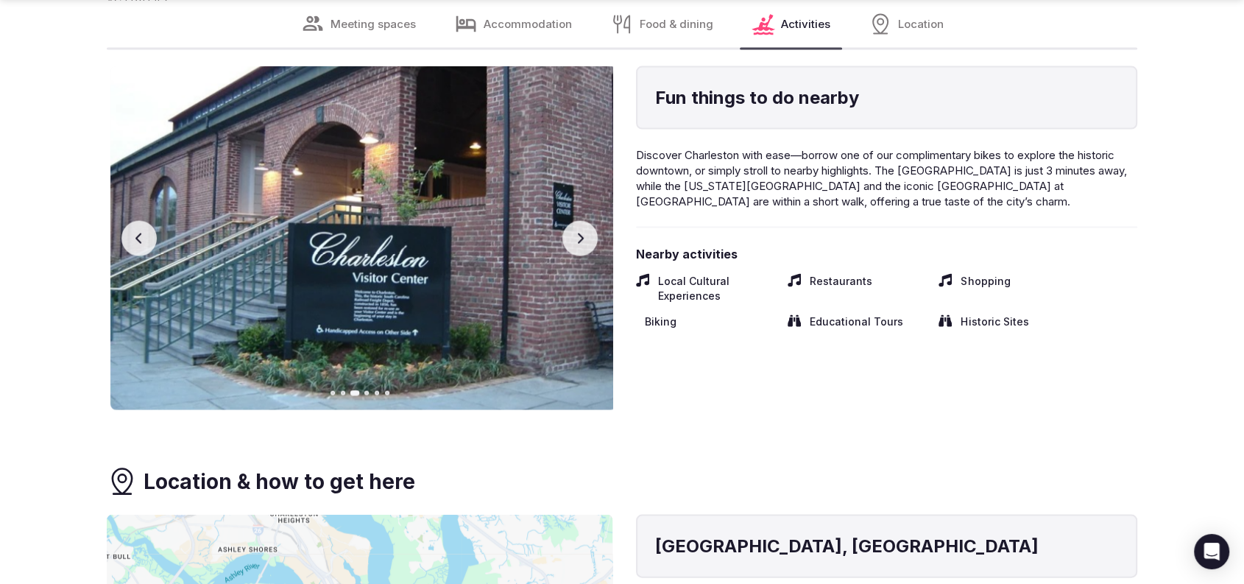
click at [577, 238] on icon "button" at bounding box center [580, 239] width 12 height 12
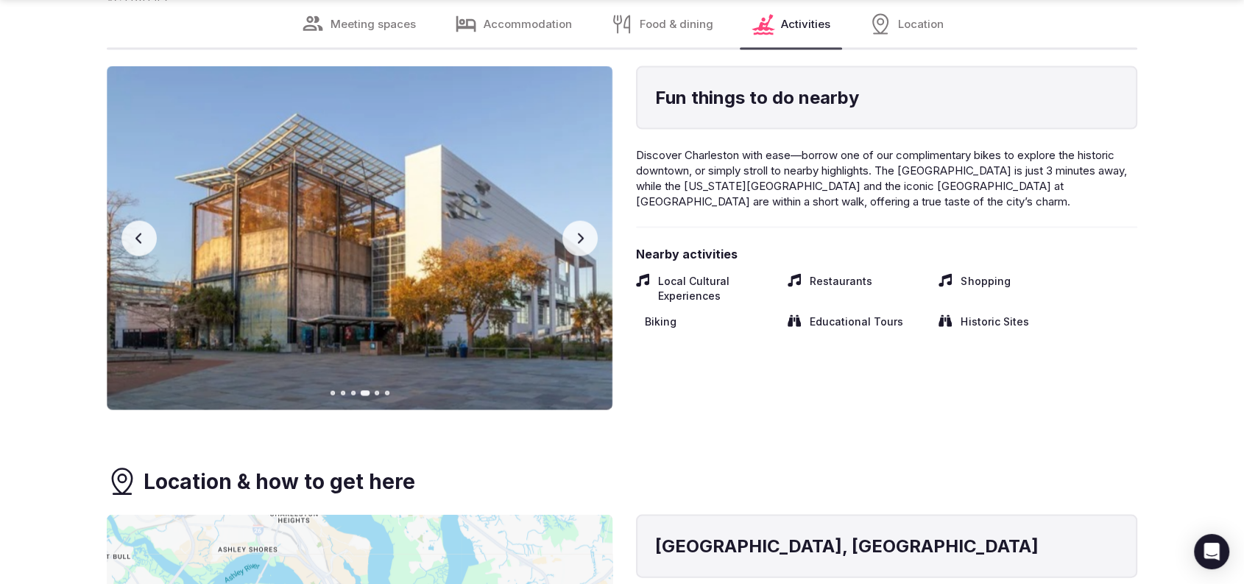
click at [576, 238] on icon "button" at bounding box center [580, 239] width 12 height 12
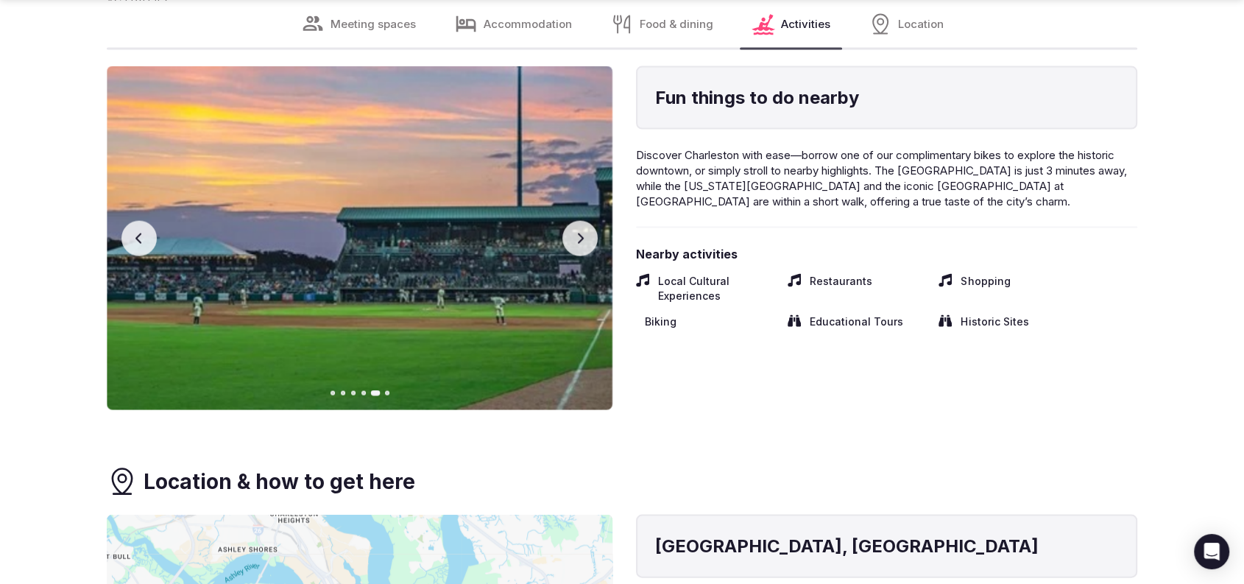
click at [576, 238] on icon "button" at bounding box center [580, 239] width 12 height 12
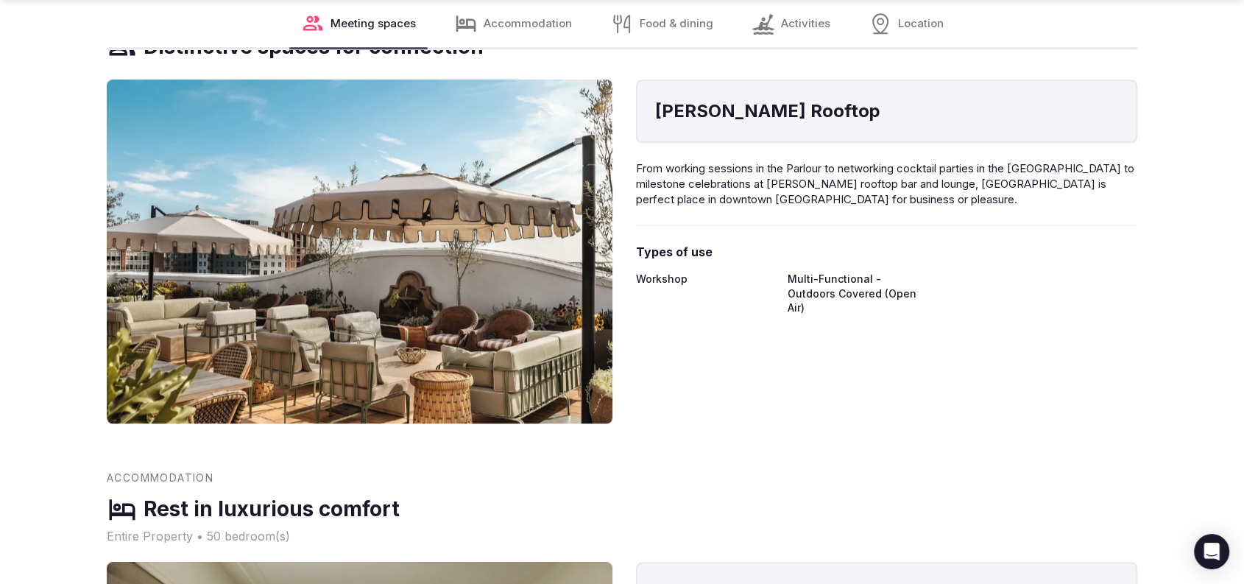
scroll to position [2042, 0]
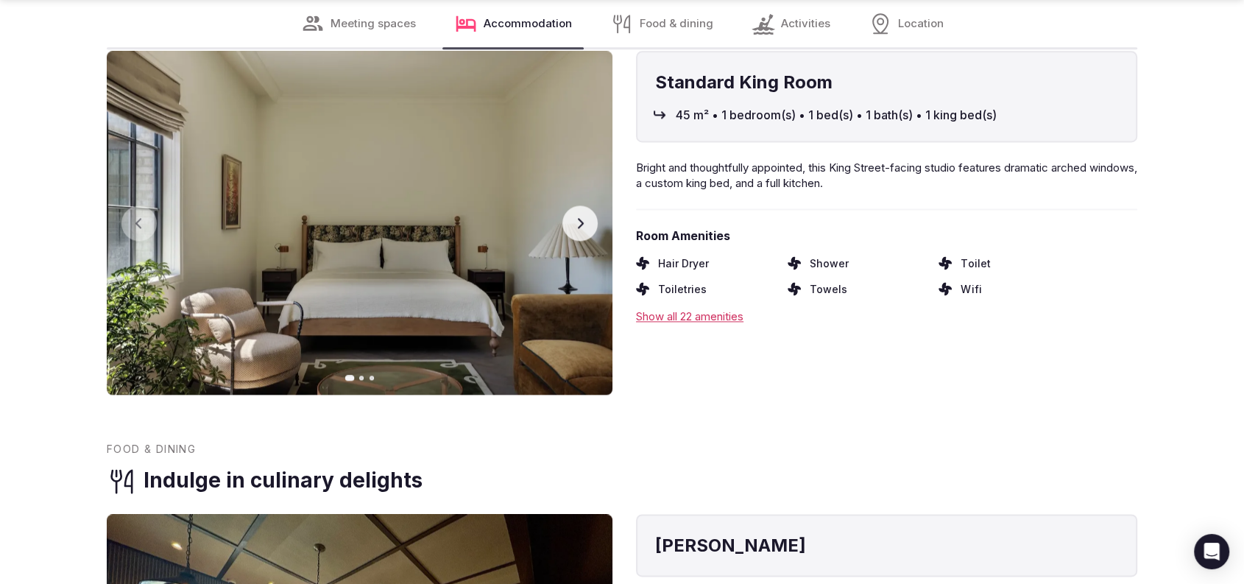
click at [571, 212] on button "Next slide" at bounding box center [579, 222] width 35 height 35
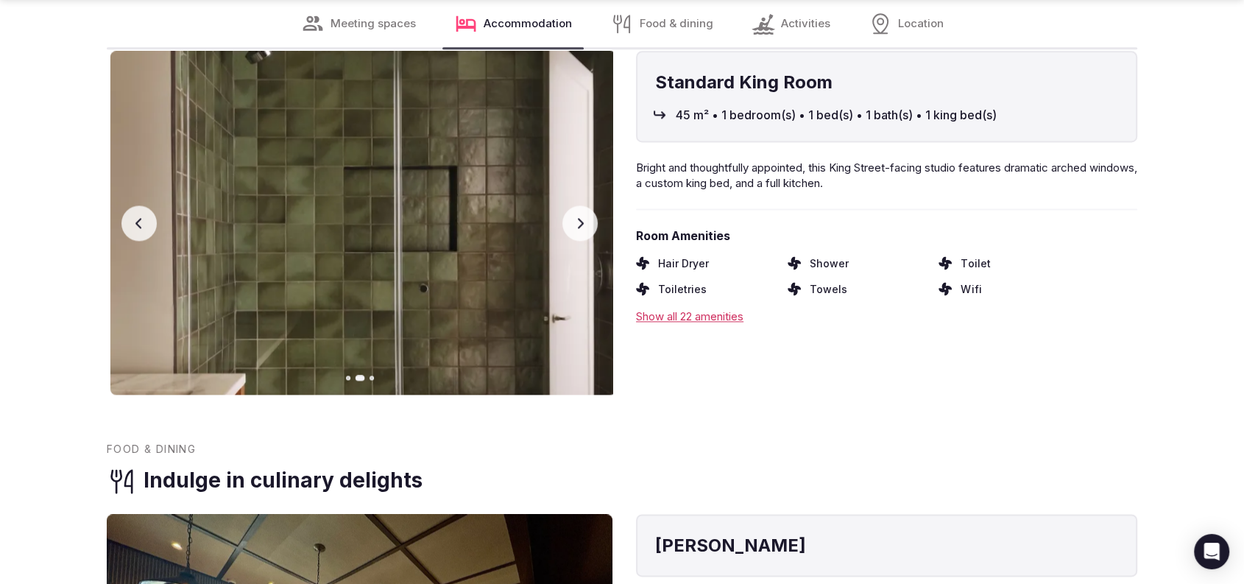
click at [571, 212] on button "Next slide" at bounding box center [579, 222] width 35 height 35
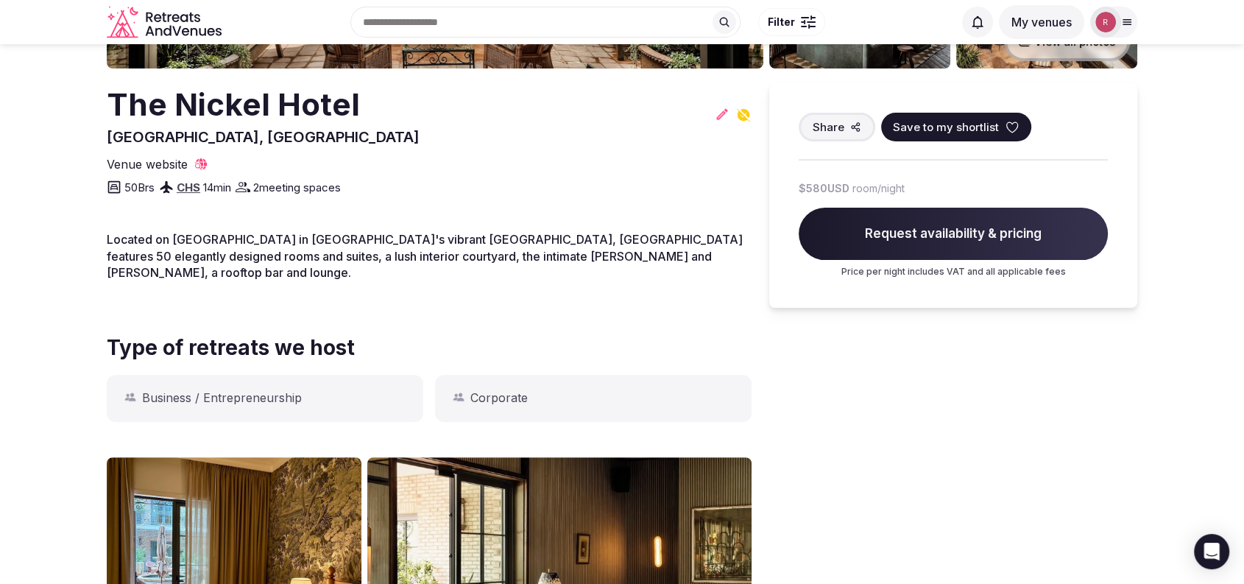
scroll to position [0, 0]
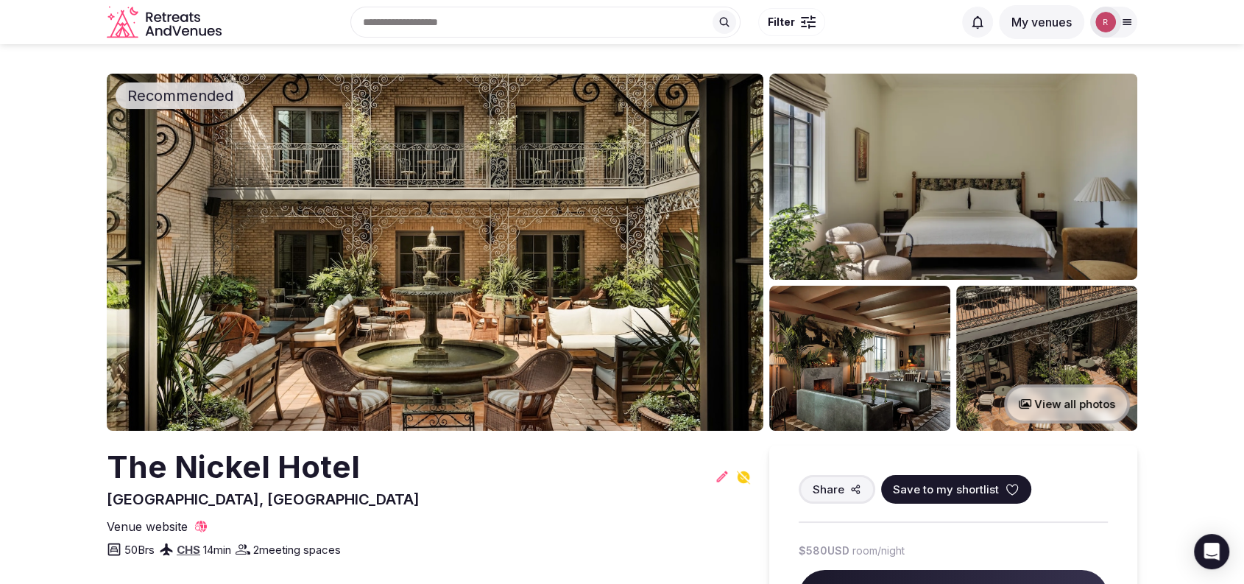
click at [1117, 27] on div at bounding box center [1105, 22] width 31 height 31
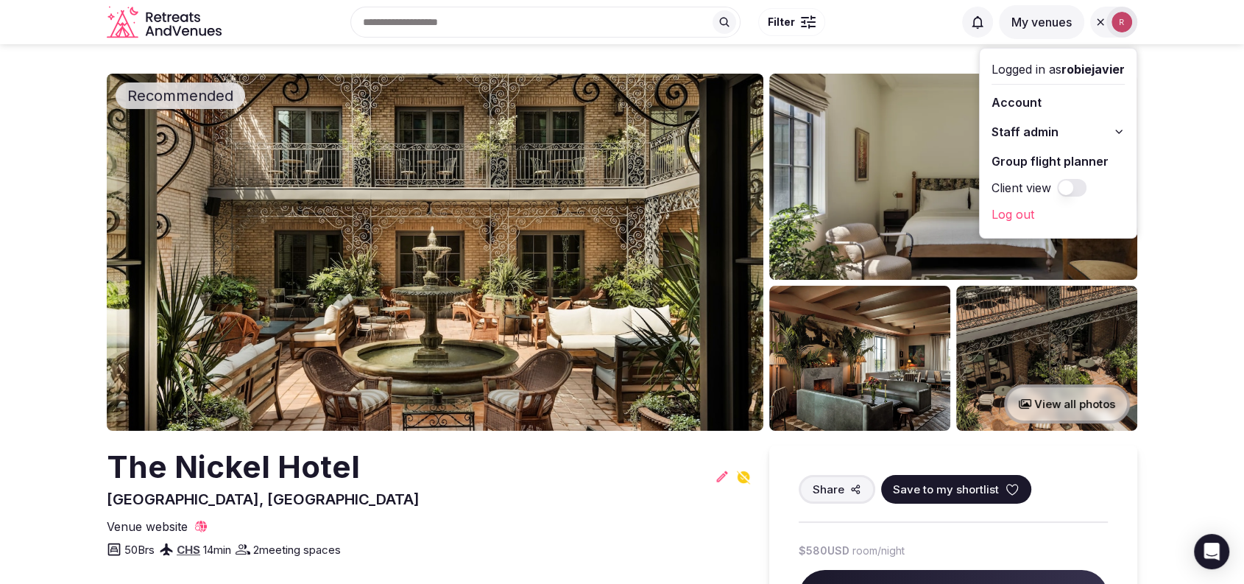
click at [1040, 128] on span "Staff admin" at bounding box center [1024, 132] width 67 height 18
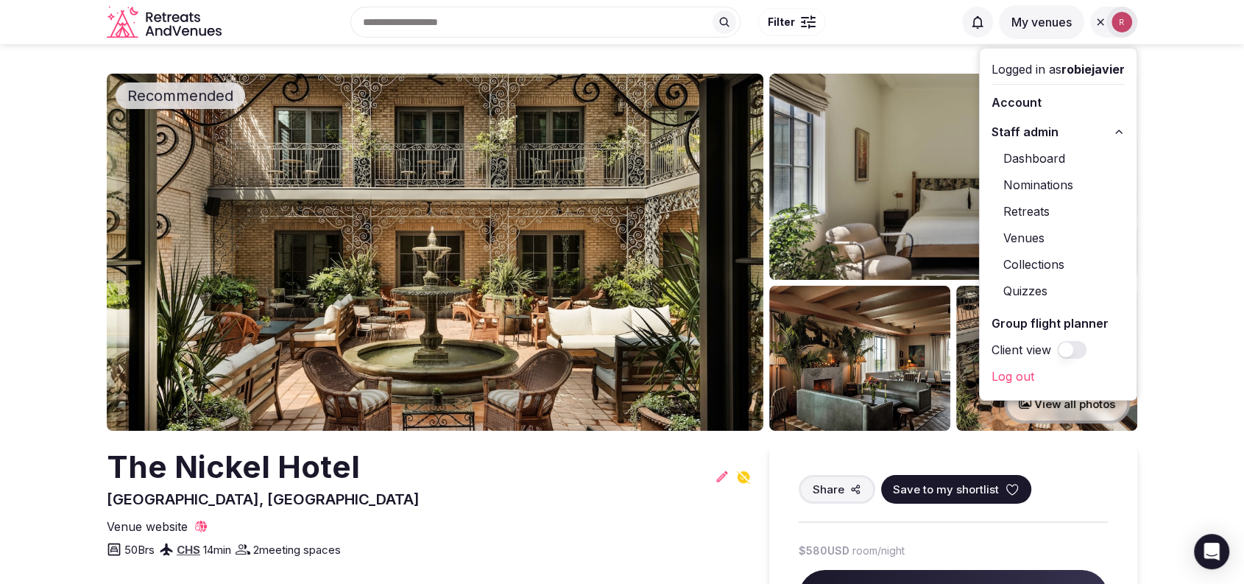
click at [1041, 239] on link "Venues" at bounding box center [1057, 238] width 133 height 24
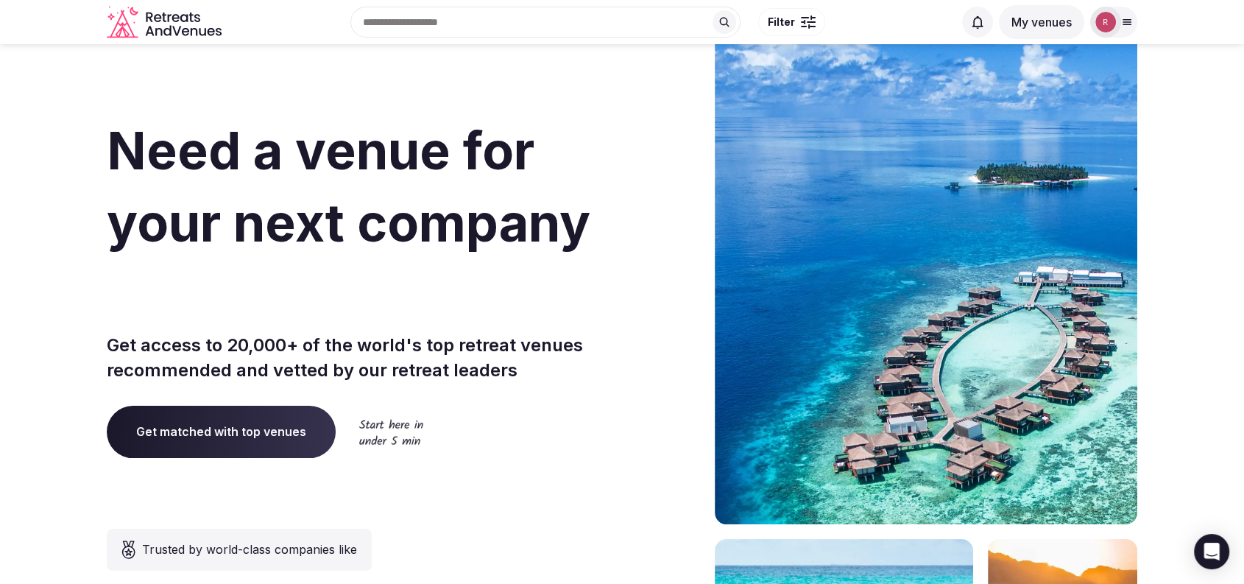
click at [1113, 16] on img at bounding box center [1105, 22] width 21 height 21
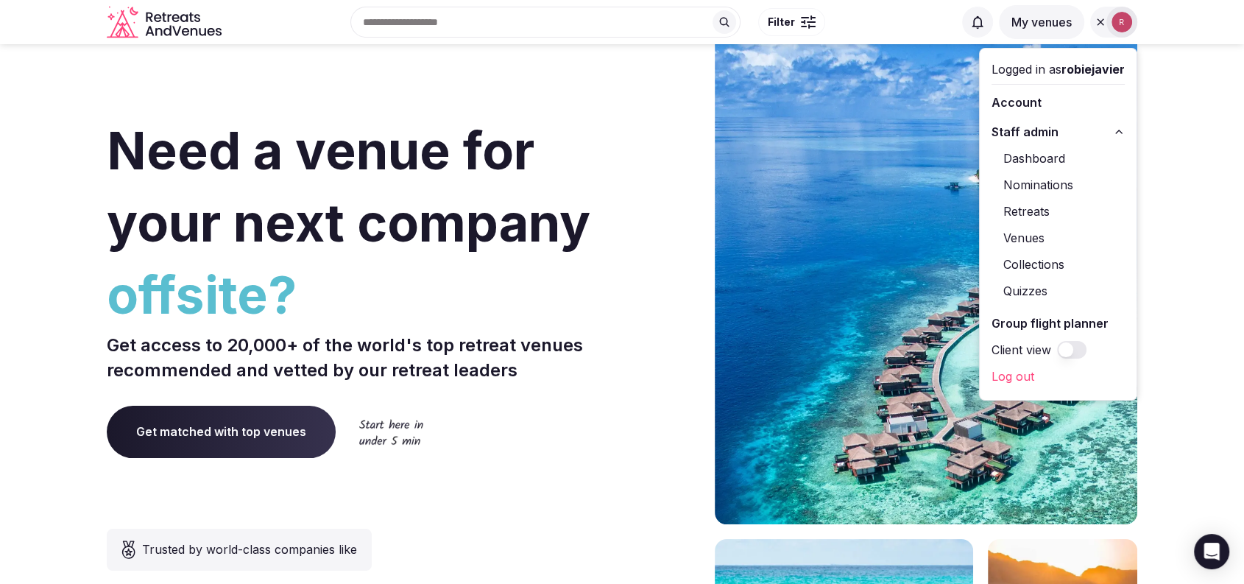
click at [1012, 236] on link "Venues" at bounding box center [1057, 238] width 133 height 24
click at [1041, 242] on link "Venues" at bounding box center [1057, 238] width 133 height 24
click at [1039, 234] on link "Venues" at bounding box center [1057, 238] width 133 height 24
click at [1013, 158] on link "Dashboard" at bounding box center [1057, 158] width 133 height 24
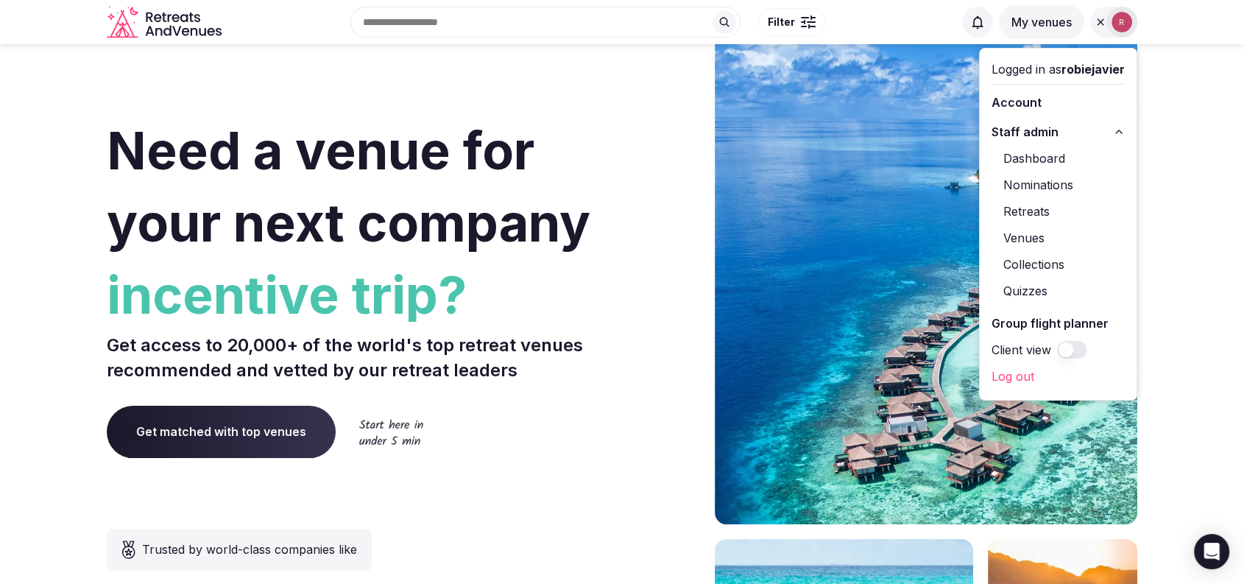
click at [1011, 238] on link "Venues" at bounding box center [1057, 238] width 133 height 24
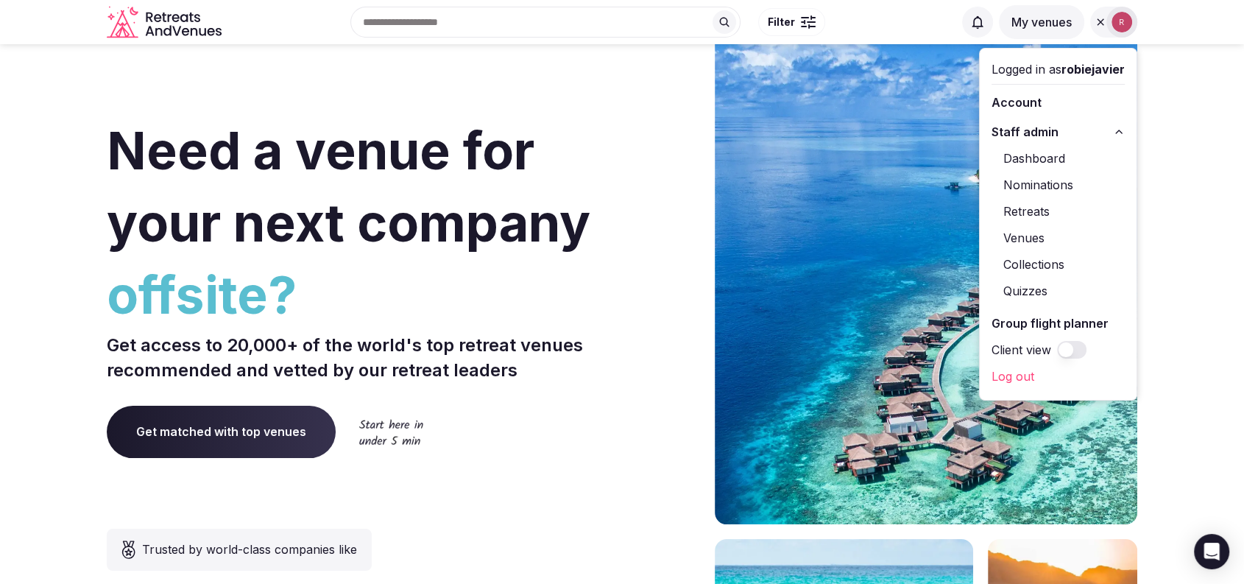
click at [1017, 235] on link "Venues" at bounding box center [1057, 238] width 133 height 24
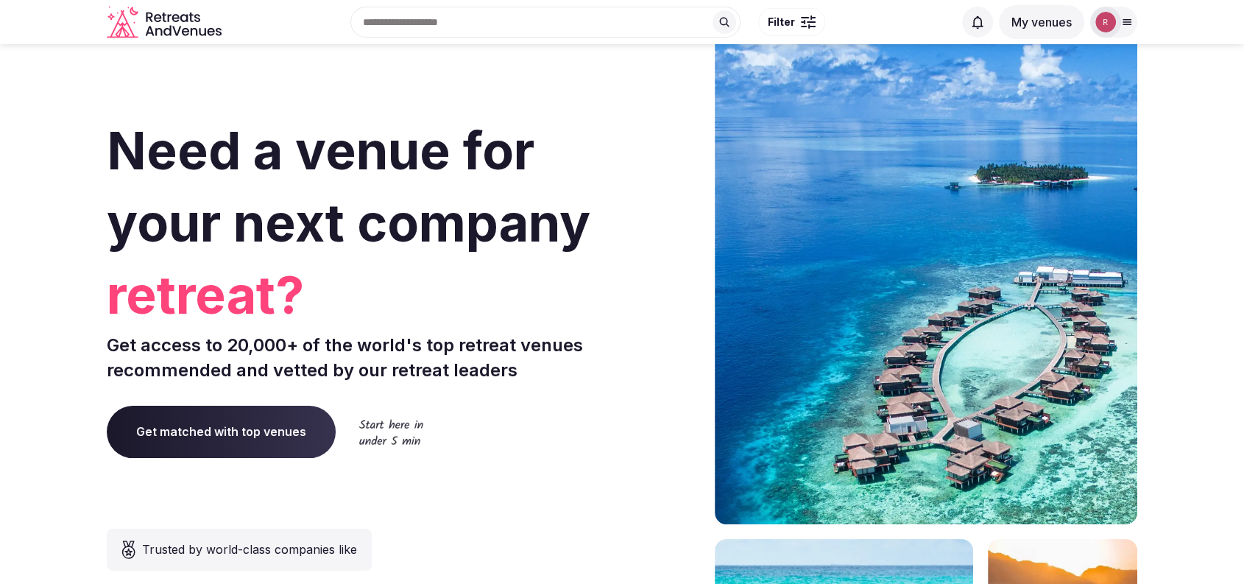
click at [1106, 26] on img at bounding box center [1105, 22] width 21 height 21
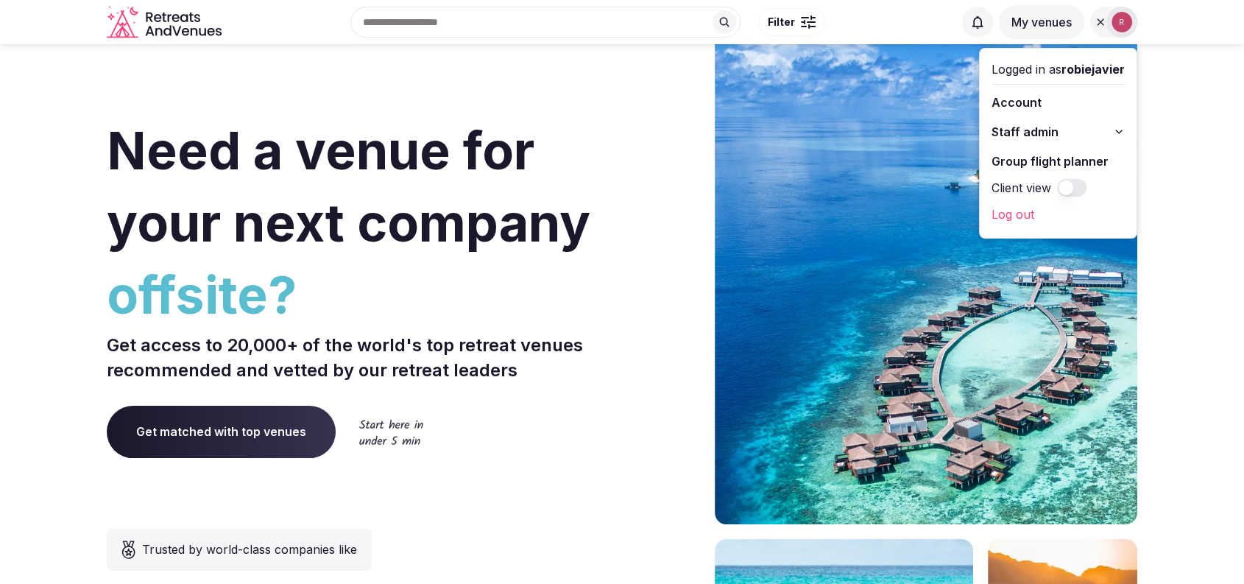
click at [1035, 129] on span "Staff admin" at bounding box center [1024, 132] width 67 height 18
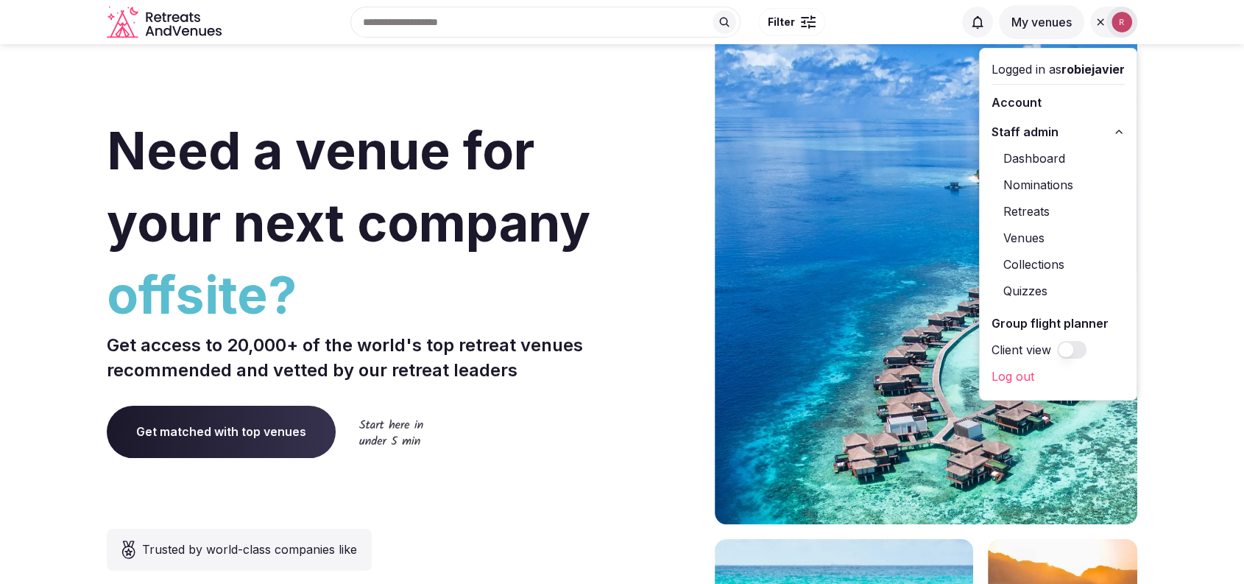
click at [1016, 238] on link "Venues" at bounding box center [1057, 238] width 133 height 24
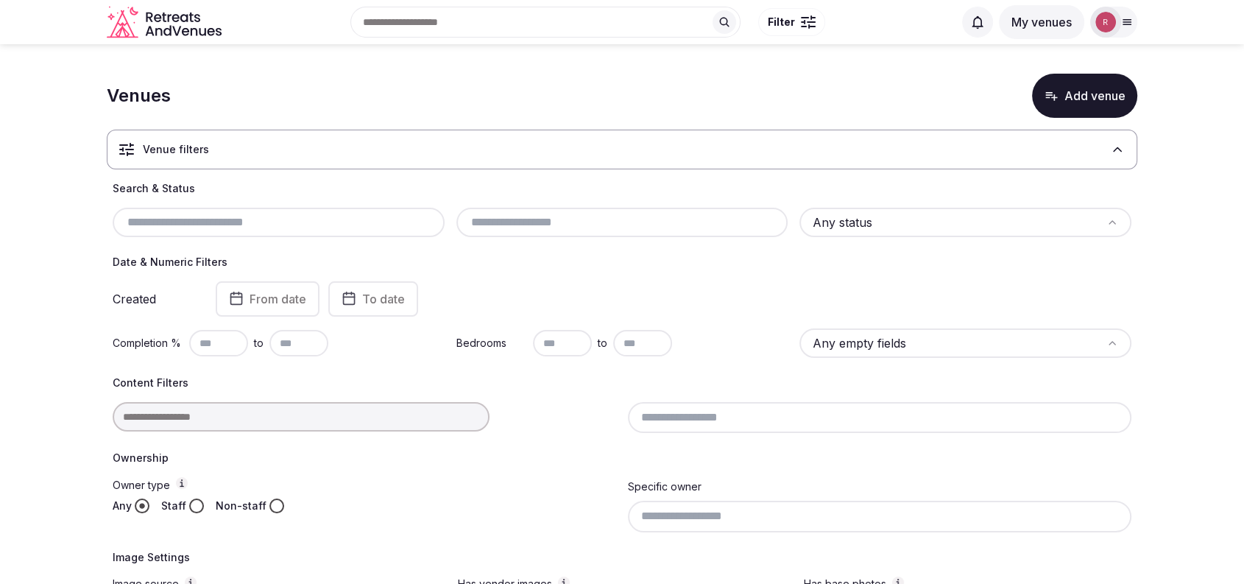
click at [286, 225] on input "text" at bounding box center [279, 222] width 320 height 18
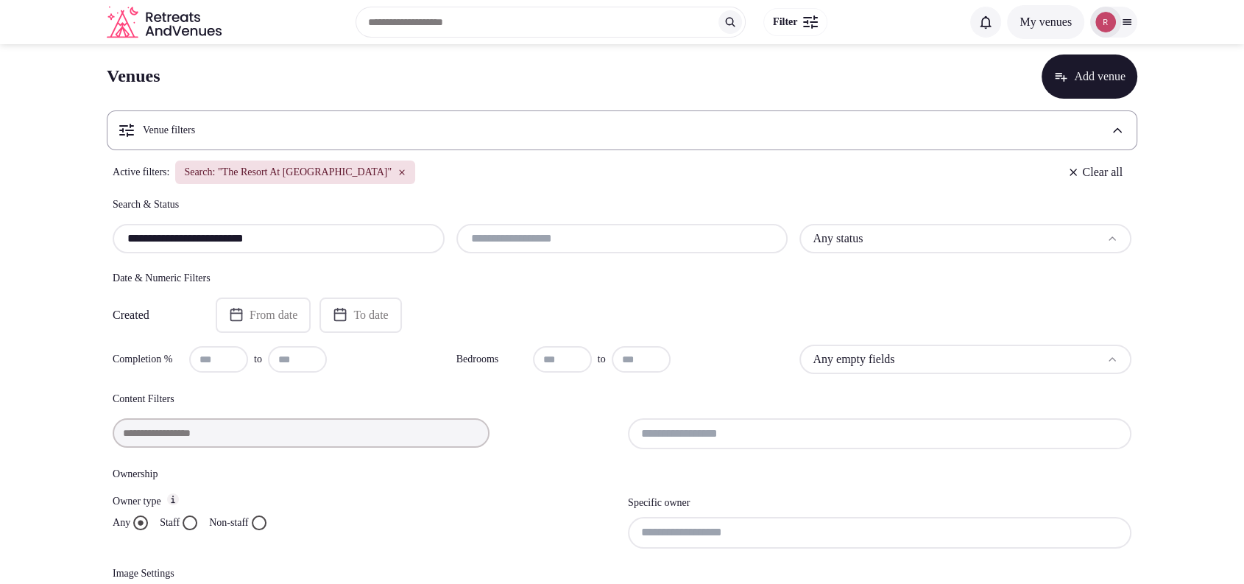
scroll to position [194, 0]
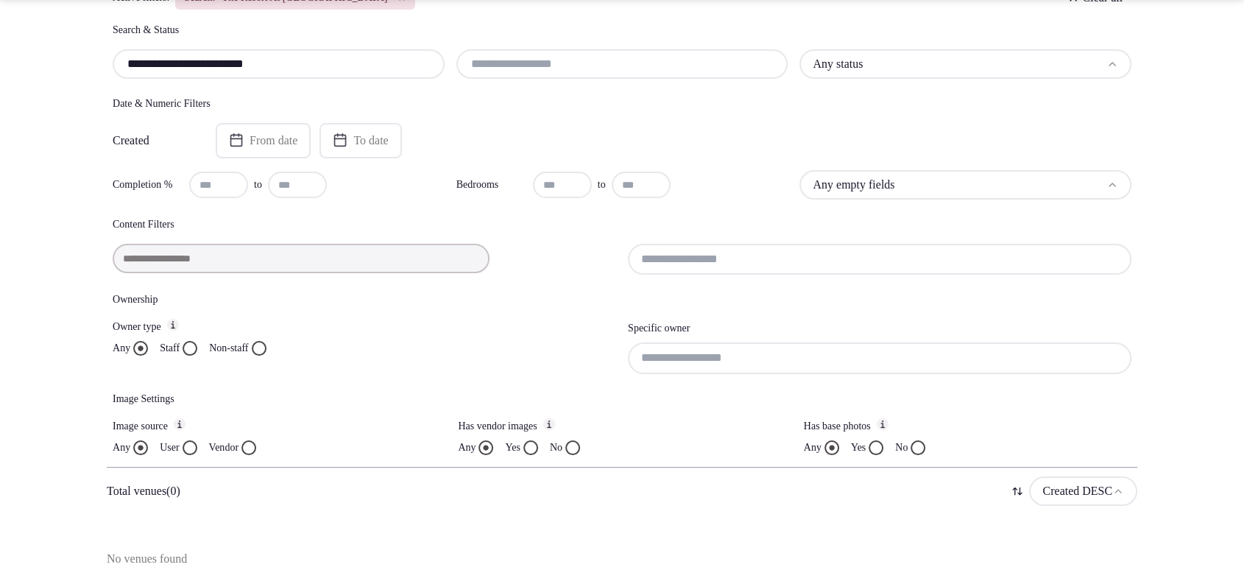
type input "**********"
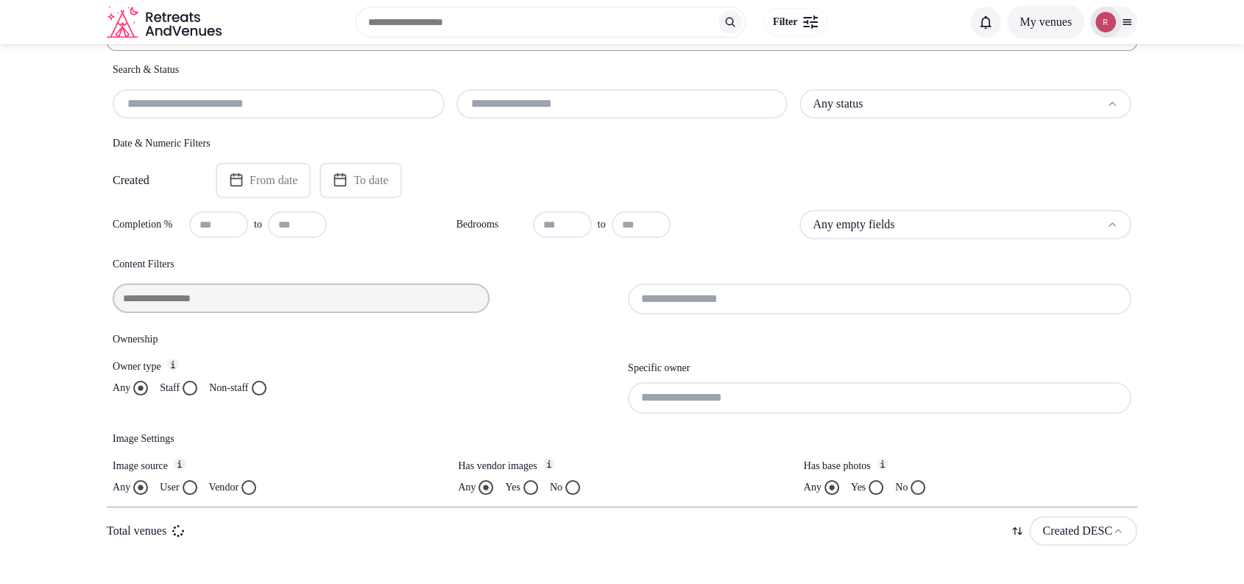
scroll to position [117, 0]
paste input "**********"
type input "**********"
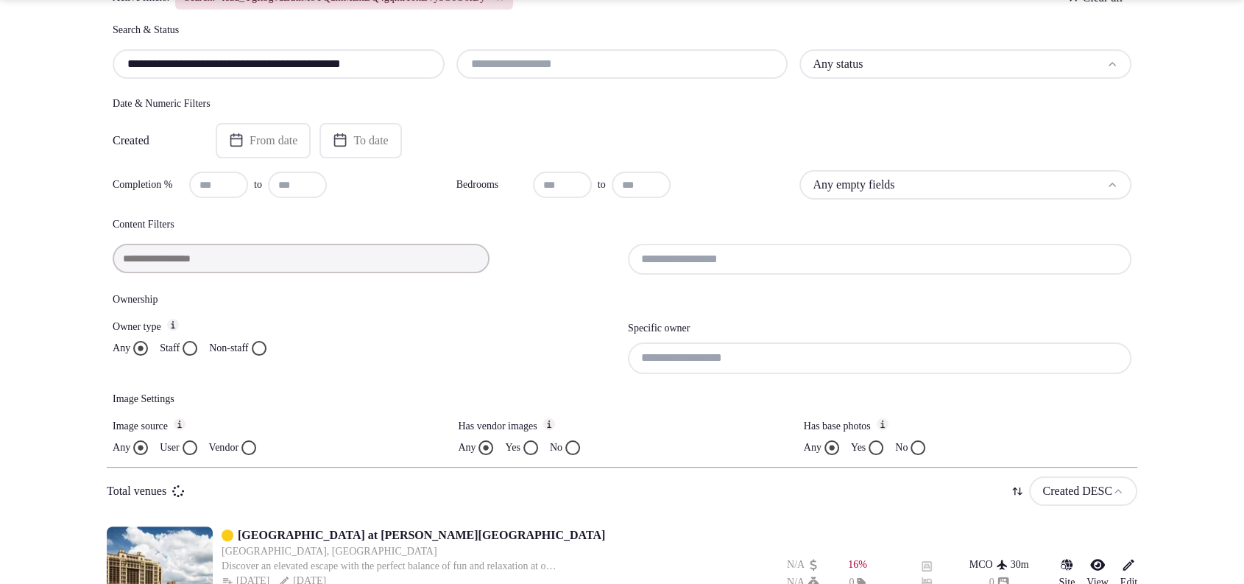
scroll to position [0, 25]
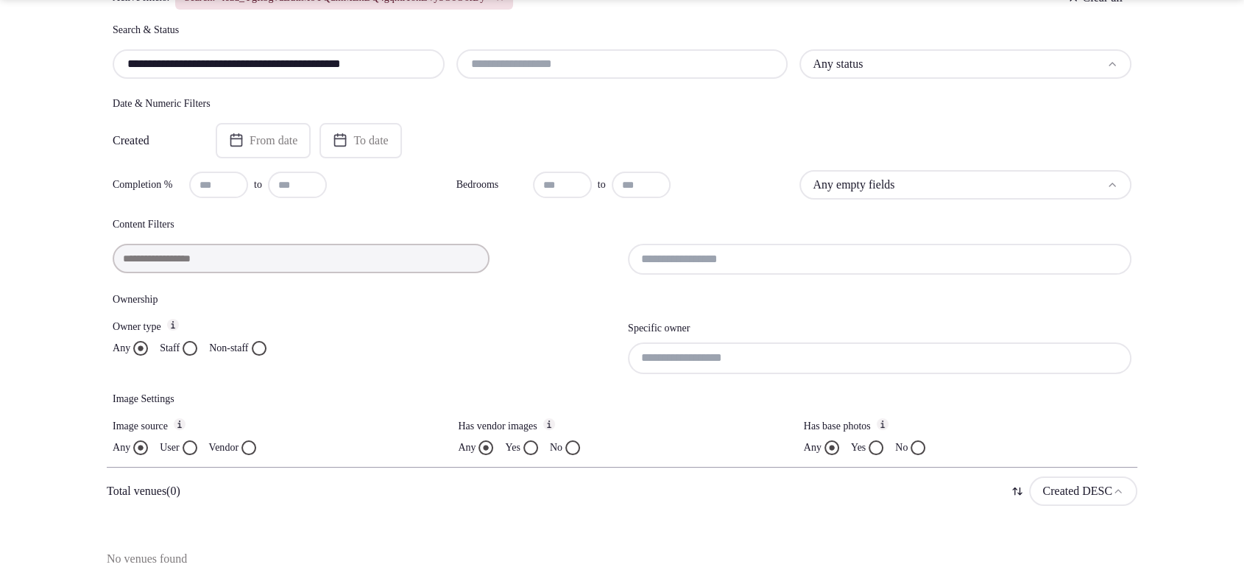
drag, startPoint x: 432, startPoint y: 59, endPoint x: 107, endPoint y: 52, distance: 325.4
click at [107, 52] on div "**********" at bounding box center [622, 239] width 1030 height 432
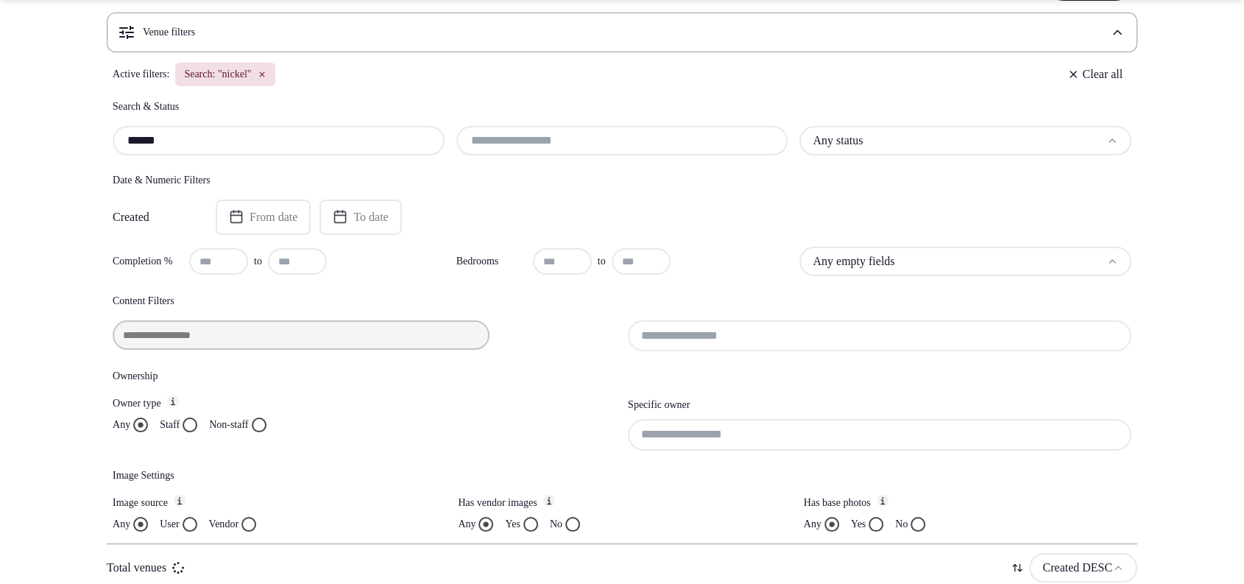
scroll to position [194, 0]
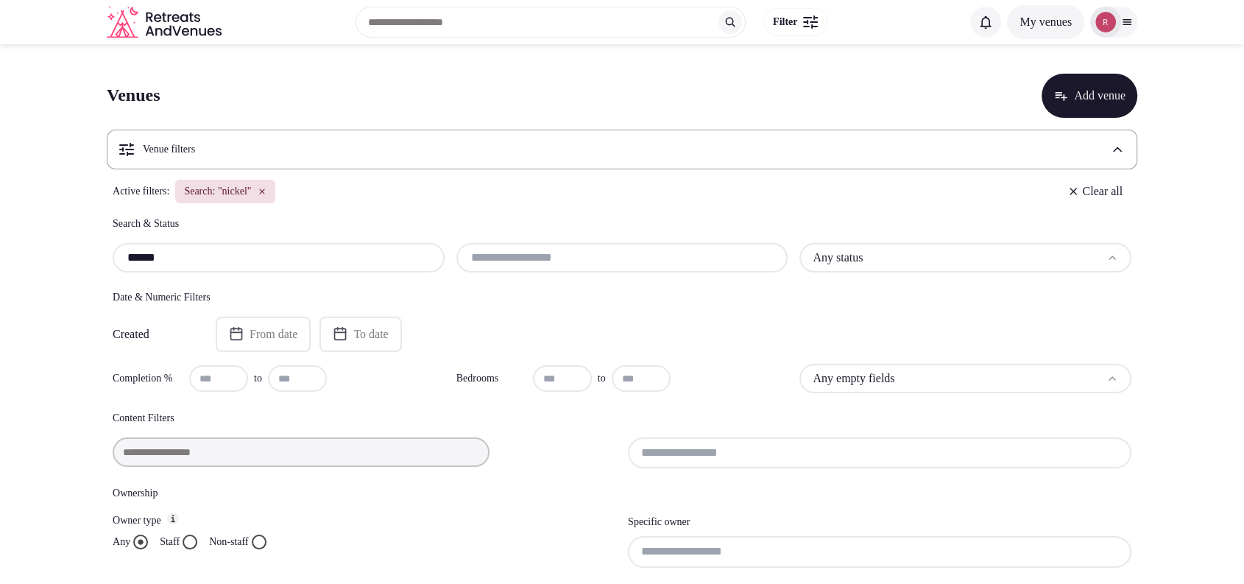
click at [225, 253] on input "******" at bounding box center [279, 258] width 320 height 18
drag, startPoint x: 175, startPoint y: 262, endPoint x: 93, endPoint y: 256, distance: 81.9
click at [93, 256] on section "Venues Add venue Venue filters Active filters: Search: "nickel" Clear all Searc…" at bounding box center [622, 538] width 1244 height 988
paste input "*****"
type input "**********"
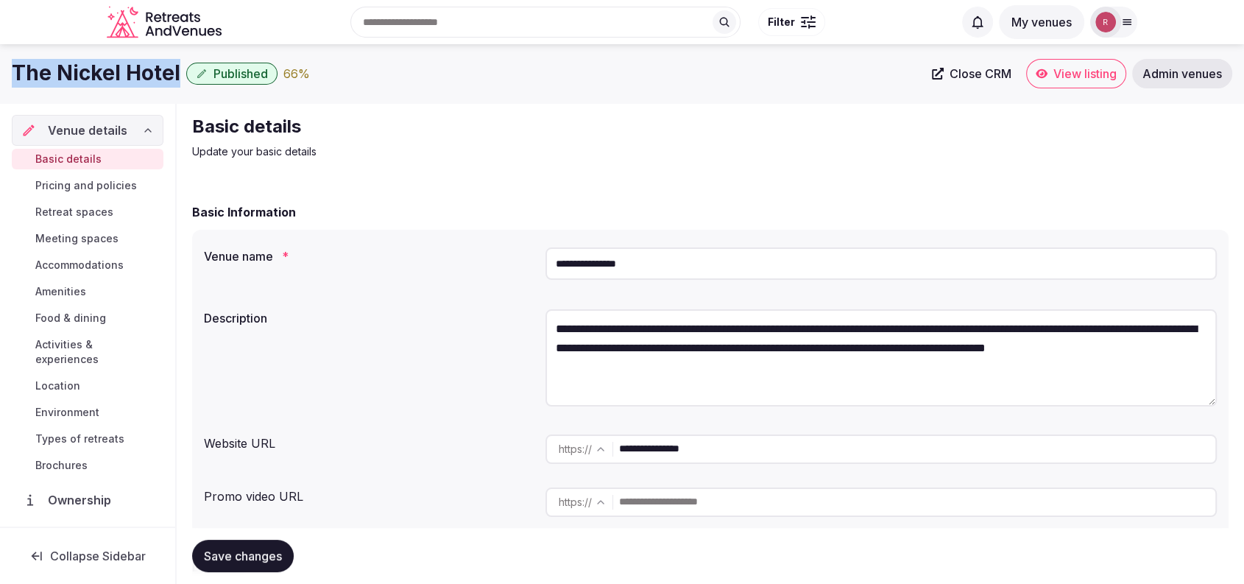
drag, startPoint x: 180, startPoint y: 66, endPoint x: 8, endPoint y: 64, distance: 171.5
click at [8, 64] on div "The Nickel Hotel Published 66 % Close CRM View listing Admin venues" at bounding box center [622, 73] width 1244 height 29
copy div "The Nickel Hotel"
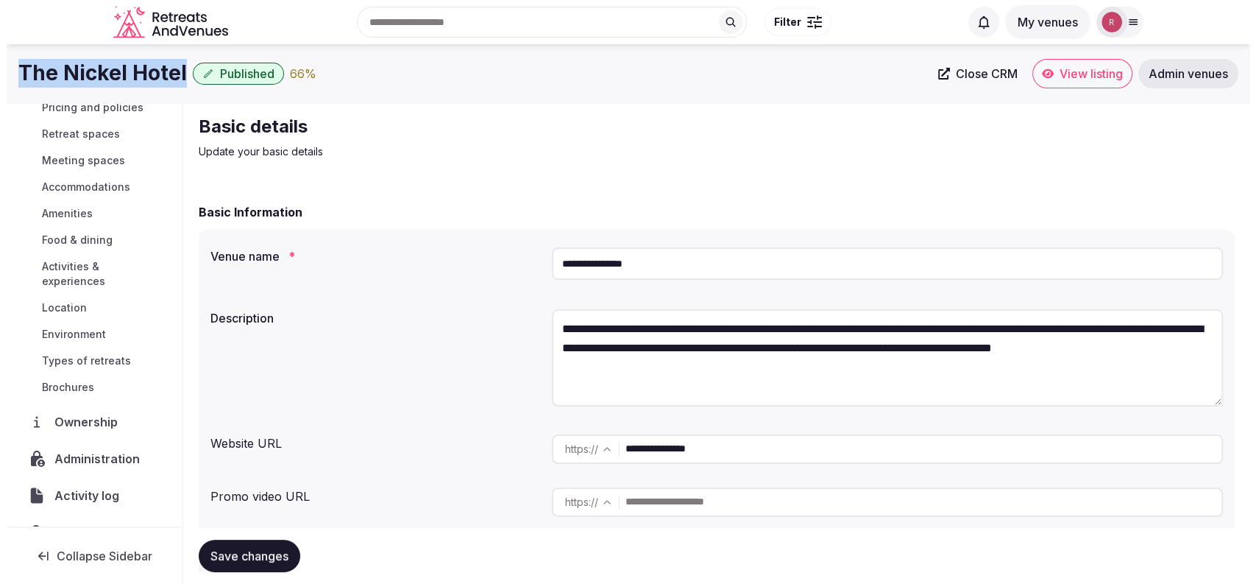
scroll to position [110, 0]
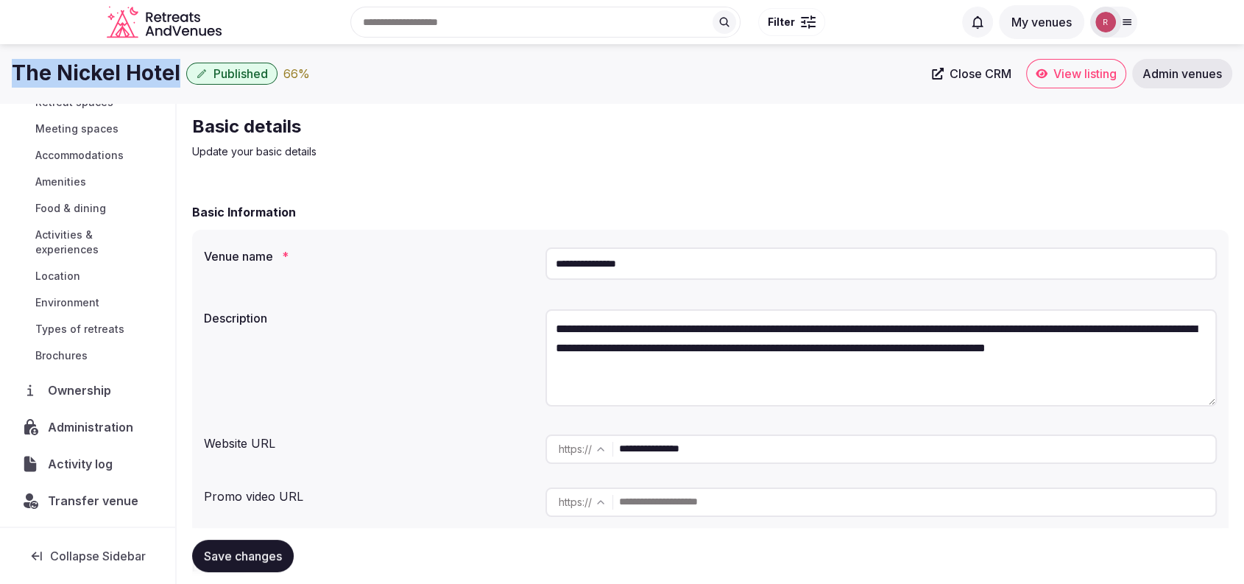
click at [64, 428] on span "Administration" at bounding box center [93, 427] width 91 height 18
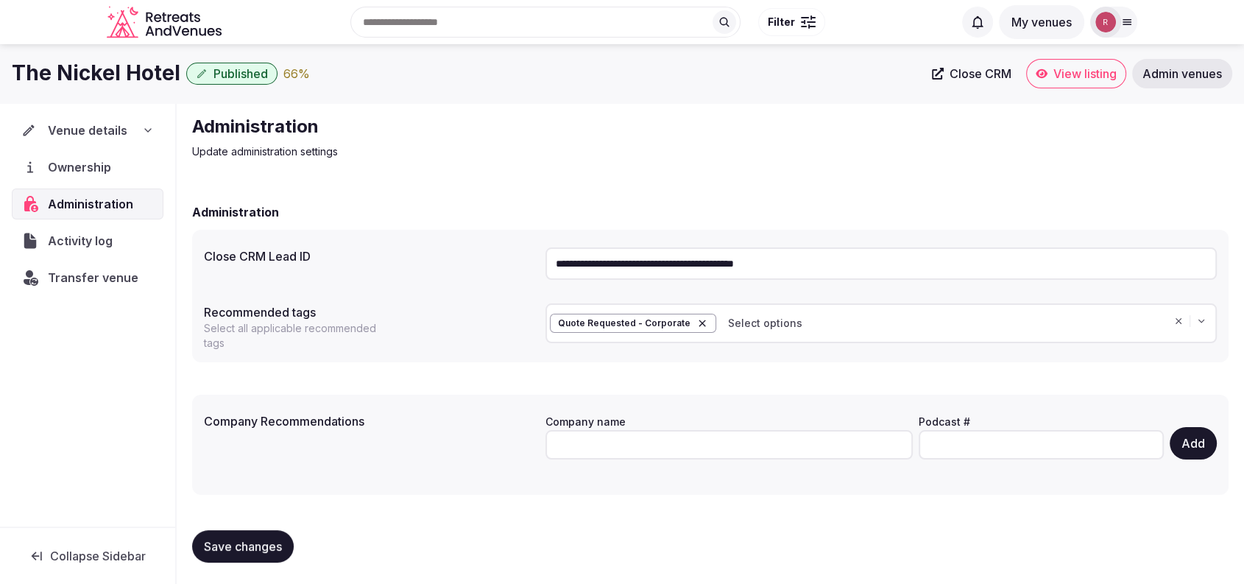
click at [746, 269] on input "**********" at bounding box center [880, 263] width 671 height 32
click at [640, 158] on p "Update administration settings" at bounding box center [439, 151] width 495 height 15
click at [124, 130] on span "Venue details" at bounding box center [87, 130] width 79 height 18
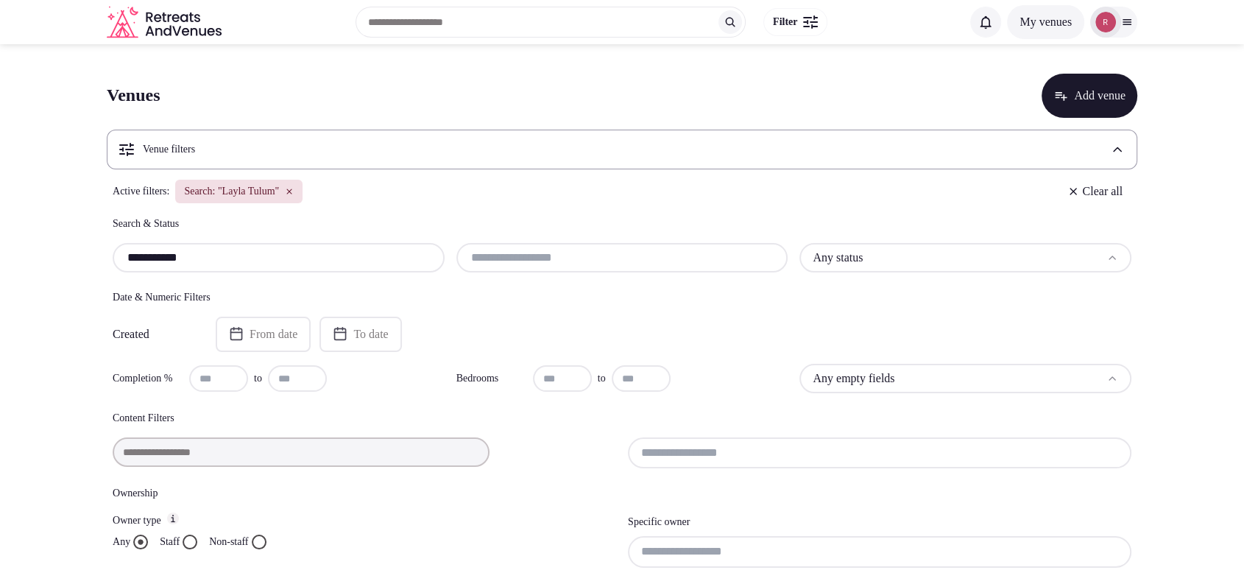
click at [266, 261] on input "**********" at bounding box center [279, 258] width 320 height 18
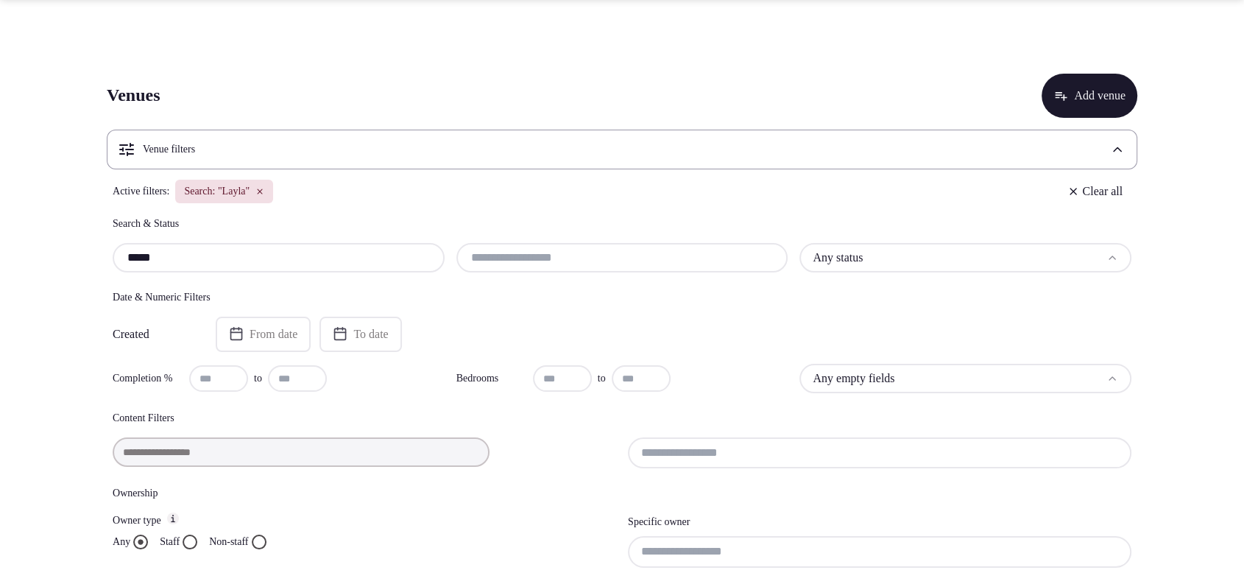
scroll to position [447, 0]
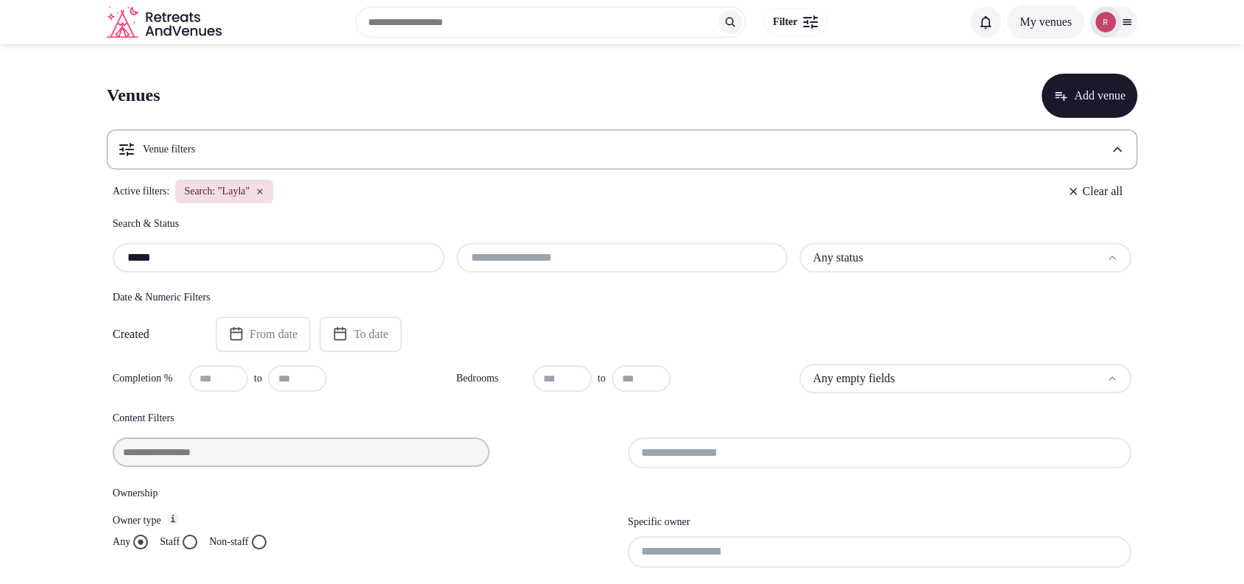
type input "*****"
click at [1055, 85] on button "Add venue" at bounding box center [1089, 96] width 96 height 44
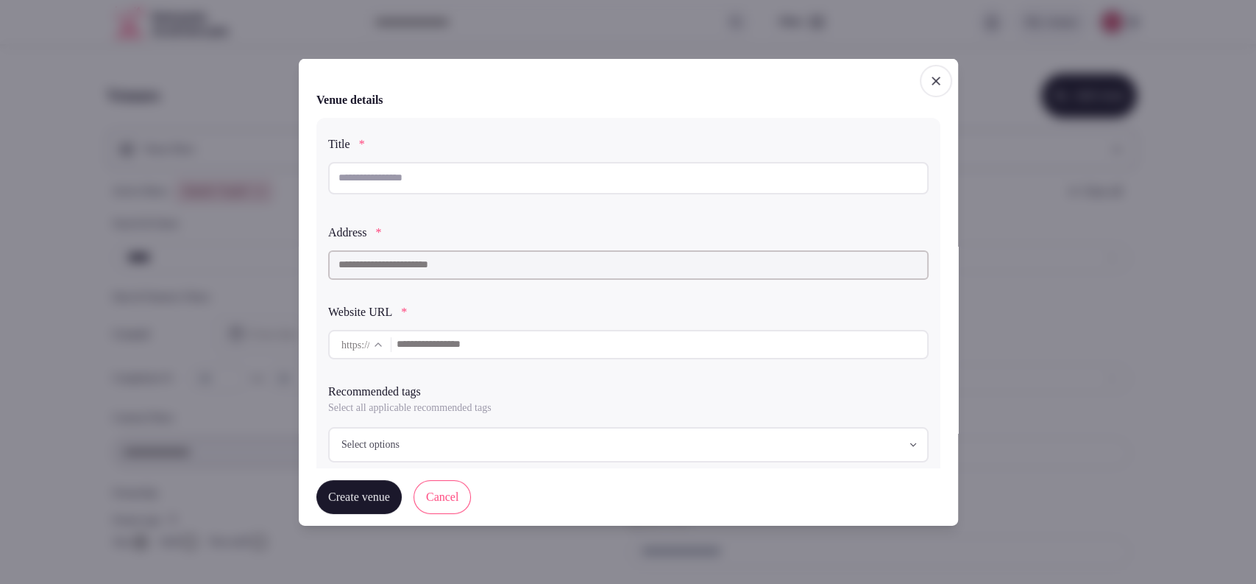
click at [423, 181] on input "text" at bounding box center [628, 177] width 601 height 32
paste input "**********"
type input "**********"
click at [385, 269] on input "text" at bounding box center [628, 264] width 601 height 29
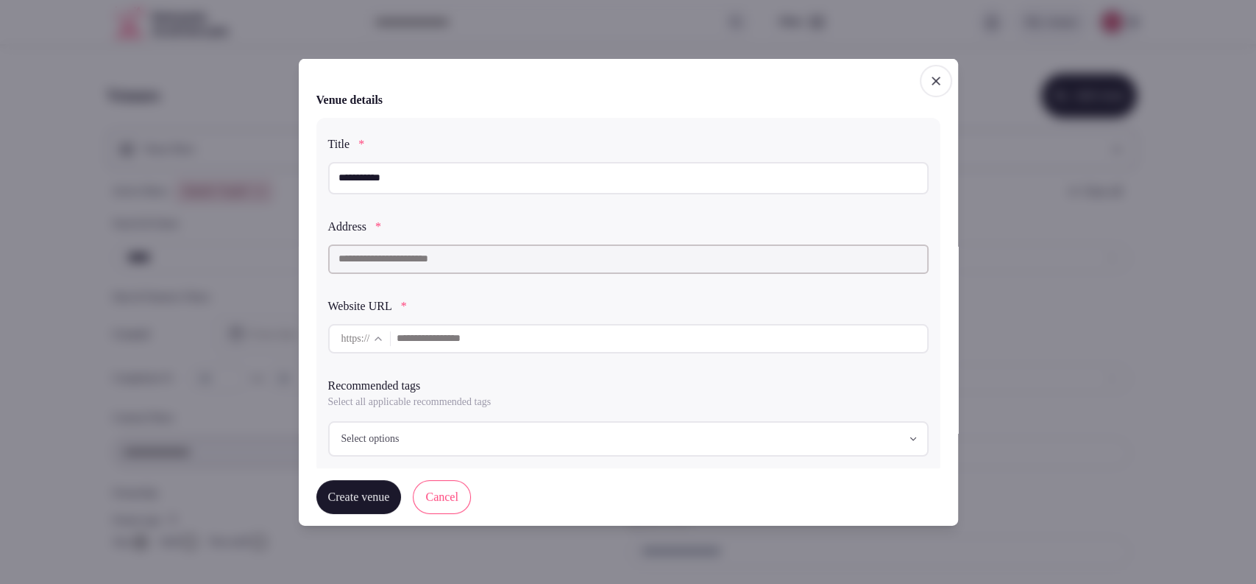
paste input "**********"
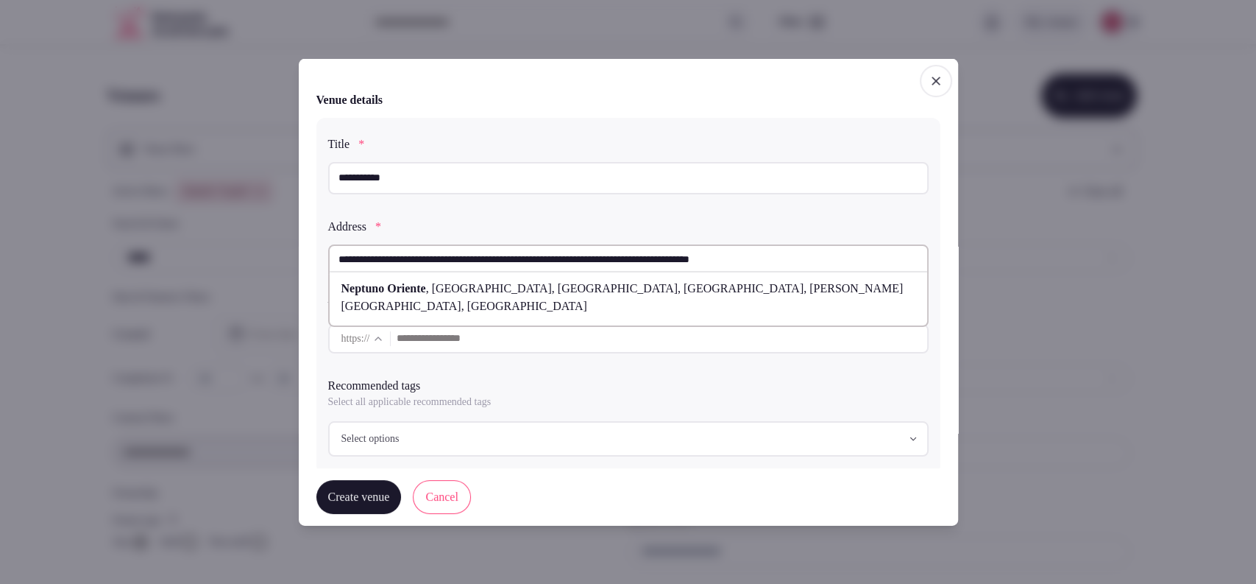
click at [392, 281] on span "Neptuno Oriente" at bounding box center [384, 287] width 85 height 13
type input "**********"
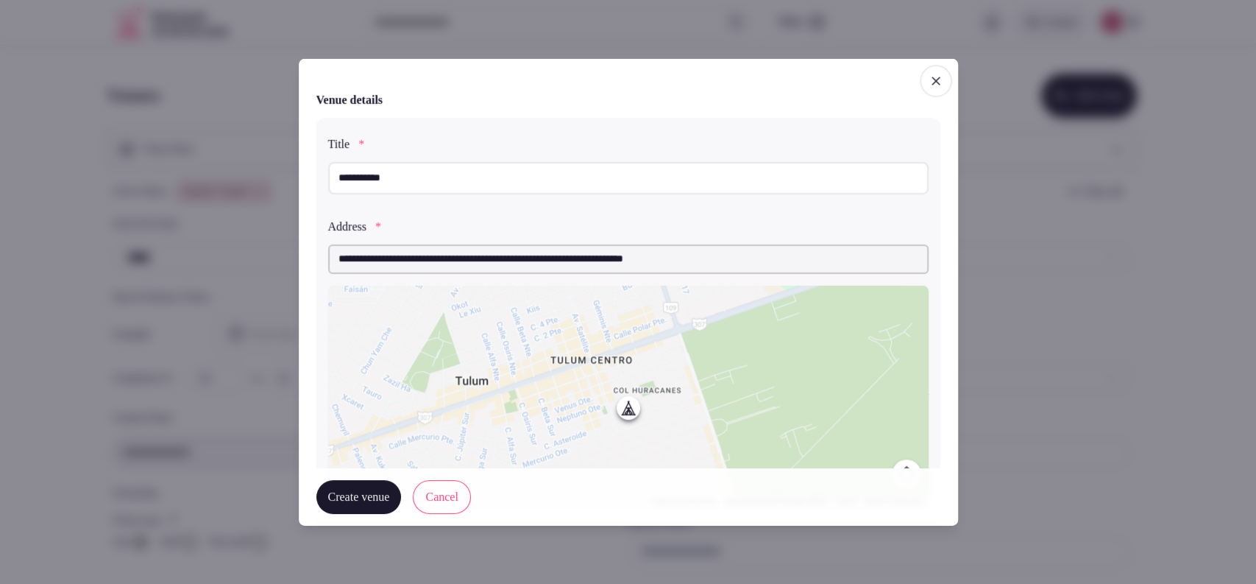
scroll to position [270, 0]
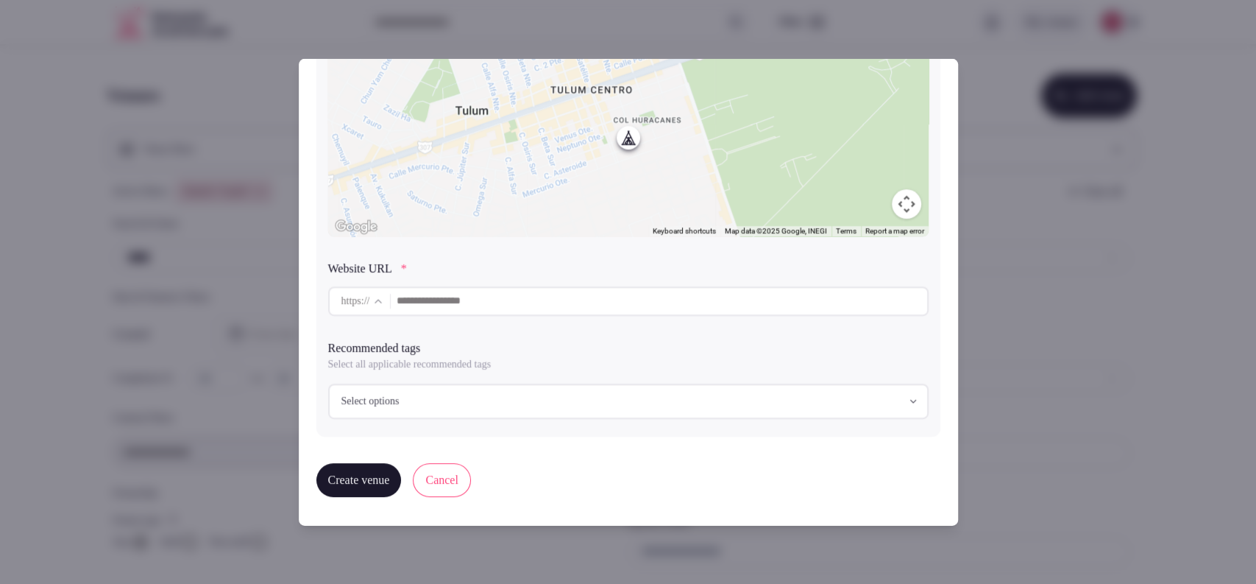
click at [472, 294] on input "text" at bounding box center [662, 300] width 530 height 29
paste input "**********"
type input "**********"
click at [434, 394] on div "Select options" at bounding box center [629, 400] width 592 height 15
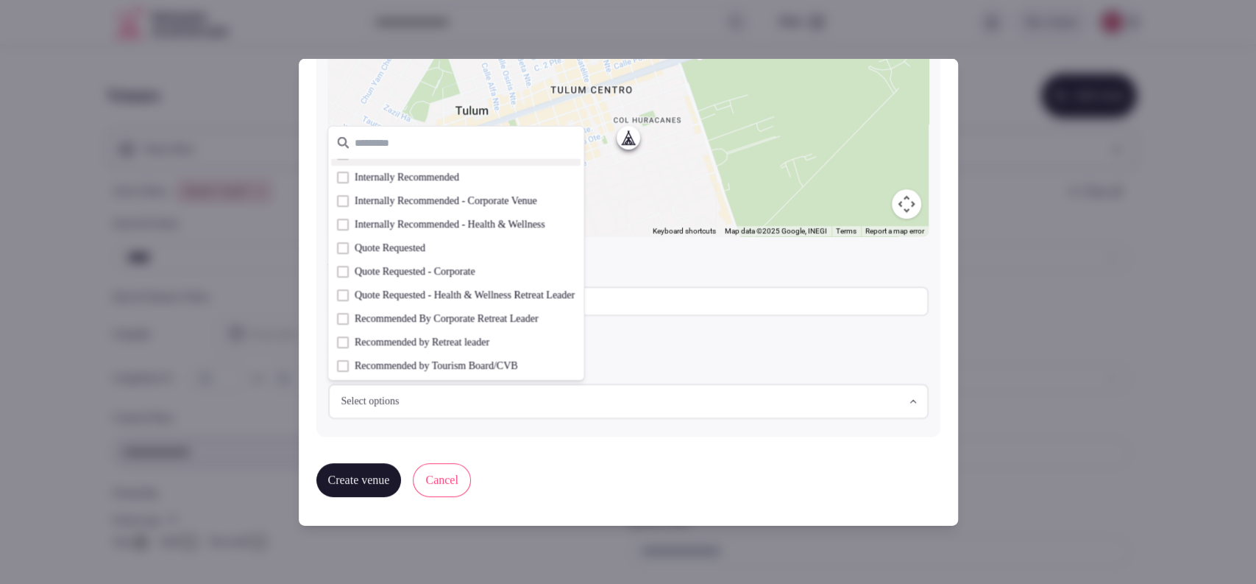
scroll to position [102, 0]
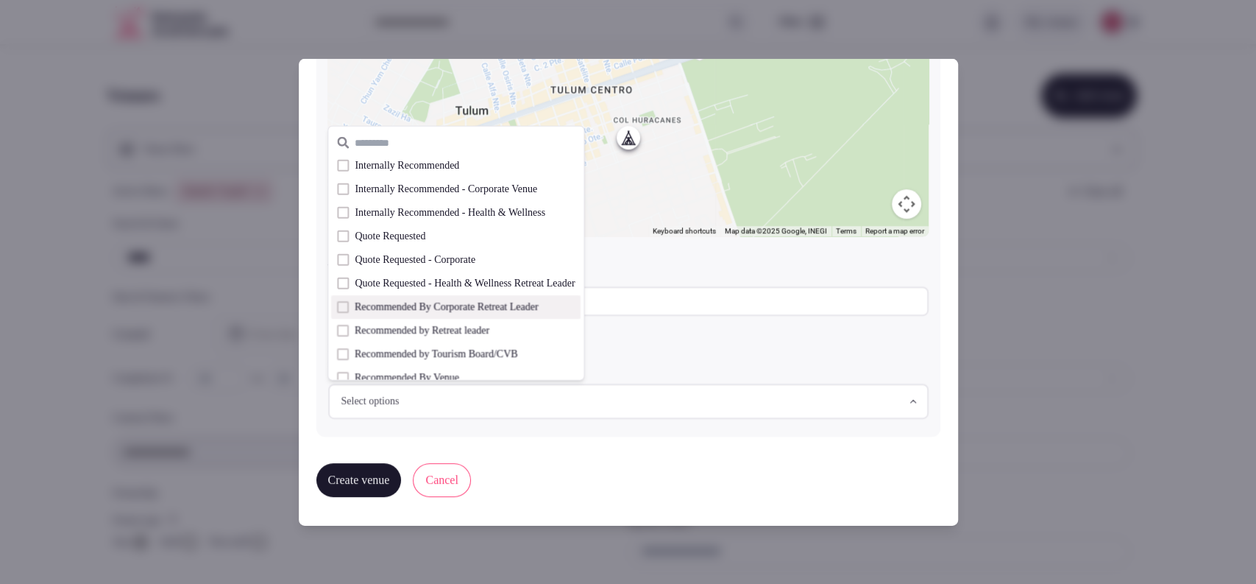
click at [526, 304] on span "Recommended By Corporate Retreat Leader" at bounding box center [447, 307] width 184 height 15
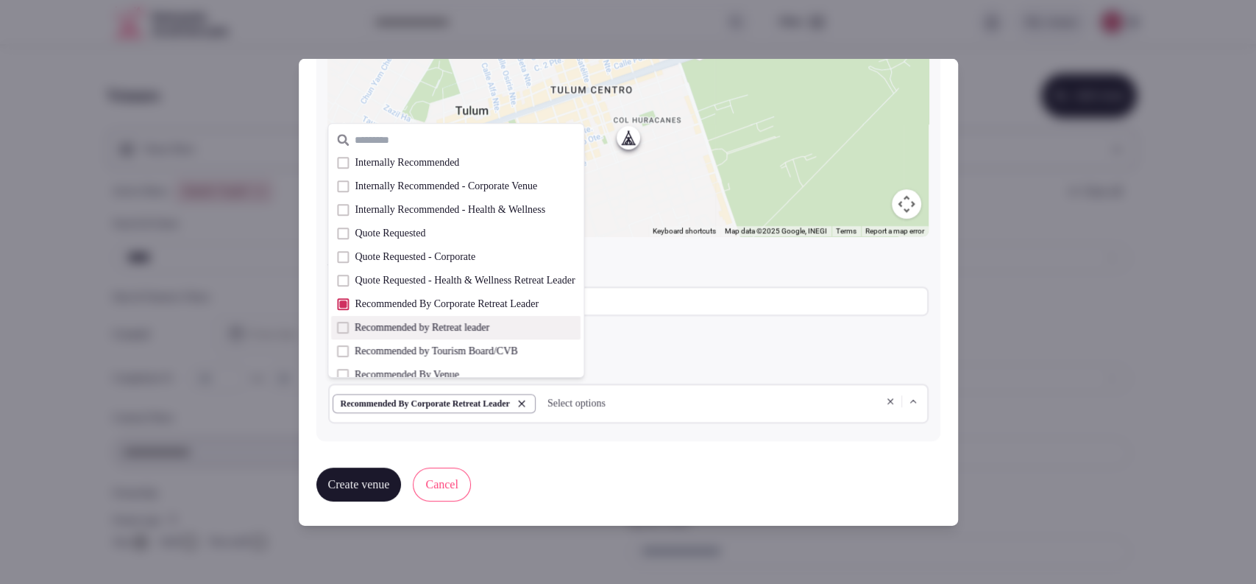
scroll to position [274, 0]
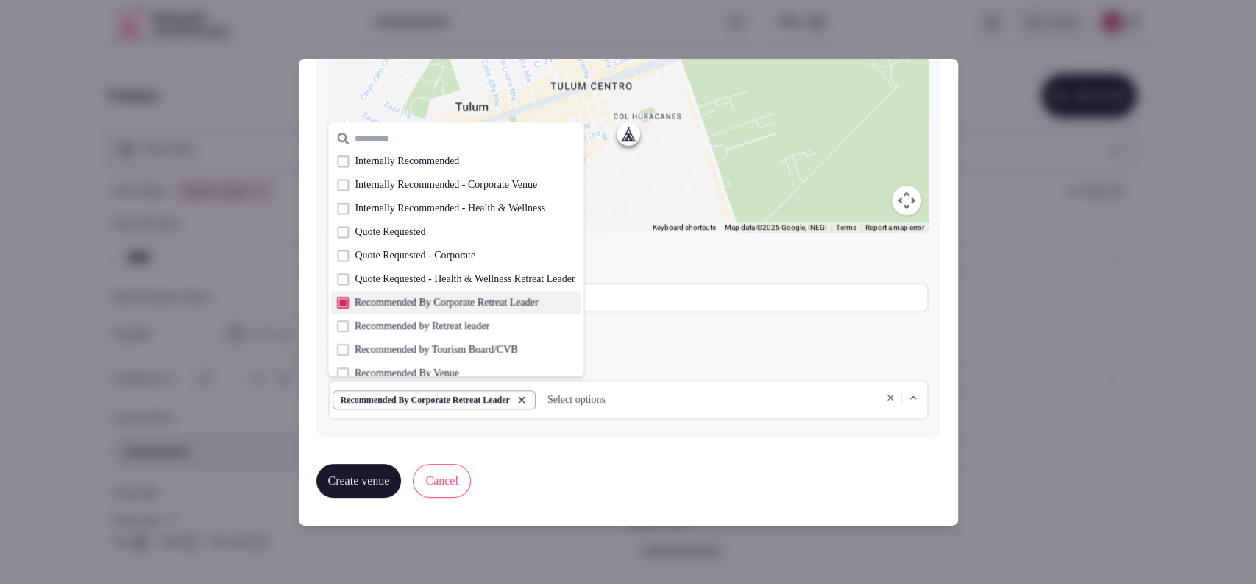
click at [348, 297] on button "Suggestions" at bounding box center [343, 303] width 12 height 12
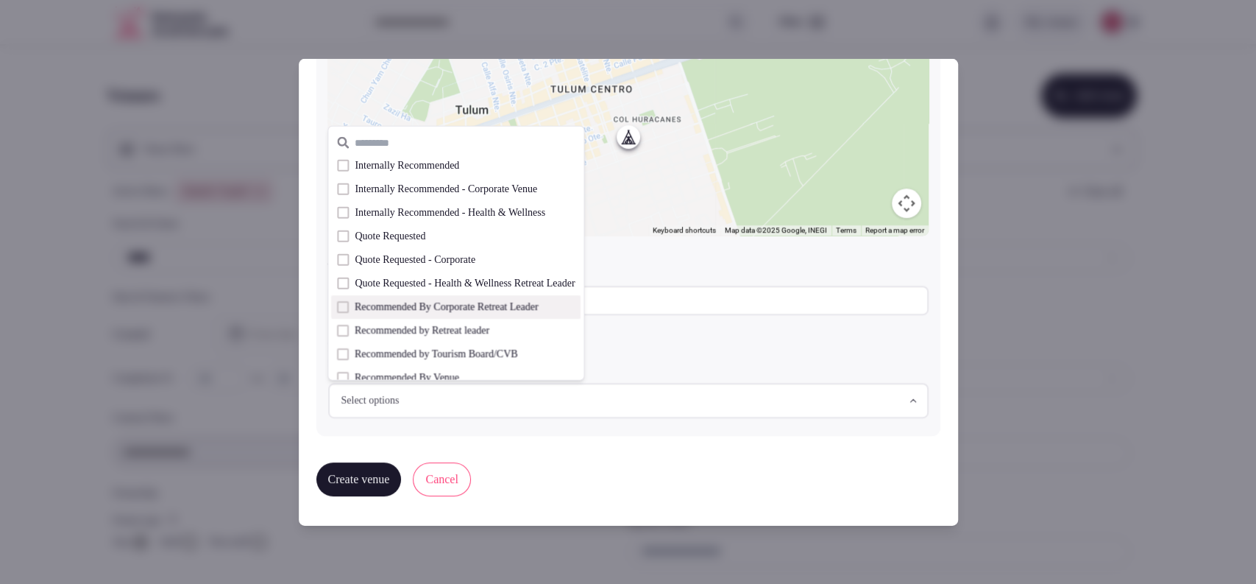
scroll to position [270, 0]
click at [403, 190] on span "Internally Recommended - Corporate Venue" at bounding box center [446, 189] width 183 height 15
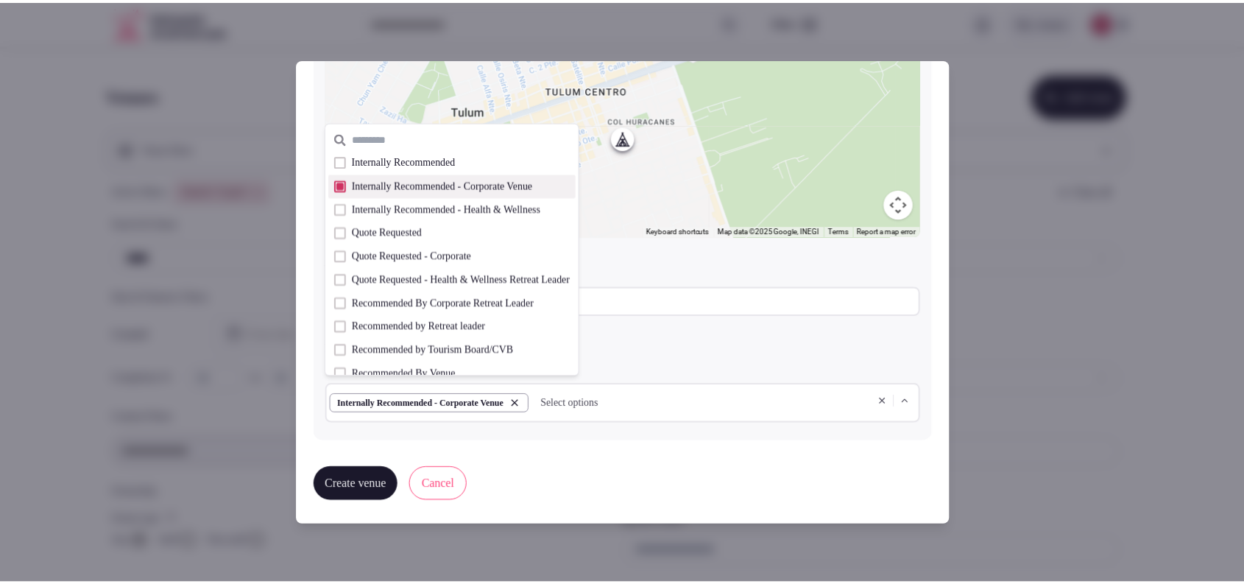
scroll to position [274, 0]
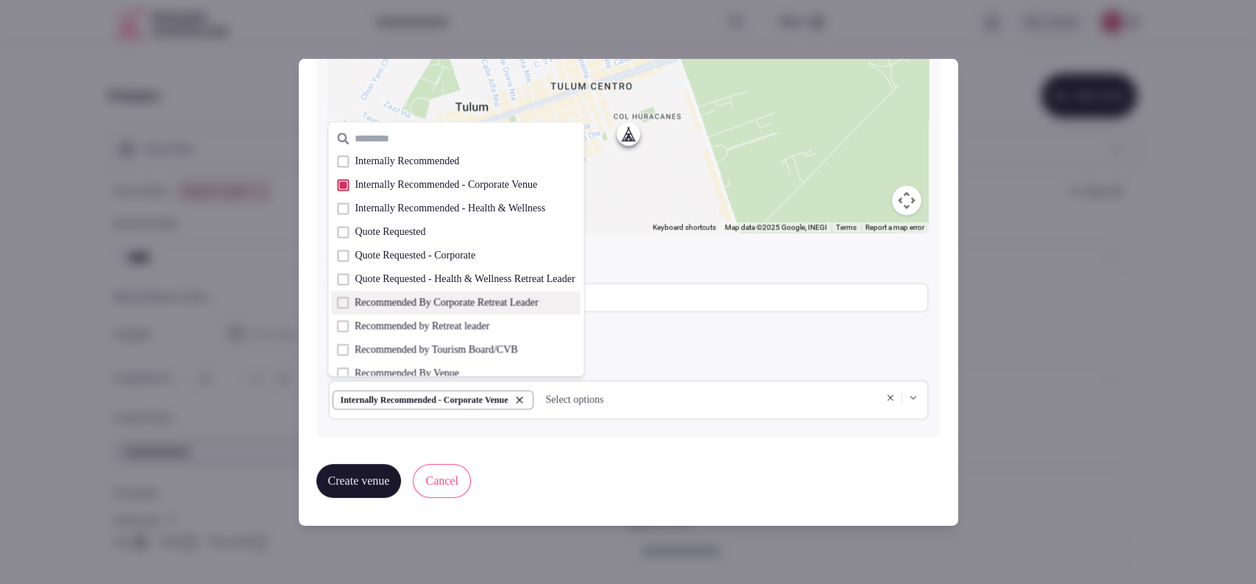
click at [701, 338] on label "Recommended tags" at bounding box center [628, 344] width 601 height 12
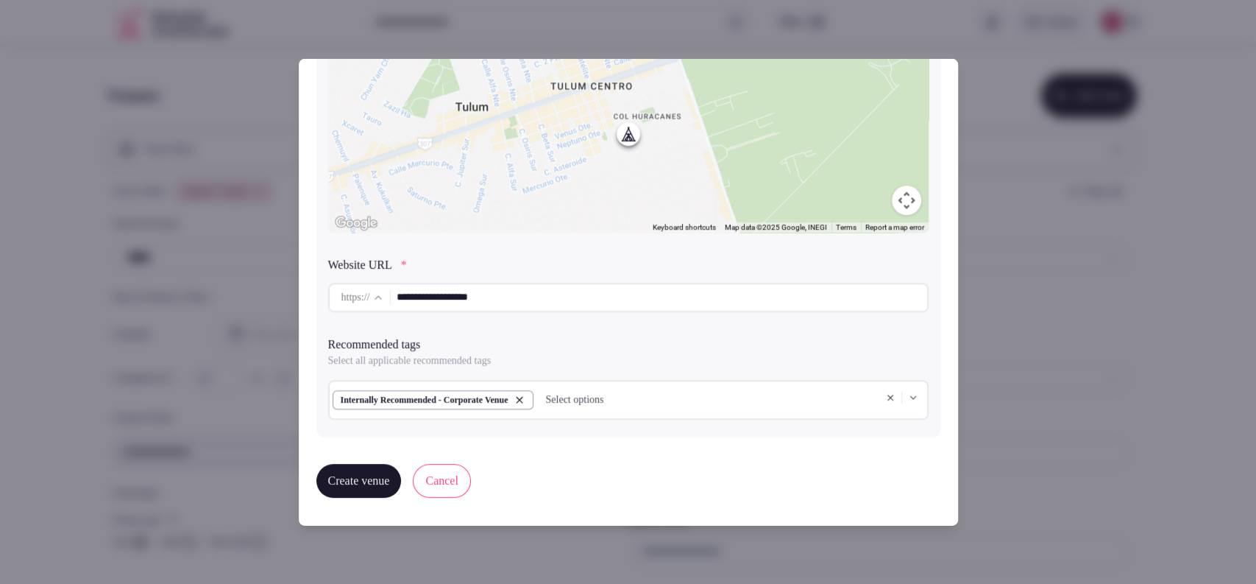
click at [375, 478] on button "Create venue" at bounding box center [358, 480] width 85 height 34
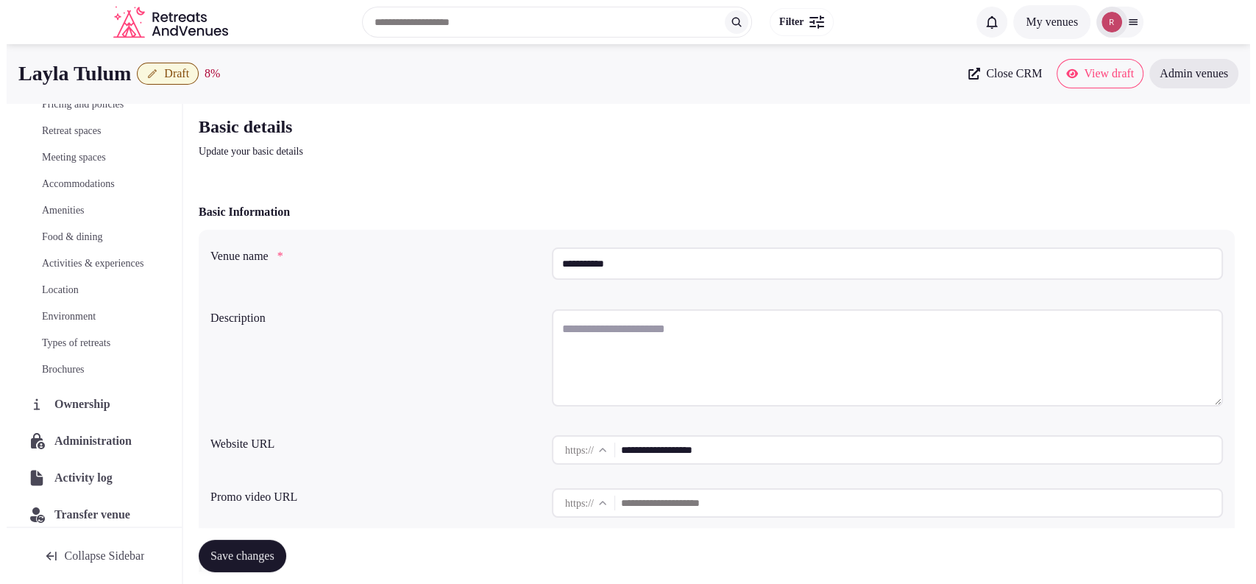
scroll to position [146, 0]
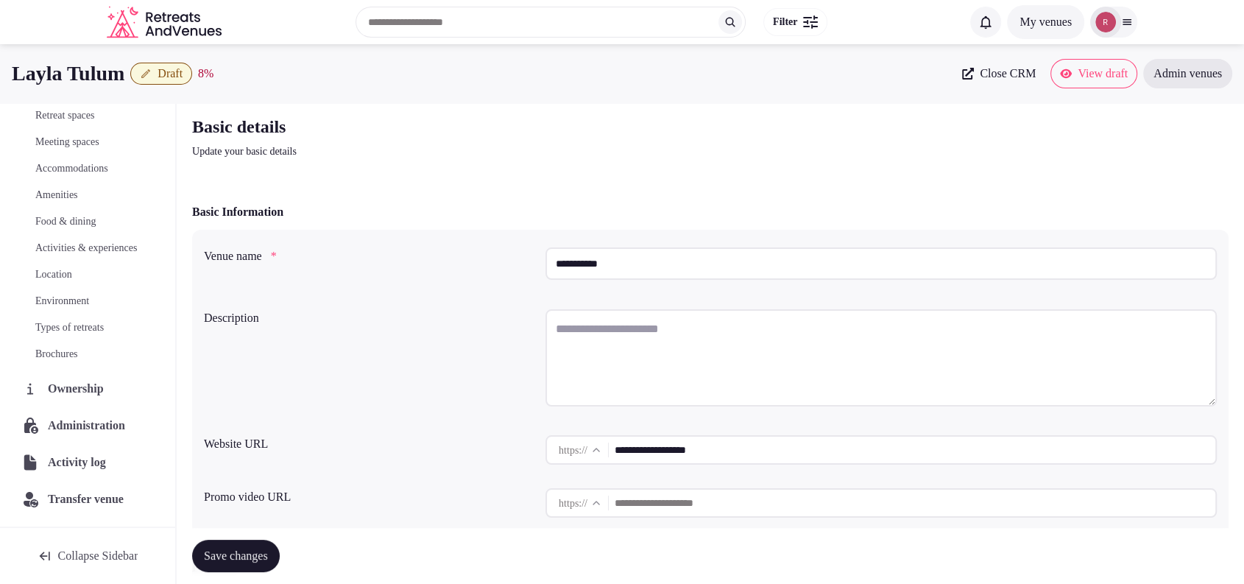
click at [73, 425] on span "Administration" at bounding box center [89, 426] width 83 height 18
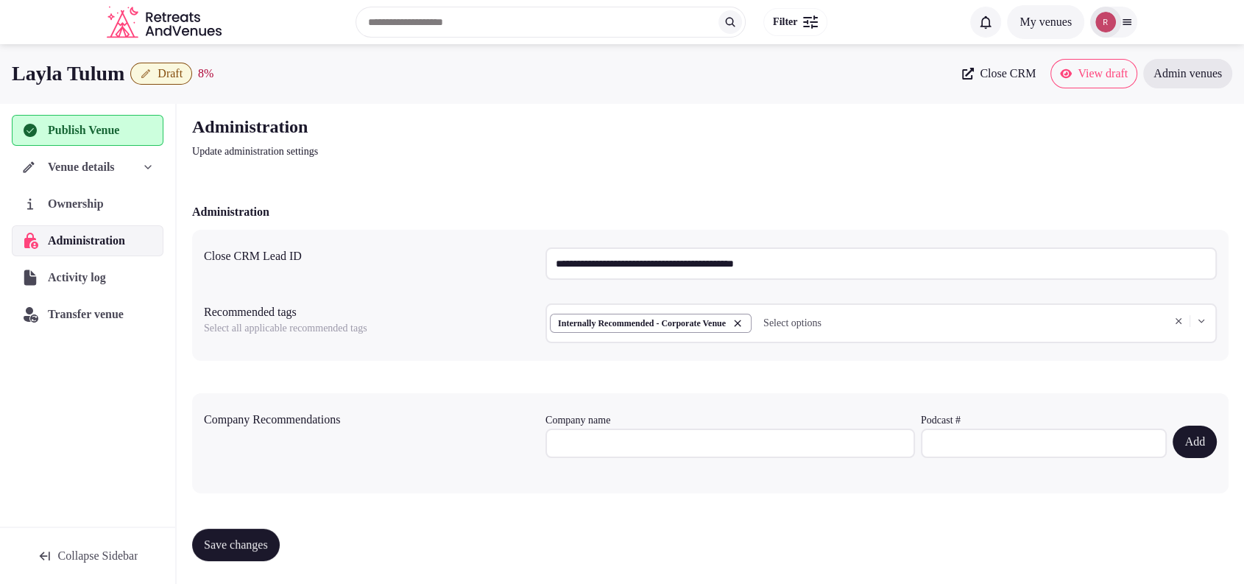
click at [83, 165] on span "Venue details" at bounding box center [81, 167] width 67 height 18
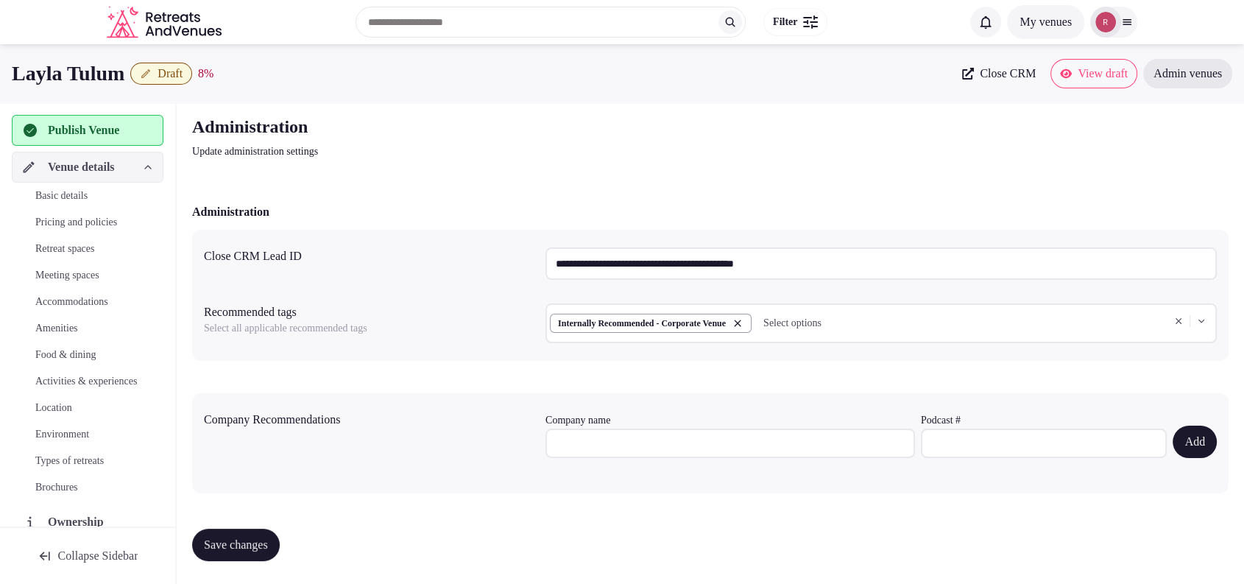
click at [63, 193] on span "Basic details" at bounding box center [61, 195] width 52 height 15
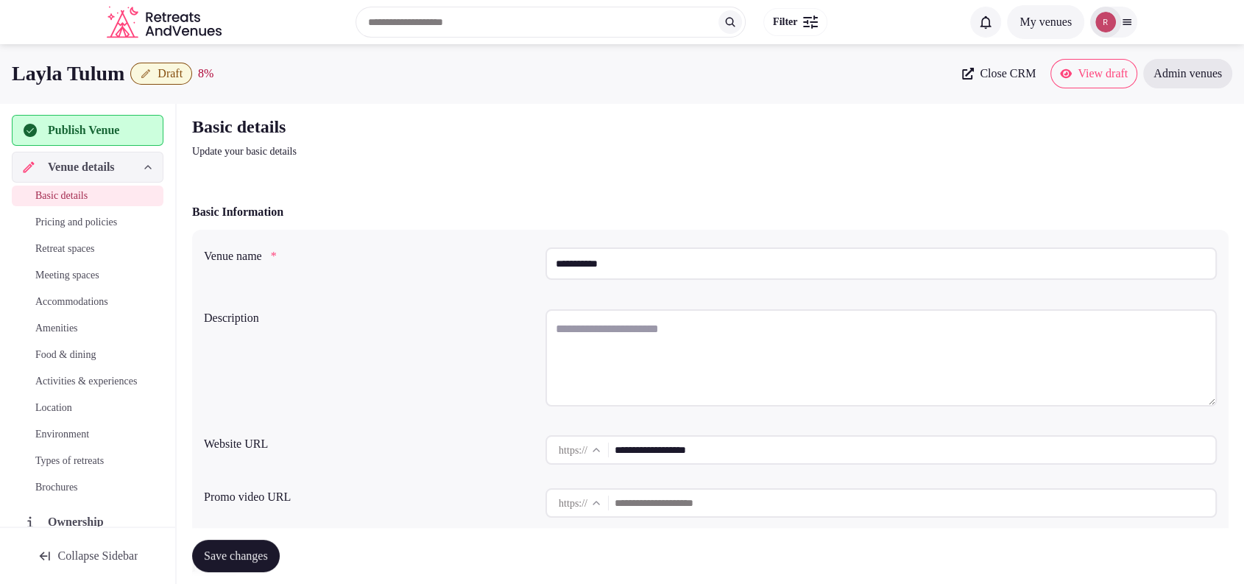
click at [581, 328] on textarea at bounding box center [880, 357] width 671 height 97
click at [653, 333] on textarea "To enrich screen reader interactions, please activate Accessibility in Grammarl…" at bounding box center [880, 357] width 671 height 97
paste textarea "**********"
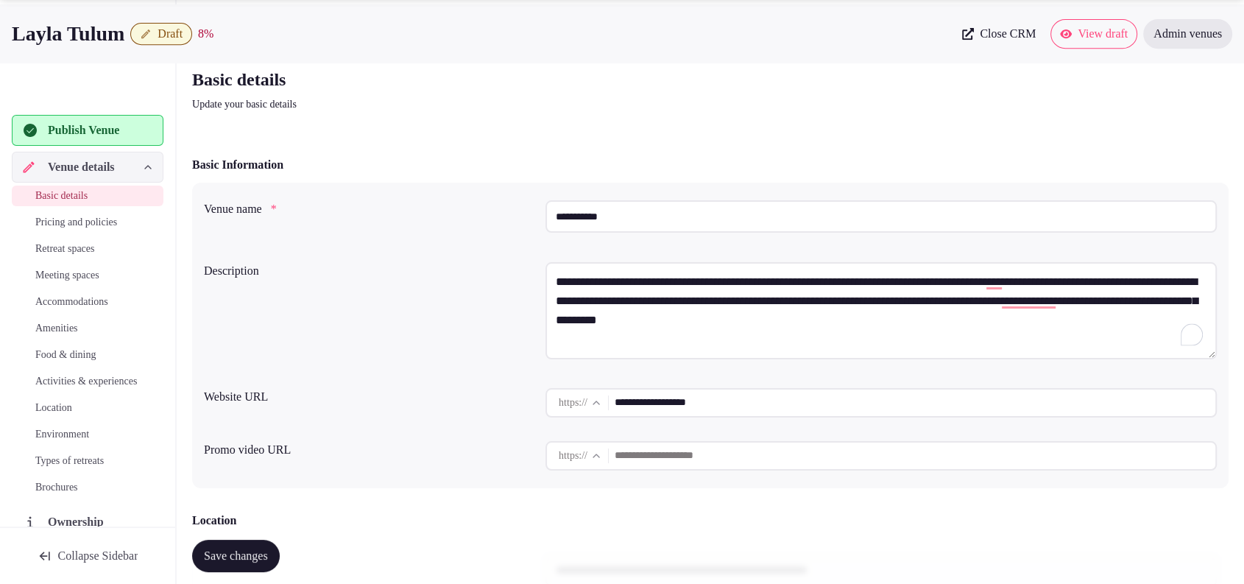
scroll to position [150, 0]
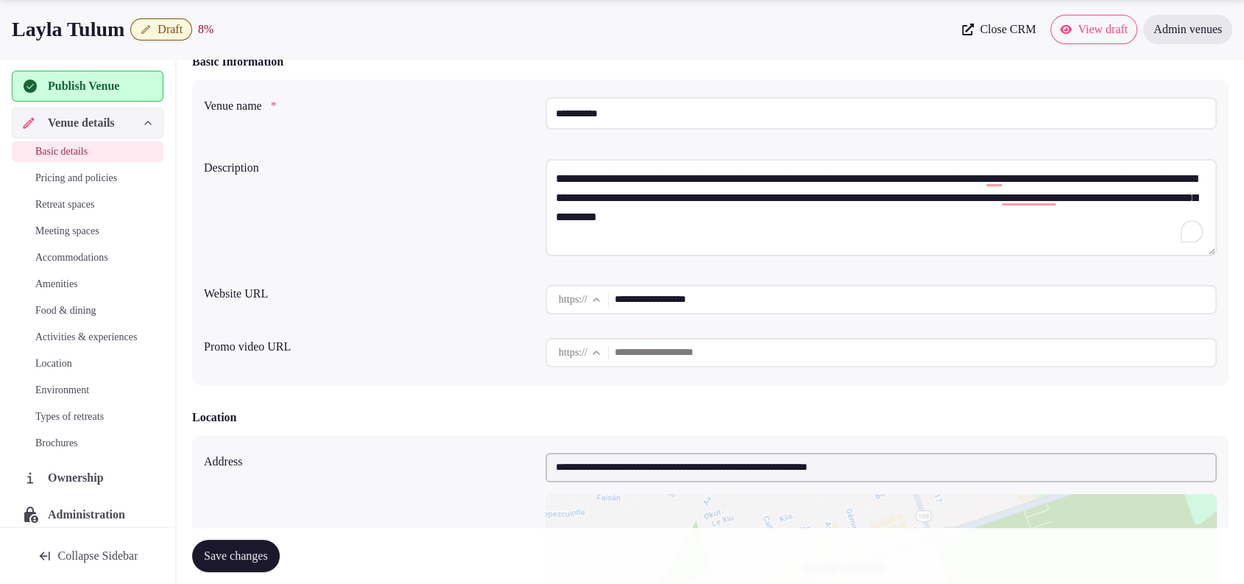
type textarea "**********"
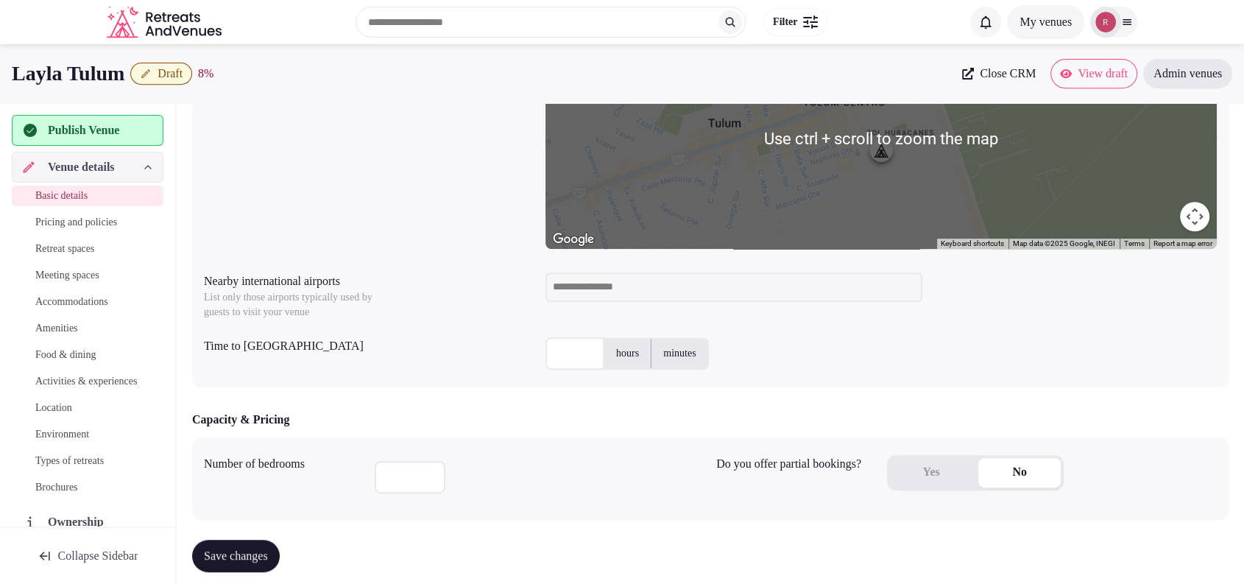
scroll to position [105, 0]
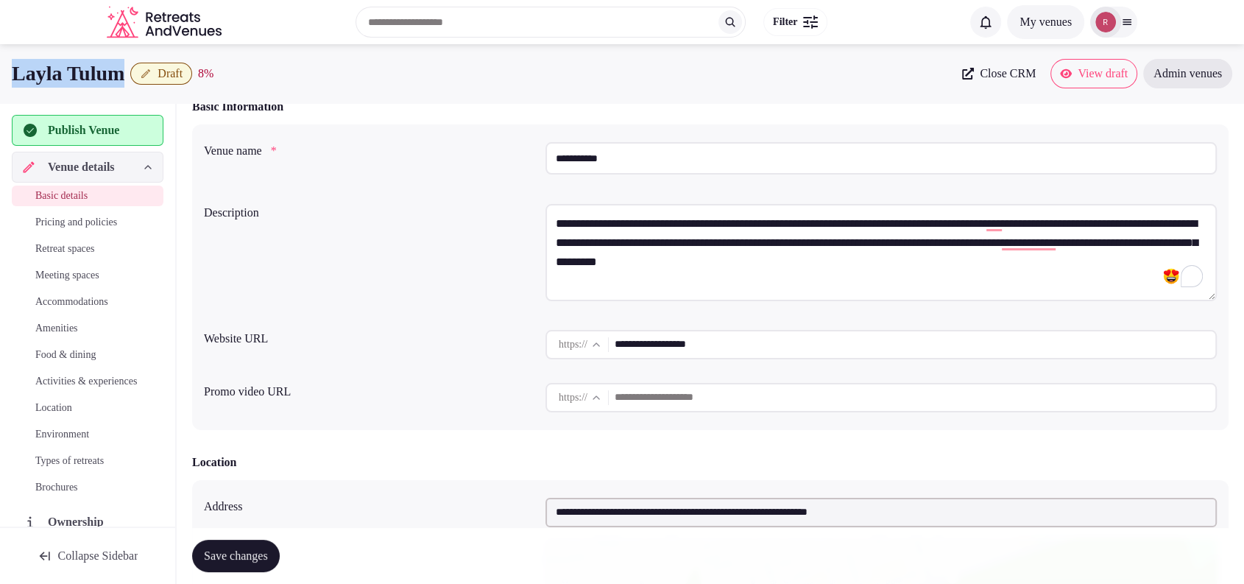
drag, startPoint x: 132, startPoint y: 70, endPoint x: 0, endPoint y: 74, distance: 132.5
click at [0, 74] on div "Layla Tulum Draft 8 % Close CRM View draft Admin venues" at bounding box center [622, 73] width 1244 height 29
copy h1 "Layla Tulum"
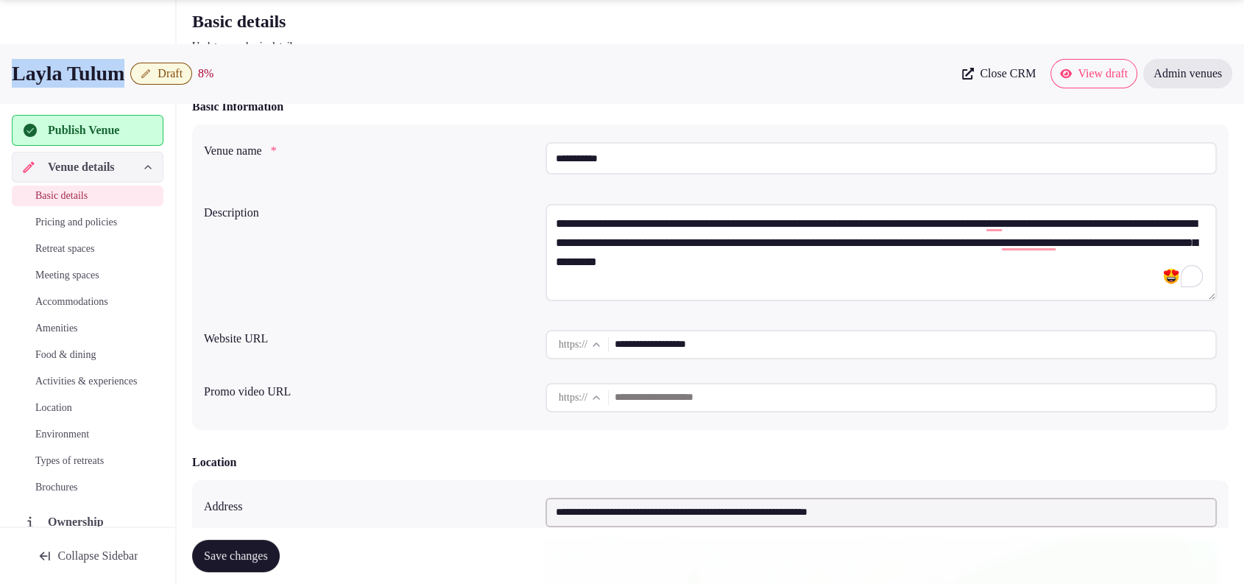
scroll to position [616, 0]
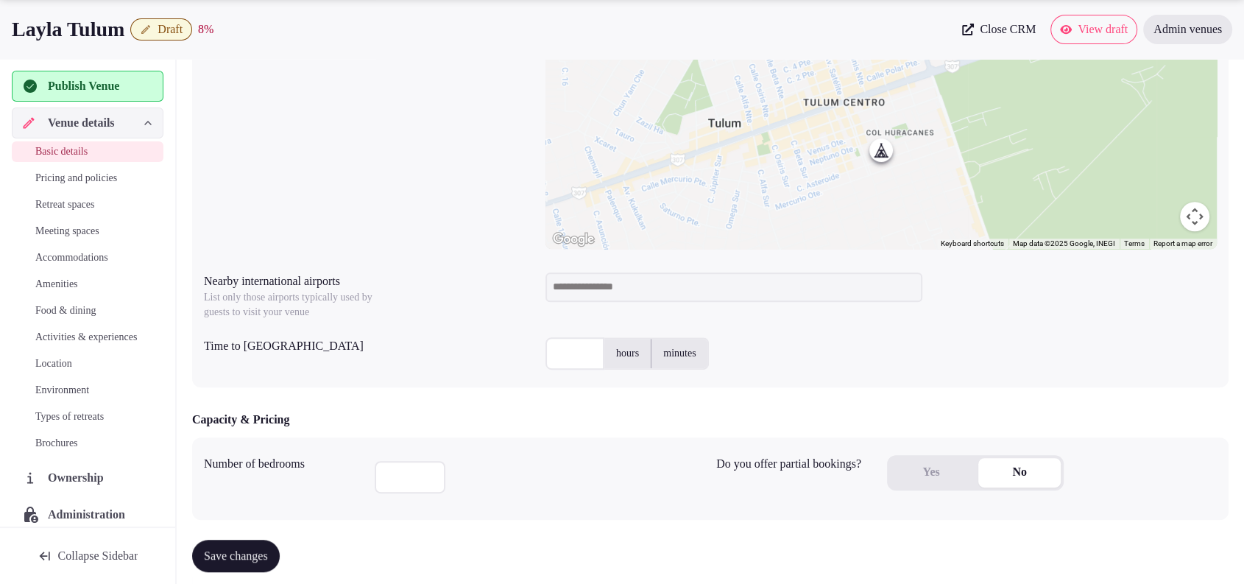
click at [693, 294] on input at bounding box center [733, 286] width 377 height 29
click at [695, 287] on input "***" at bounding box center [733, 286] width 377 height 29
type input "*"
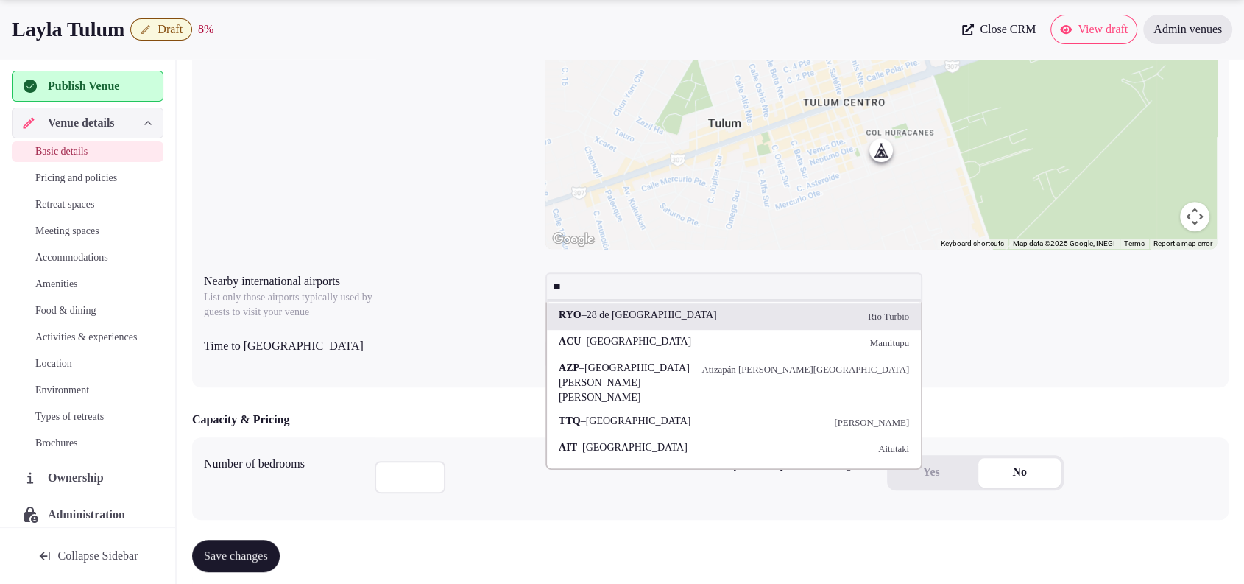
type input "*"
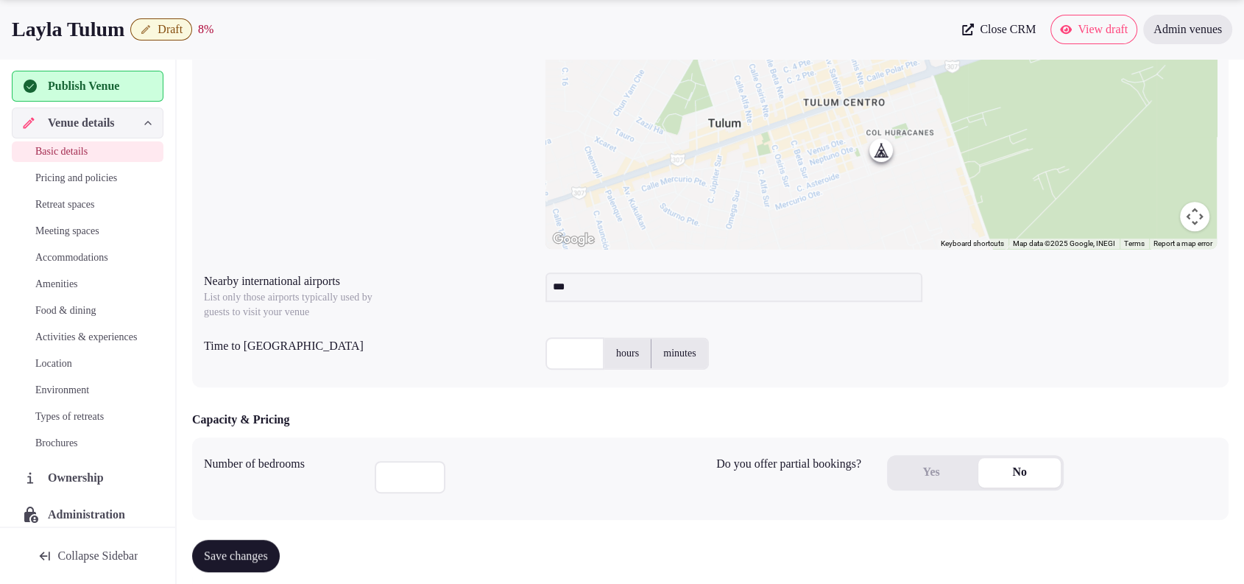
type input "***"
click at [567, 354] on input "text" at bounding box center [574, 353] width 59 height 32
type input "**"
click at [587, 461] on div at bounding box center [540, 474] width 330 height 50
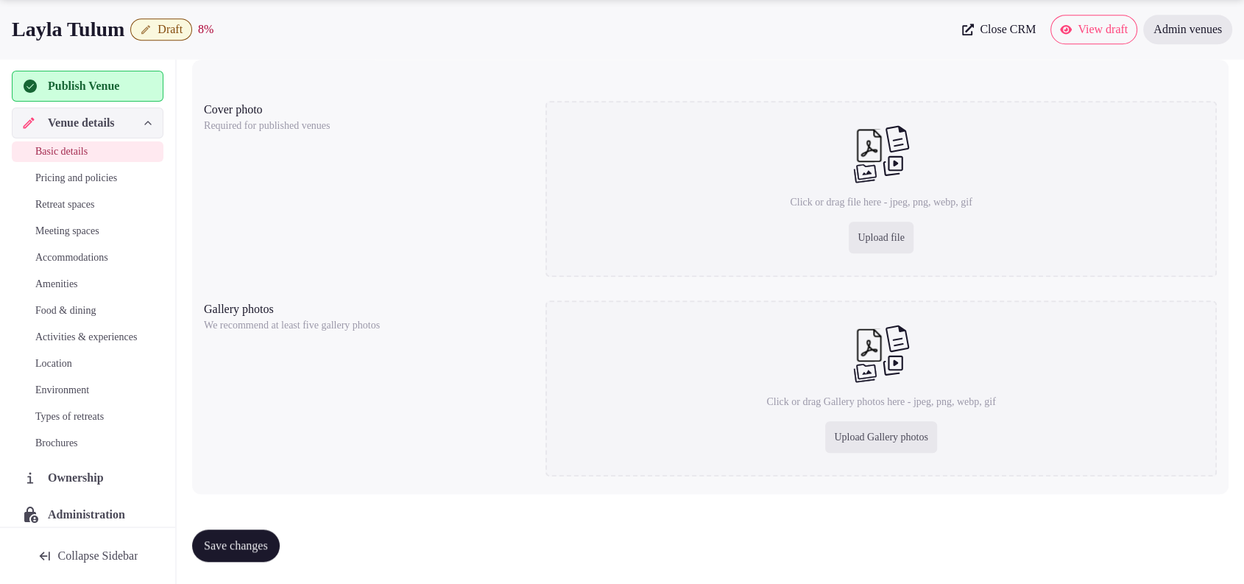
click at [230, 538] on span "Save changes" at bounding box center [236, 545] width 64 height 15
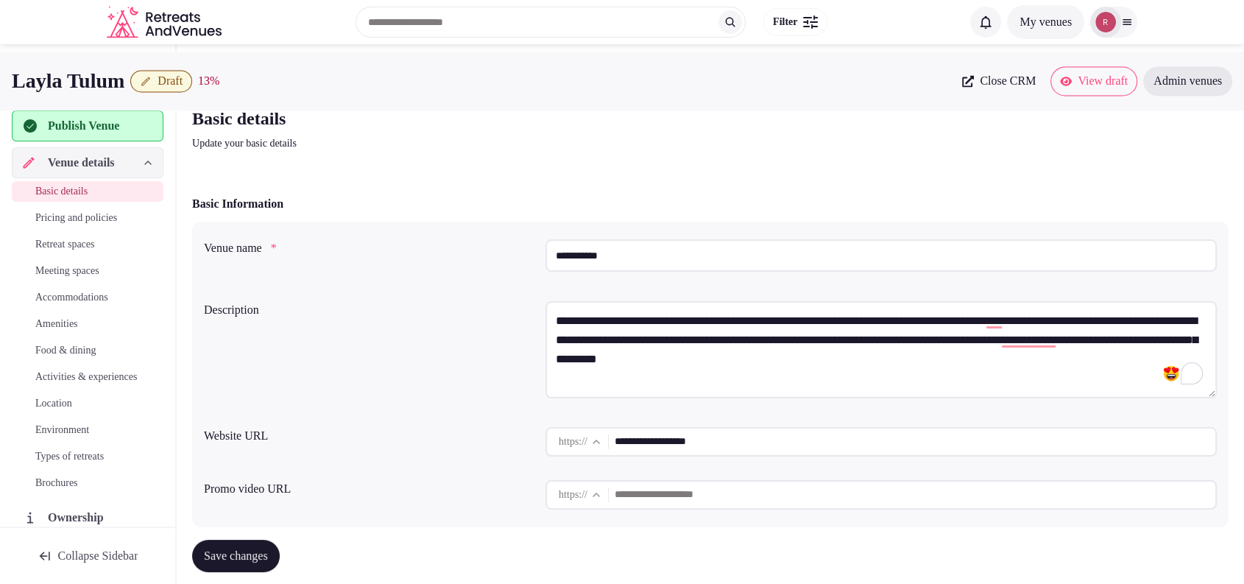
scroll to position [0, 0]
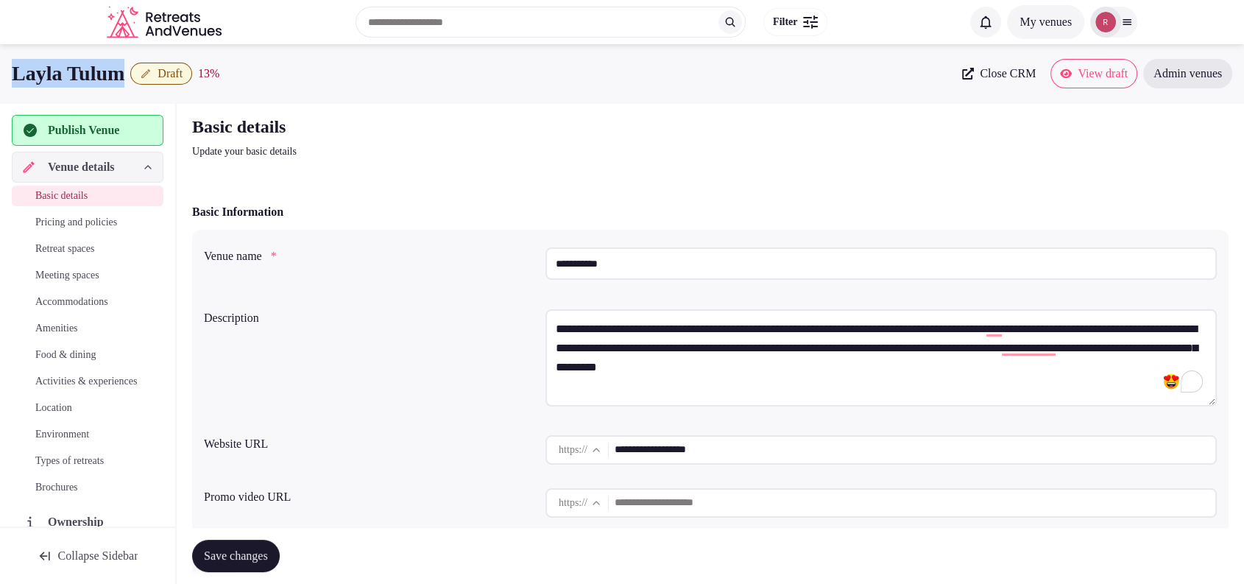
drag, startPoint x: 132, startPoint y: 80, endPoint x: 0, endPoint y: 54, distance: 135.0
click at [0, 54] on div "Layla Tulum Draft 13 % Close CRM View draft Admin venues" at bounding box center [622, 73] width 1244 height 59
copy h1 "Layla Tulum"
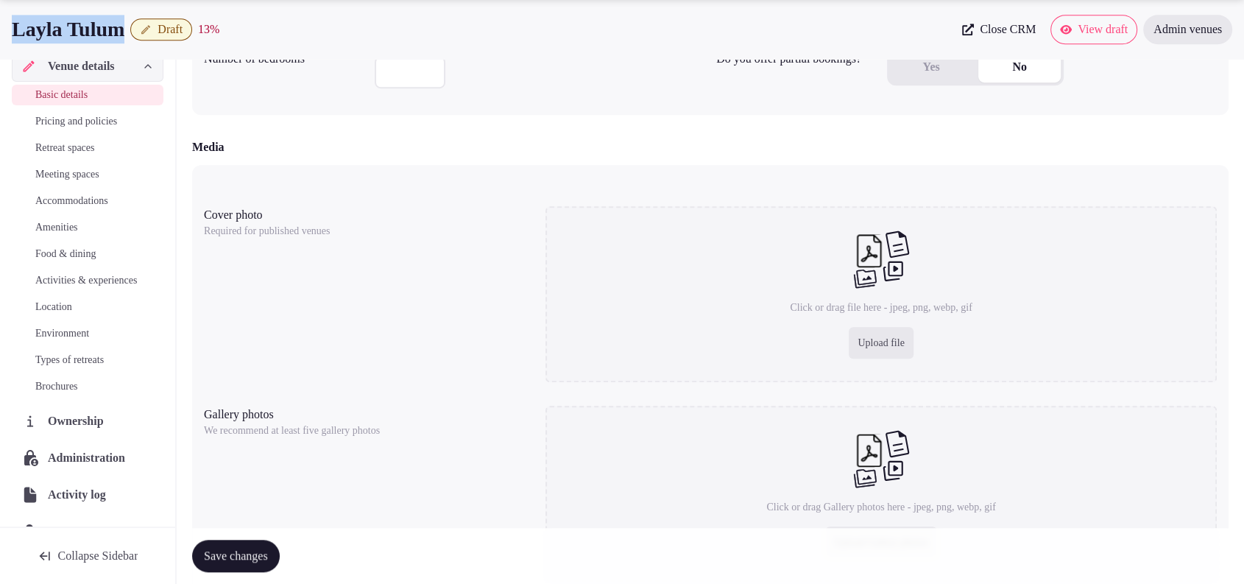
scroll to position [102, 0]
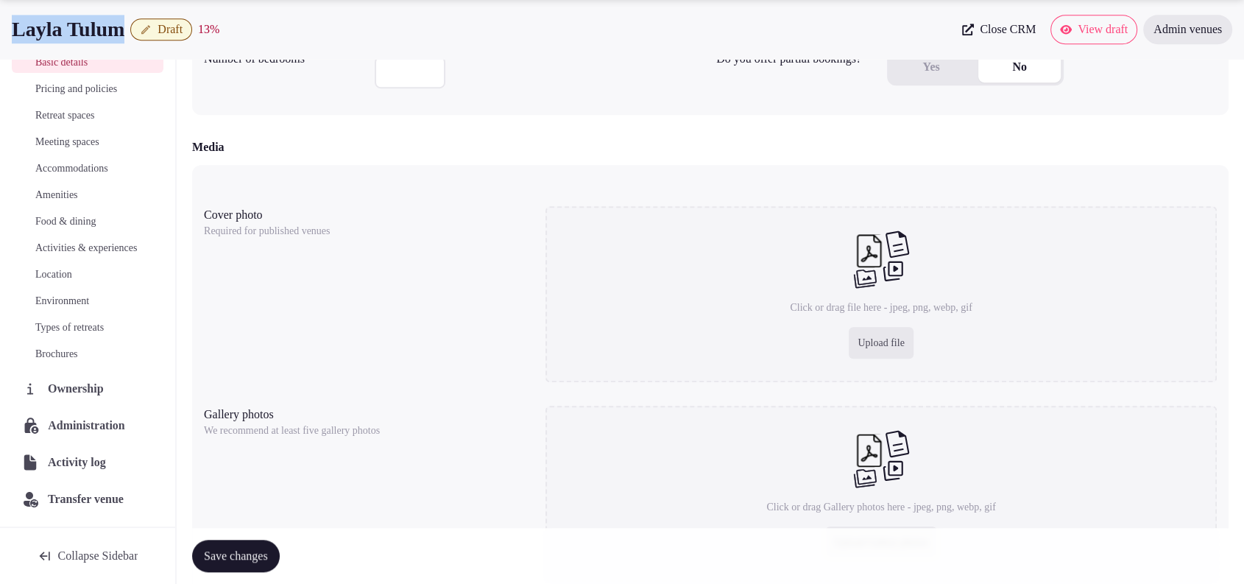
click at [49, 422] on span "Administration" at bounding box center [89, 426] width 82 height 18
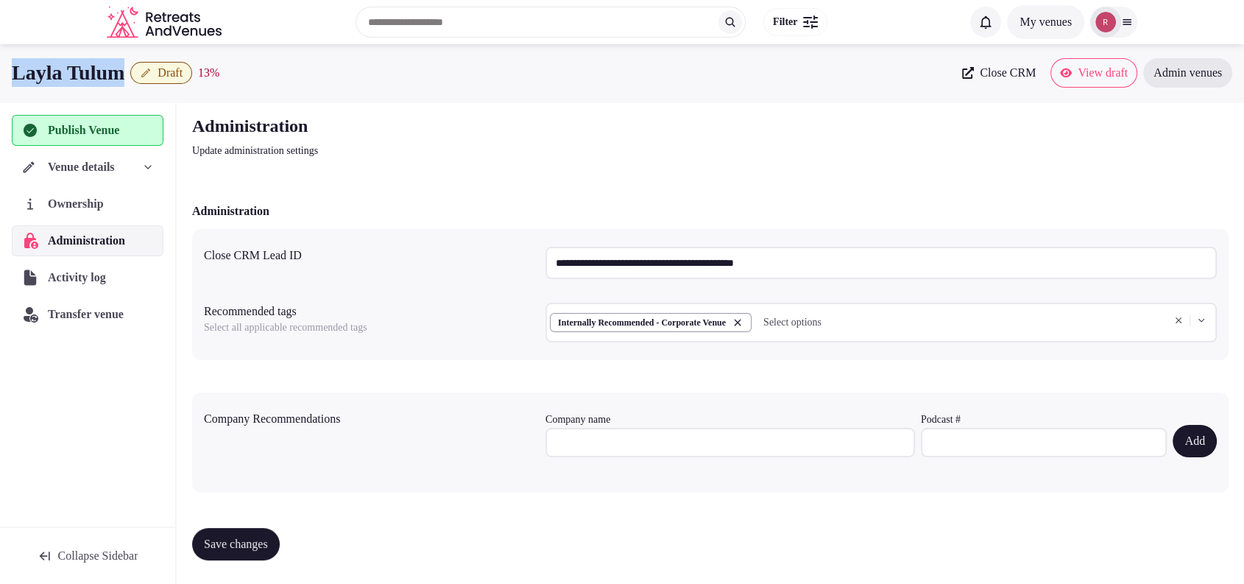
click at [743, 320] on icon "button" at bounding box center [738, 322] width 12 height 12
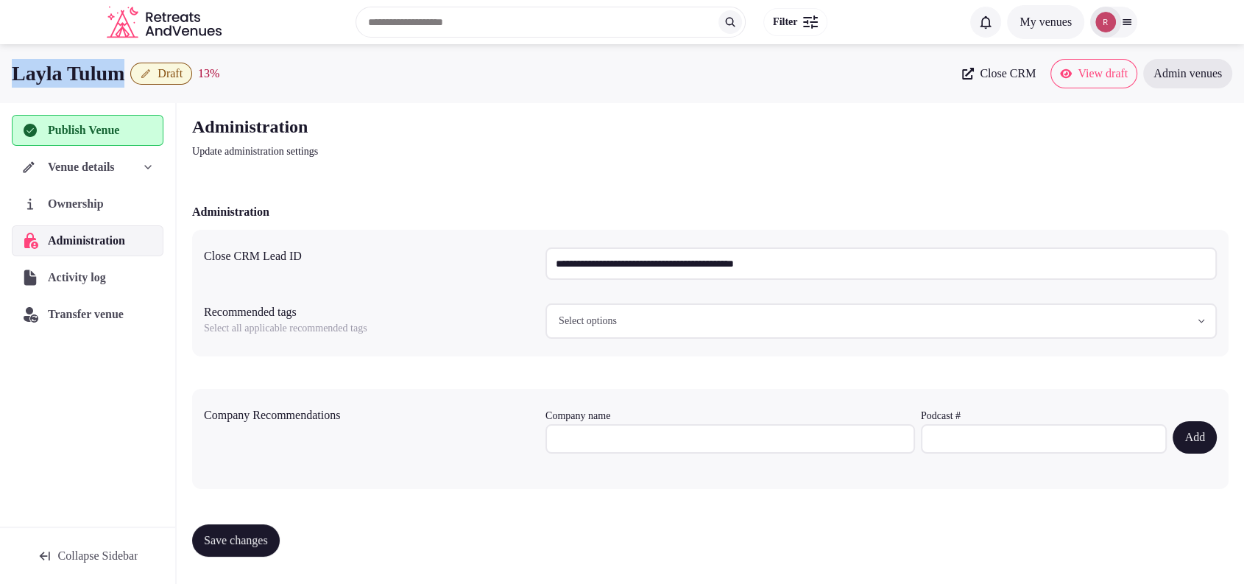
click at [268, 539] on span "Save changes" at bounding box center [236, 540] width 64 height 15
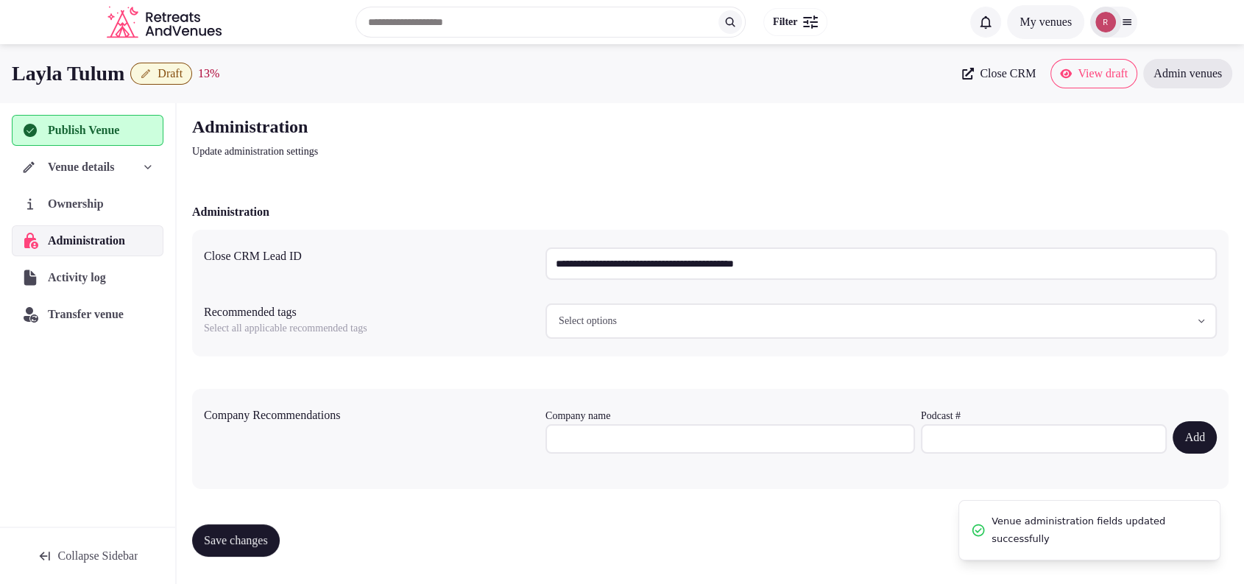
click at [86, 169] on span "Venue details" at bounding box center [81, 167] width 66 height 18
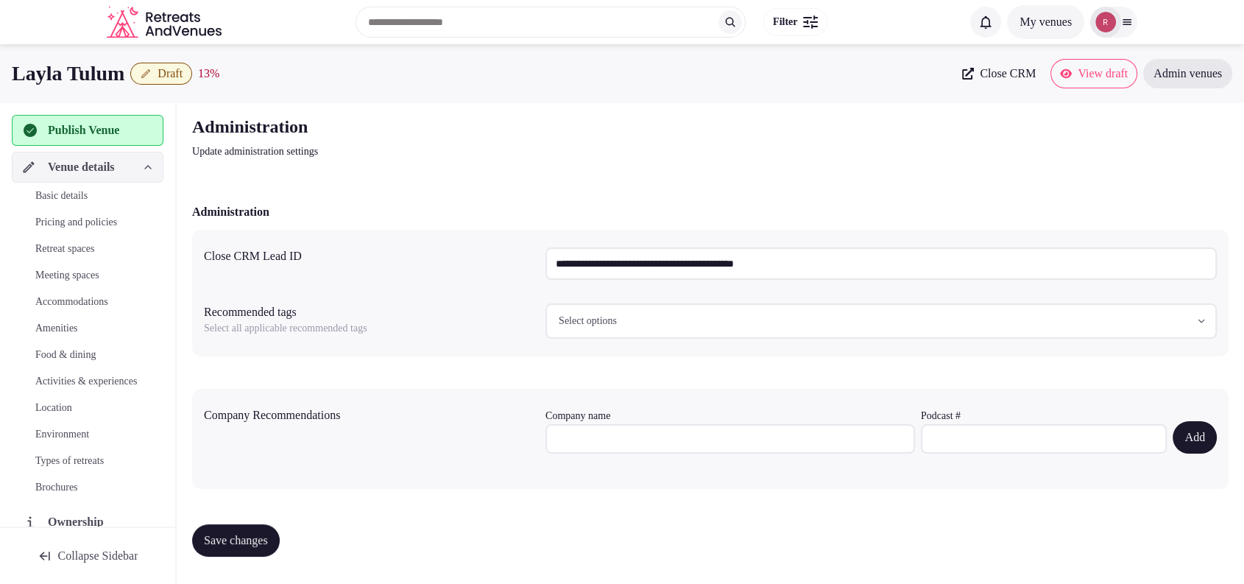
click at [61, 196] on span "Basic details" at bounding box center [61, 195] width 52 height 15
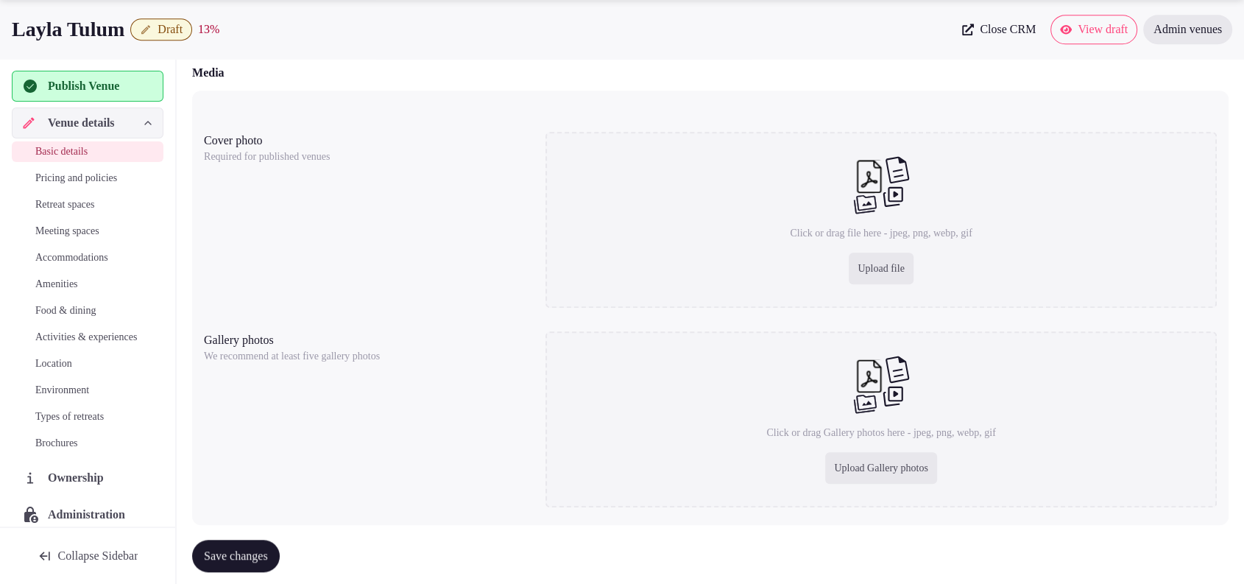
scroll to position [1126, 0]
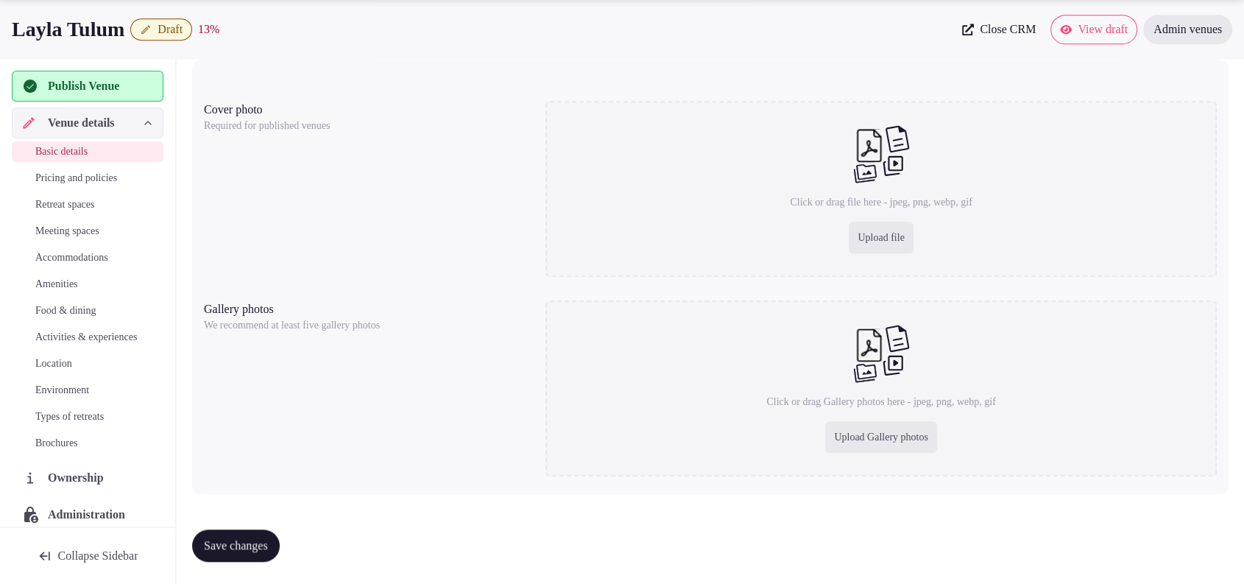
click at [891, 247] on div "Upload file" at bounding box center [881, 238] width 64 height 32
type input "**********"
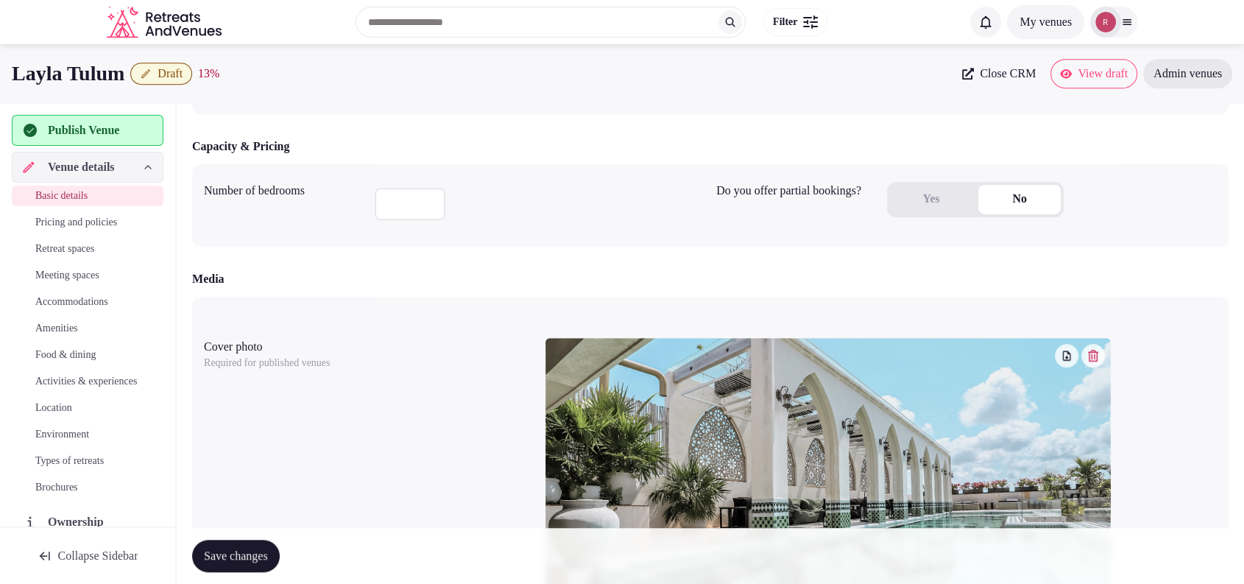
scroll to position [783, 0]
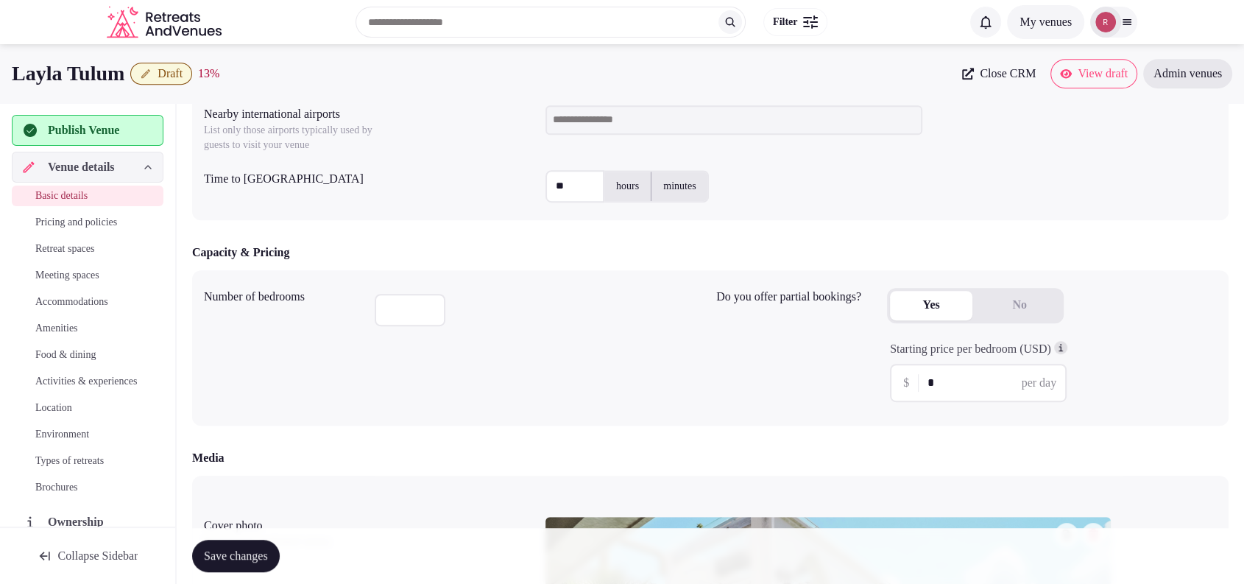
click at [932, 305] on button "Yes" at bounding box center [931, 305] width 82 height 29
click at [932, 379] on input "*" at bounding box center [990, 383] width 126 height 18
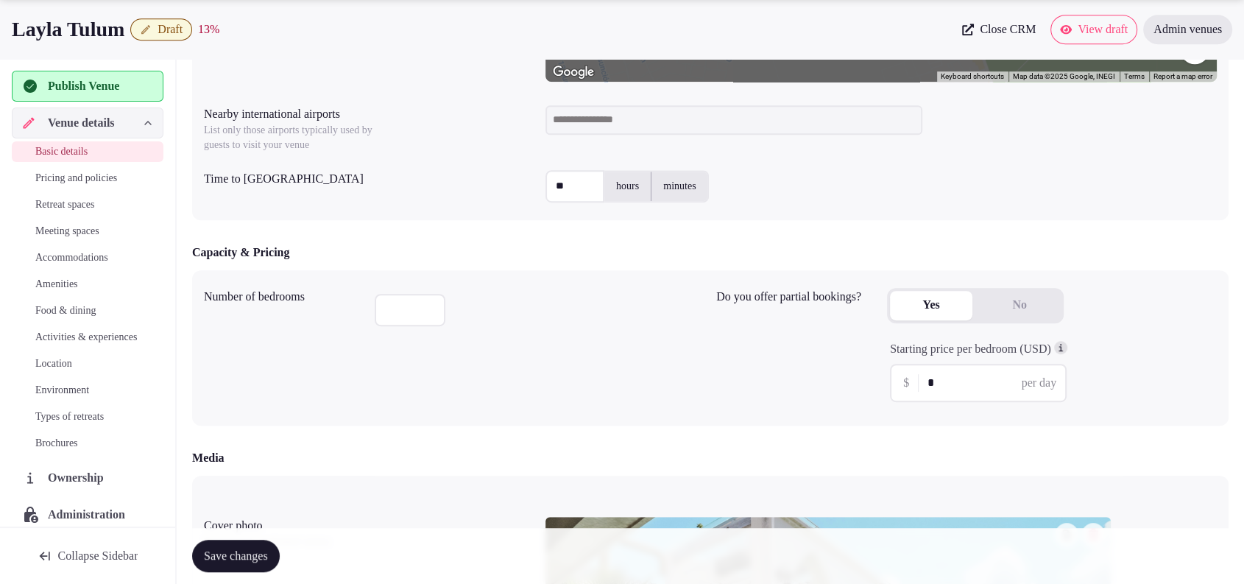
click at [951, 389] on div "$ * per day" at bounding box center [978, 383] width 177 height 38
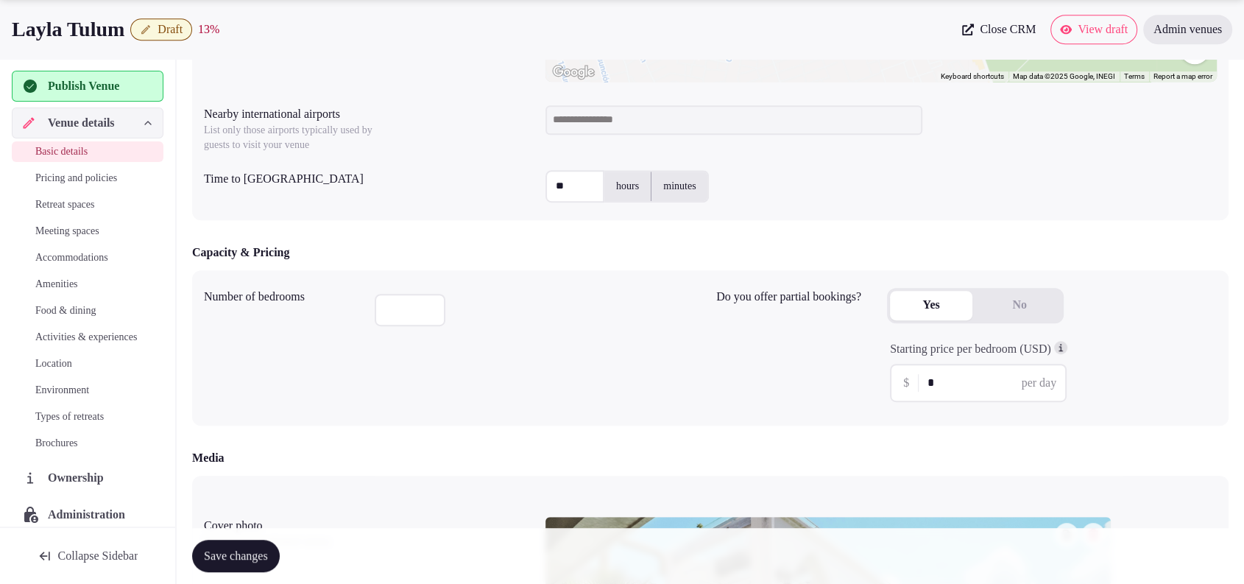
click at [952, 383] on input "*" at bounding box center [990, 383] width 126 height 18
type input "***"
click at [646, 387] on div "Number of bedrooms" at bounding box center [454, 348] width 500 height 132
click at [364, 305] on div "Number of bedrooms" at bounding box center [454, 348] width 500 height 132
click at [385, 309] on input "number" at bounding box center [410, 310] width 71 height 32
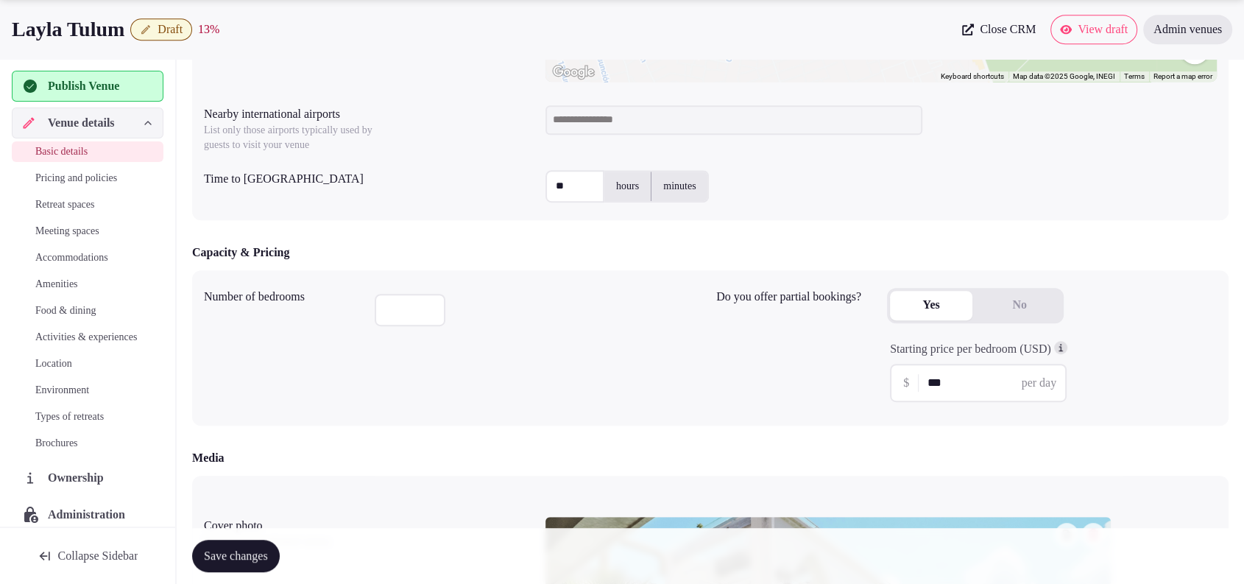
type input "**"
click at [400, 362] on div "Number of bedrooms **" at bounding box center [454, 348] width 500 height 132
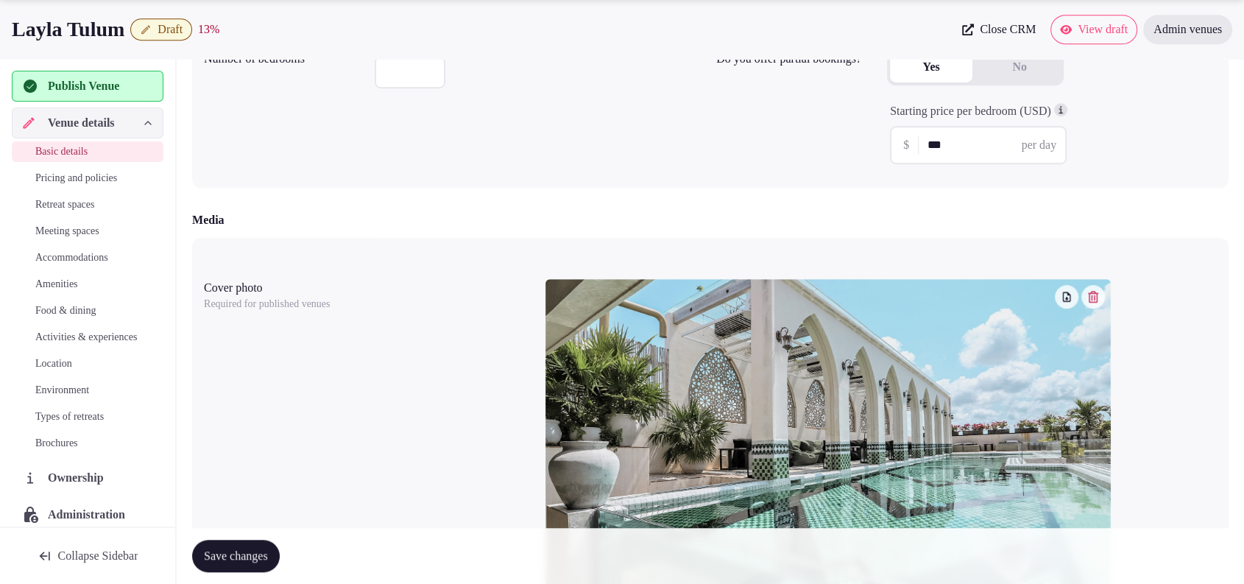
scroll to position [1353, 0]
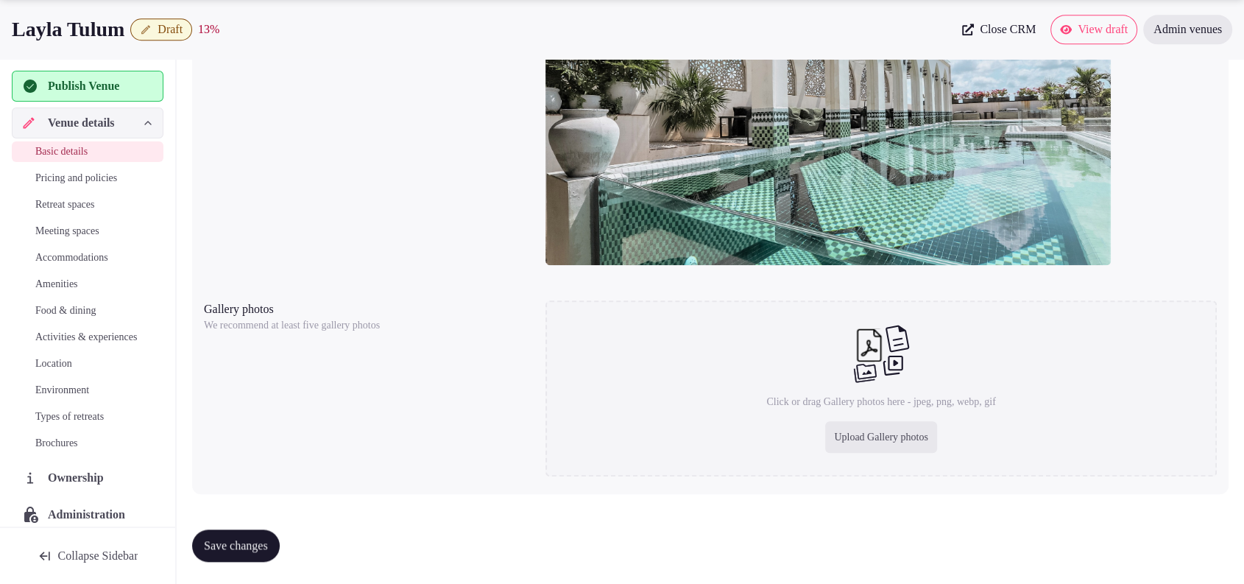
click at [270, 534] on button "Save changes" at bounding box center [236, 545] width 88 height 32
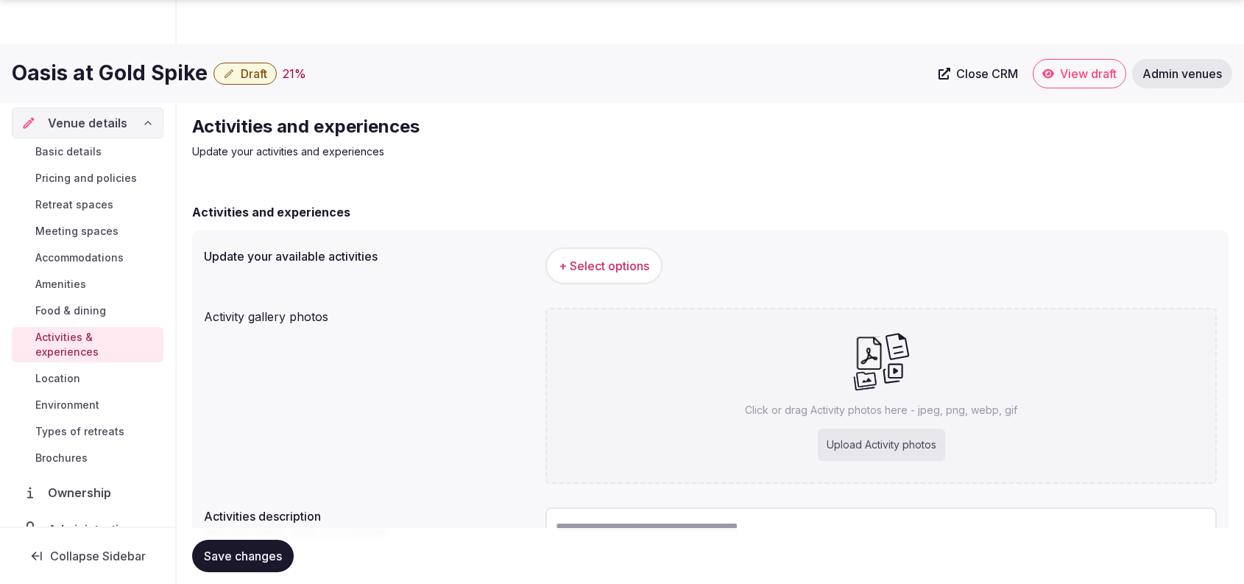
scroll to position [134, 0]
